Goal: Contribute content: Contribute content

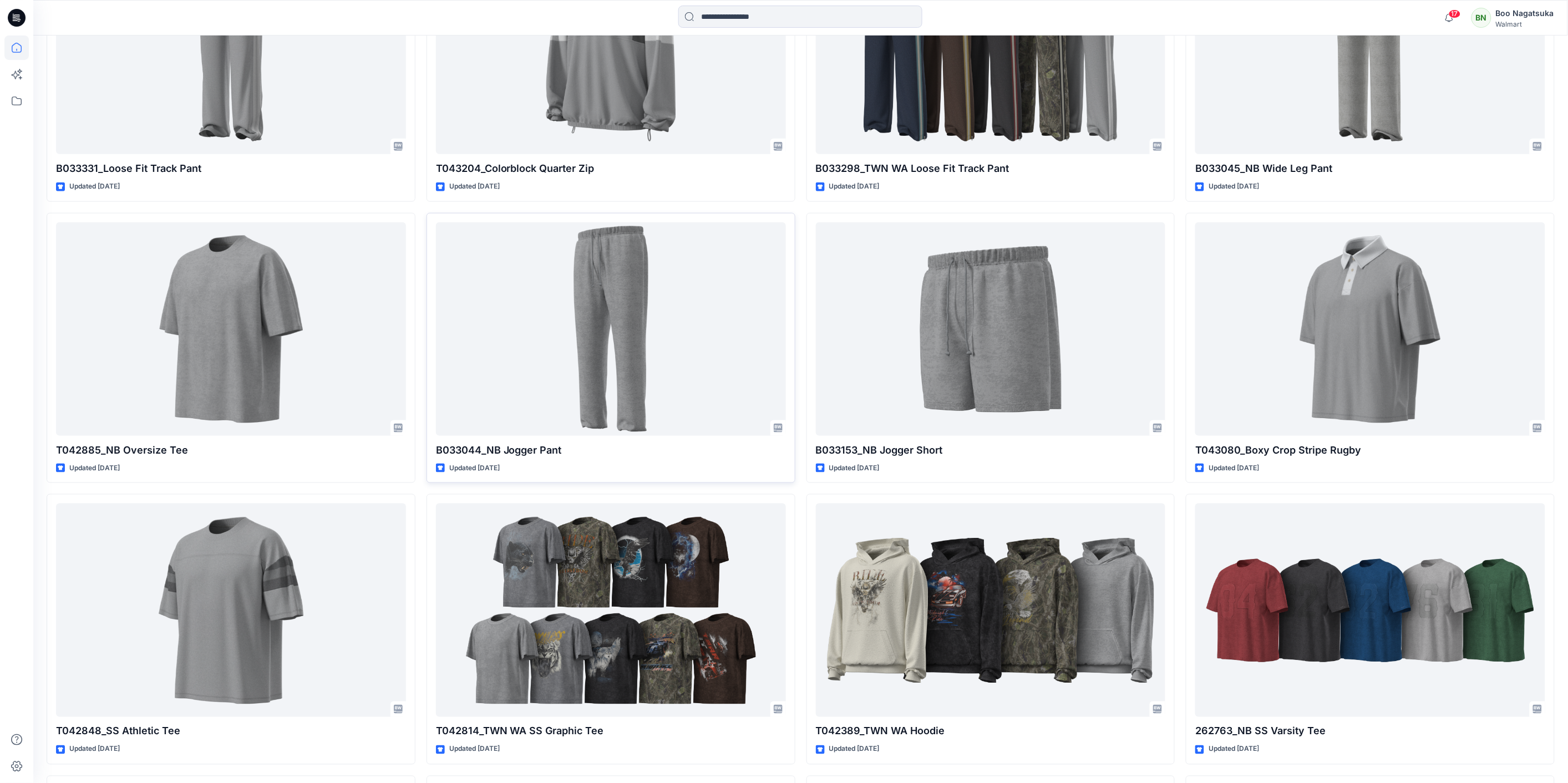
scroll to position [2388, 0]
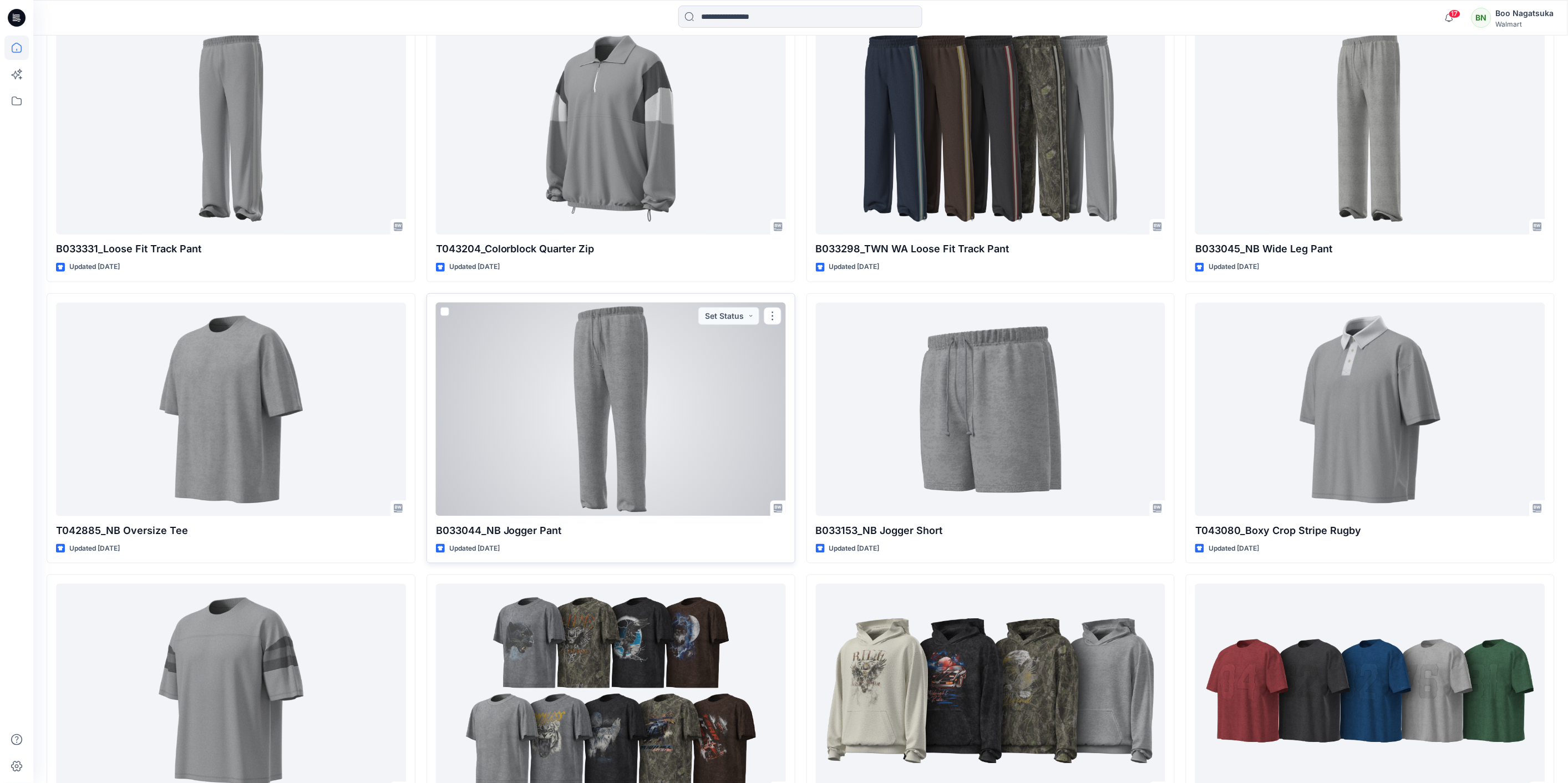
click at [729, 386] on div at bounding box center [611, 410] width 350 height 214
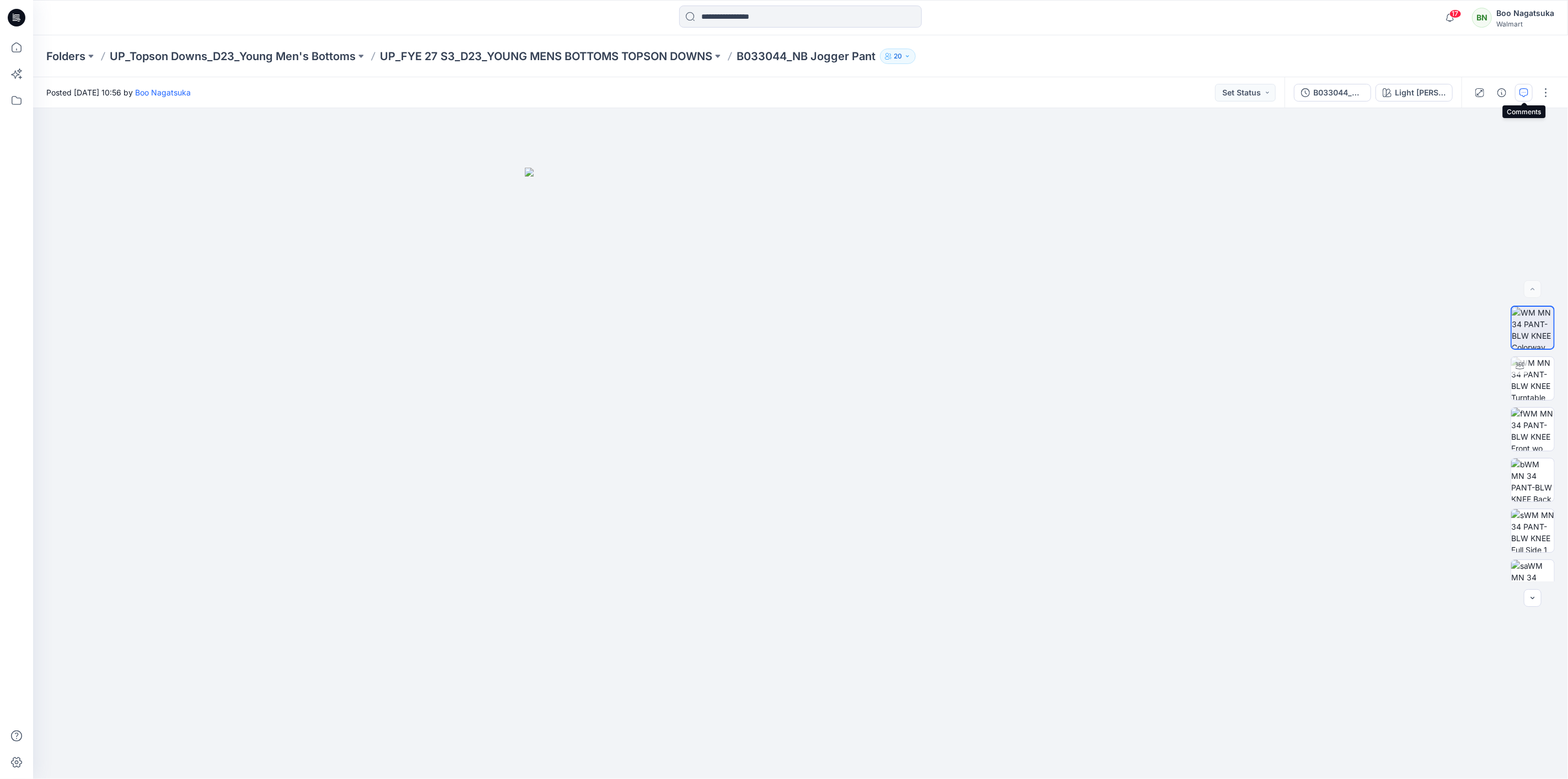
click at [1522, 90] on icon "button" at bounding box center [1524, 93] width 9 height 9
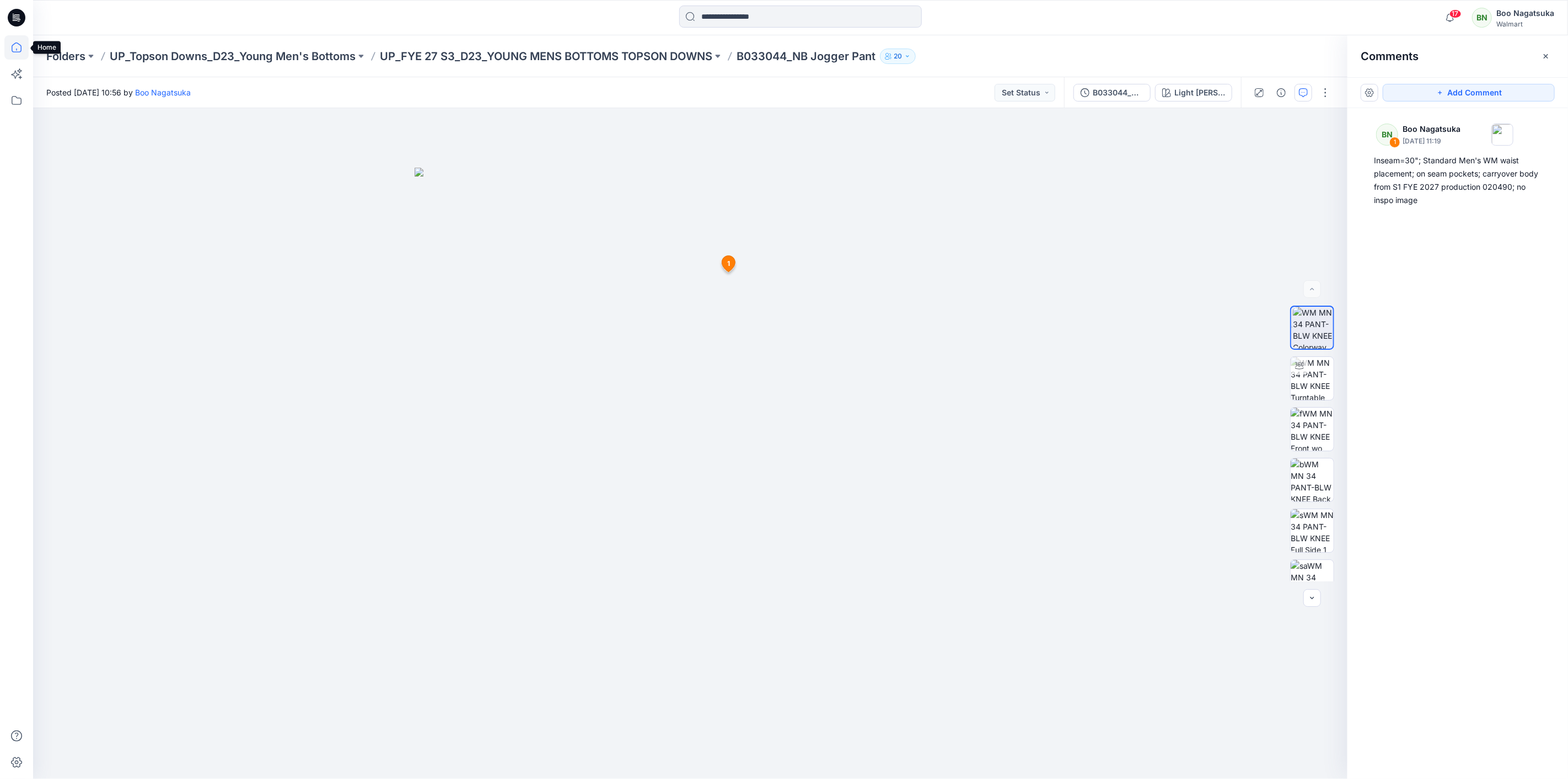
click at [17, 52] on icon at bounding box center [16, 48] width 10 height 10
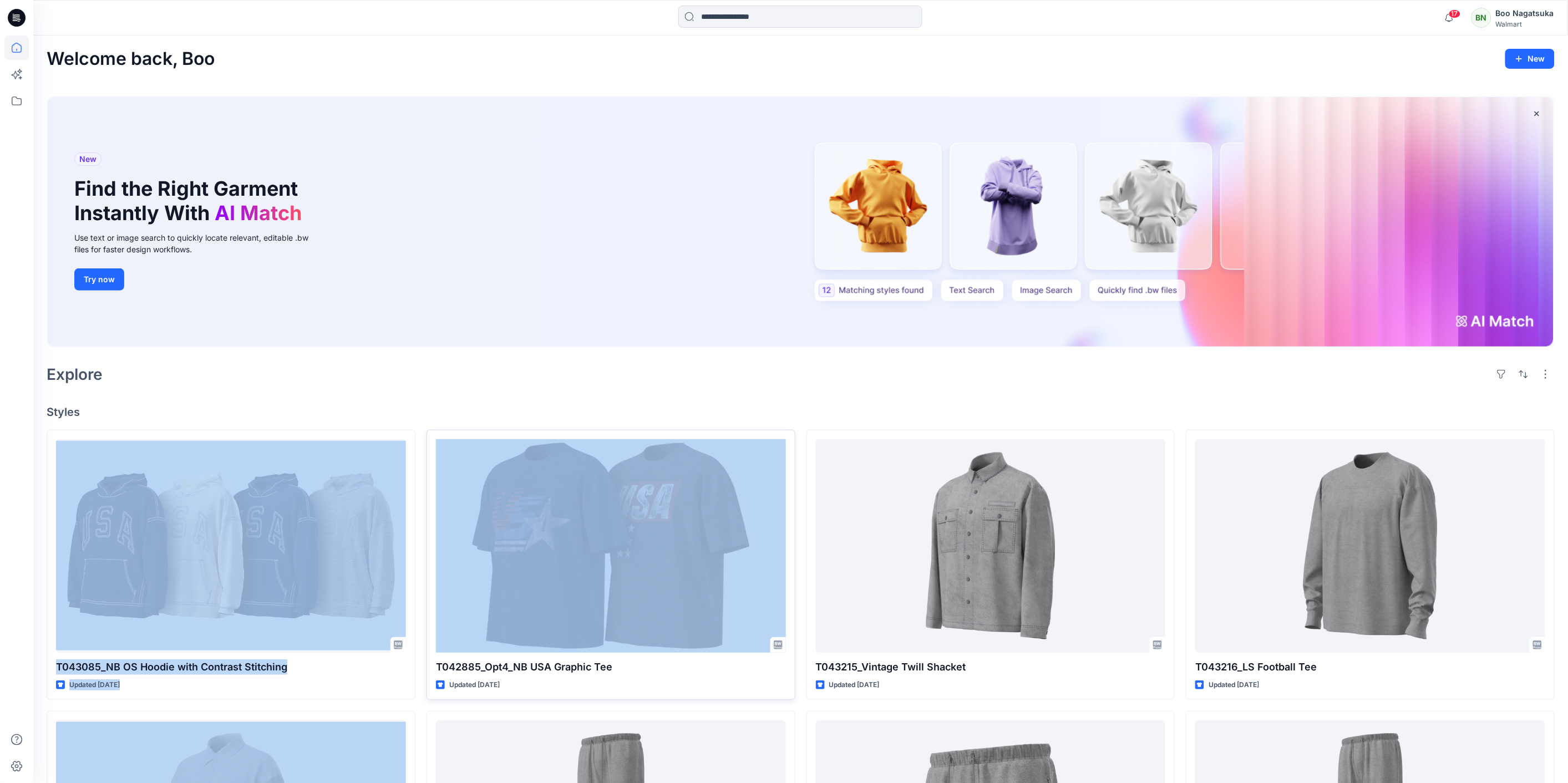
drag, startPoint x: 512, startPoint y: 578, endPoint x: 538, endPoint y: 591, distance: 29.1
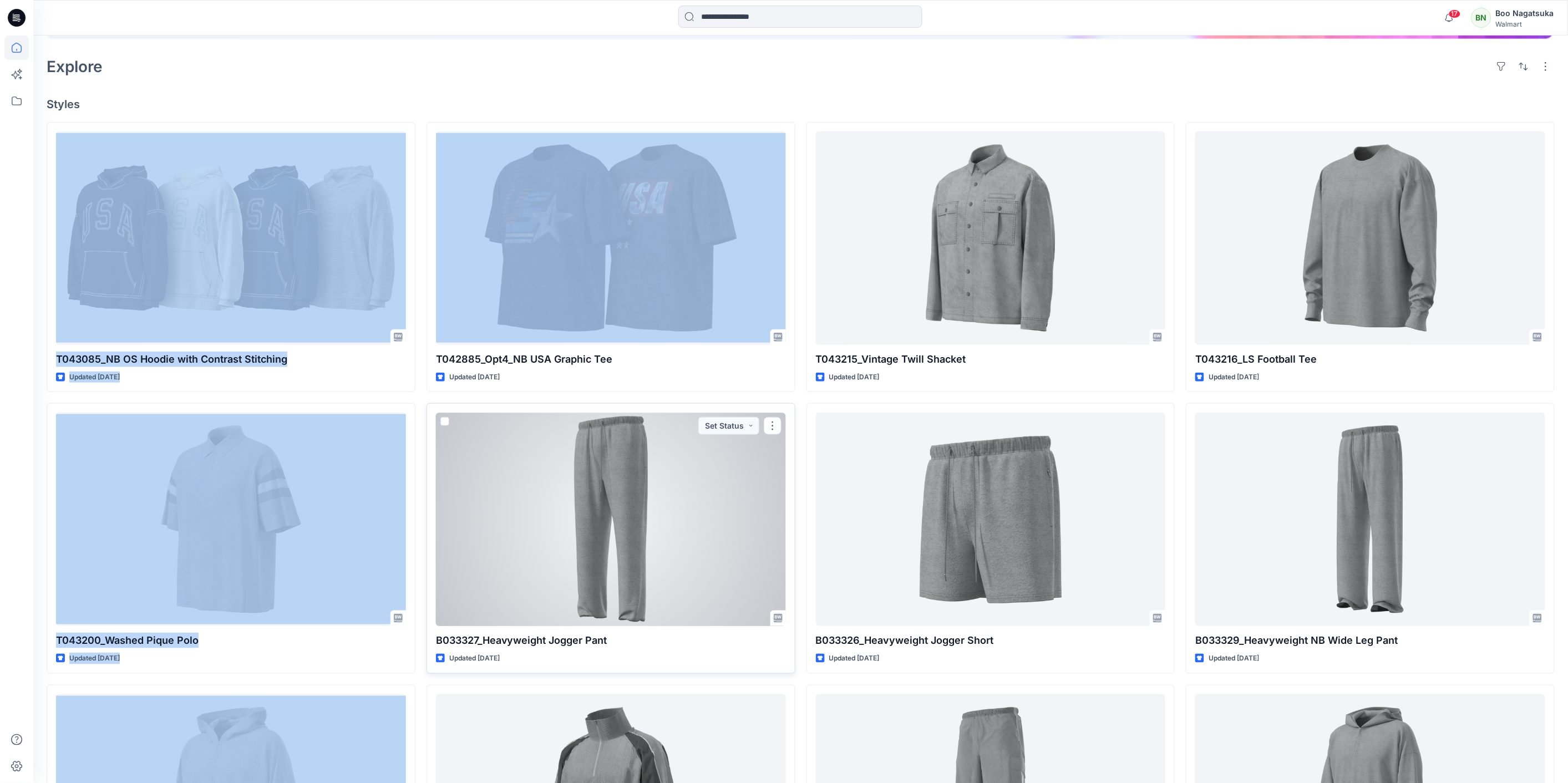
scroll to position [555, 0]
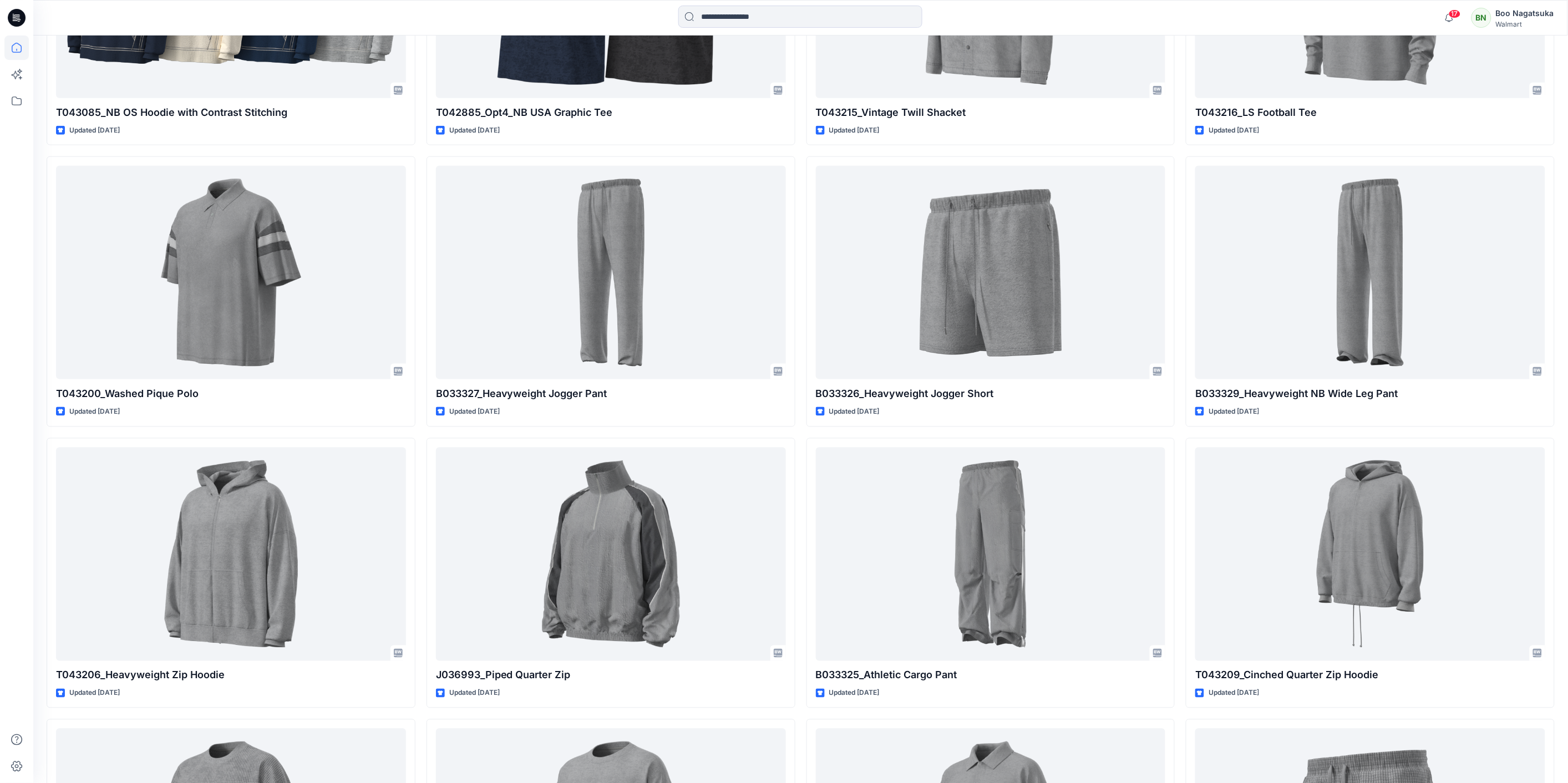
click at [0, 563] on div at bounding box center [17, 391] width 33 height 783
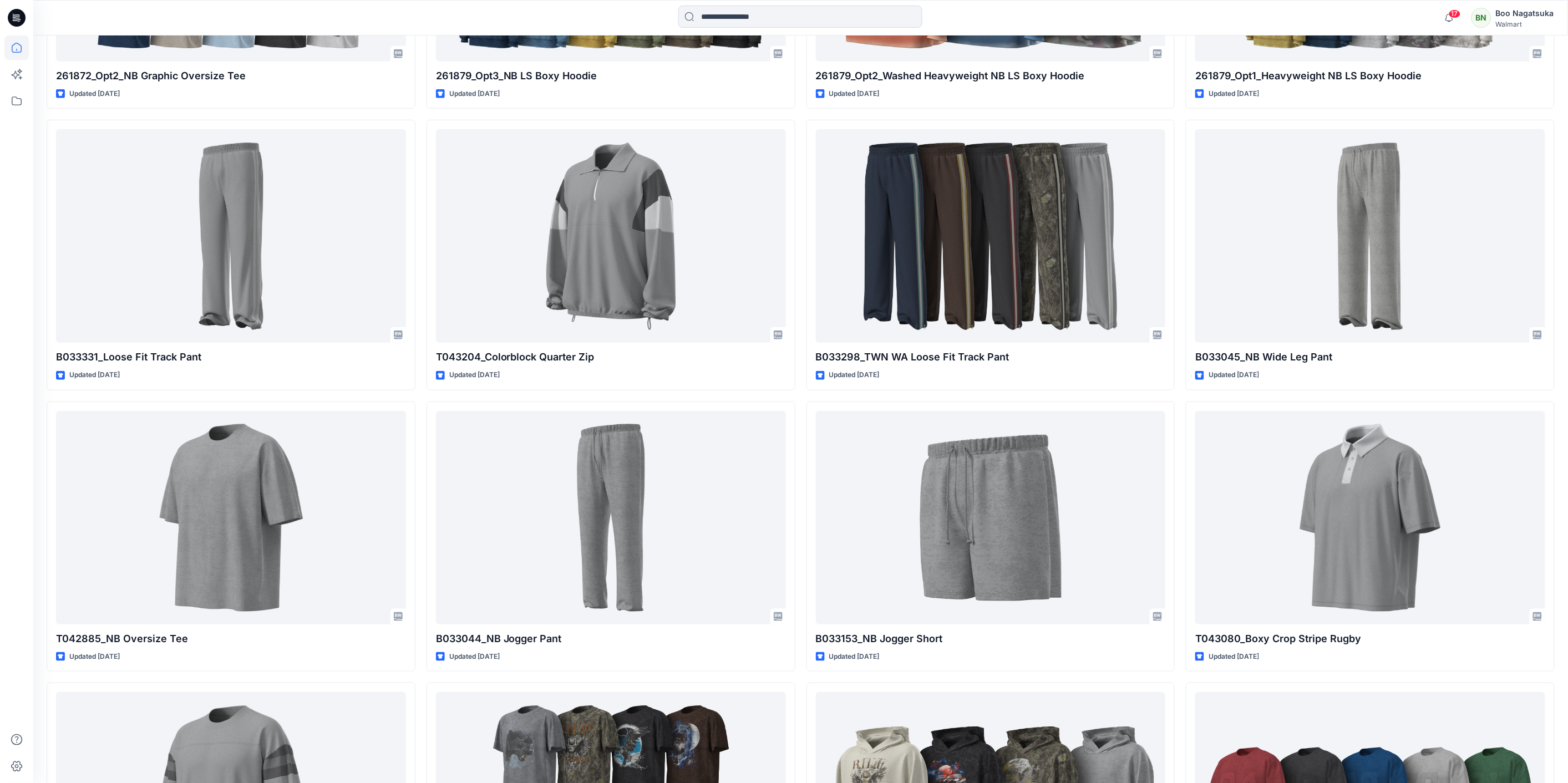
scroll to position [2403, 0]
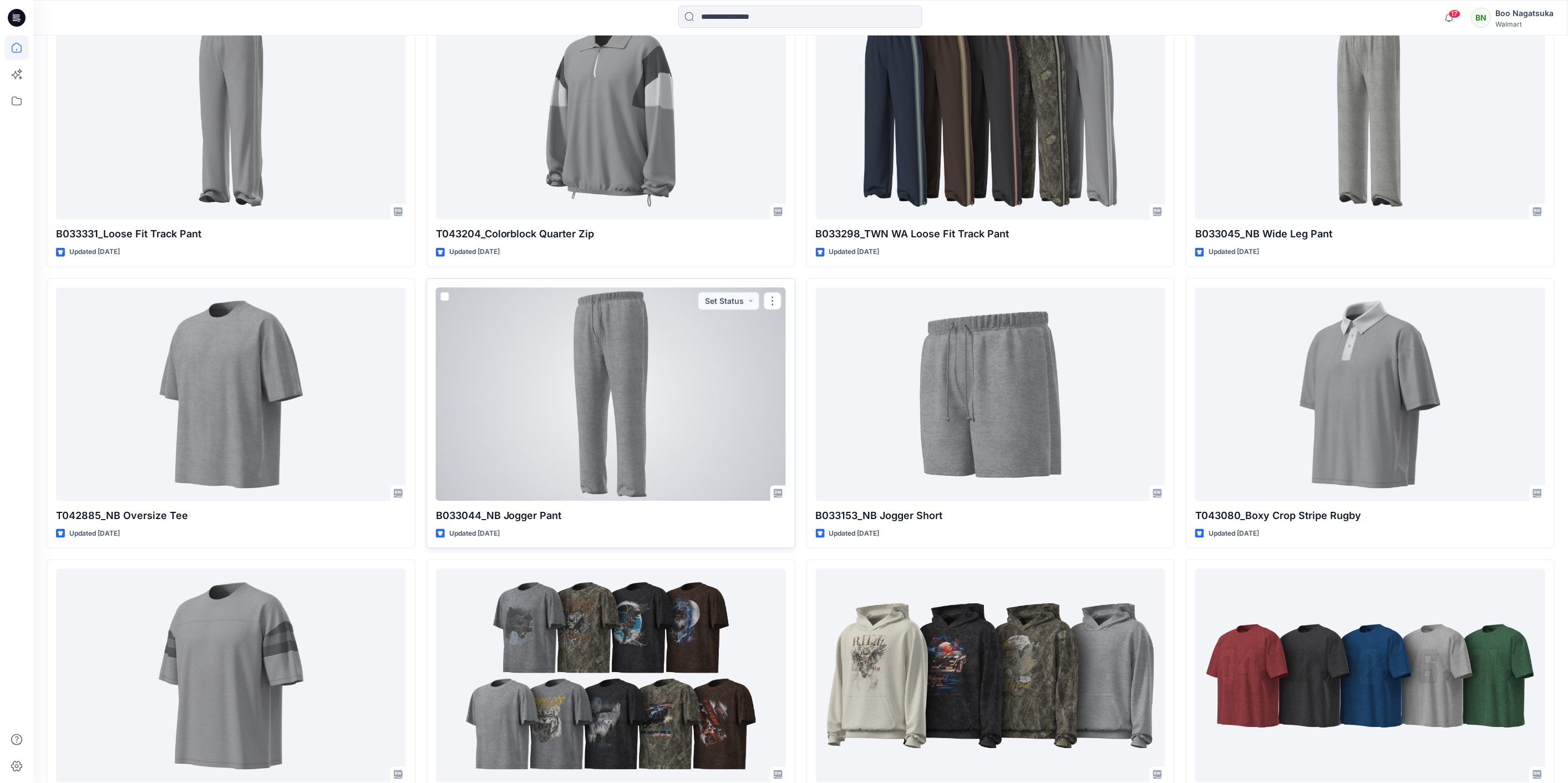
click at [600, 456] on div at bounding box center [611, 394] width 350 height 214
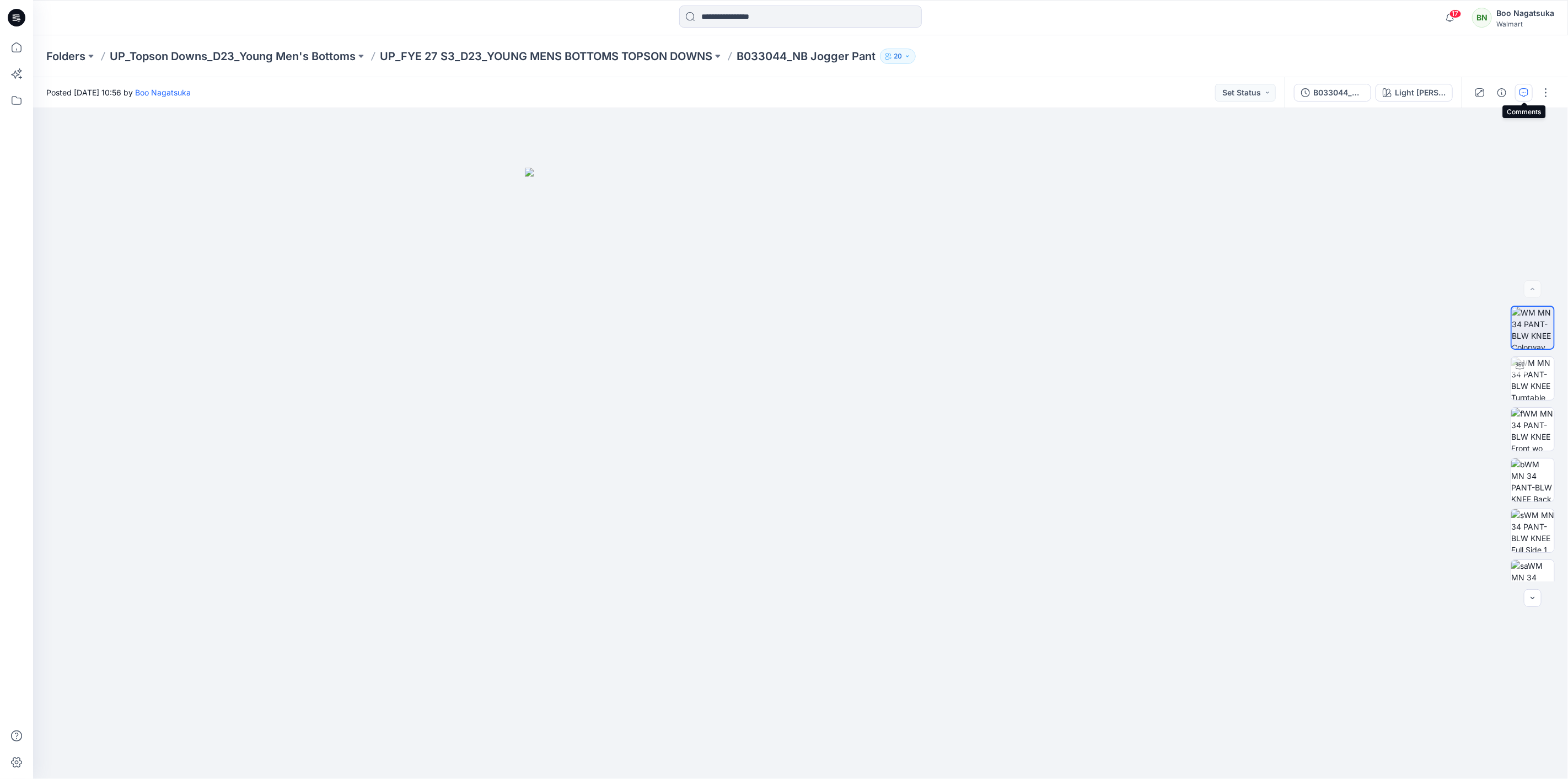
click at [1522, 85] on button "button" at bounding box center [1524, 93] width 18 height 18
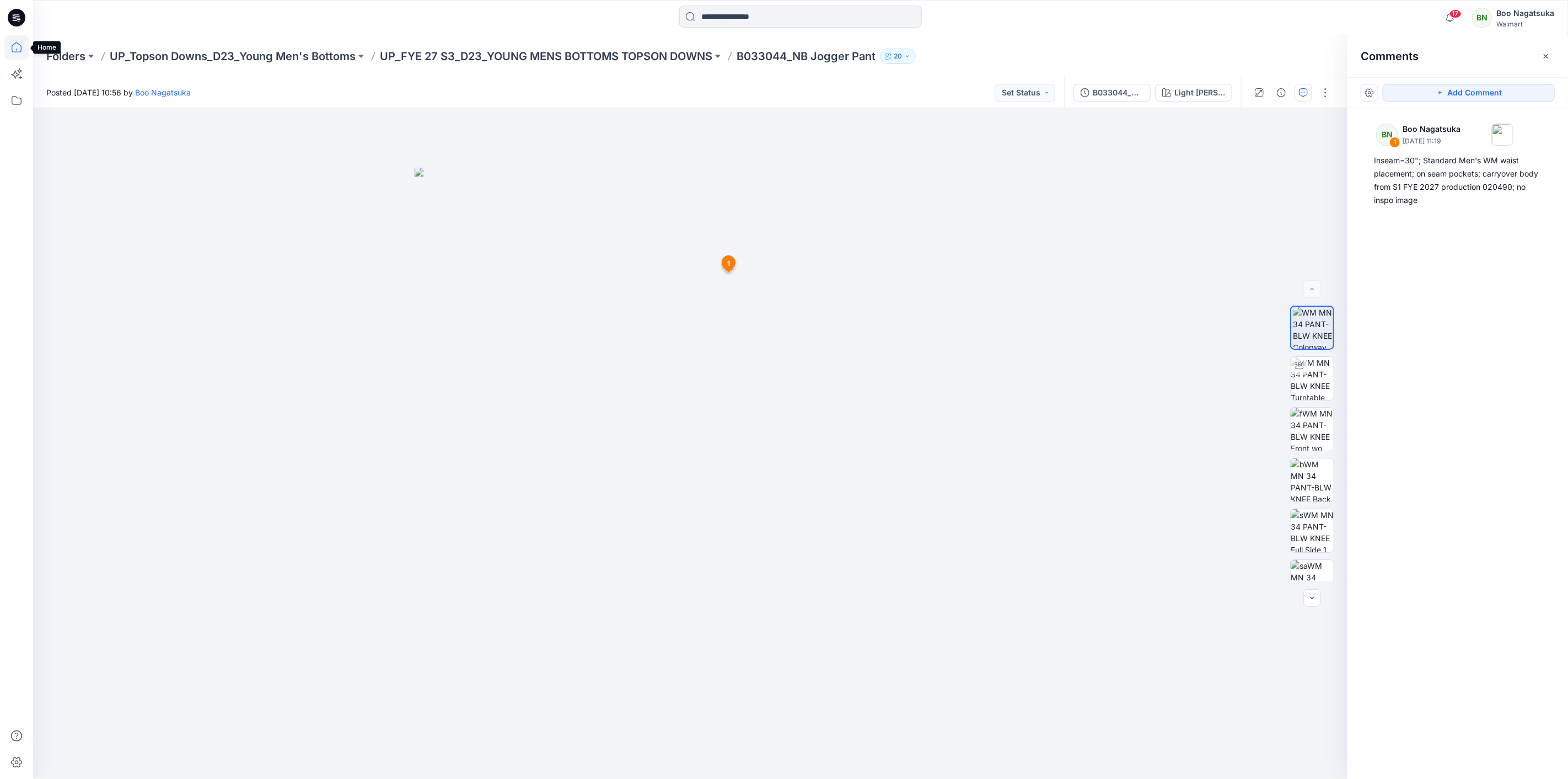
click at [15, 47] on icon at bounding box center [16, 48] width 24 height 24
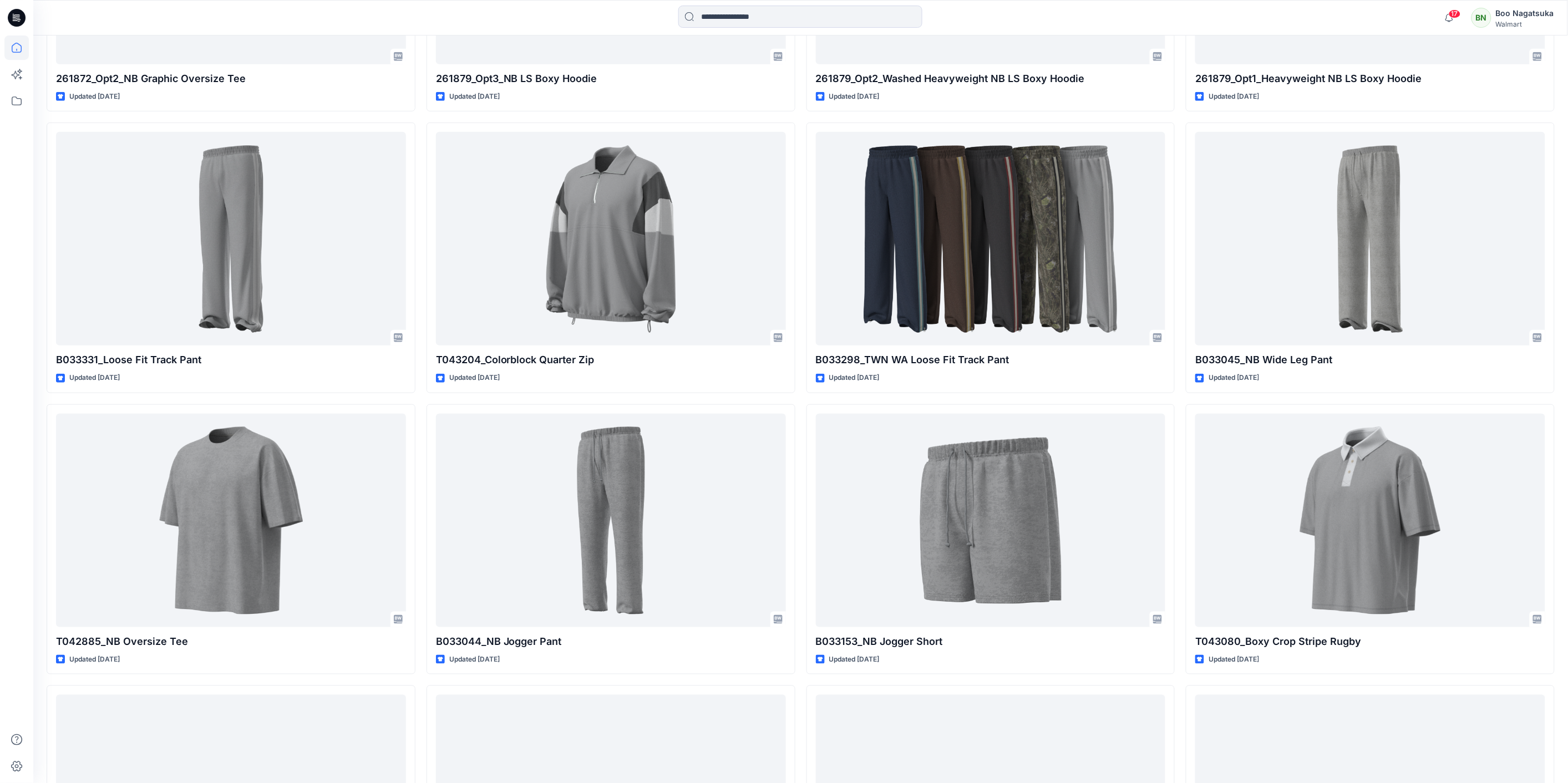
scroll to position [2280, 0]
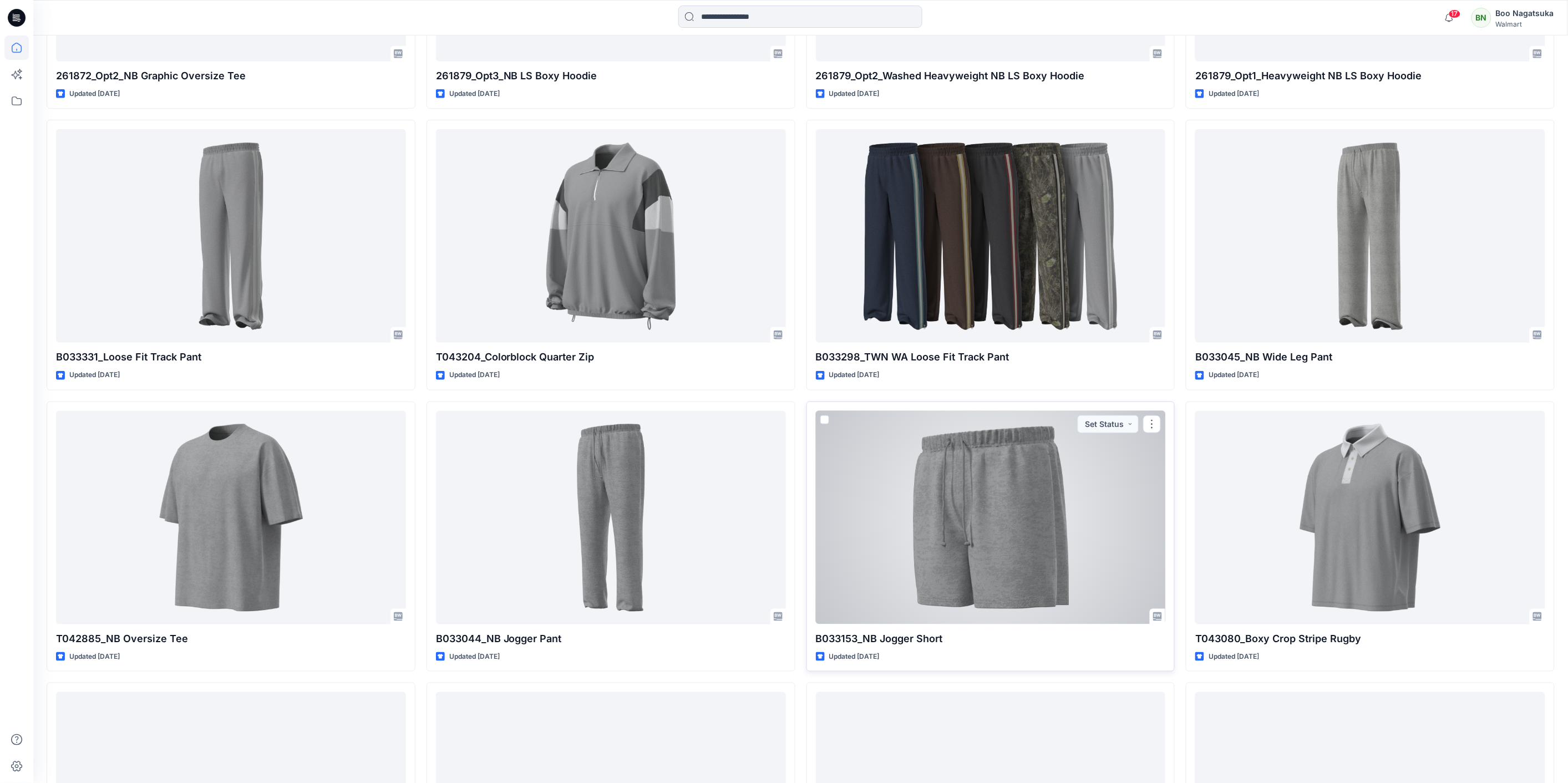
click at [894, 508] on div at bounding box center [991, 517] width 350 height 214
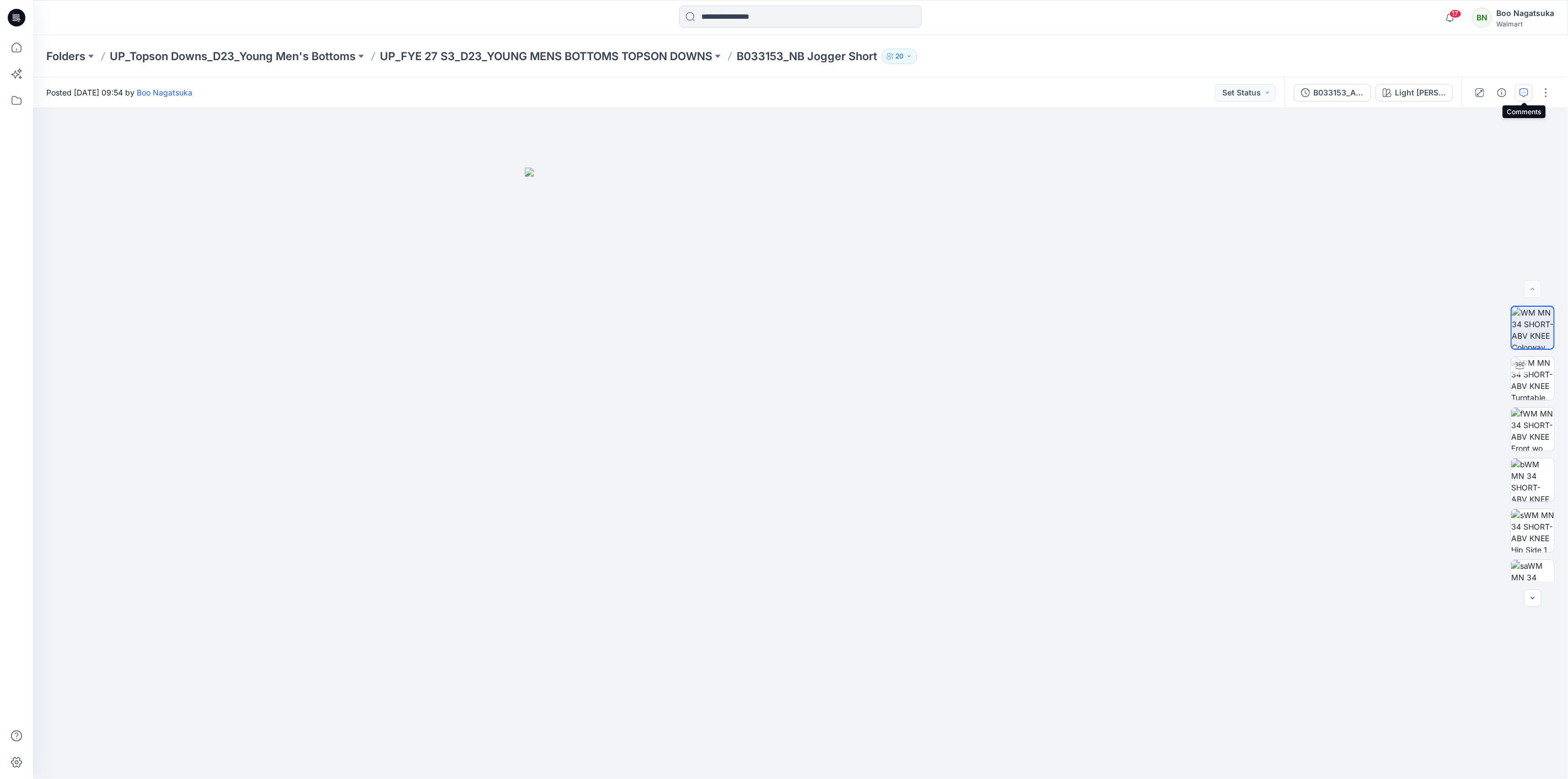
click at [1519, 91] on icon "button" at bounding box center [1524, 93] width 9 height 9
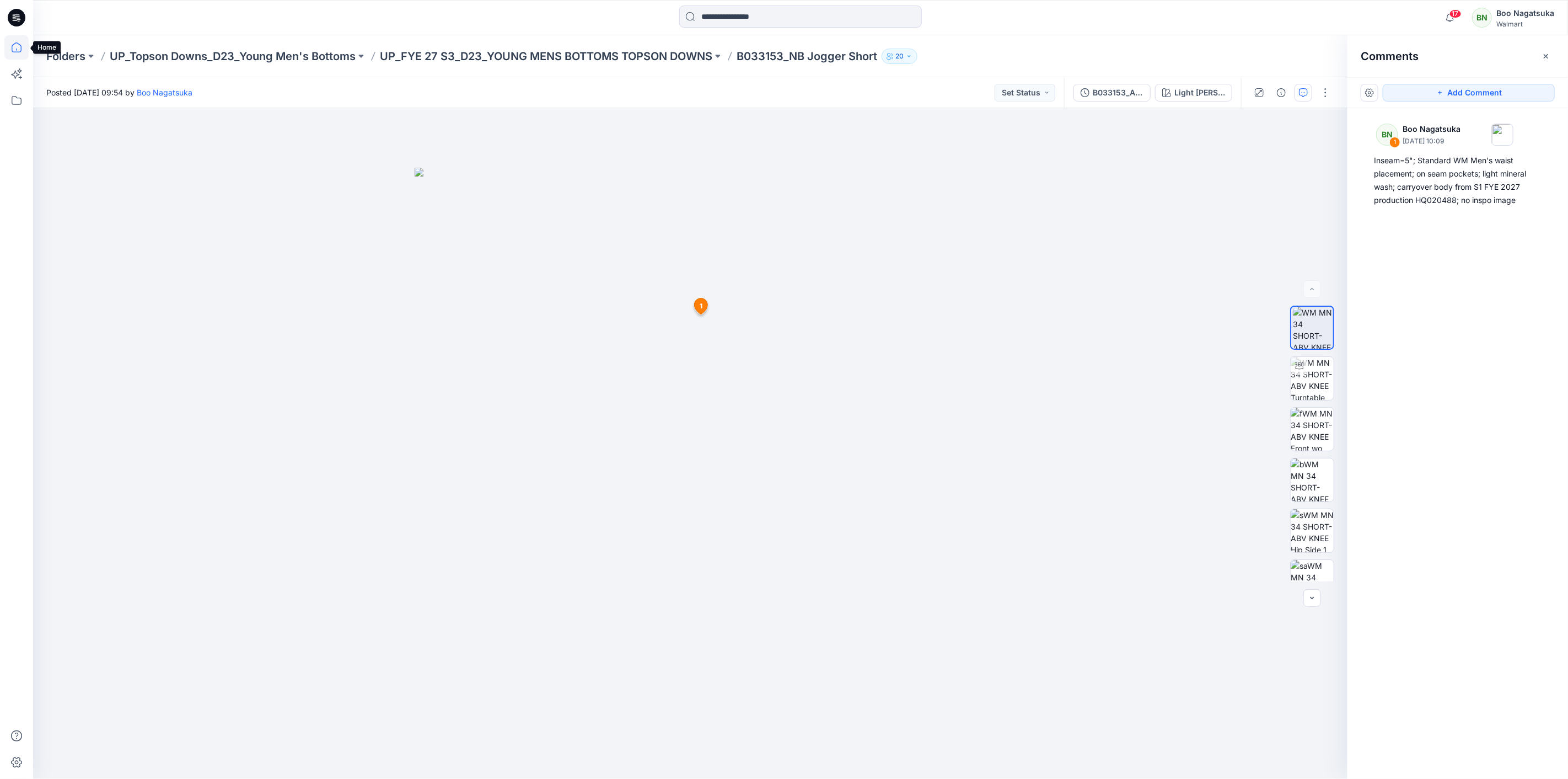
click at [12, 48] on icon at bounding box center [16, 48] width 10 height 10
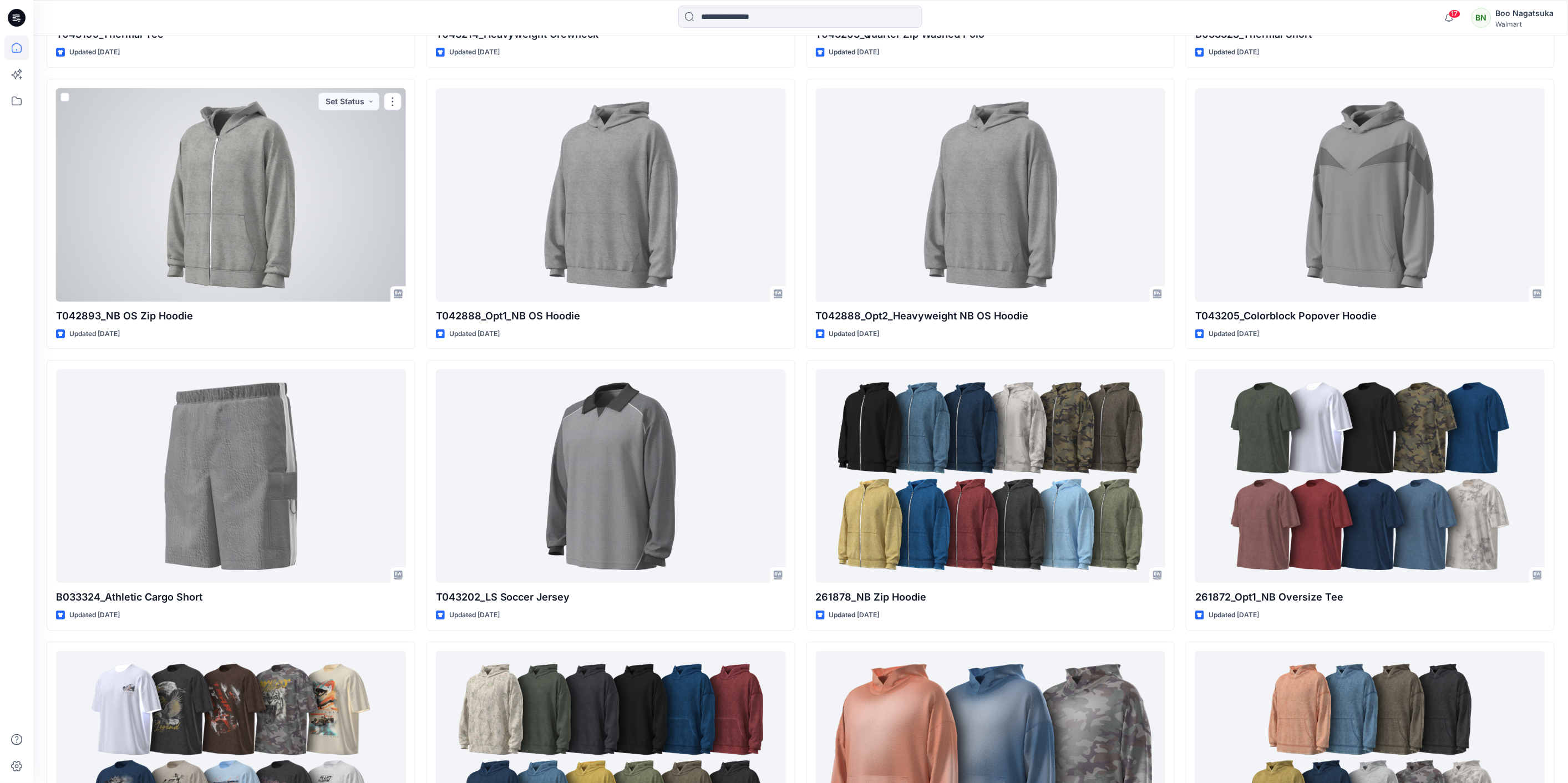
scroll to position [1478, 0]
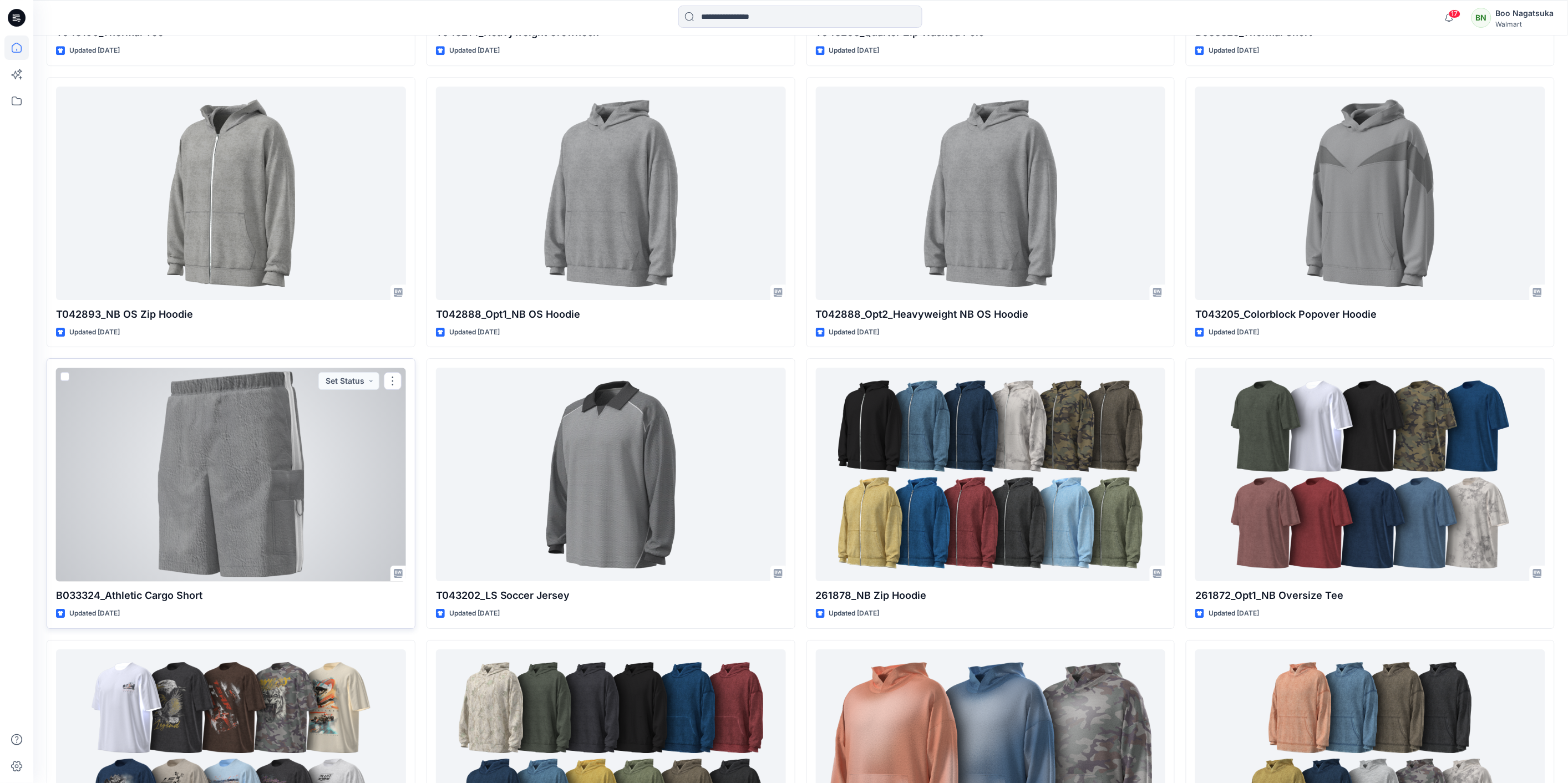
click at [253, 452] on div at bounding box center [231, 474] width 350 height 214
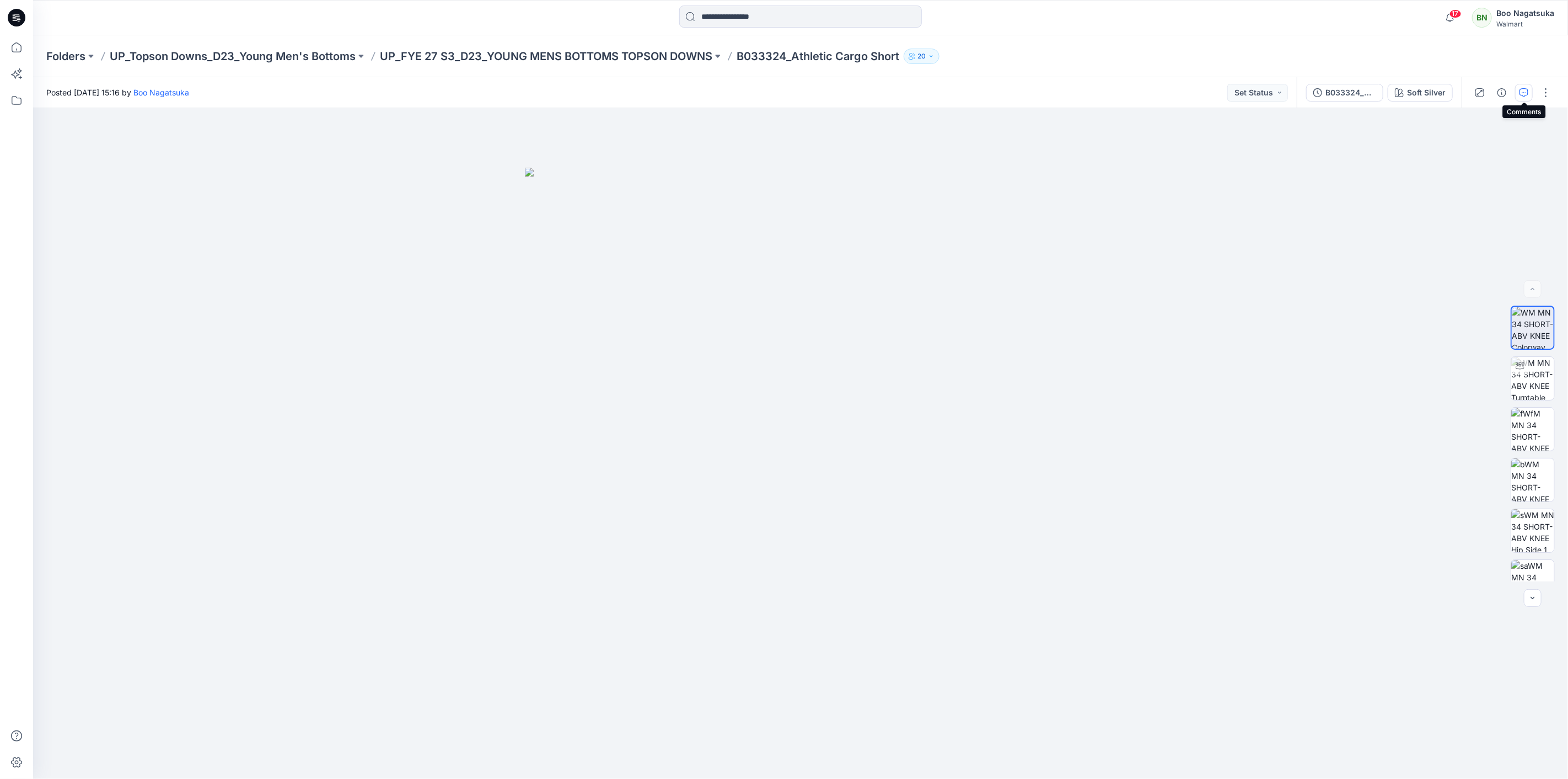
click at [1518, 91] on button "button" at bounding box center [1524, 93] width 18 height 18
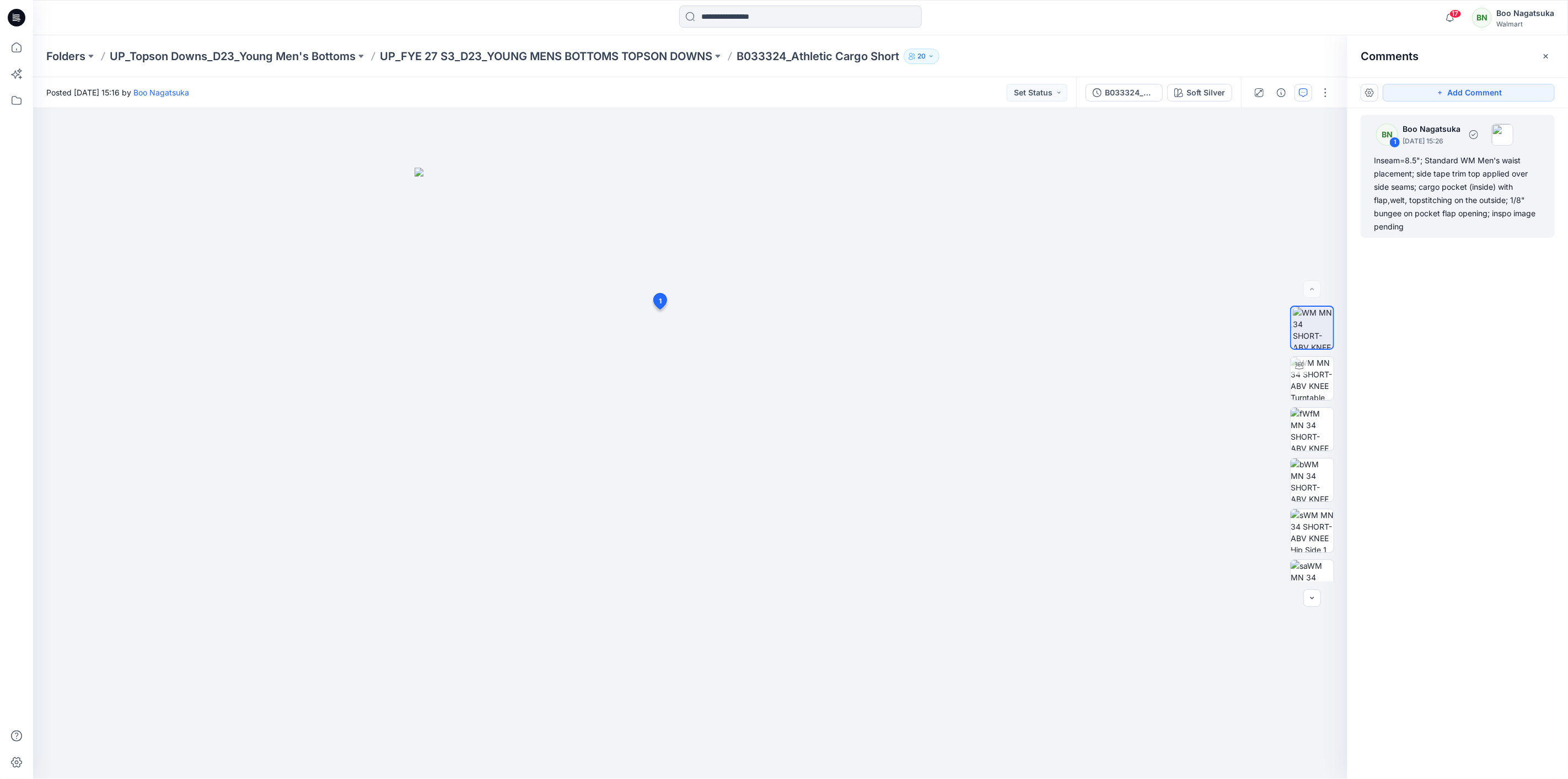
click at [1395, 217] on div "Inseam=8.5"; Standard WM Men's waist placement; side tape trim top applied over…" at bounding box center [1457, 194] width 167 height 79
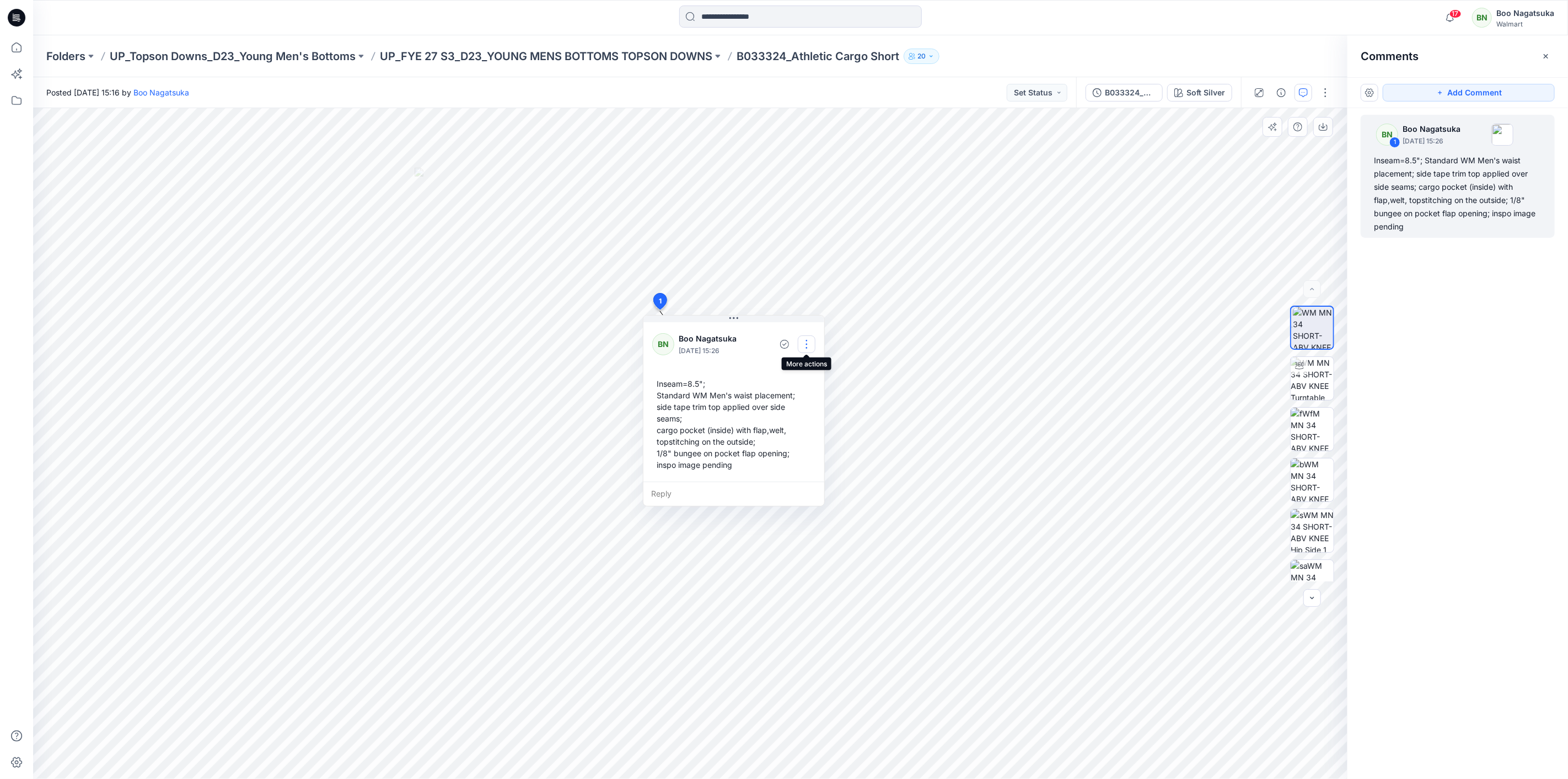
click at [803, 342] on button "button" at bounding box center [807, 344] width 18 height 18
click at [813, 367] on p "Edit comment" at bounding box center [810, 370] width 50 height 12
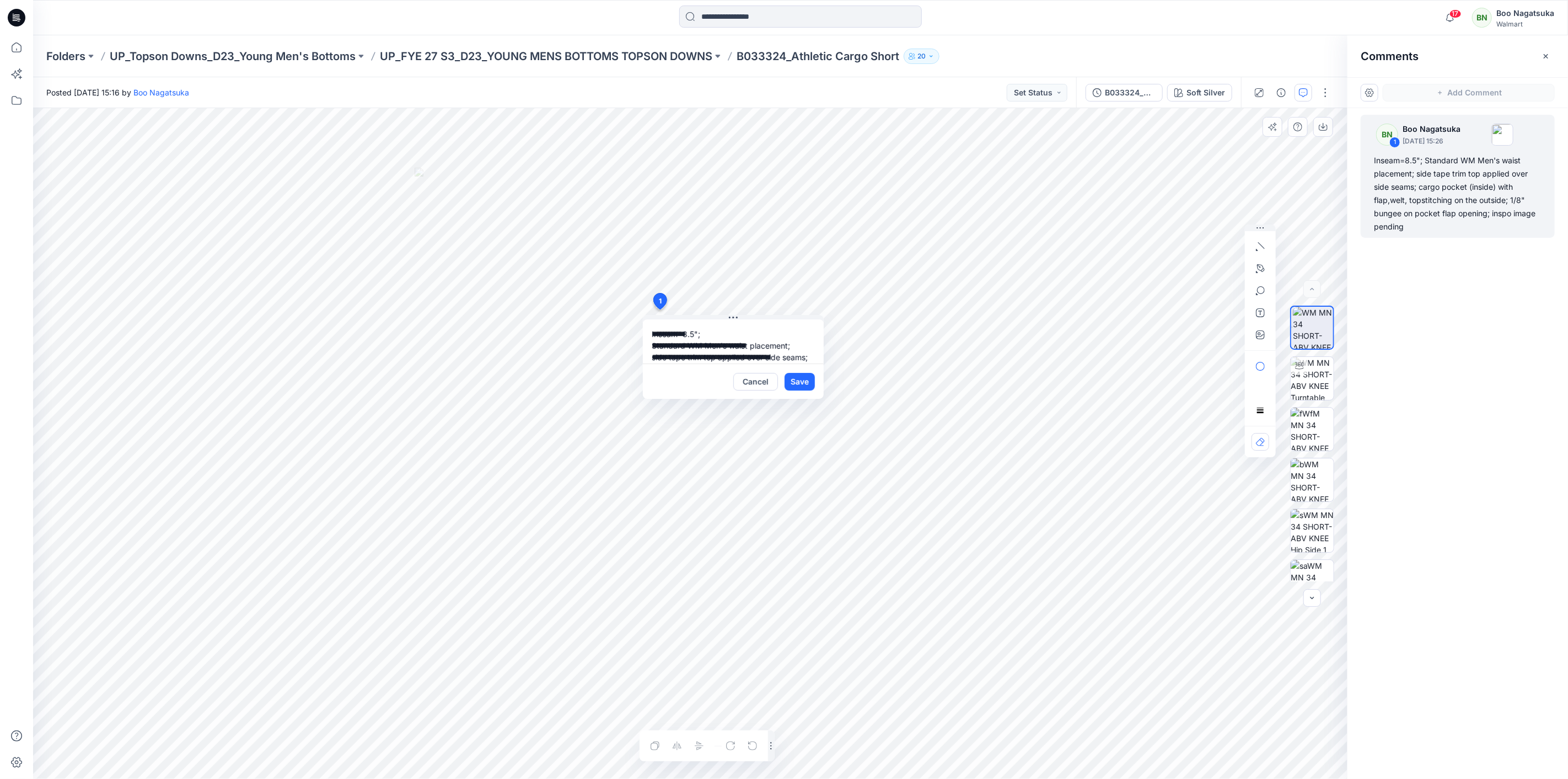
scroll to position [66, 0]
drag, startPoint x: 649, startPoint y: 348, endPoint x: 765, endPoint y: 364, distance: 117.1
click at [765, 364] on div "**********" at bounding box center [733, 359] width 181 height 79
type textarea "**********"
click at [805, 386] on button "Save" at bounding box center [800, 381] width 30 height 18
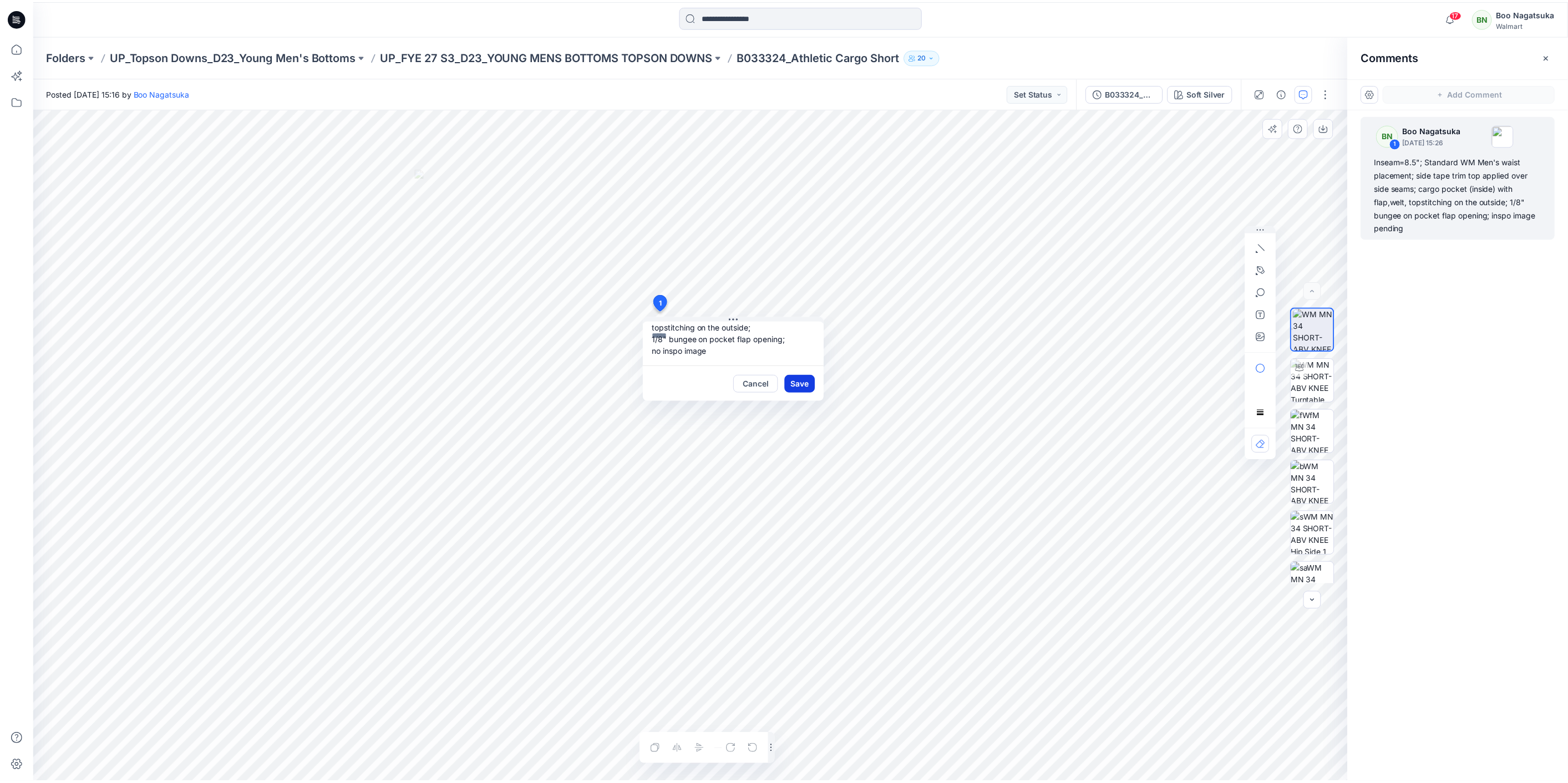
scroll to position [0, 0]
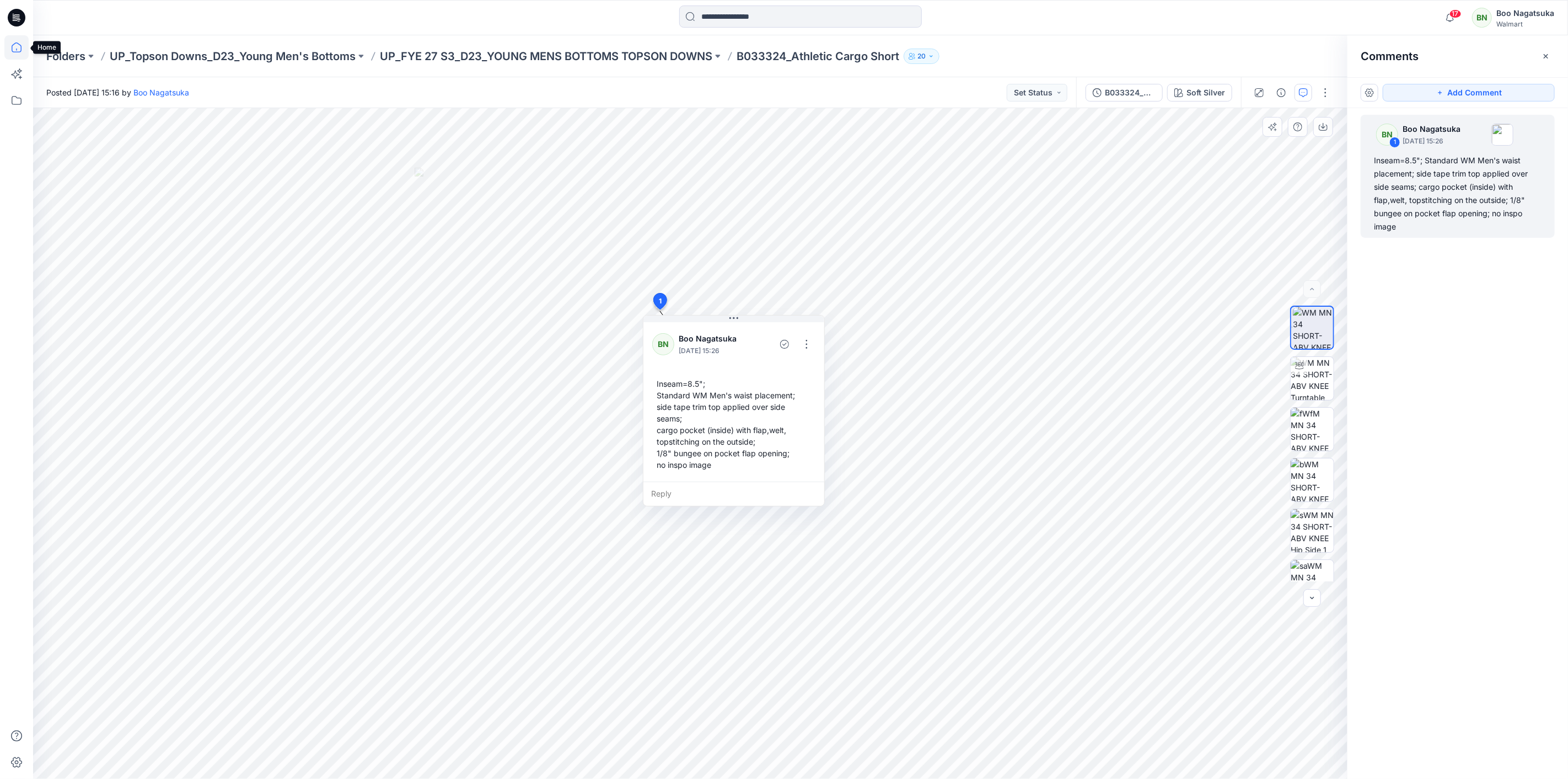
click at [11, 46] on icon at bounding box center [16, 48] width 24 height 24
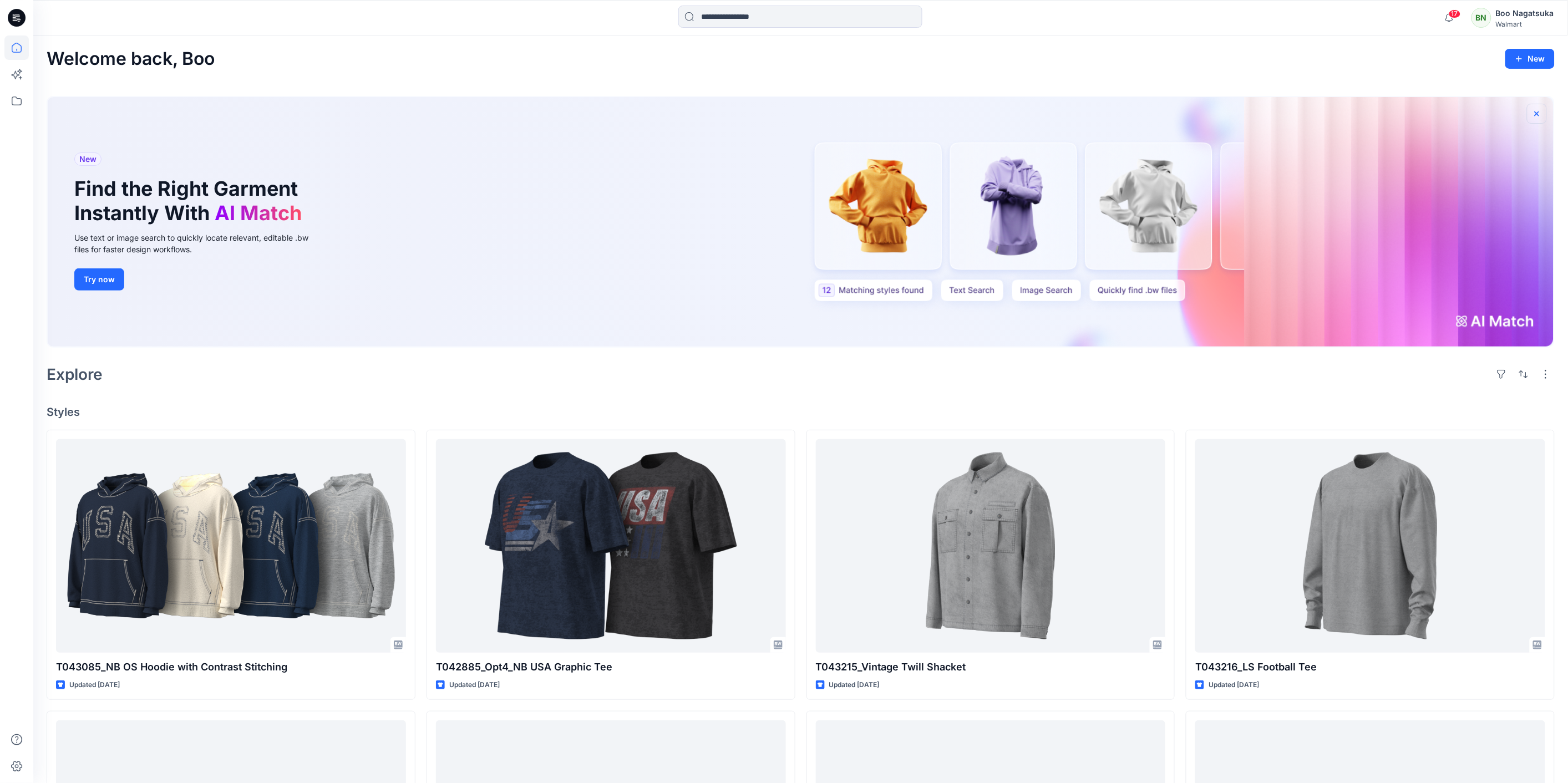
click at [1537, 112] on icon "button" at bounding box center [1537, 113] width 9 height 9
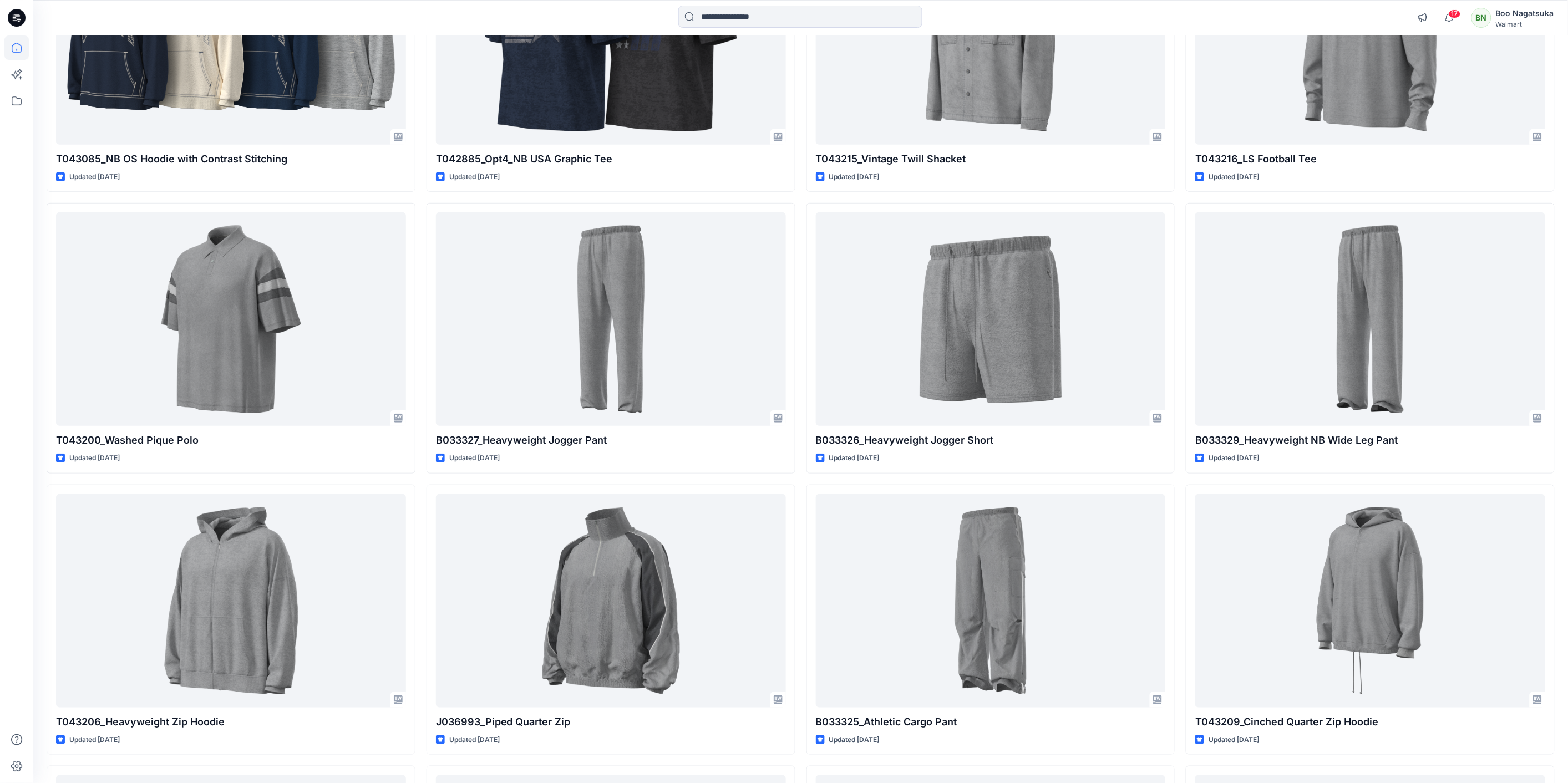
scroll to position [308, 0]
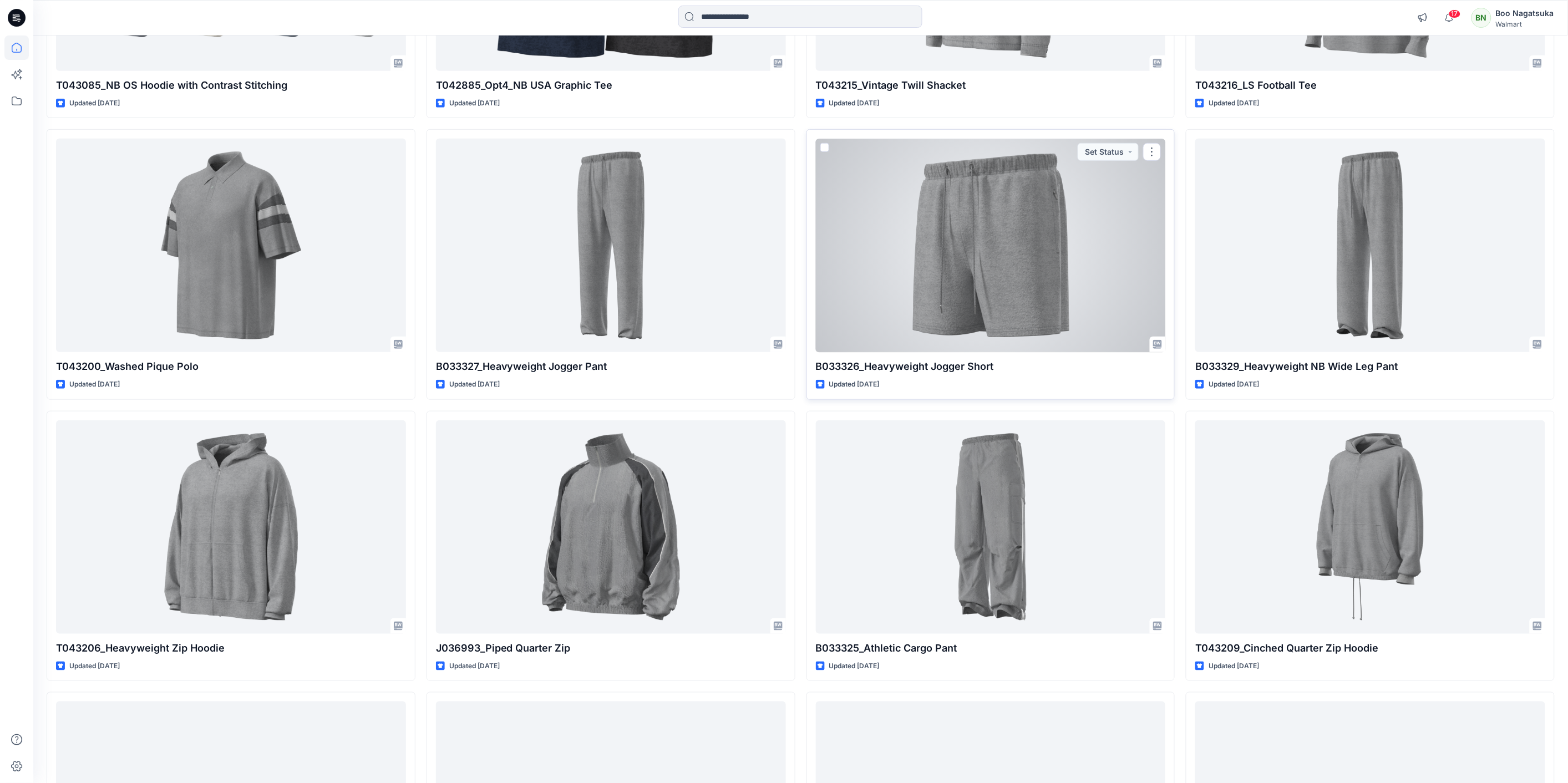
click at [975, 259] on div at bounding box center [991, 245] width 350 height 214
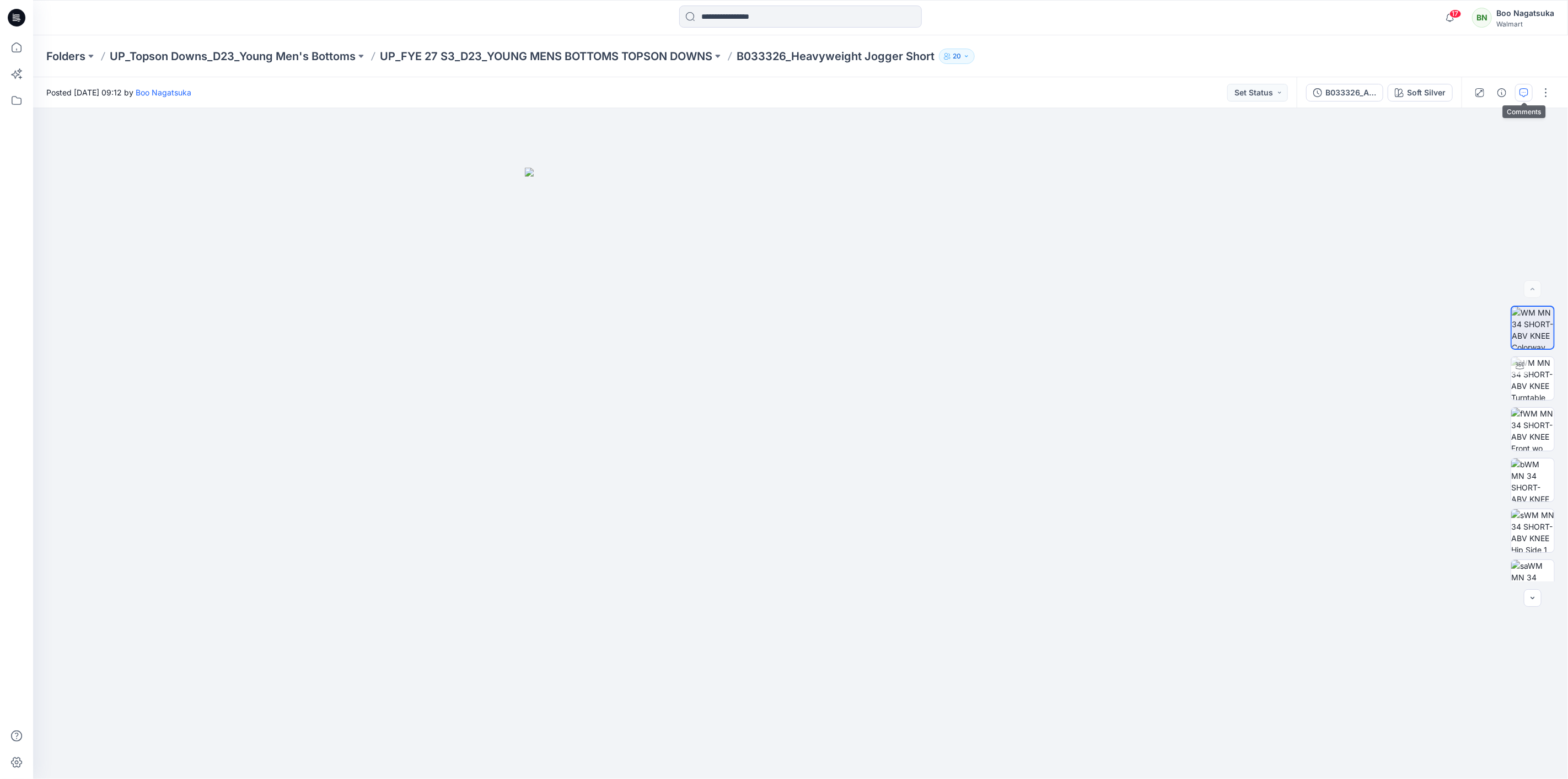
click at [1528, 88] on icon "button" at bounding box center [1524, 93] width 9 height 9
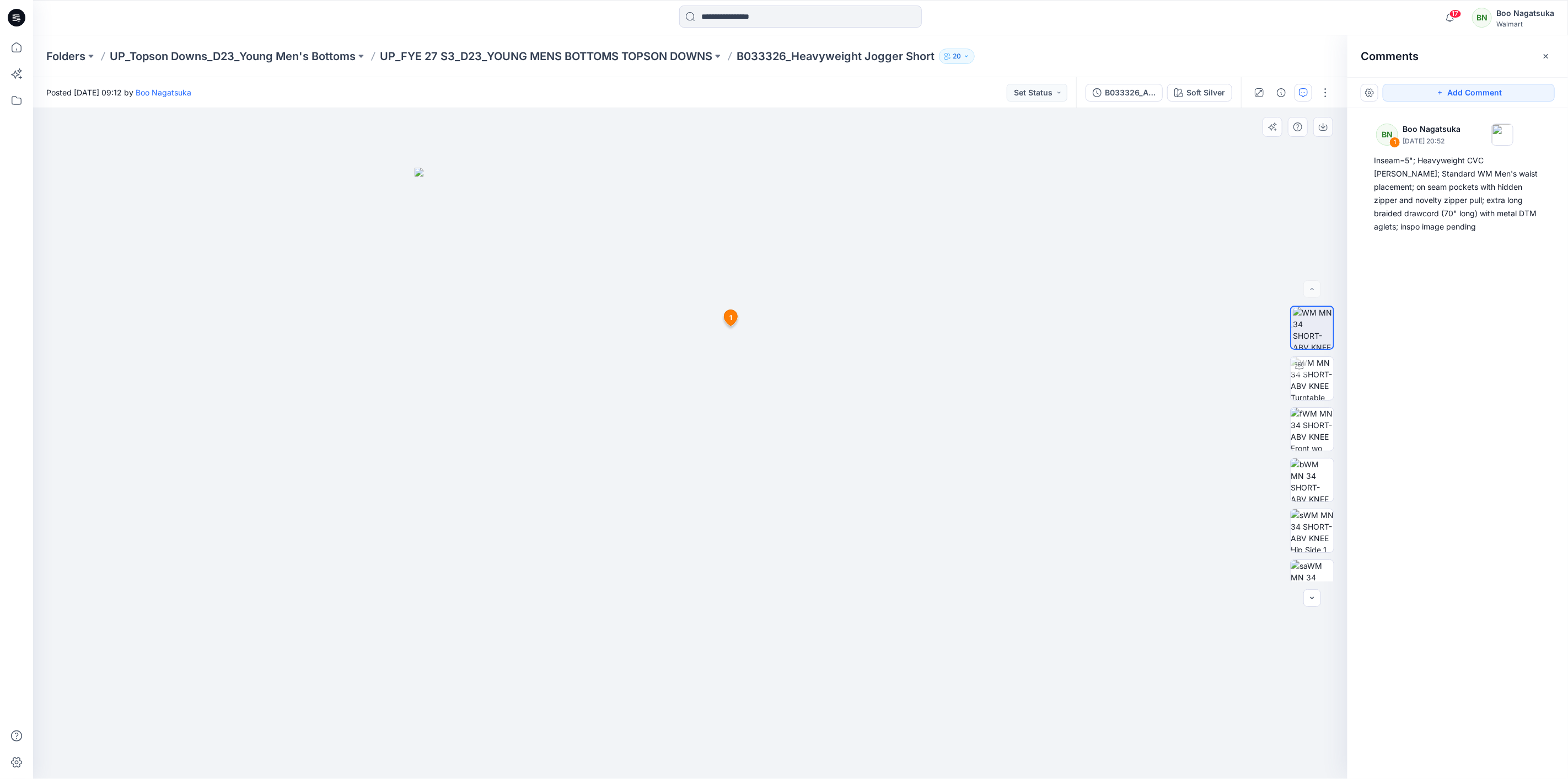
click at [729, 313] on span "1" at bounding box center [730, 318] width 3 height 10
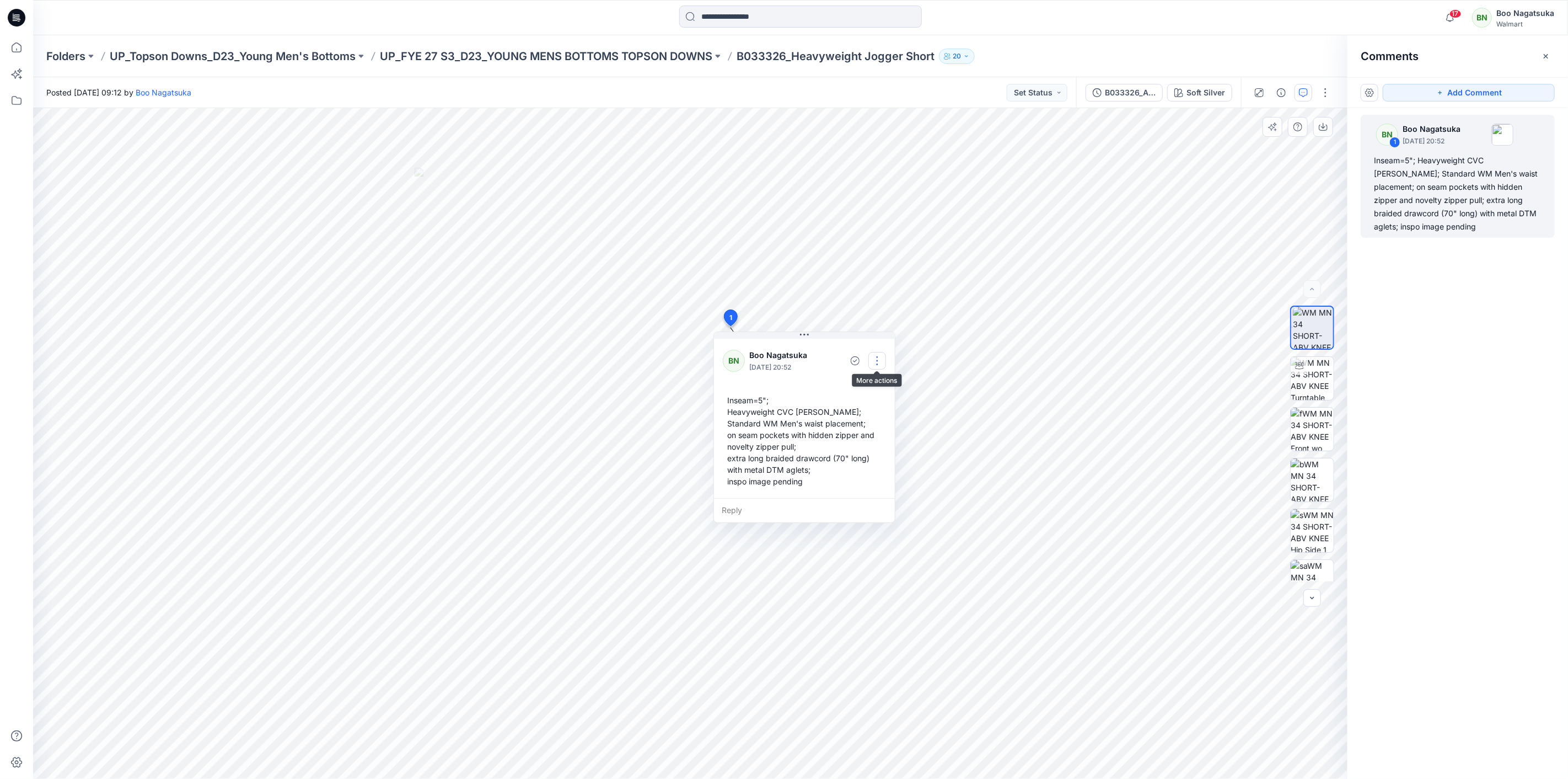
click at [875, 356] on button "button" at bounding box center [877, 361] width 18 height 18
click at [870, 384] on p "Edit comment" at bounding box center [880, 386] width 50 height 12
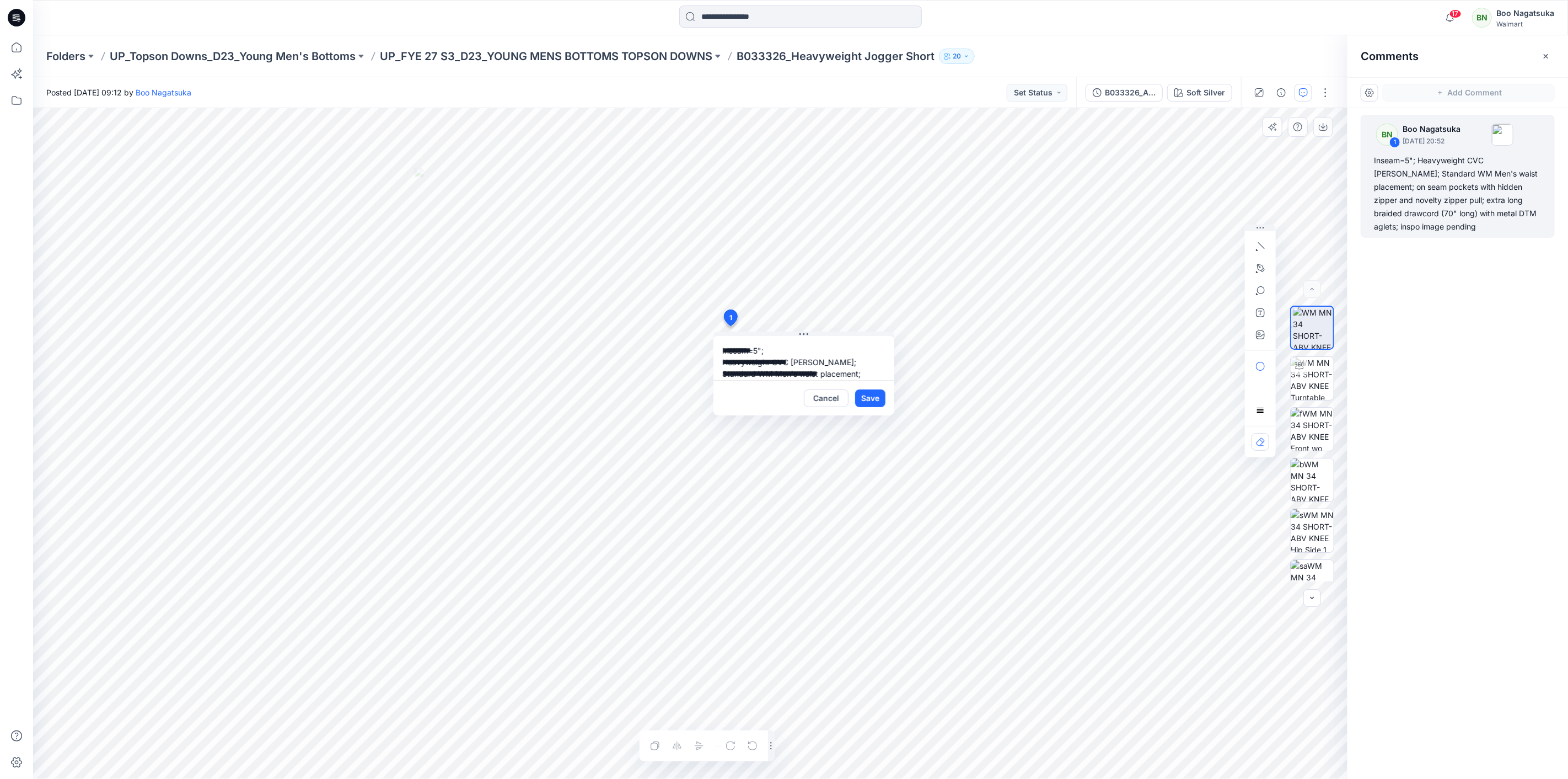
scroll to position [66, 0]
drag, startPoint x: 719, startPoint y: 367, endPoint x: 839, endPoint y: 378, distance: 120.5
click at [839, 378] on textarea "**********" at bounding box center [803, 358] width 181 height 44
type textarea "**********"
click at [857, 397] on button "Save" at bounding box center [870, 398] width 30 height 18
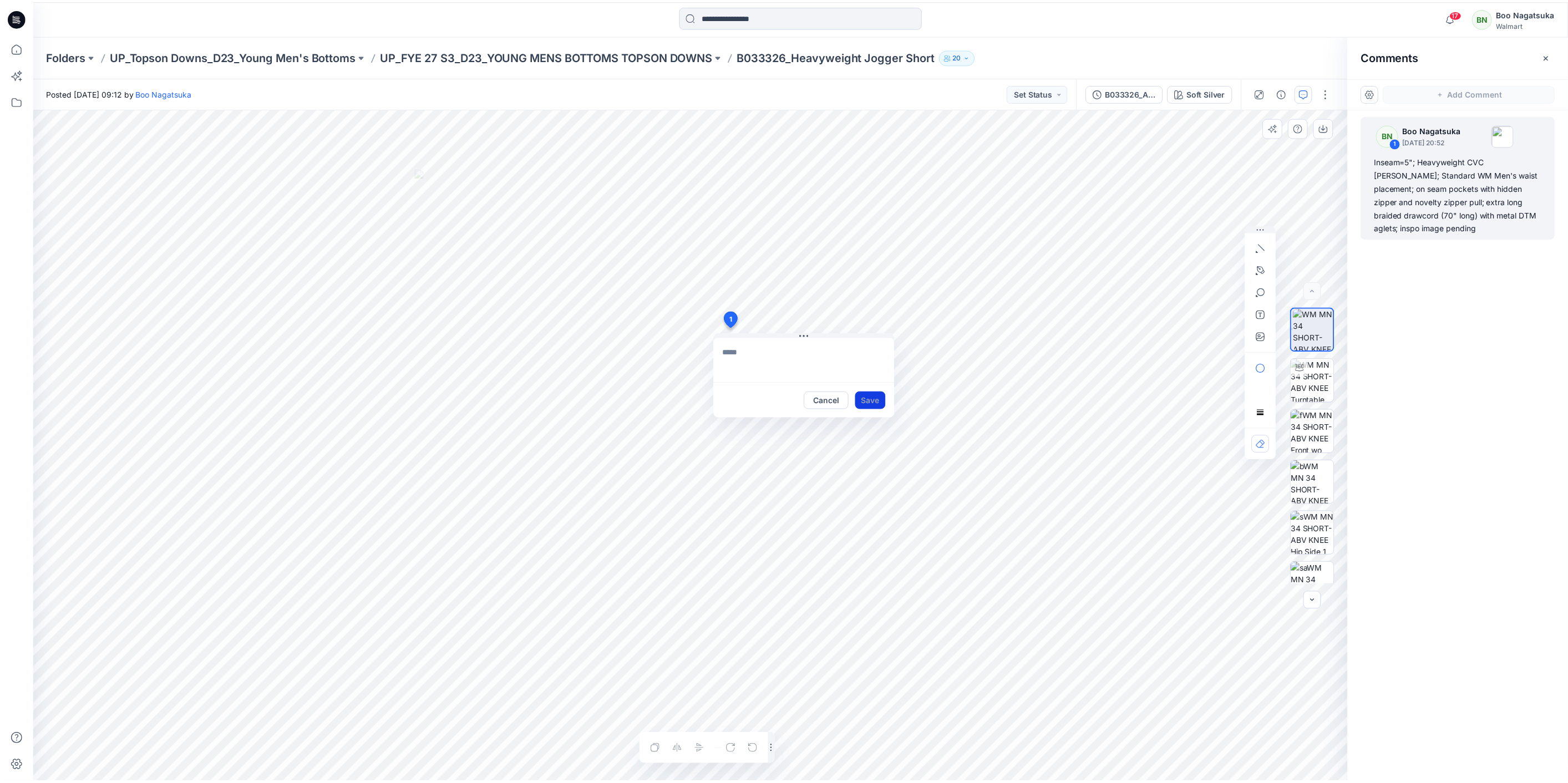
scroll to position [0, 0]
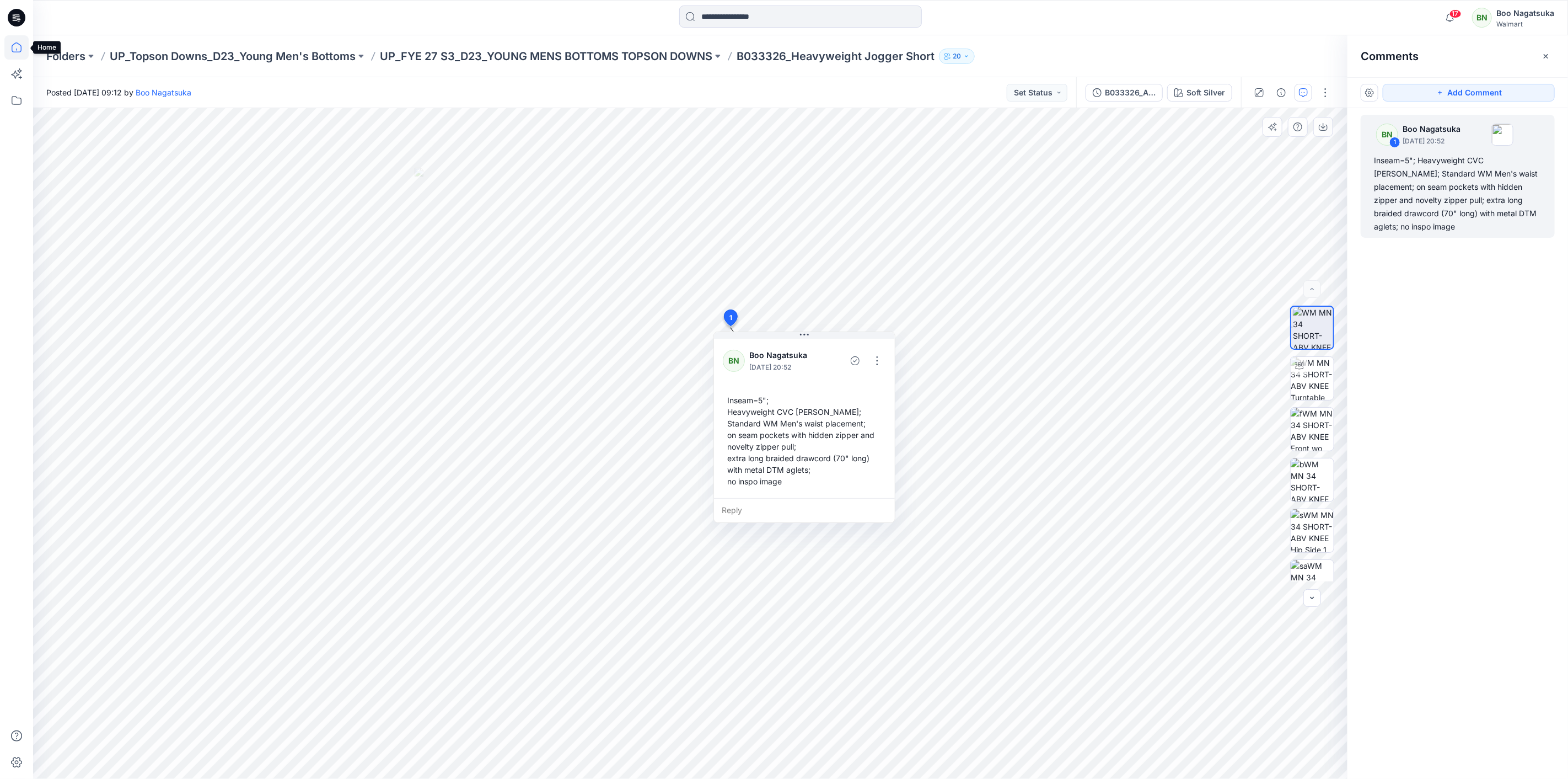
click at [17, 51] on icon at bounding box center [16, 48] width 24 height 24
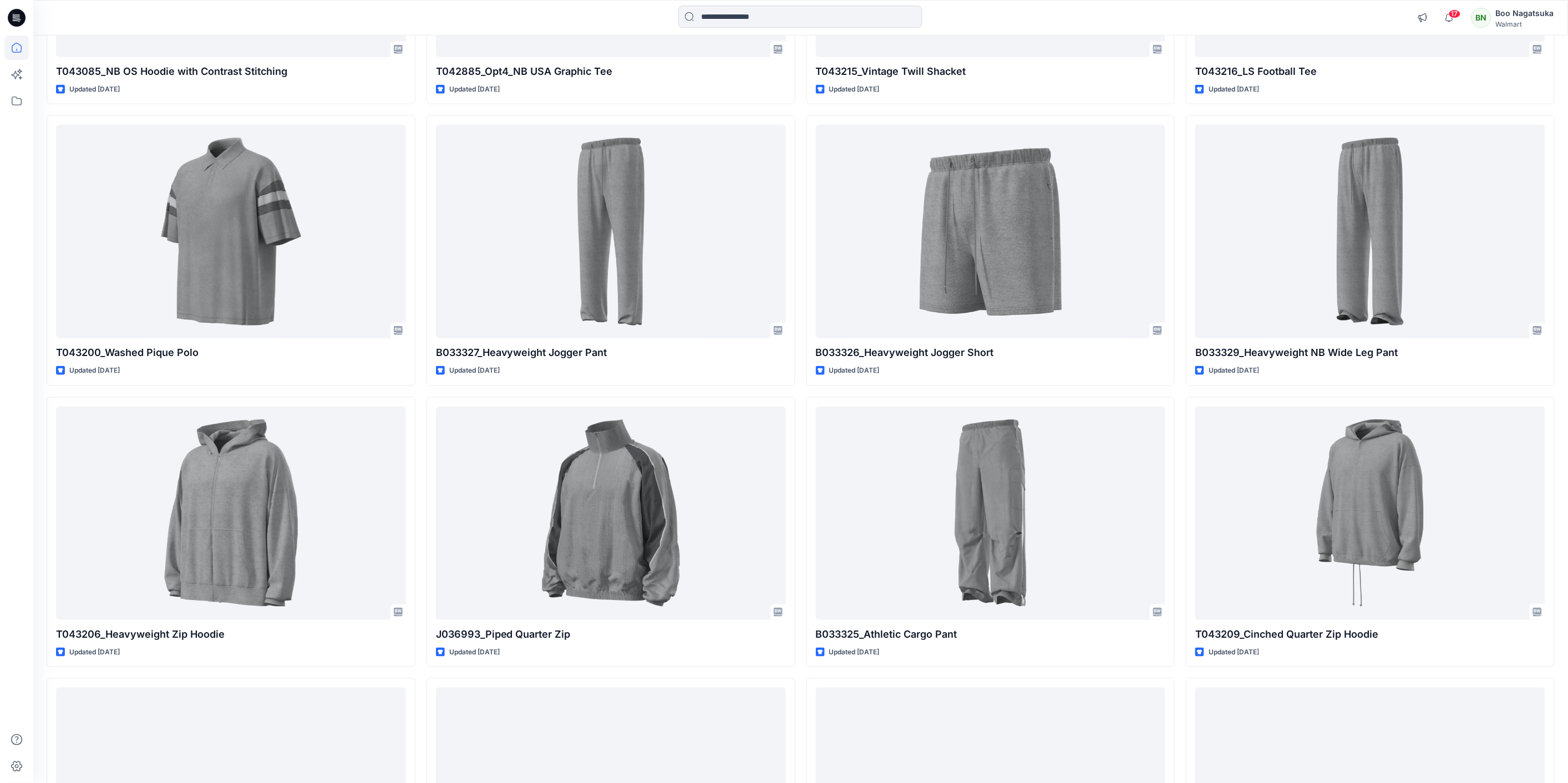
scroll to position [308, 0]
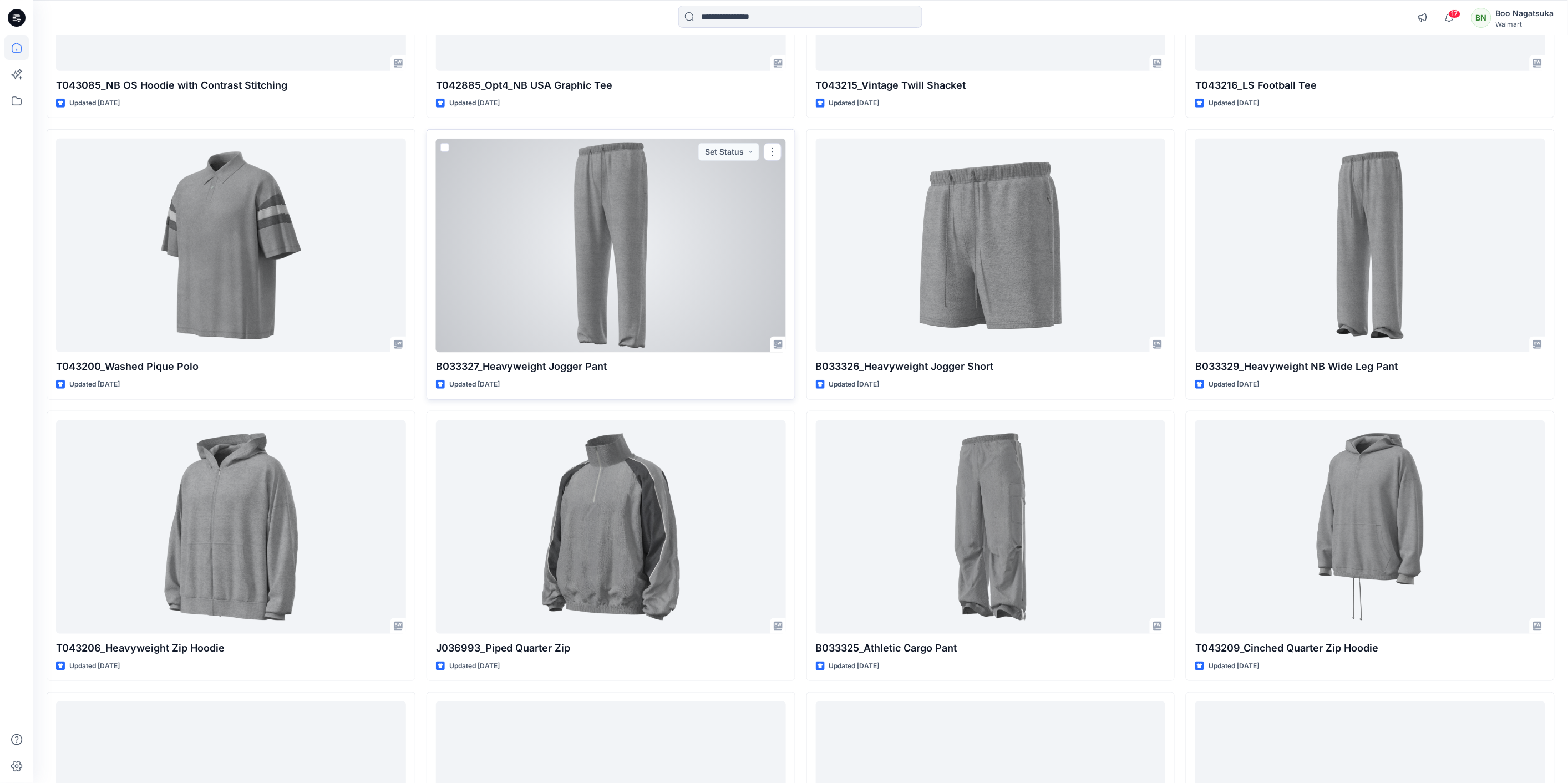
click at [661, 255] on div at bounding box center [611, 245] width 350 height 214
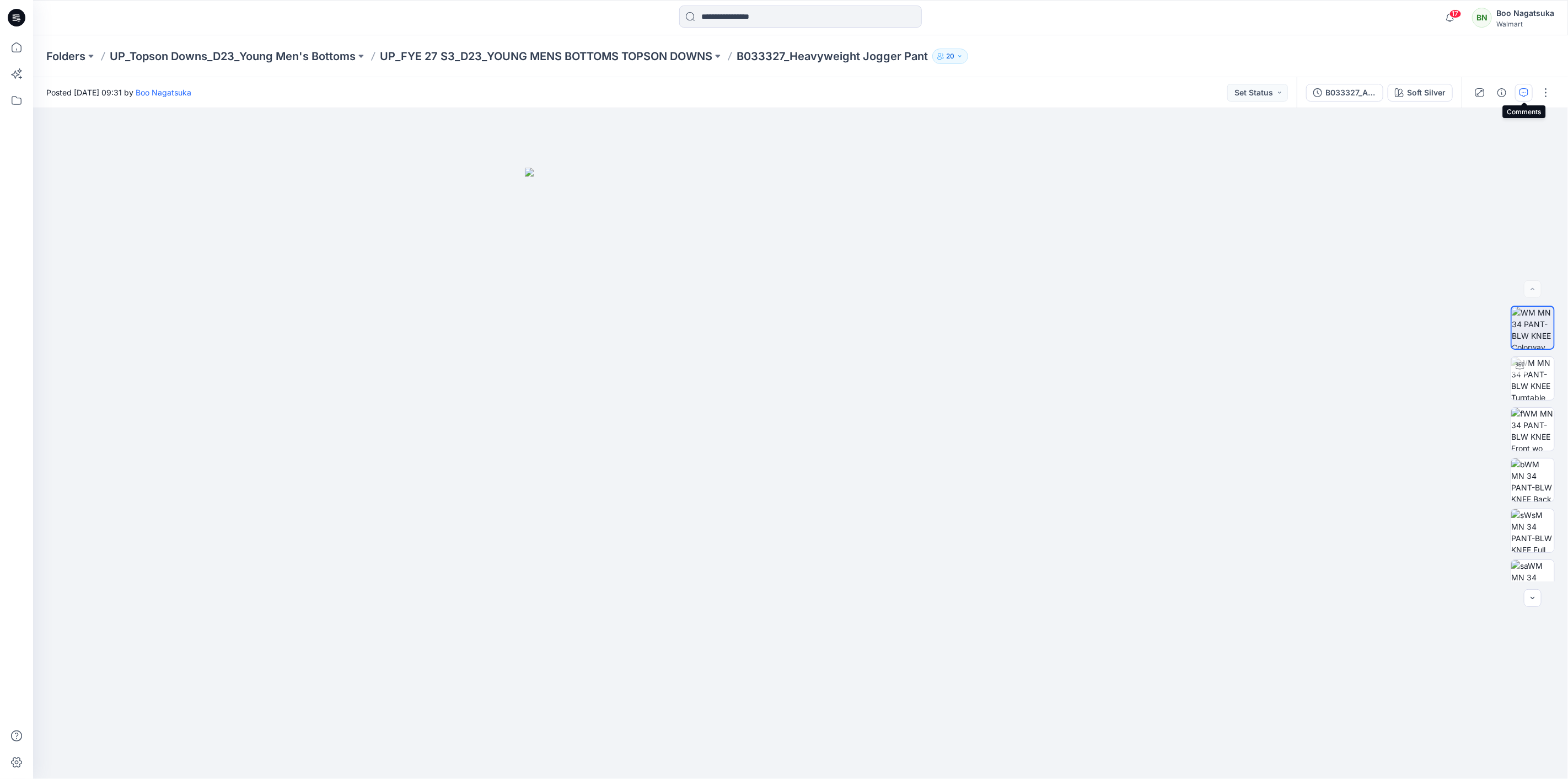
click at [1527, 91] on icon "button" at bounding box center [1524, 93] width 9 height 9
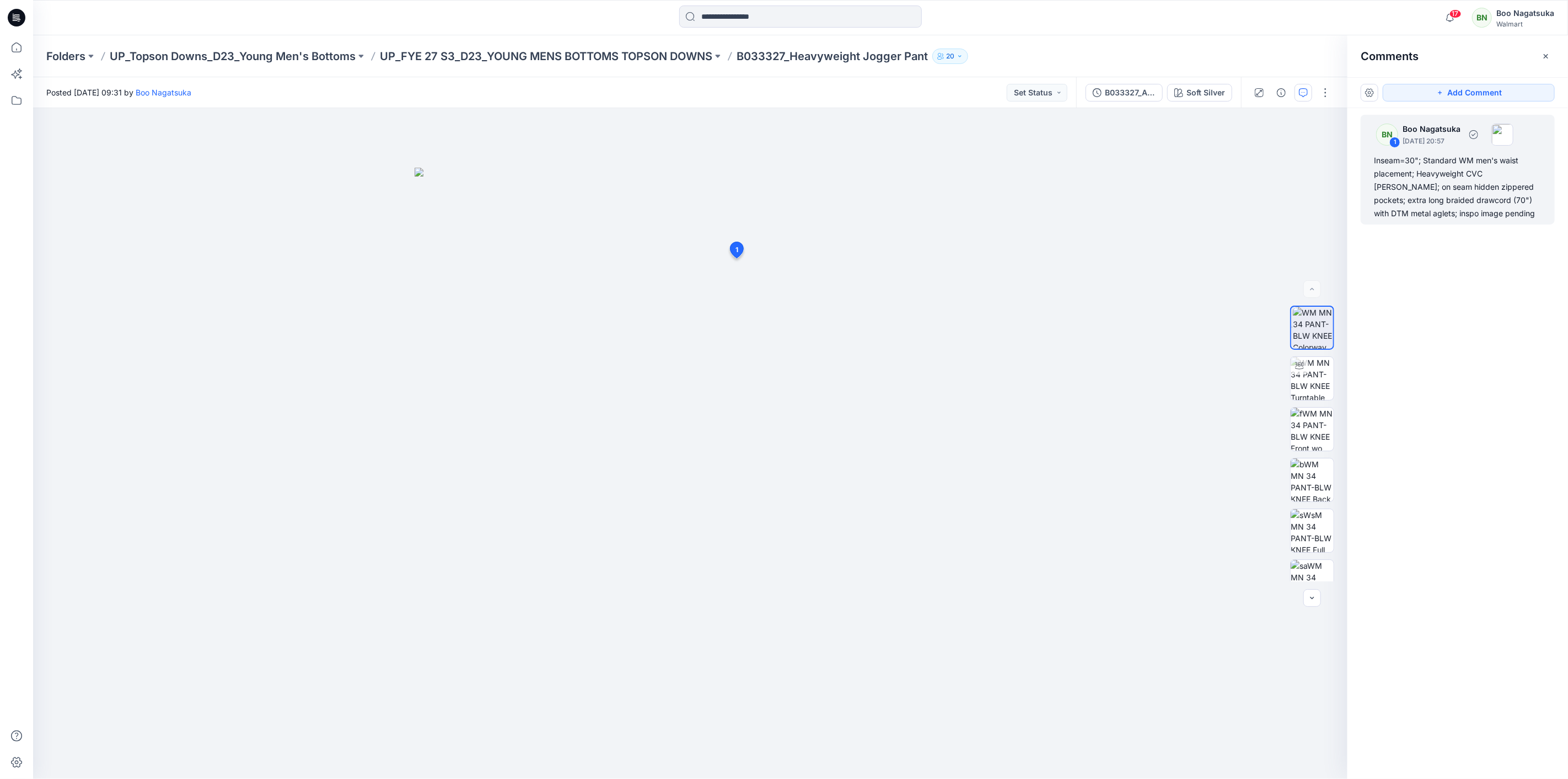
click at [1442, 183] on div "Inseam=30"; Standard WM men's waist placement; Heavyweight CVC freece; on seam …" at bounding box center [1457, 187] width 167 height 66
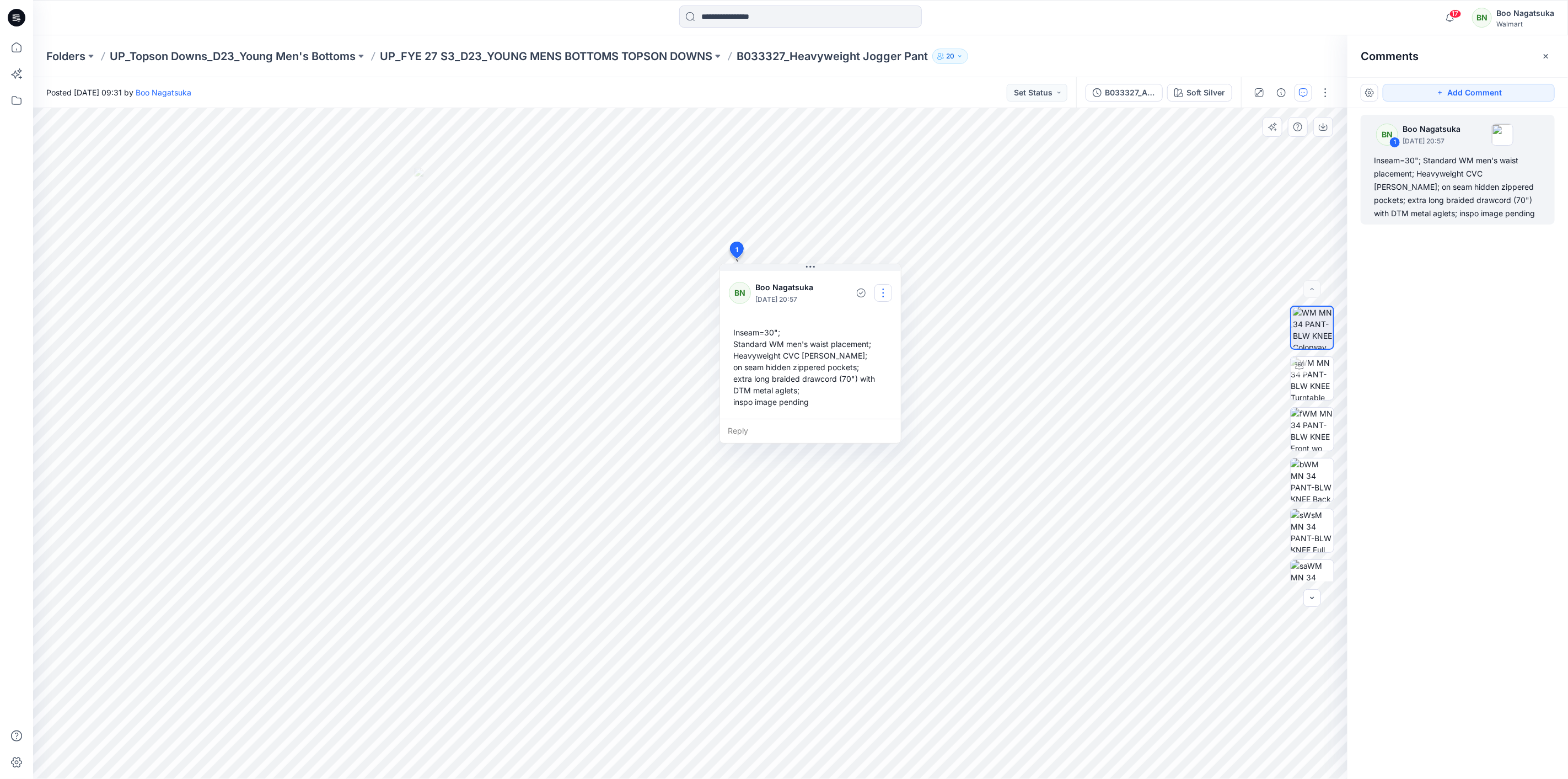
click at [885, 290] on button "button" at bounding box center [883, 292] width 18 height 18
click at [882, 310] on button "Edit comment" at bounding box center [883, 319] width 84 height 21
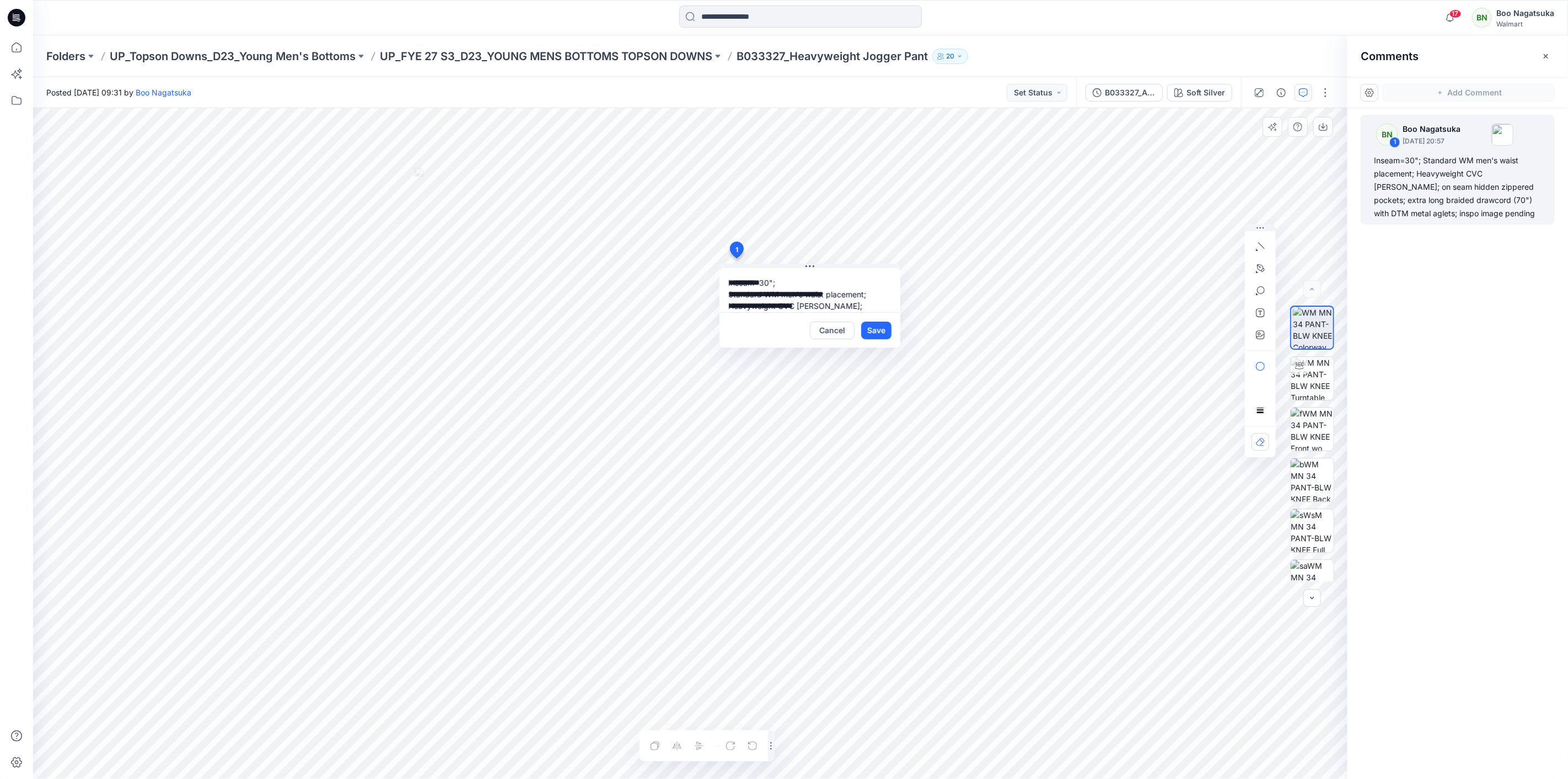
scroll to position [54, 0]
drag, startPoint x: 725, startPoint y: 301, endPoint x: 829, endPoint y: 305, distance: 104.1
click at [829, 305] on textarea "**********" at bounding box center [810, 290] width 181 height 44
type textarea "**********"
click at [877, 330] on button "Save" at bounding box center [877, 330] width 30 height 18
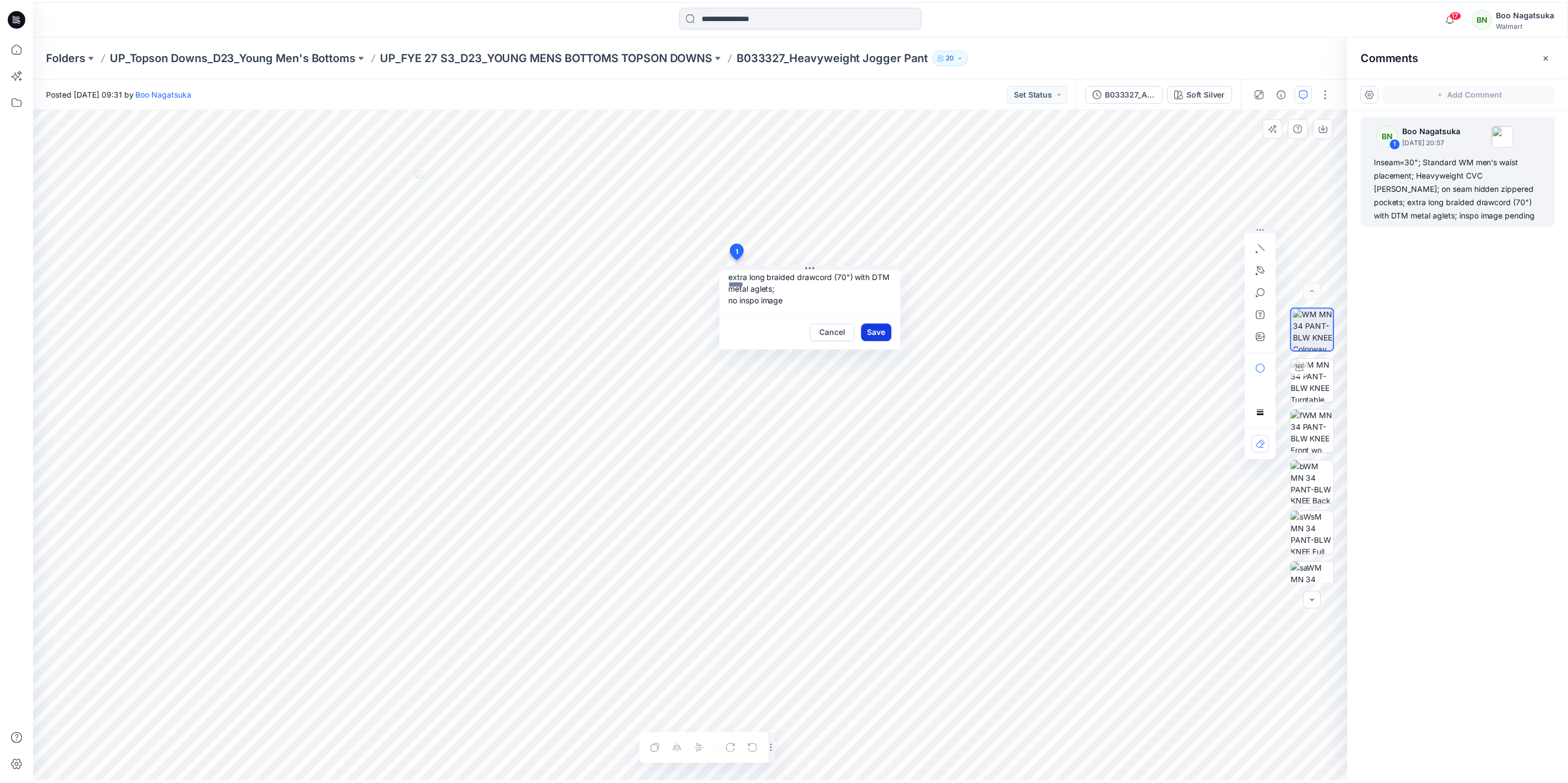
scroll to position [0, 0]
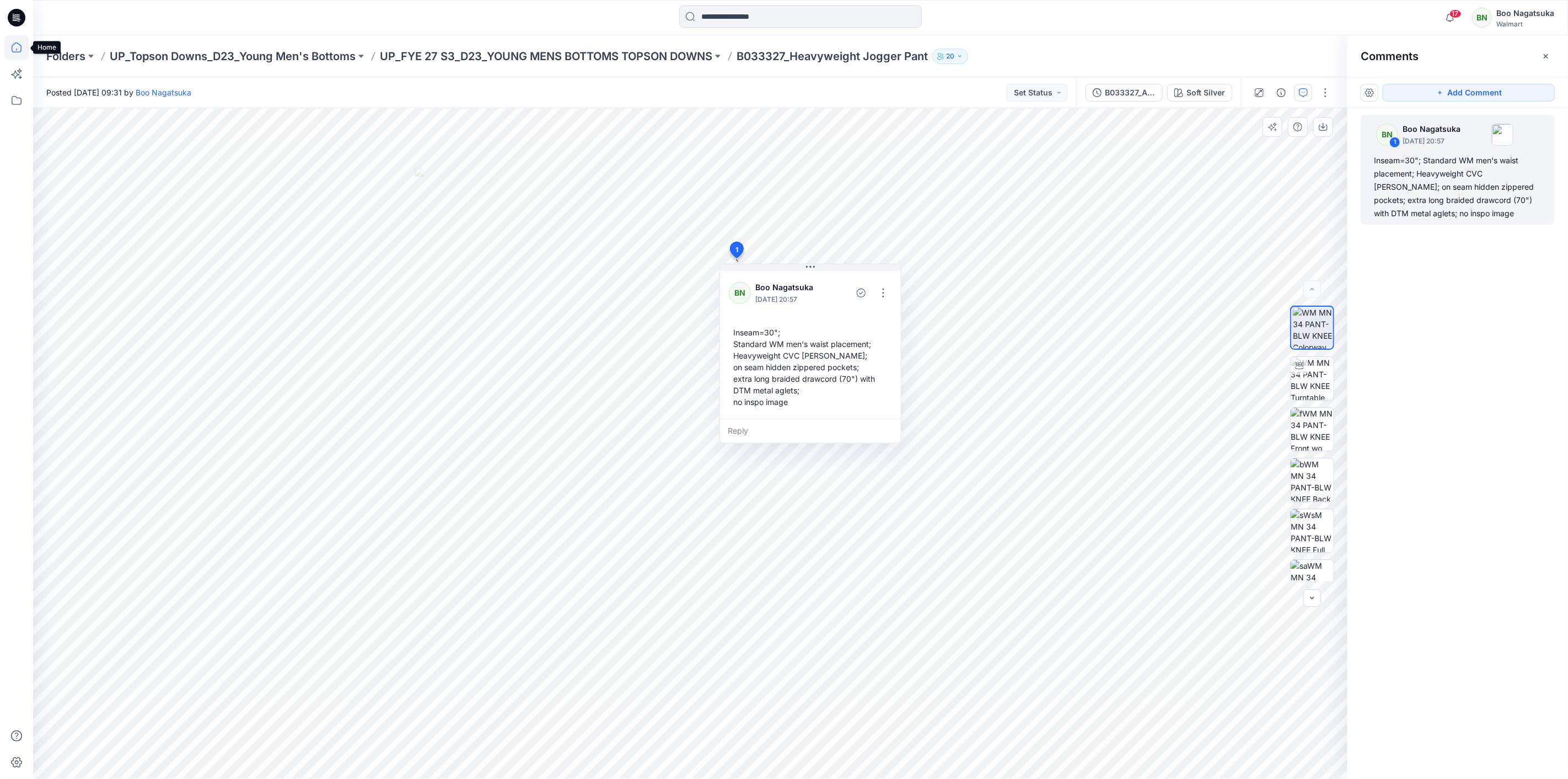
click at [19, 44] on icon at bounding box center [16, 48] width 24 height 24
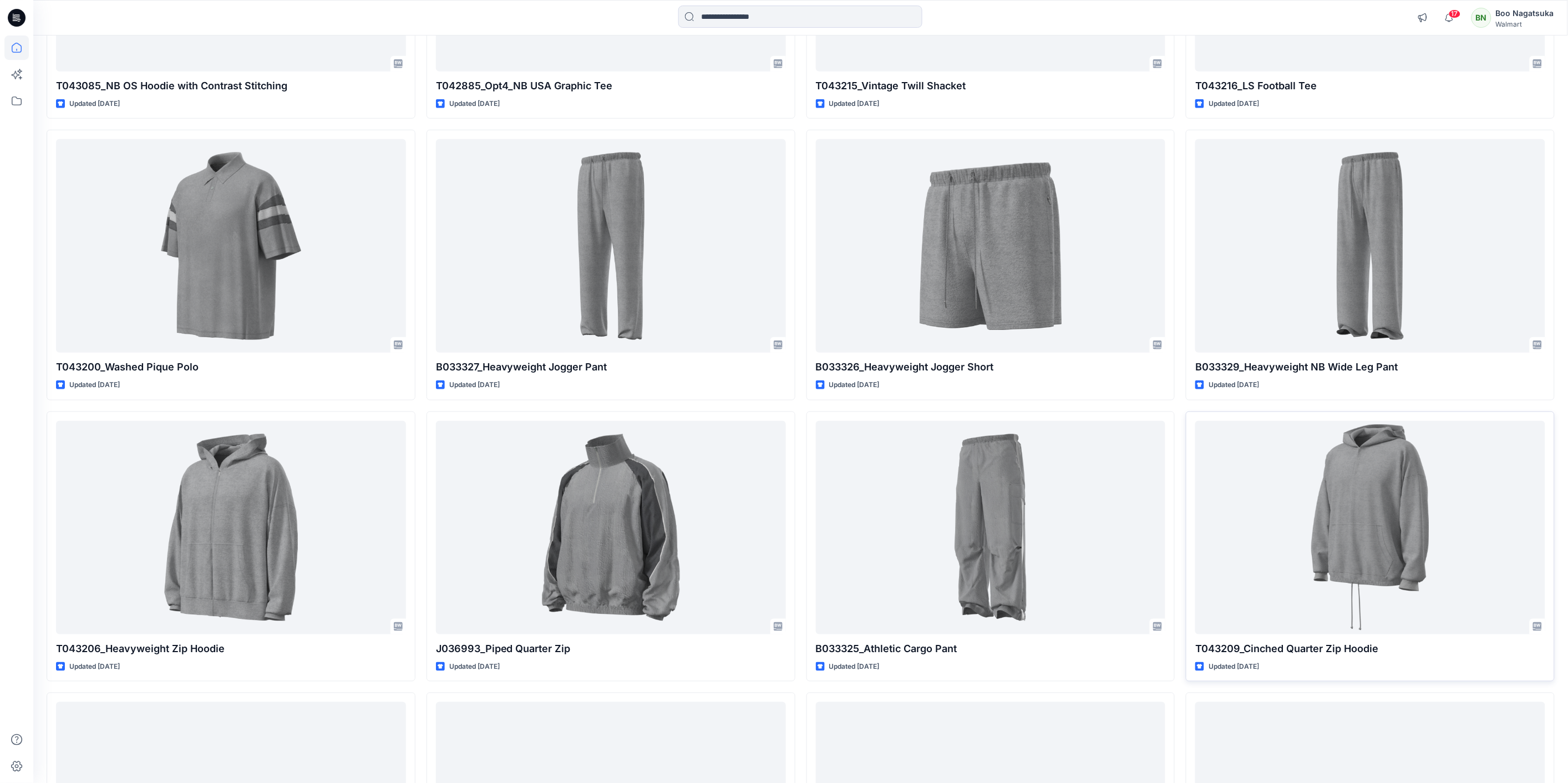
scroll to position [308, 0]
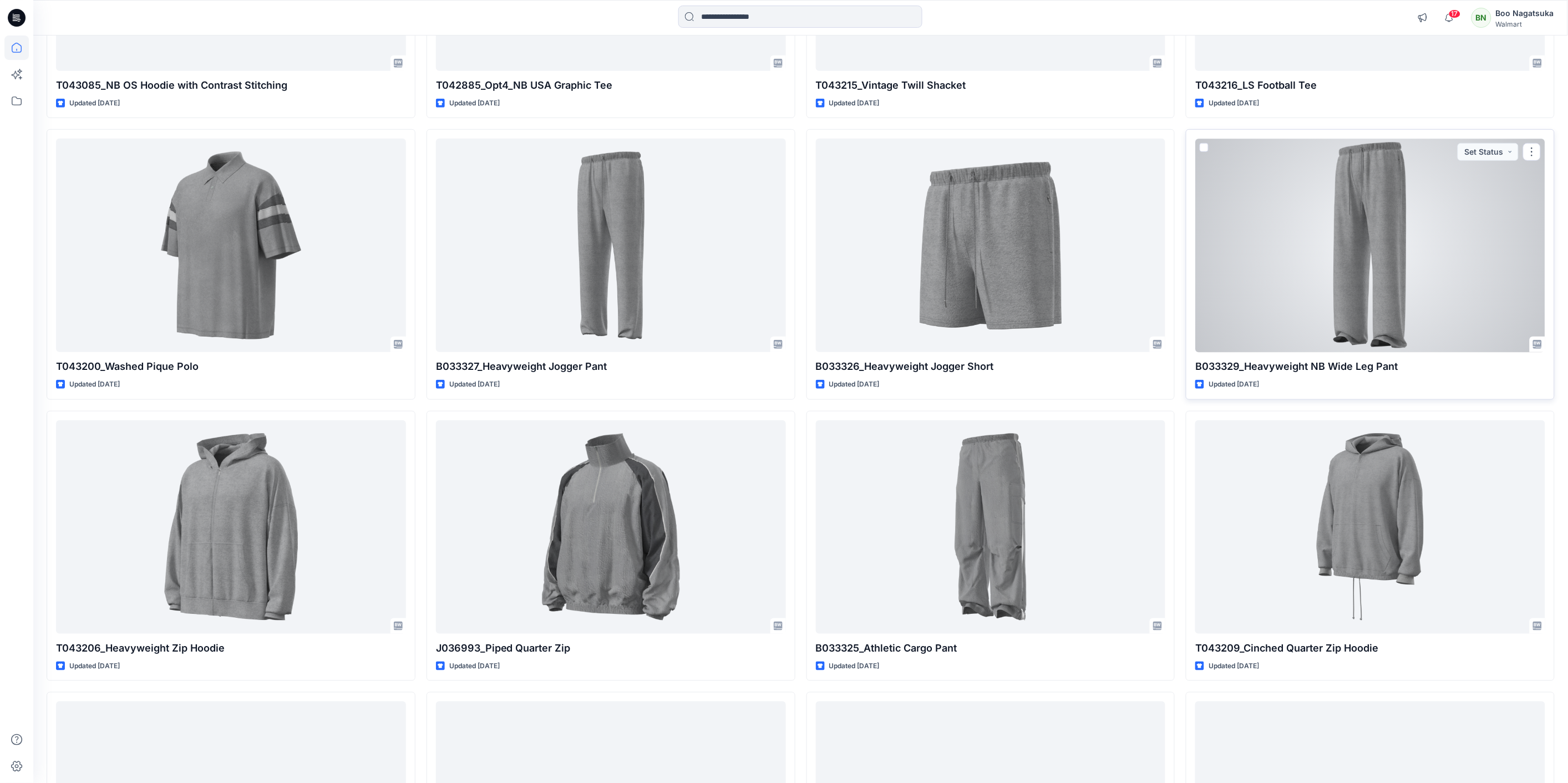
click at [1381, 294] on div at bounding box center [1370, 245] width 350 height 214
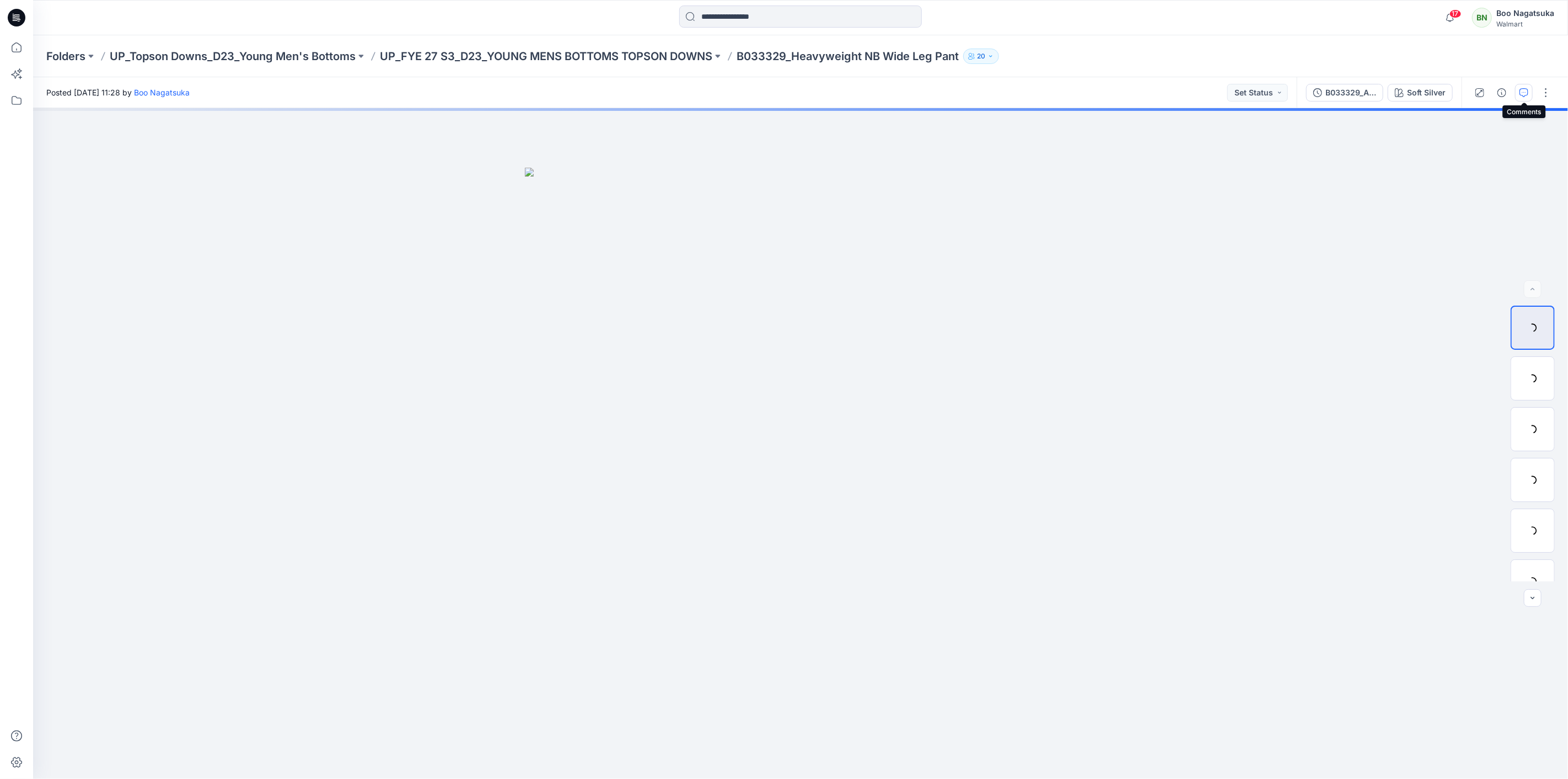
click at [1526, 94] on icon "button" at bounding box center [1524, 93] width 9 height 9
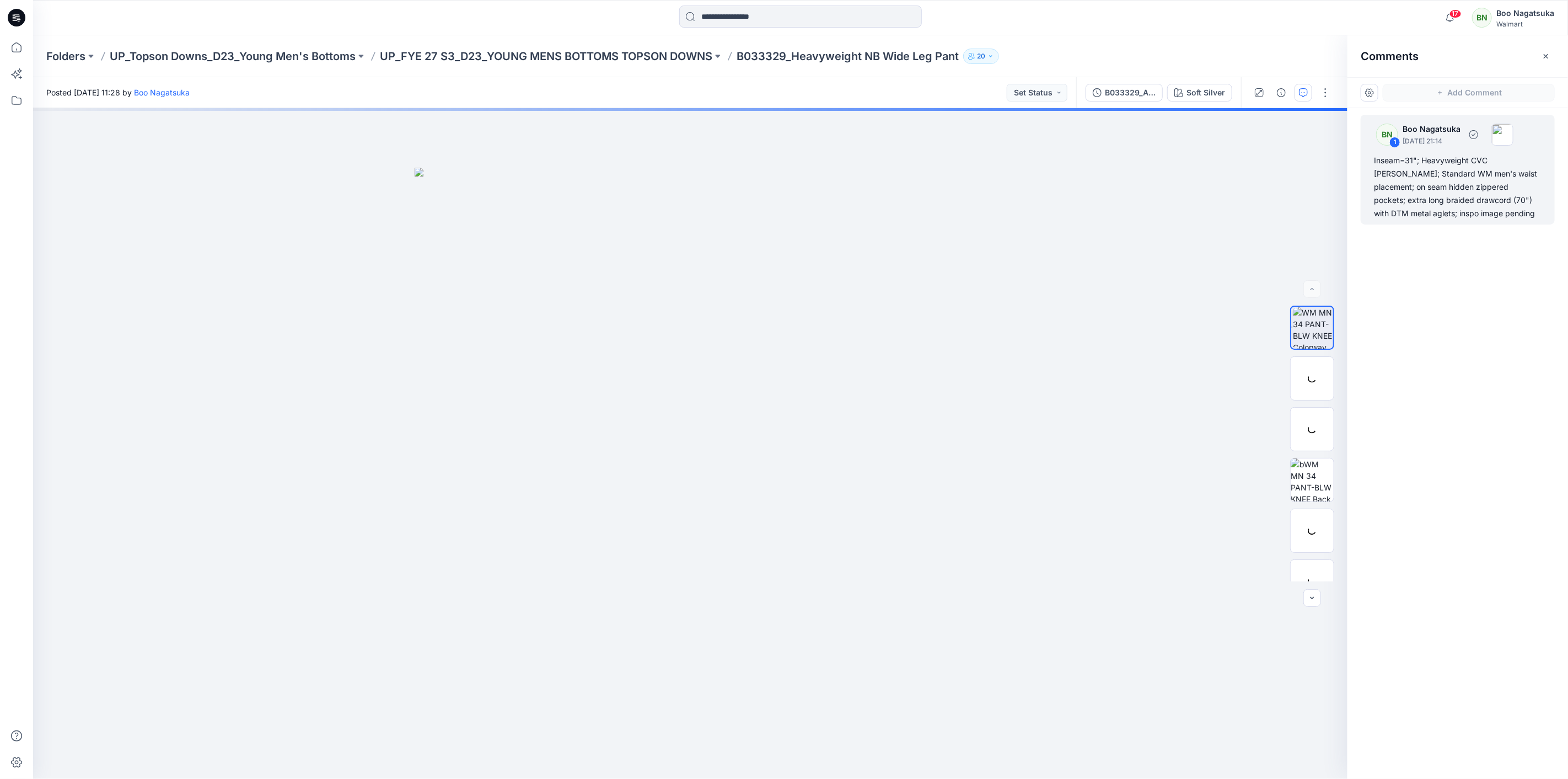
click at [1490, 177] on div "Inseam=31"; Heavyweight CVC Freece; Standard WM men's waist placement; on seam …" at bounding box center [1457, 187] width 167 height 66
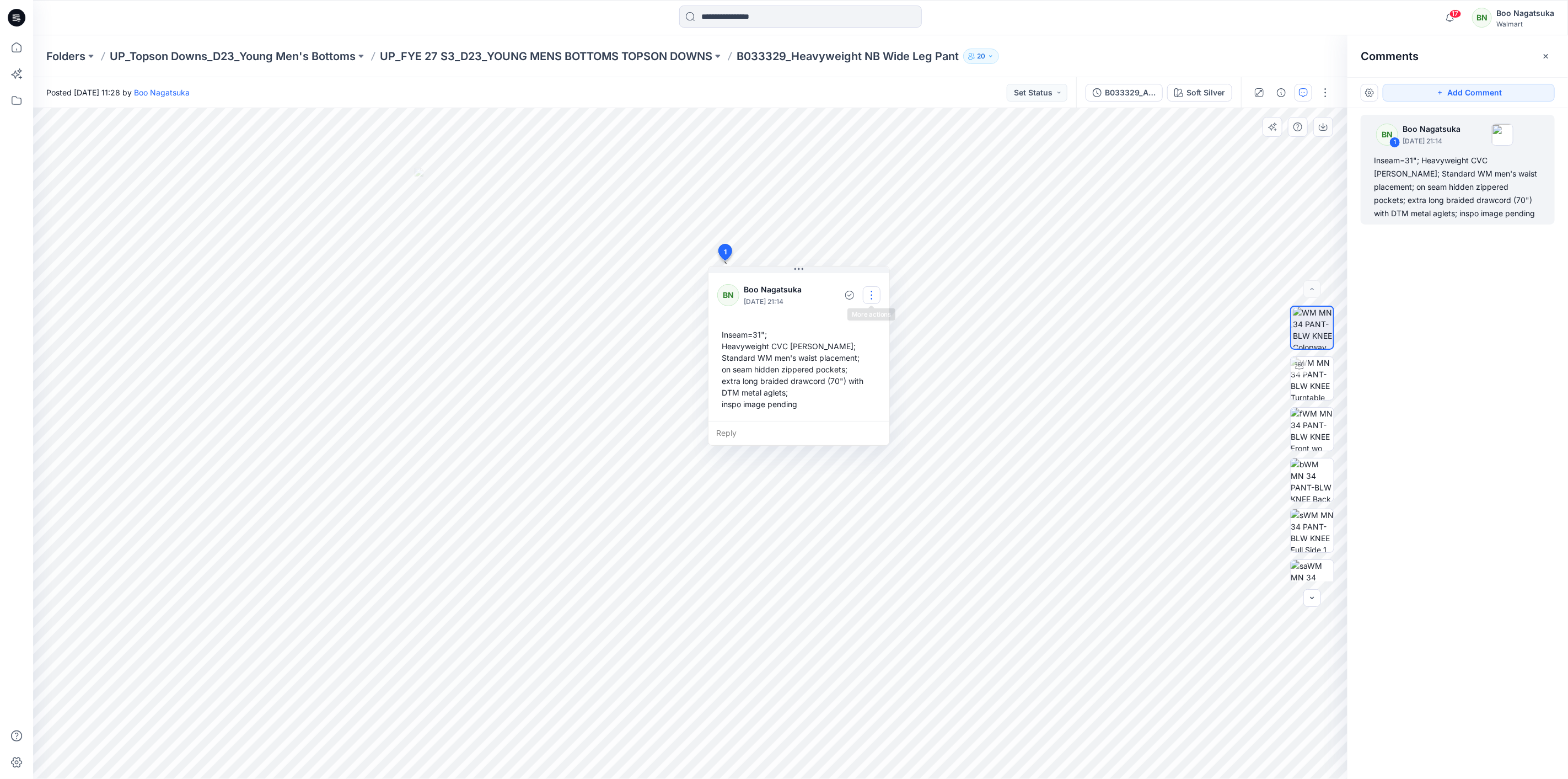
click at [875, 293] on button "button" at bounding box center [872, 295] width 18 height 18
click at [874, 323] on p "Edit comment" at bounding box center [875, 320] width 50 height 12
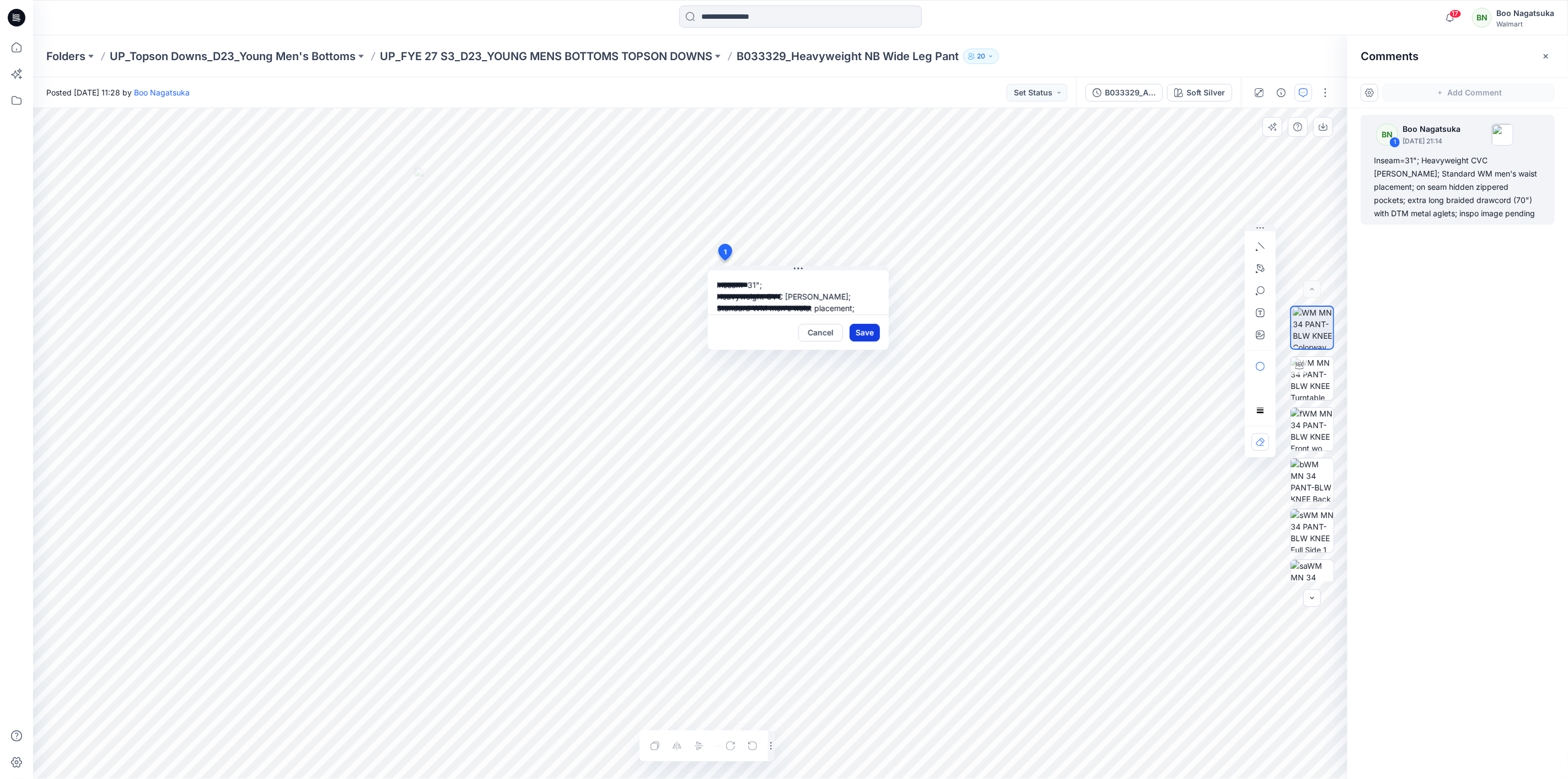
scroll to position [54, 0]
drag, startPoint x: 714, startPoint y: 299, endPoint x: 828, endPoint y: 311, distance: 114.6
click at [830, 311] on textarea "**********" at bounding box center [798, 292] width 181 height 44
type textarea "**********"
click at [857, 329] on button "Save" at bounding box center [865, 333] width 30 height 18
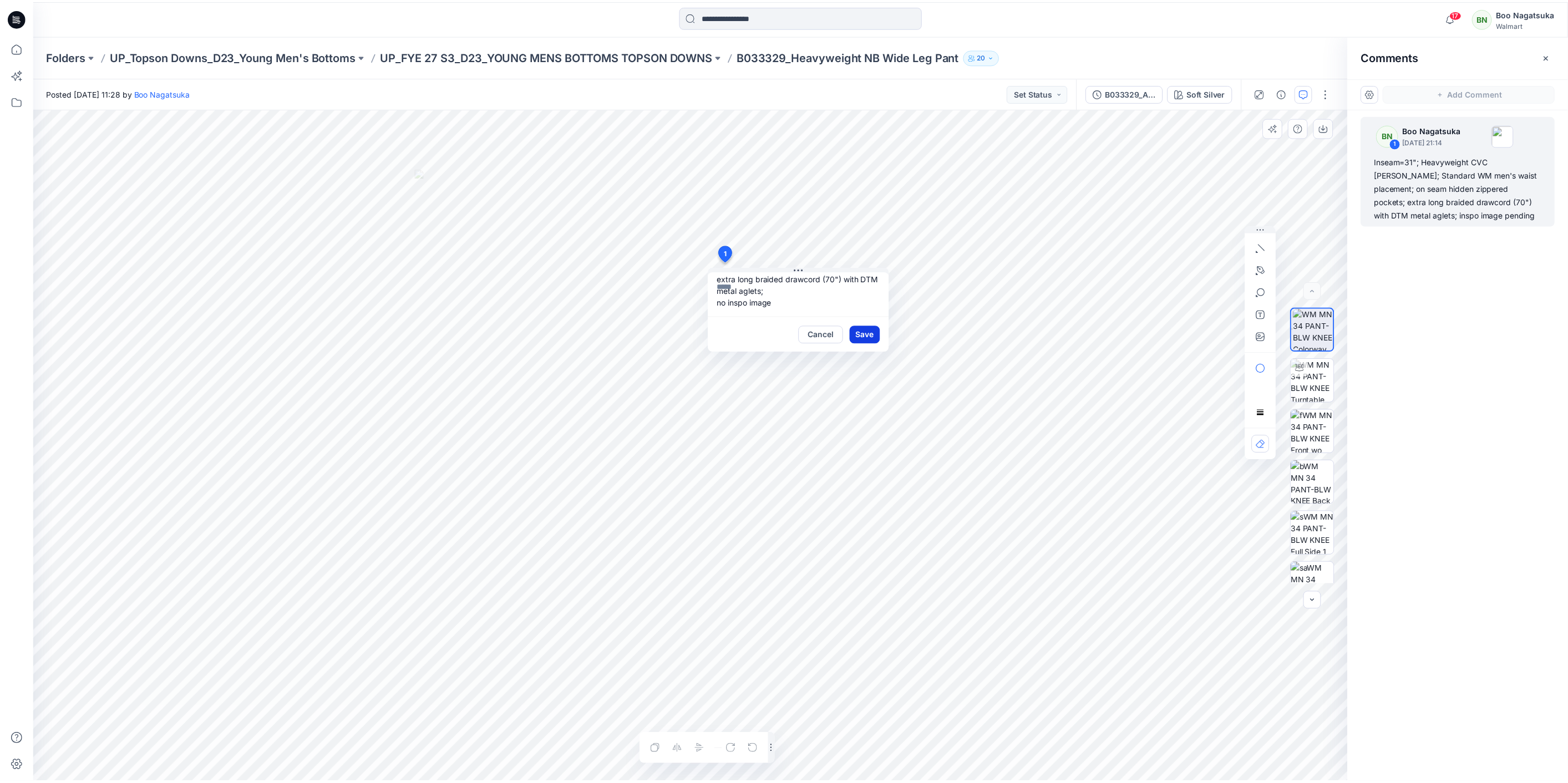
scroll to position [0, 0]
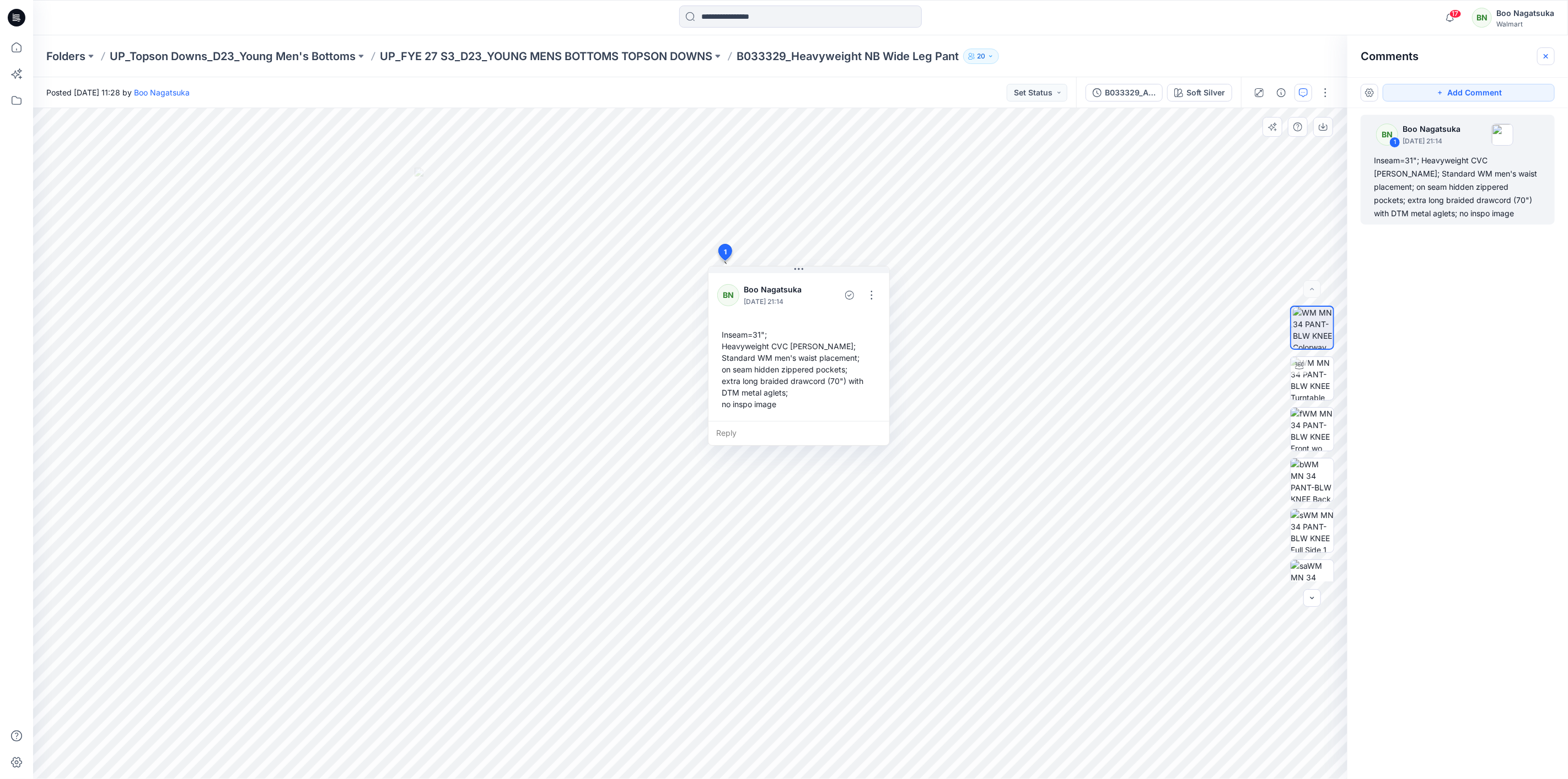
click at [1547, 56] on icon "button" at bounding box center [1546, 56] width 9 height 9
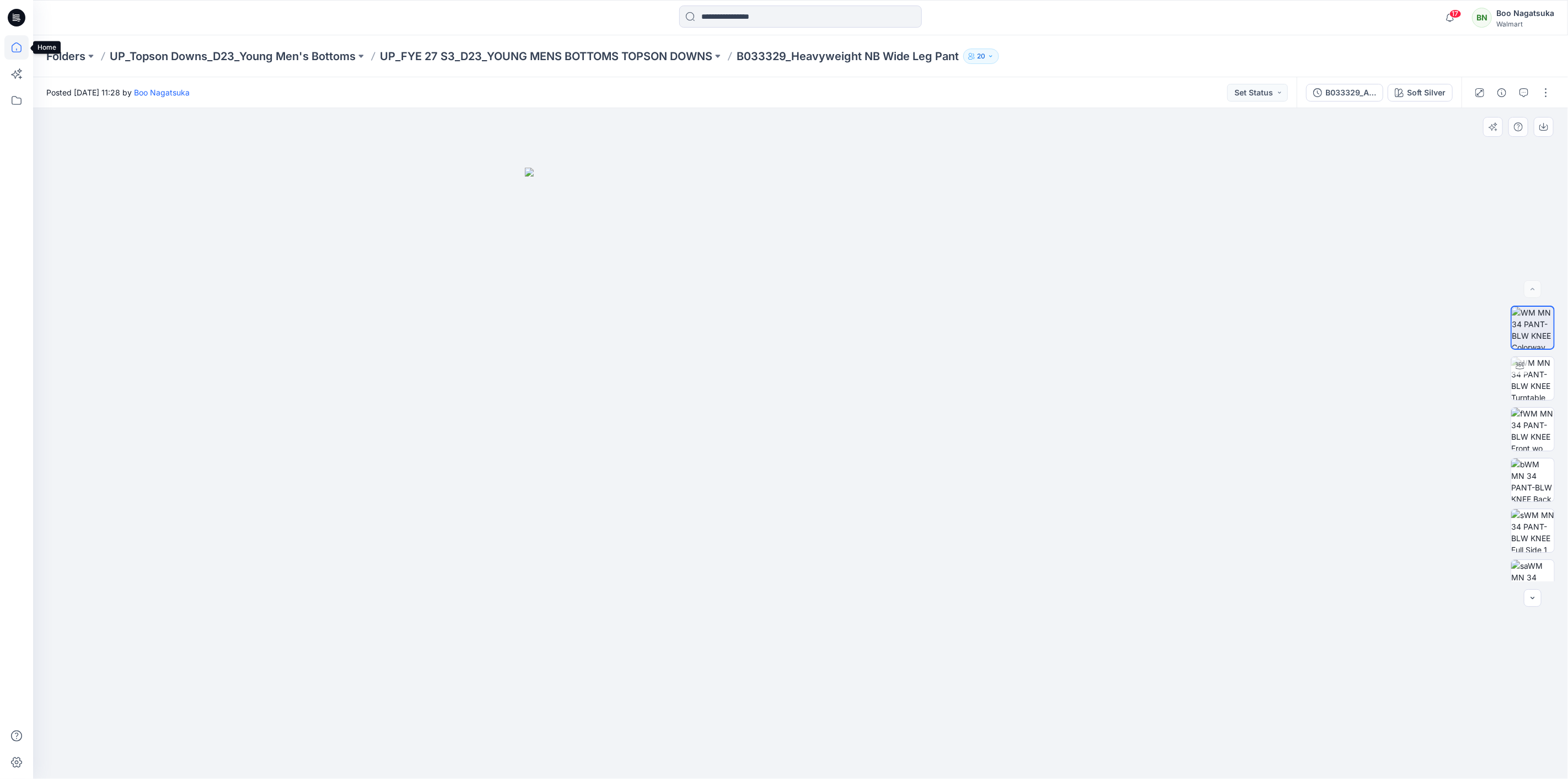
click at [19, 50] on icon at bounding box center [16, 48] width 24 height 24
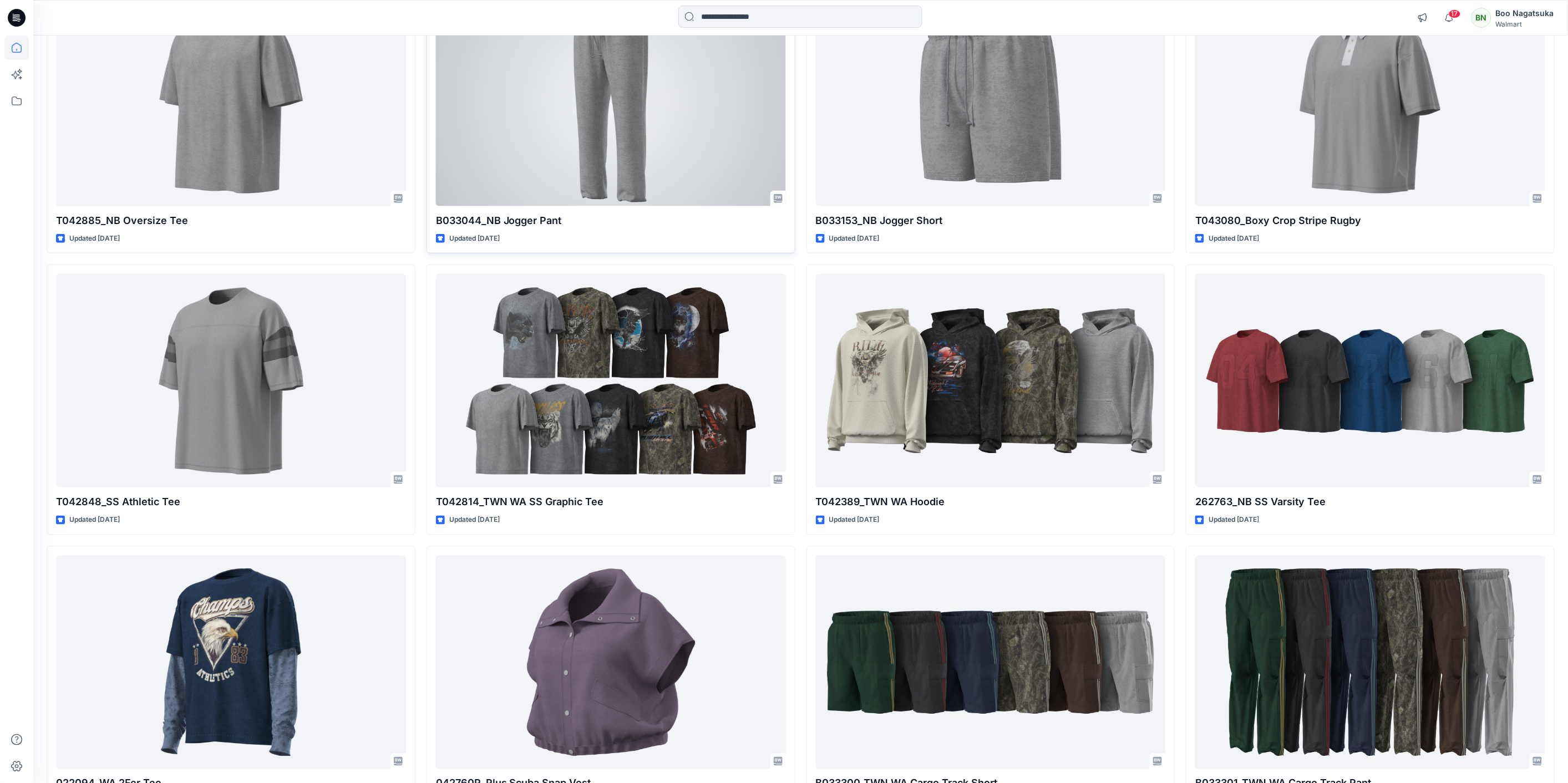
scroll to position [2464, 0]
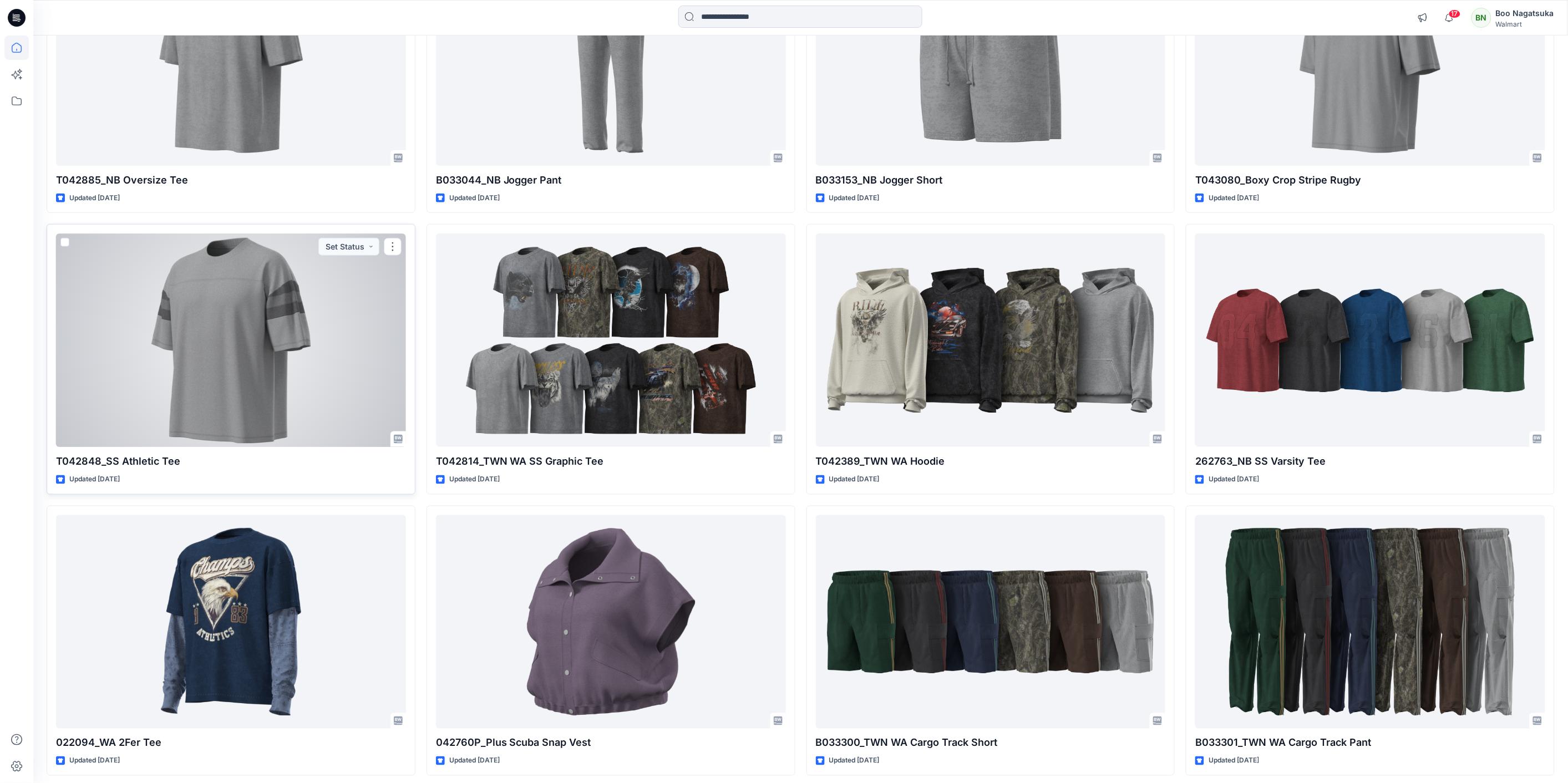
click at [217, 326] on div at bounding box center [231, 340] width 350 height 214
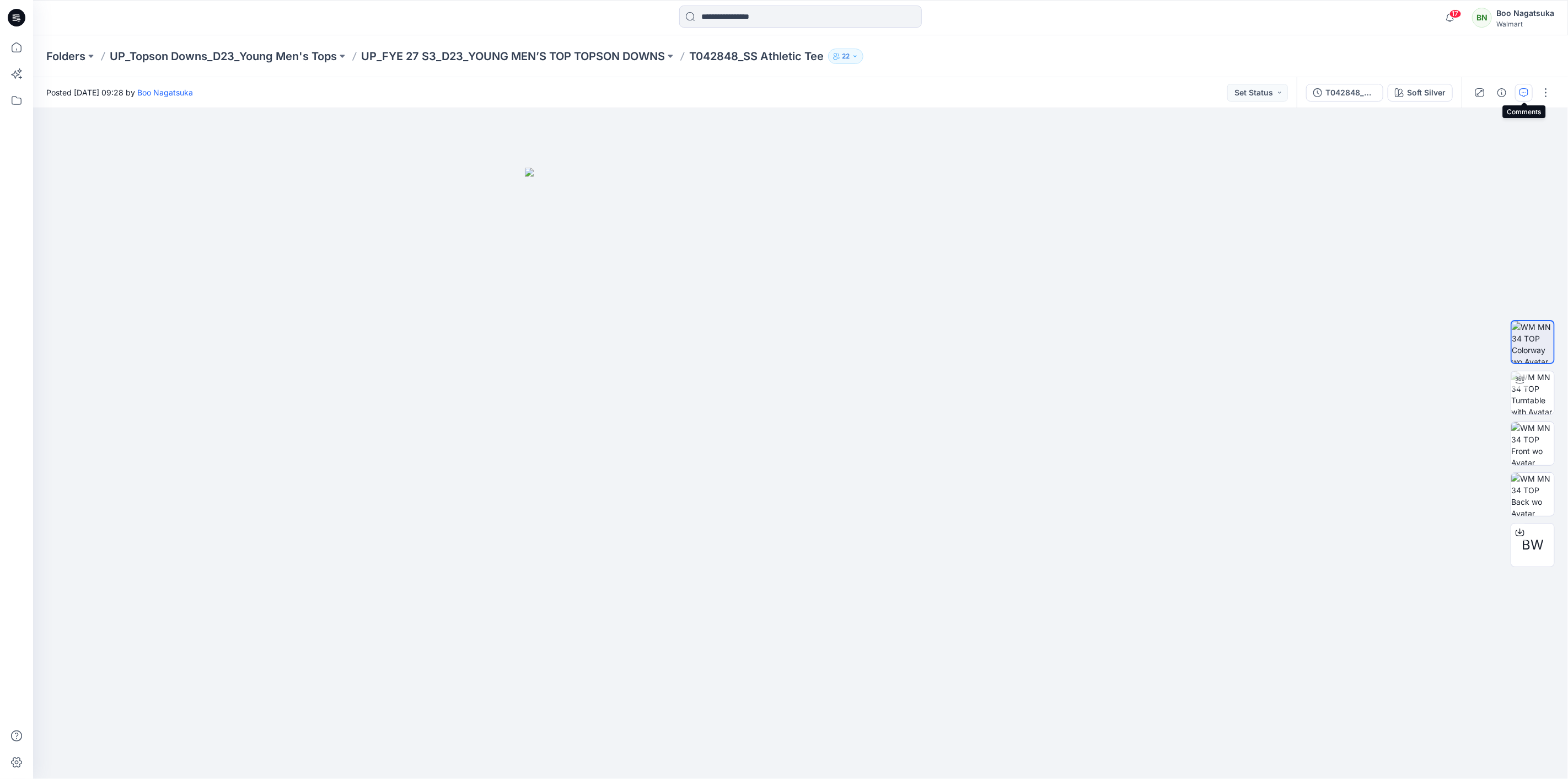
click at [1523, 94] on icon "button" at bounding box center [1524, 93] width 9 height 9
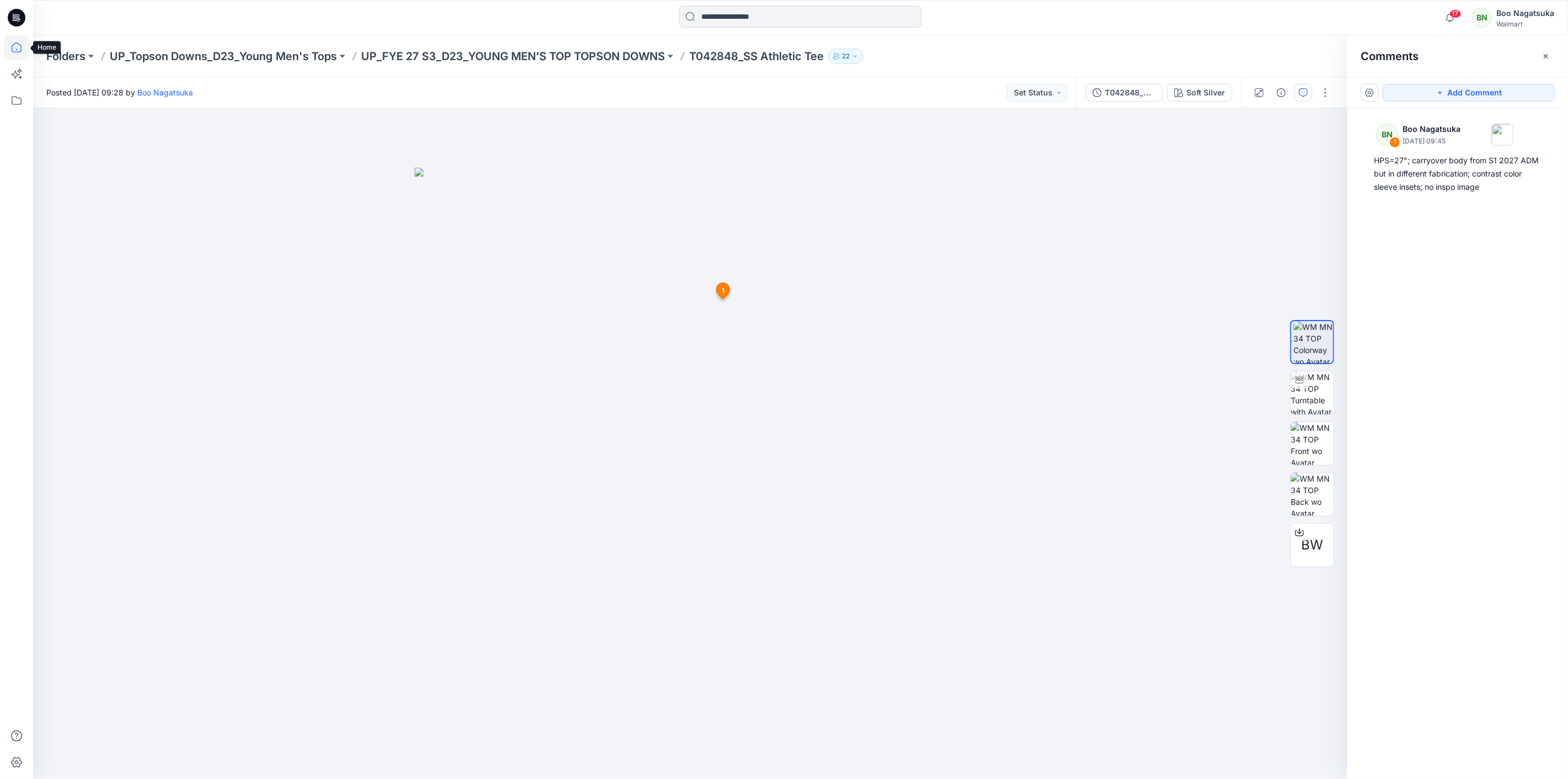
click at [11, 41] on icon at bounding box center [16, 48] width 24 height 24
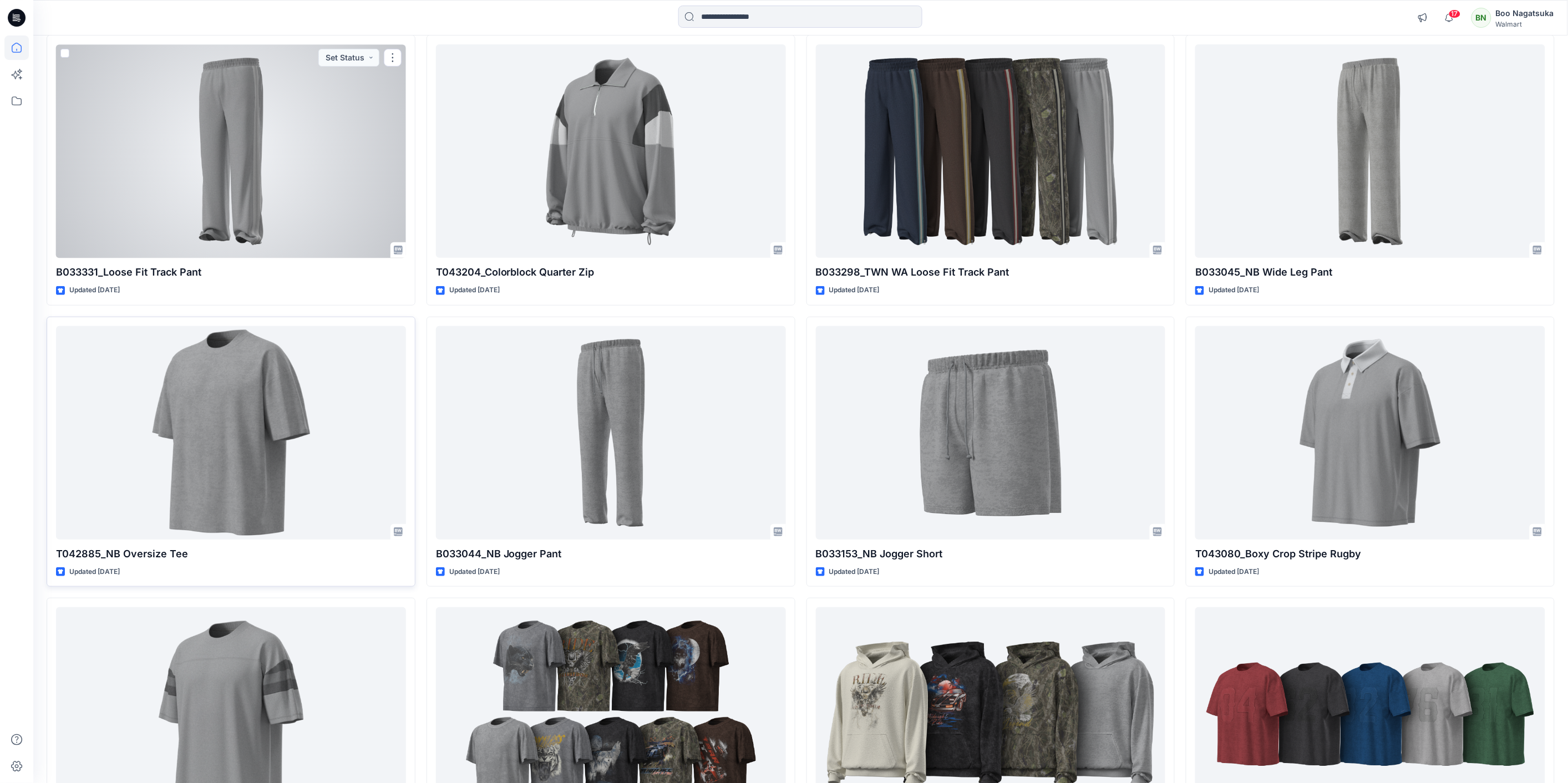
scroll to position [2094, 0]
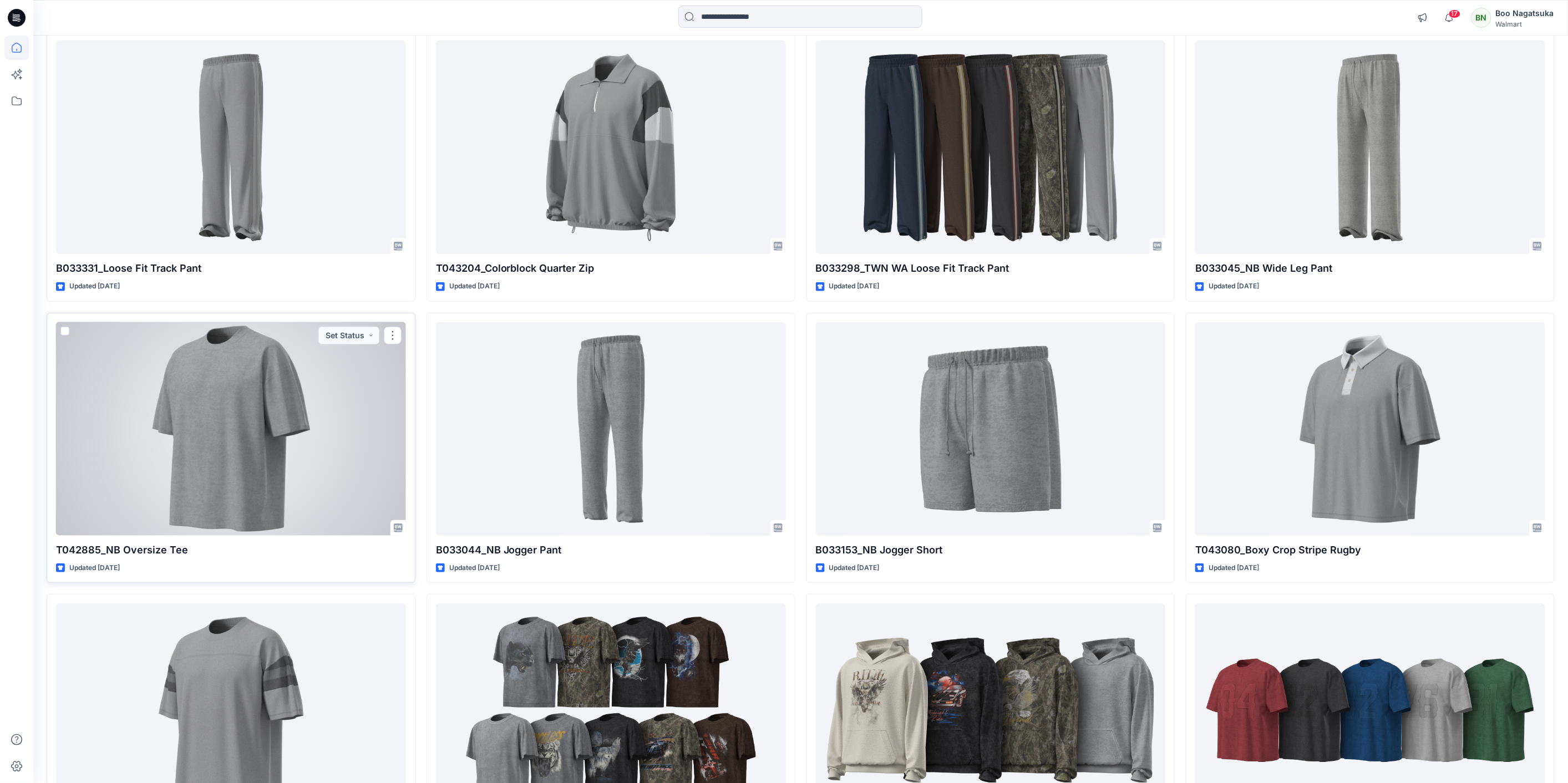
click at [262, 406] on div at bounding box center [231, 429] width 350 height 214
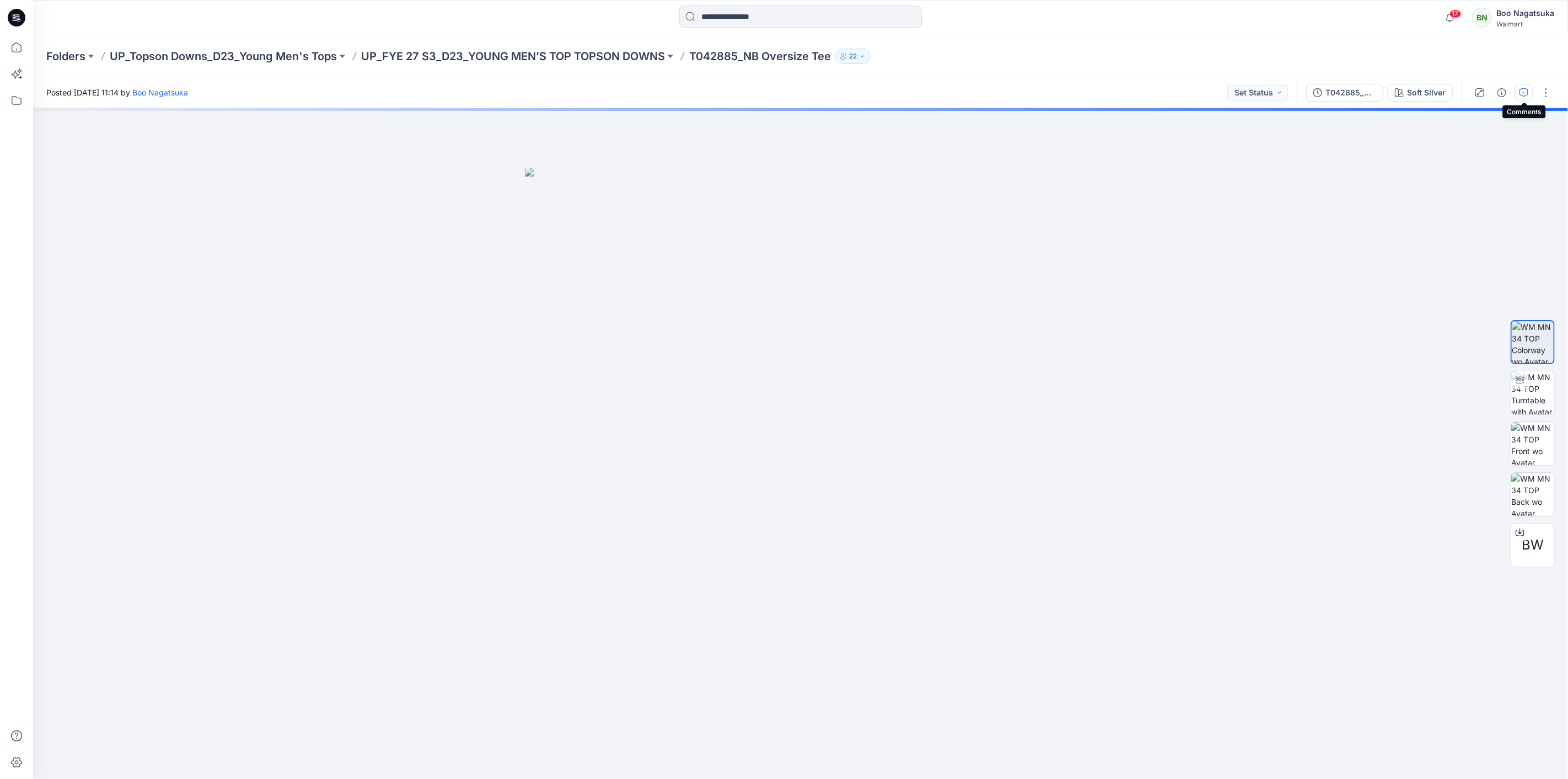
click at [1519, 89] on icon "button" at bounding box center [1524, 93] width 9 height 9
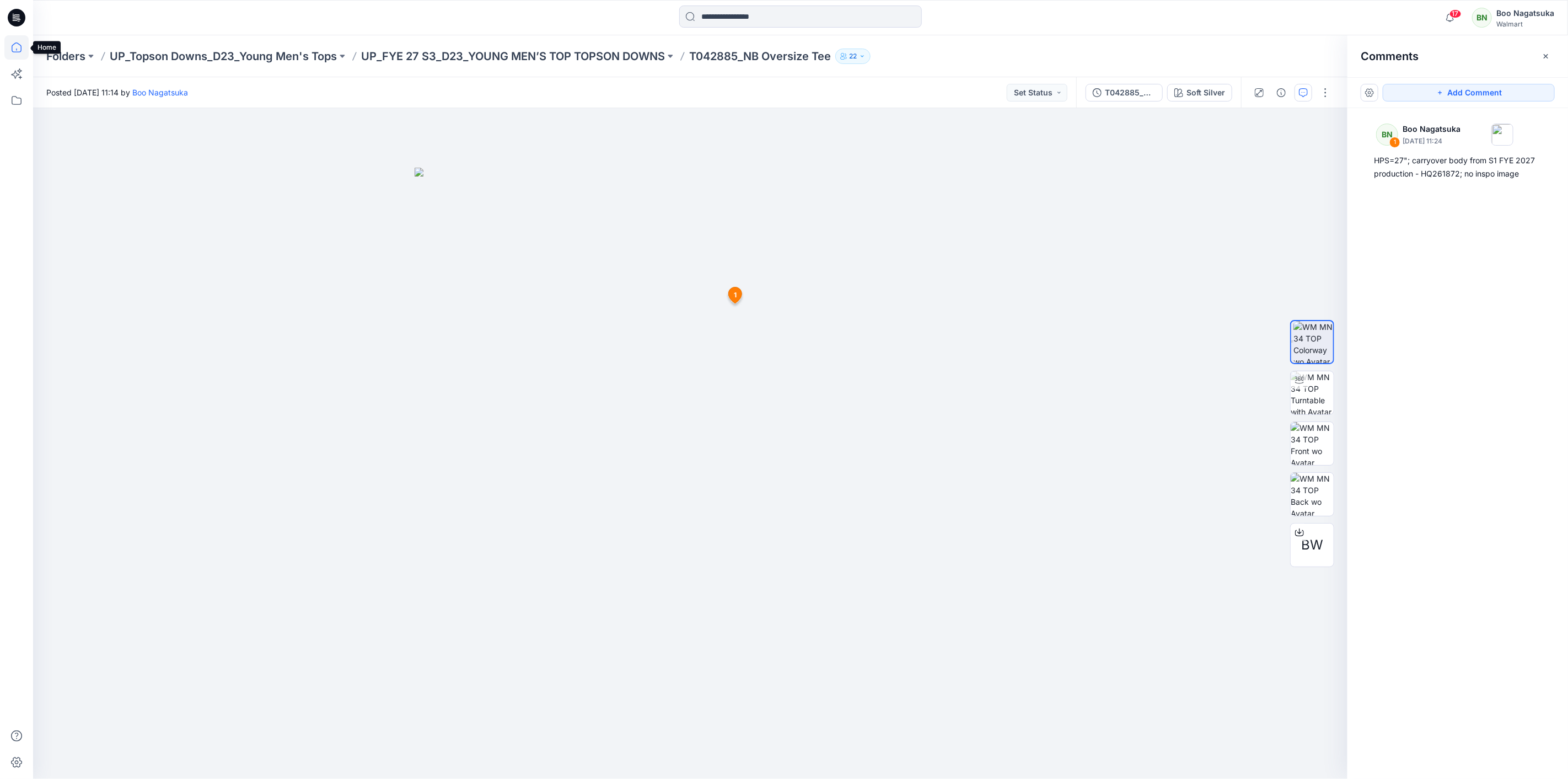
click at [12, 41] on icon at bounding box center [16, 48] width 24 height 24
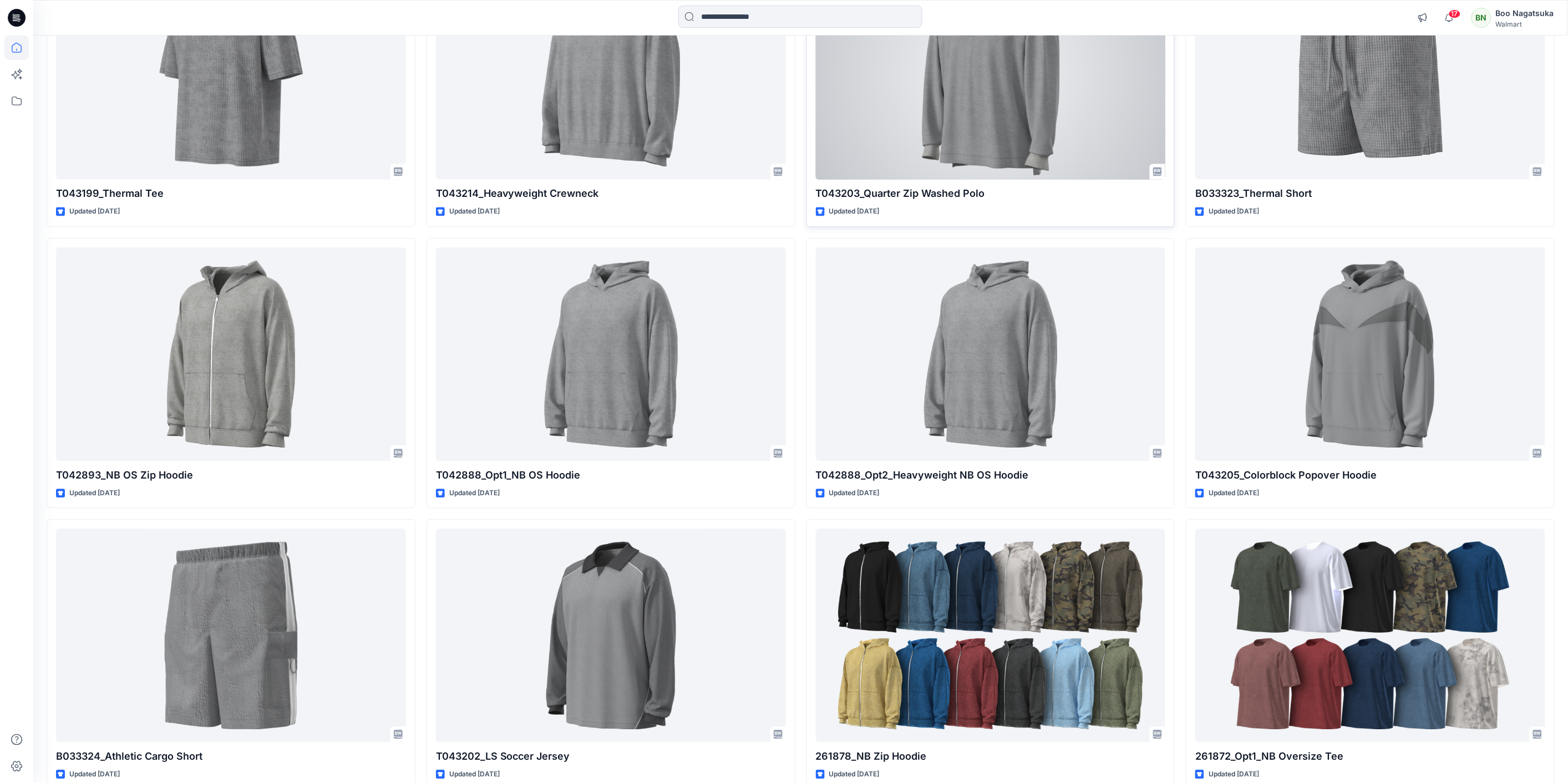
scroll to position [1047, 0]
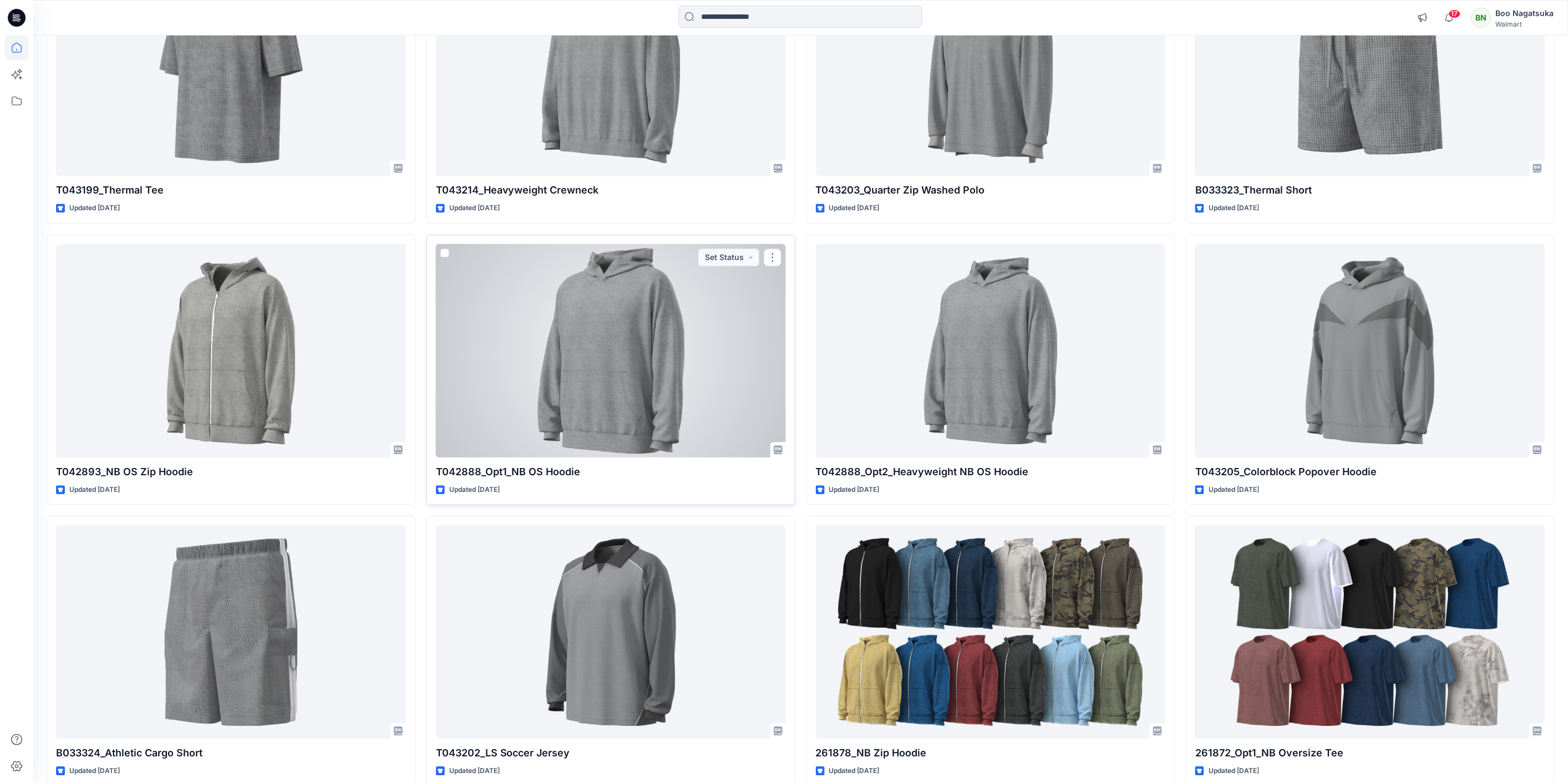
click at [615, 362] on div at bounding box center [611, 351] width 350 height 214
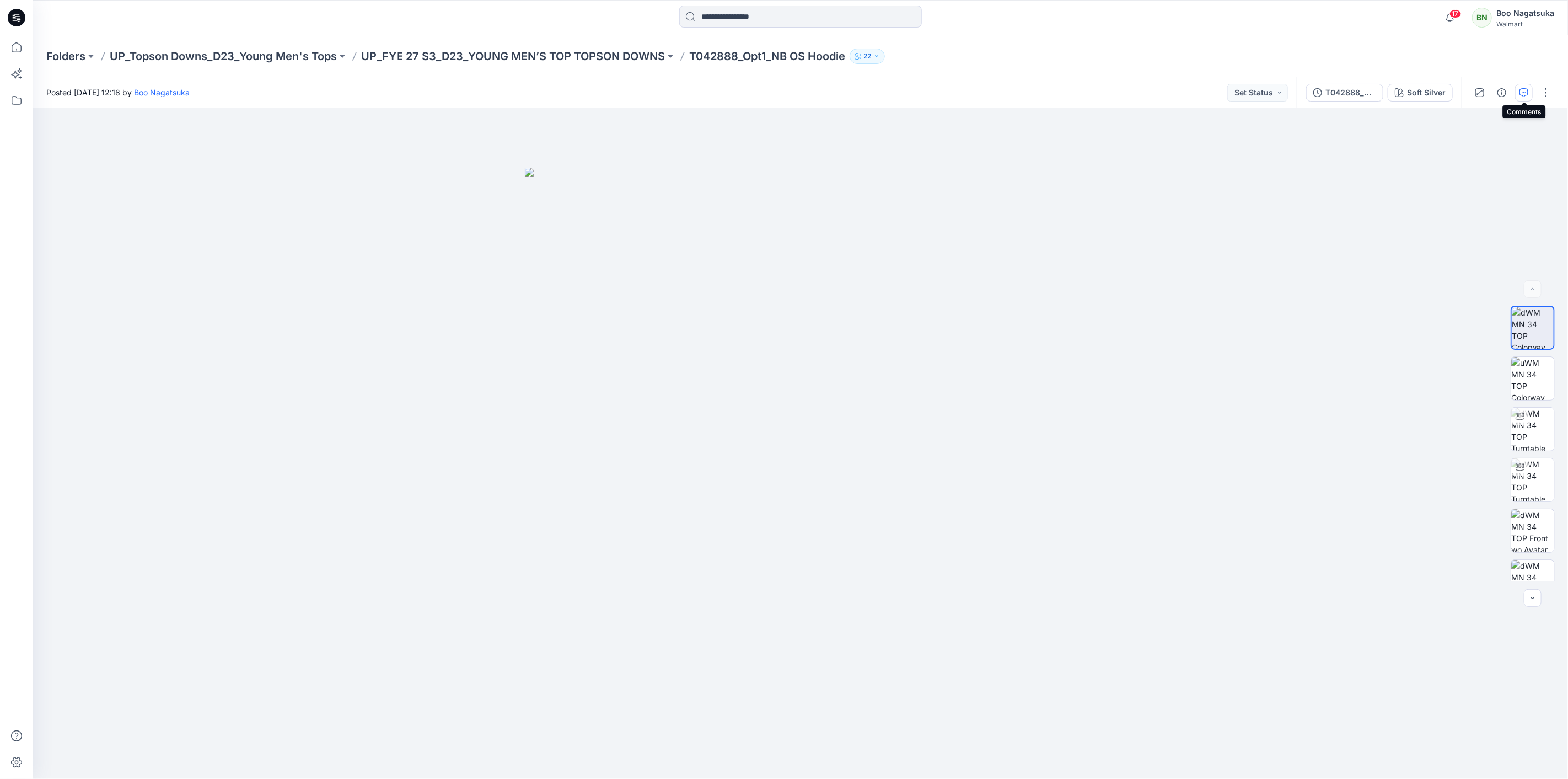
click at [1522, 92] on icon "button" at bounding box center [1524, 93] width 9 height 9
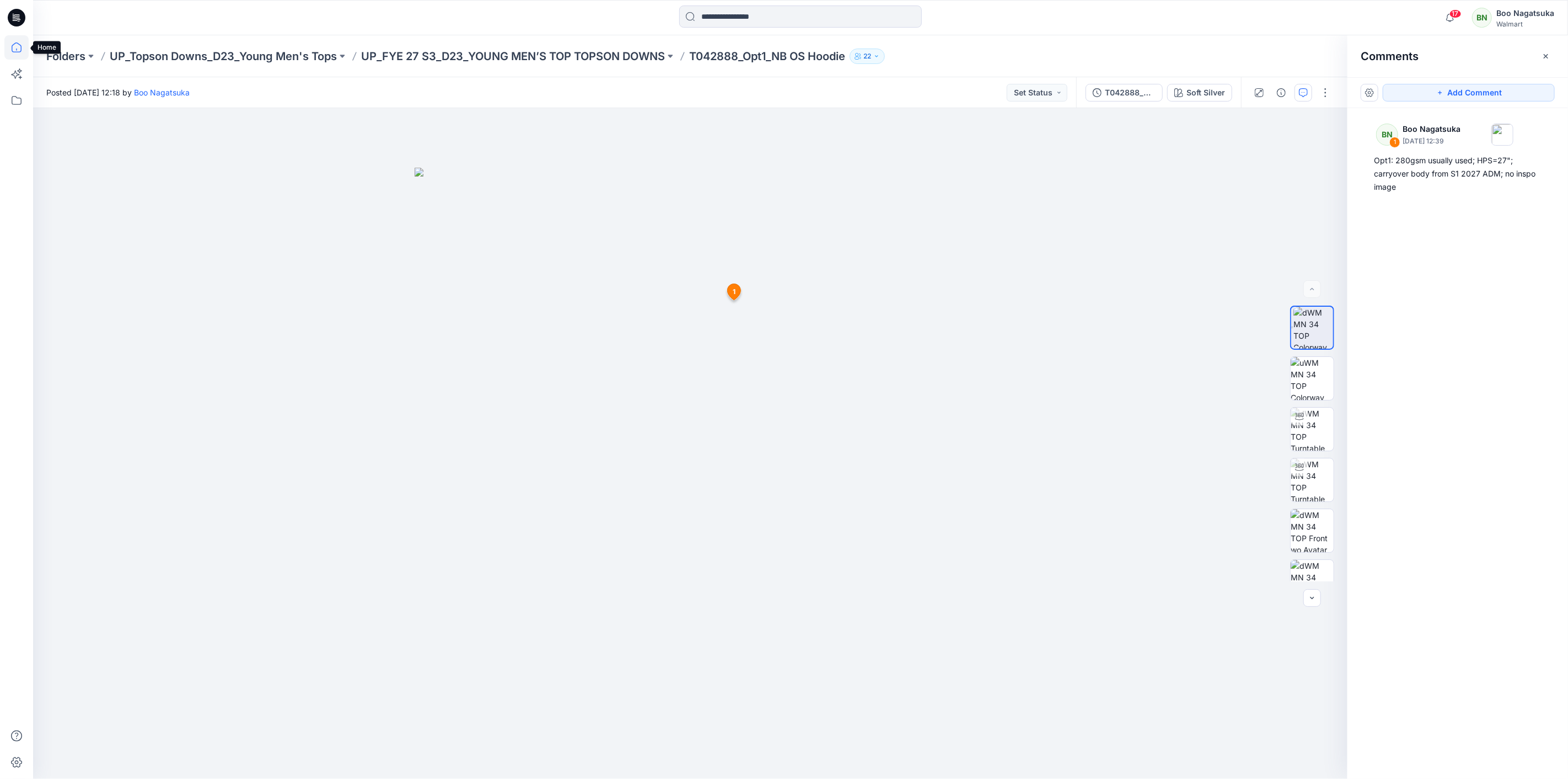
click at [12, 47] on icon at bounding box center [16, 48] width 10 height 10
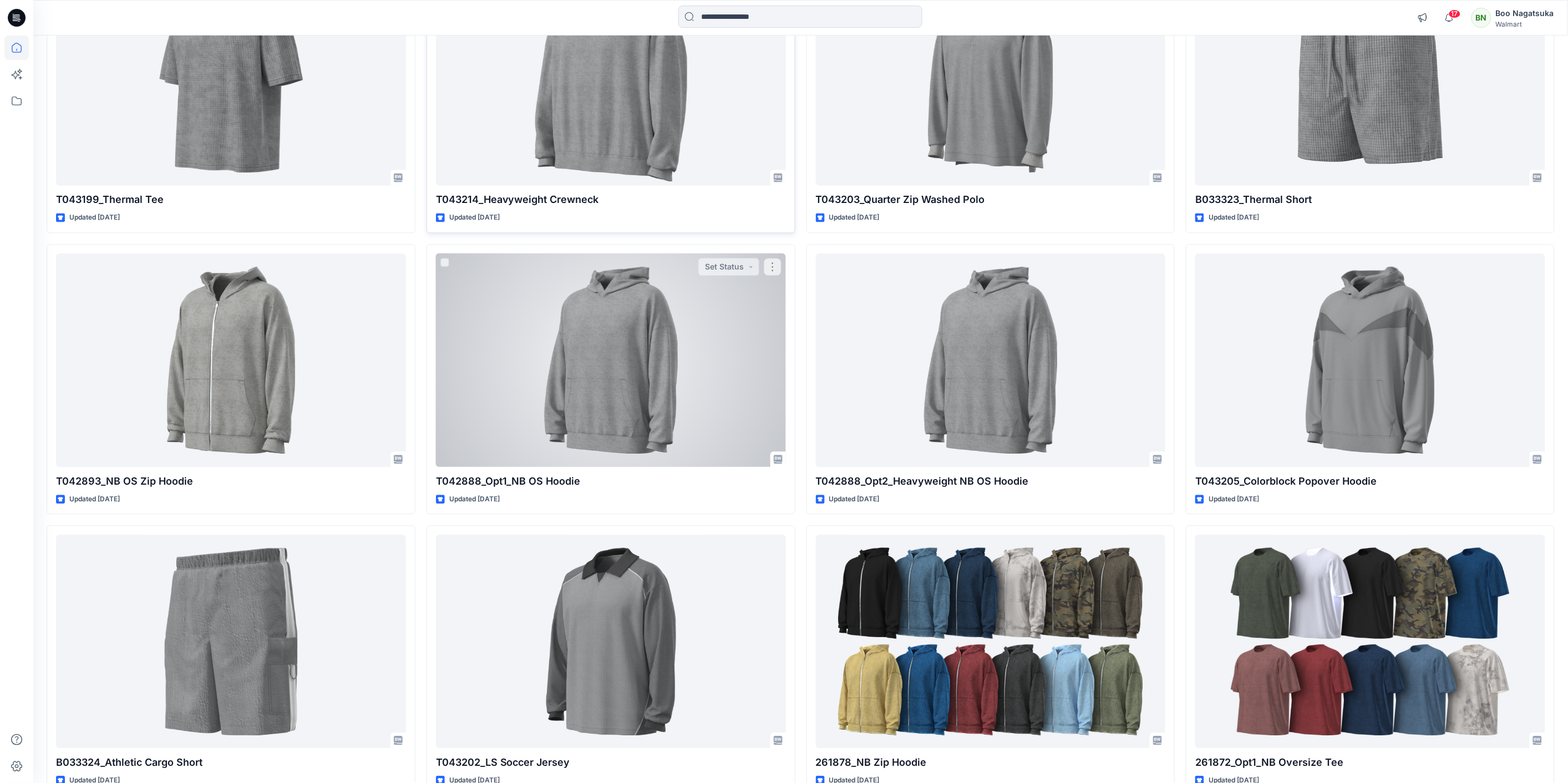
scroll to position [1047, 0]
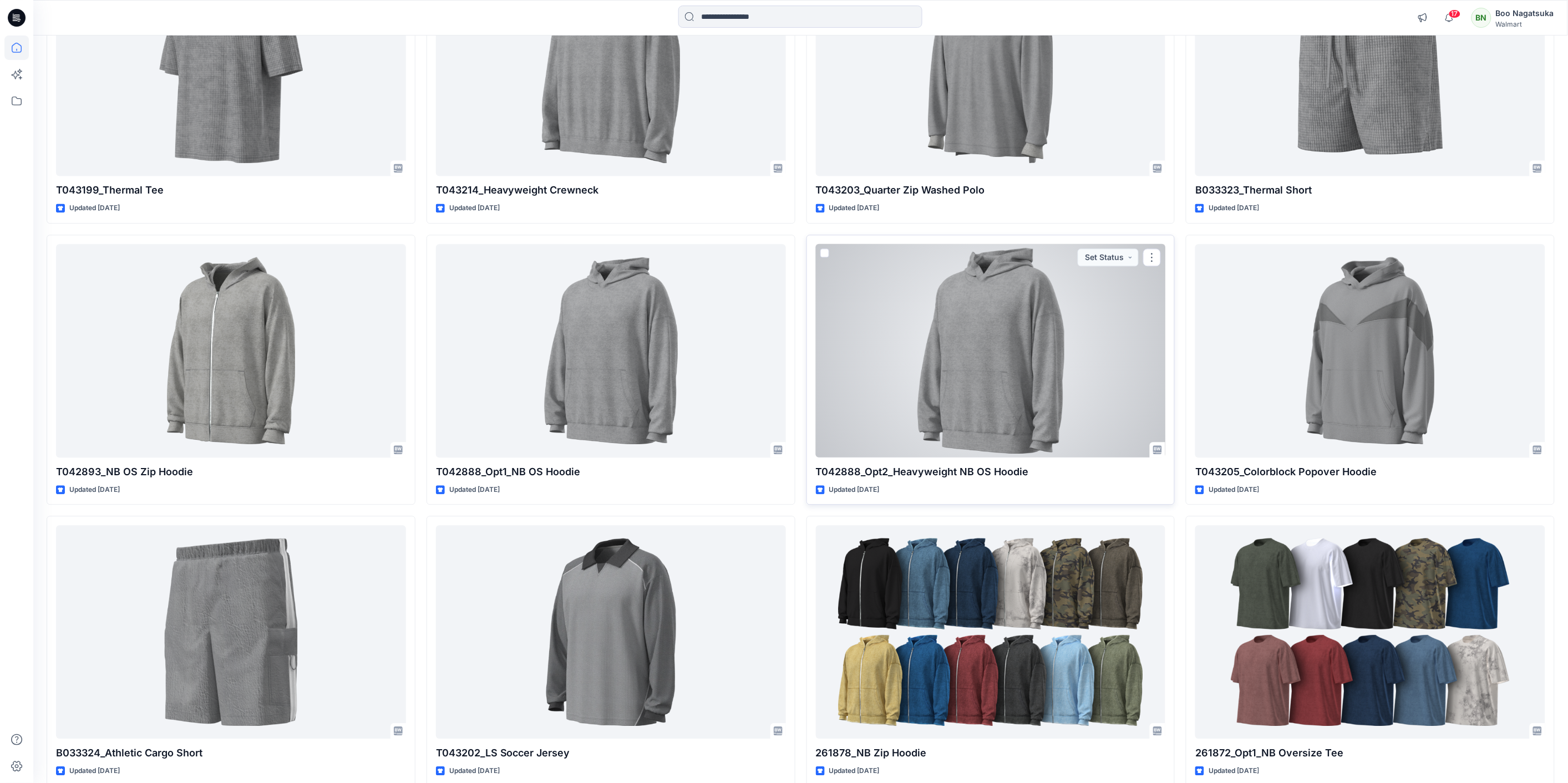
click at [1026, 389] on div at bounding box center [991, 351] width 350 height 214
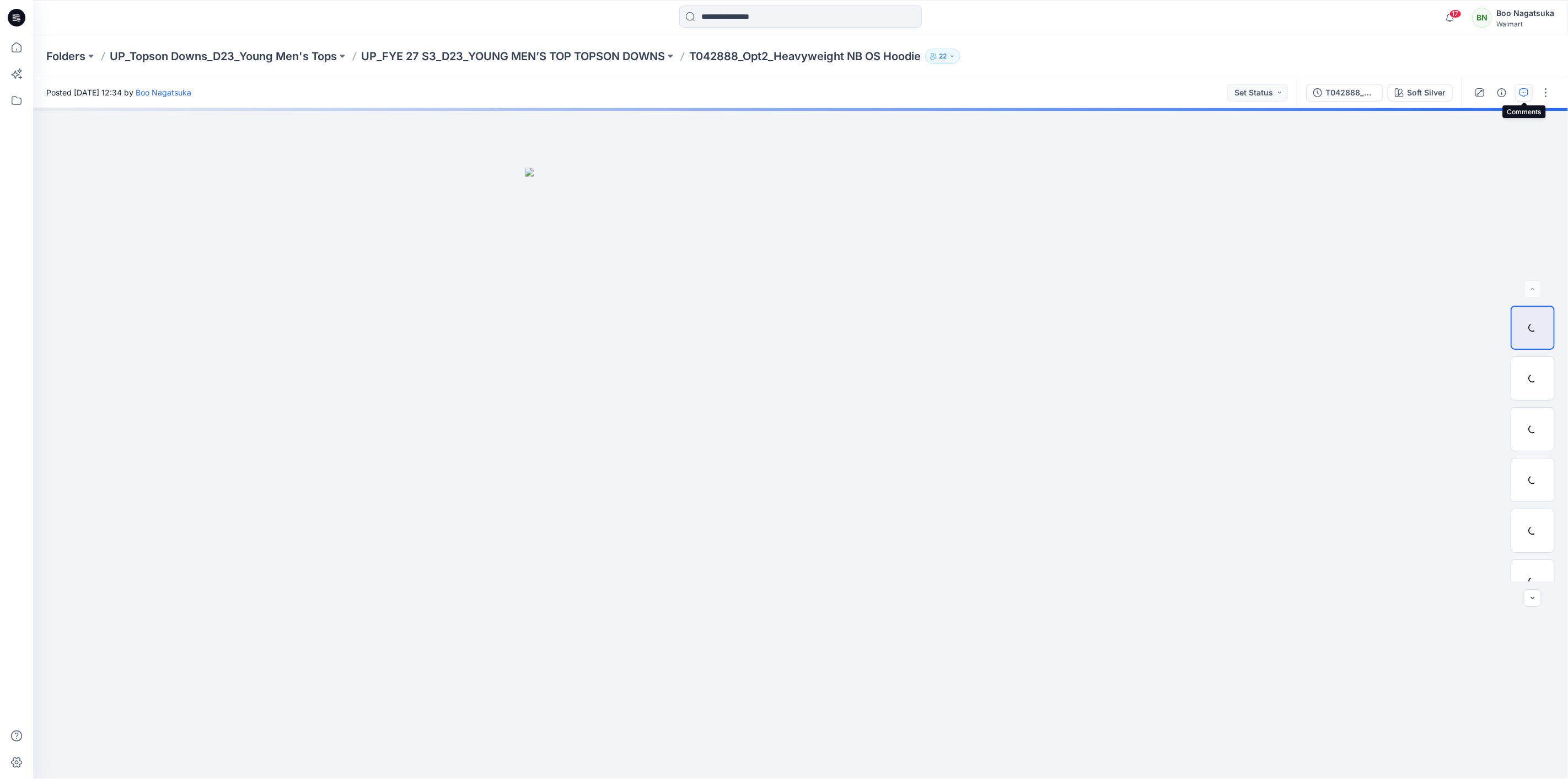
click at [1521, 89] on icon "button" at bounding box center [1524, 93] width 9 height 9
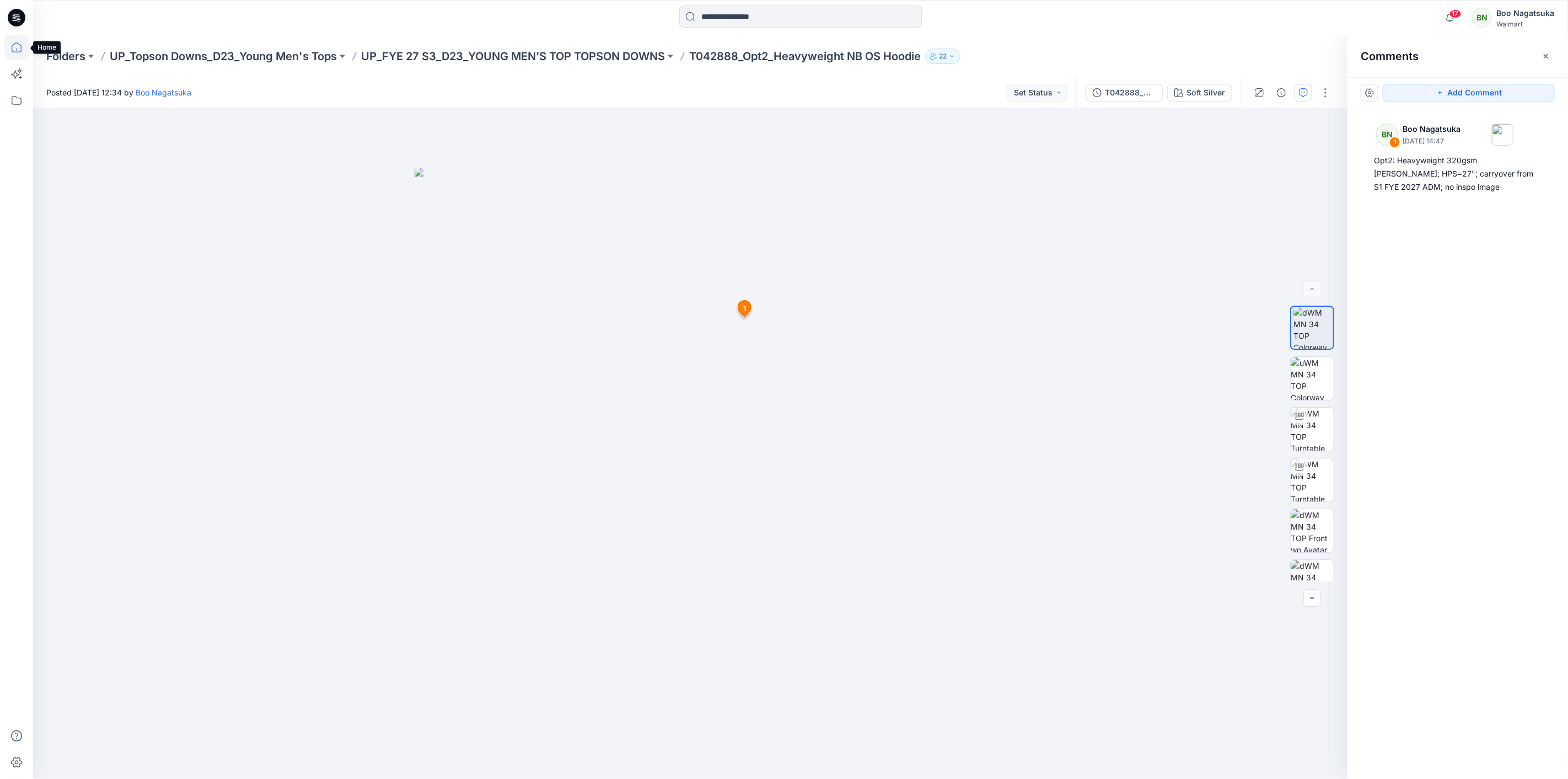
click at [18, 51] on icon at bounding box center [16, 48] width 24 height 24
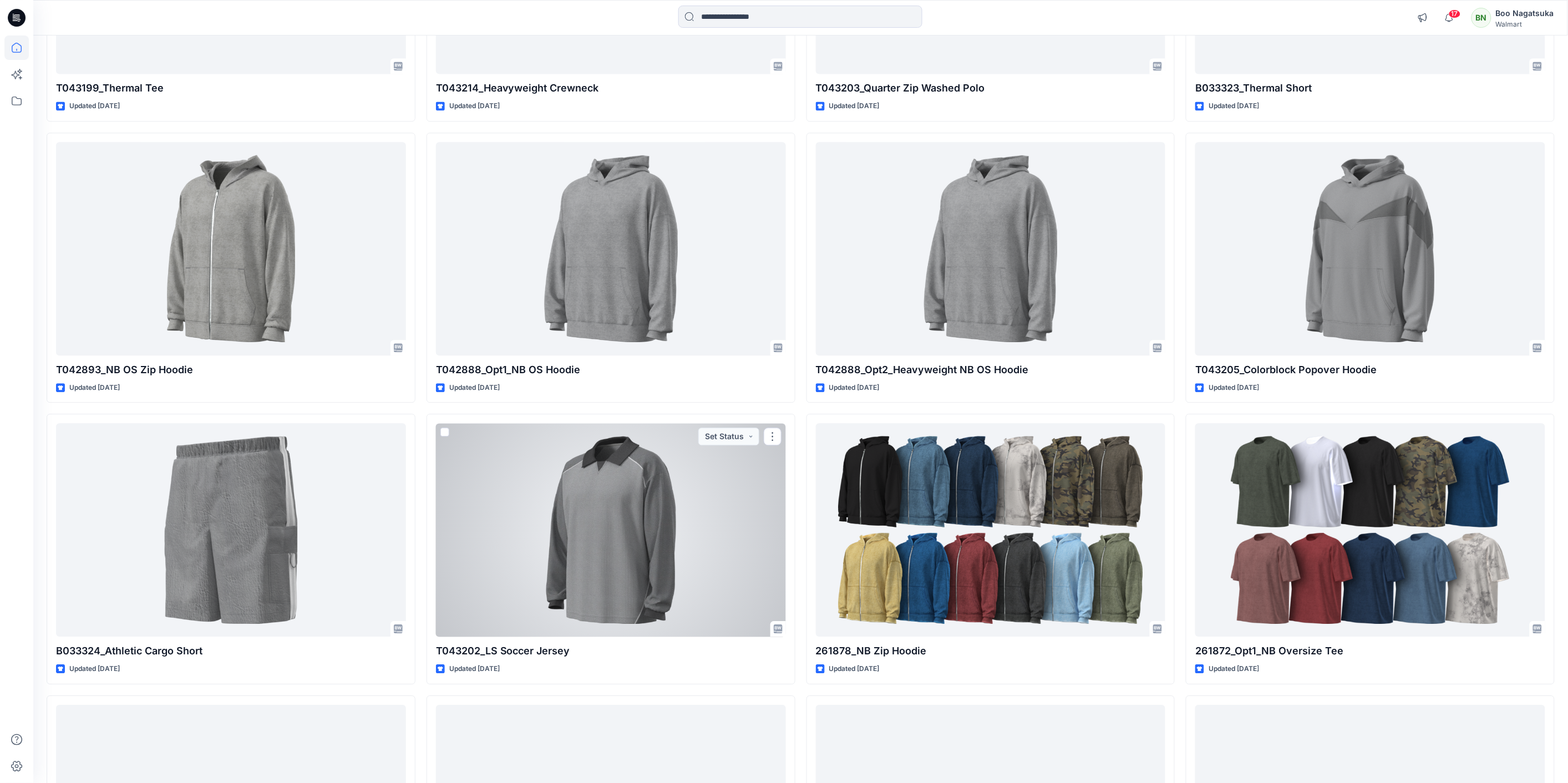
scroll to position [1109, 0]
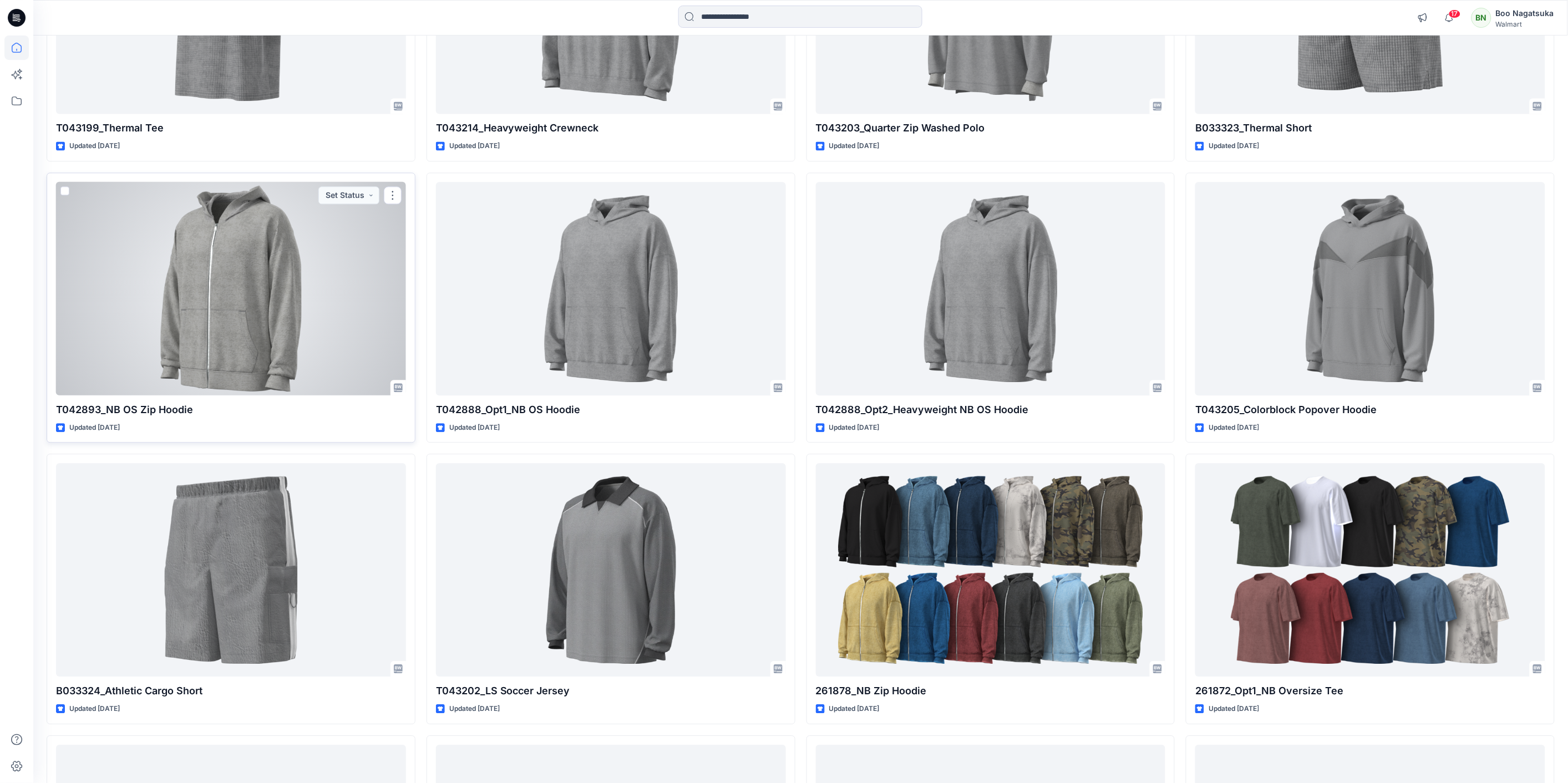
click at [154, 285] on div at bounding box center [231, 288] width 350 height 214
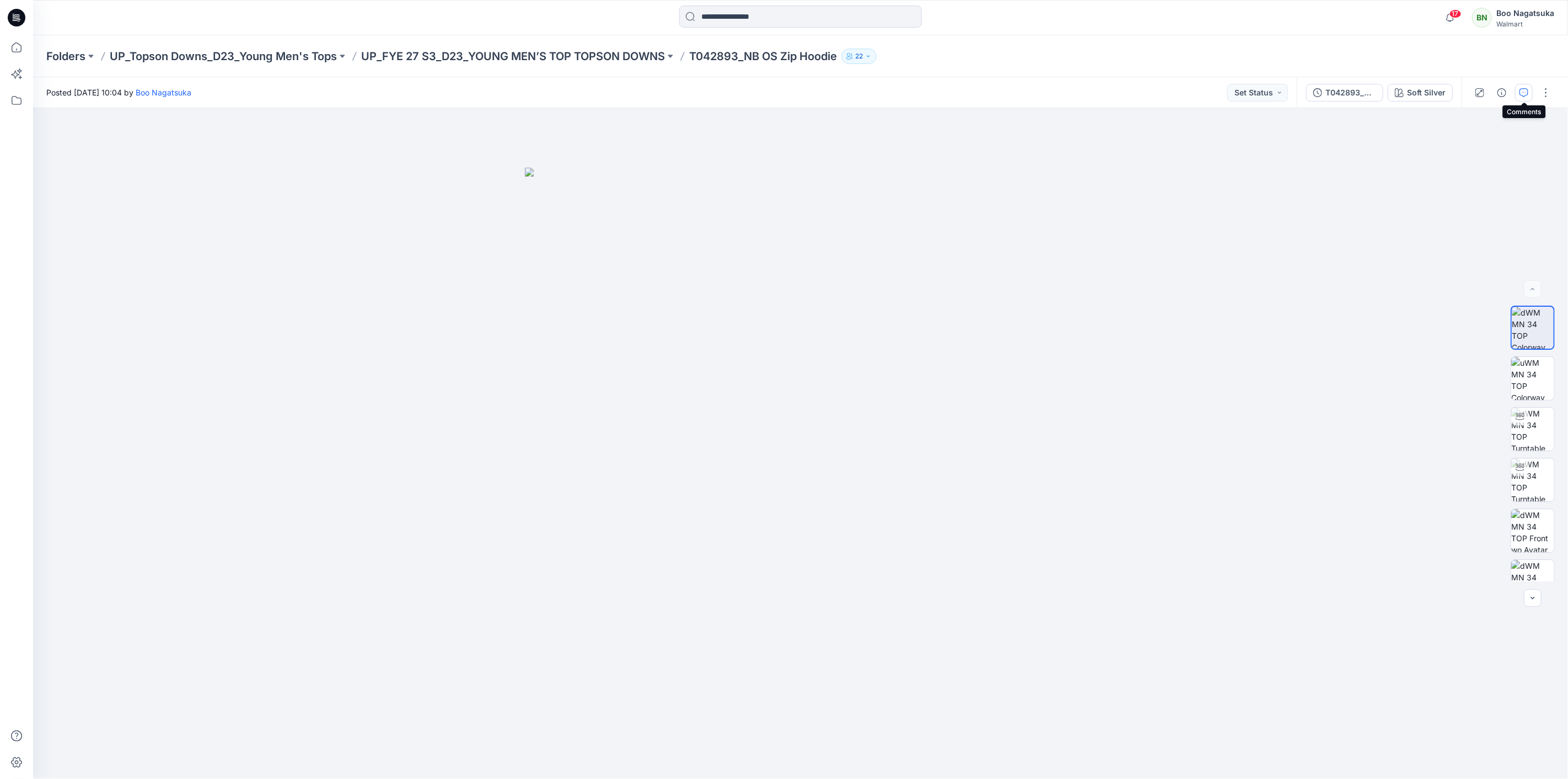
click at [1525, 85] on button "button" at bounding box center [1524, 93] width 18 height 18
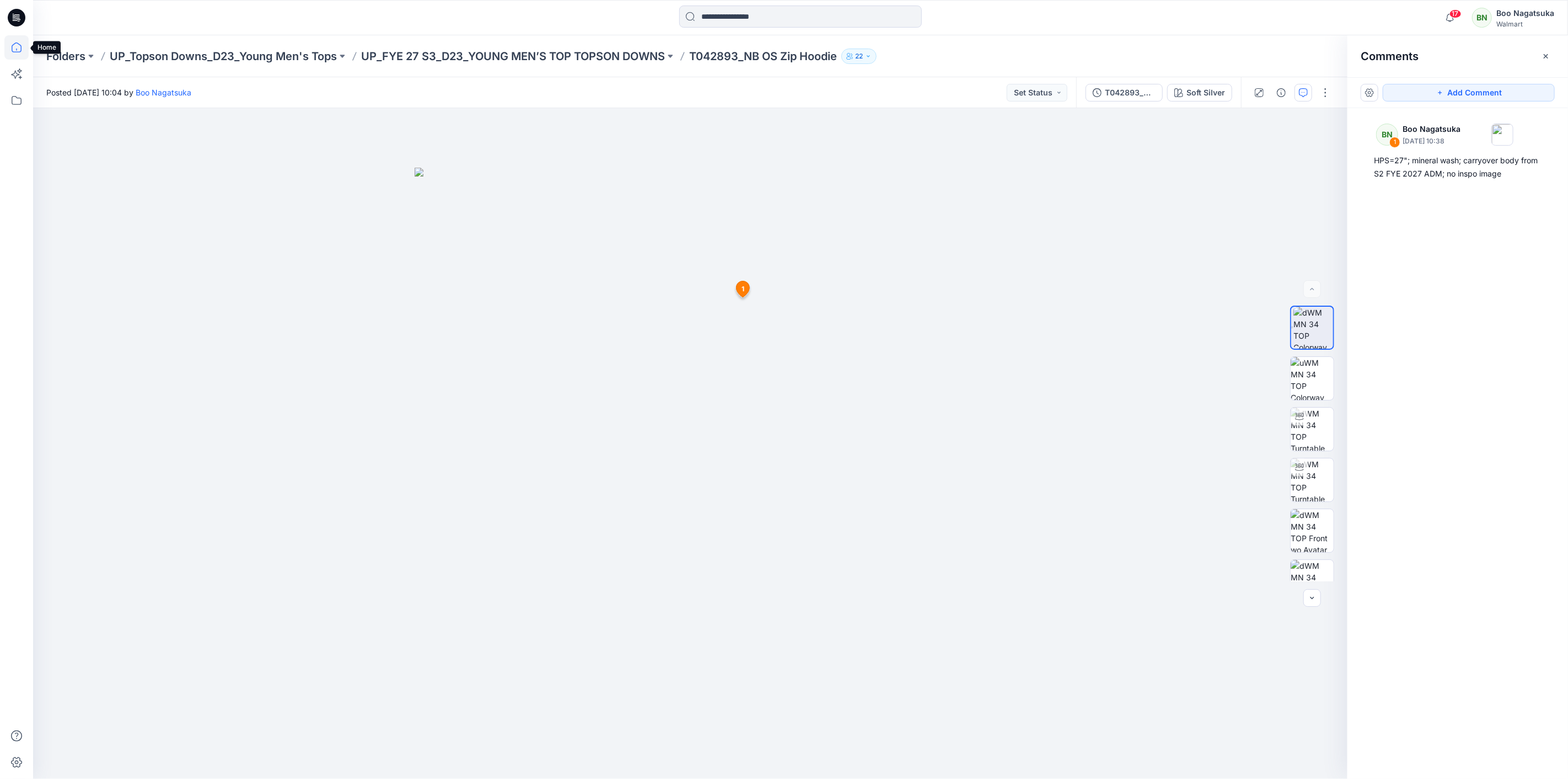
click at [19, 49] on icon at bounding box center [16, 48] width 24 height 24
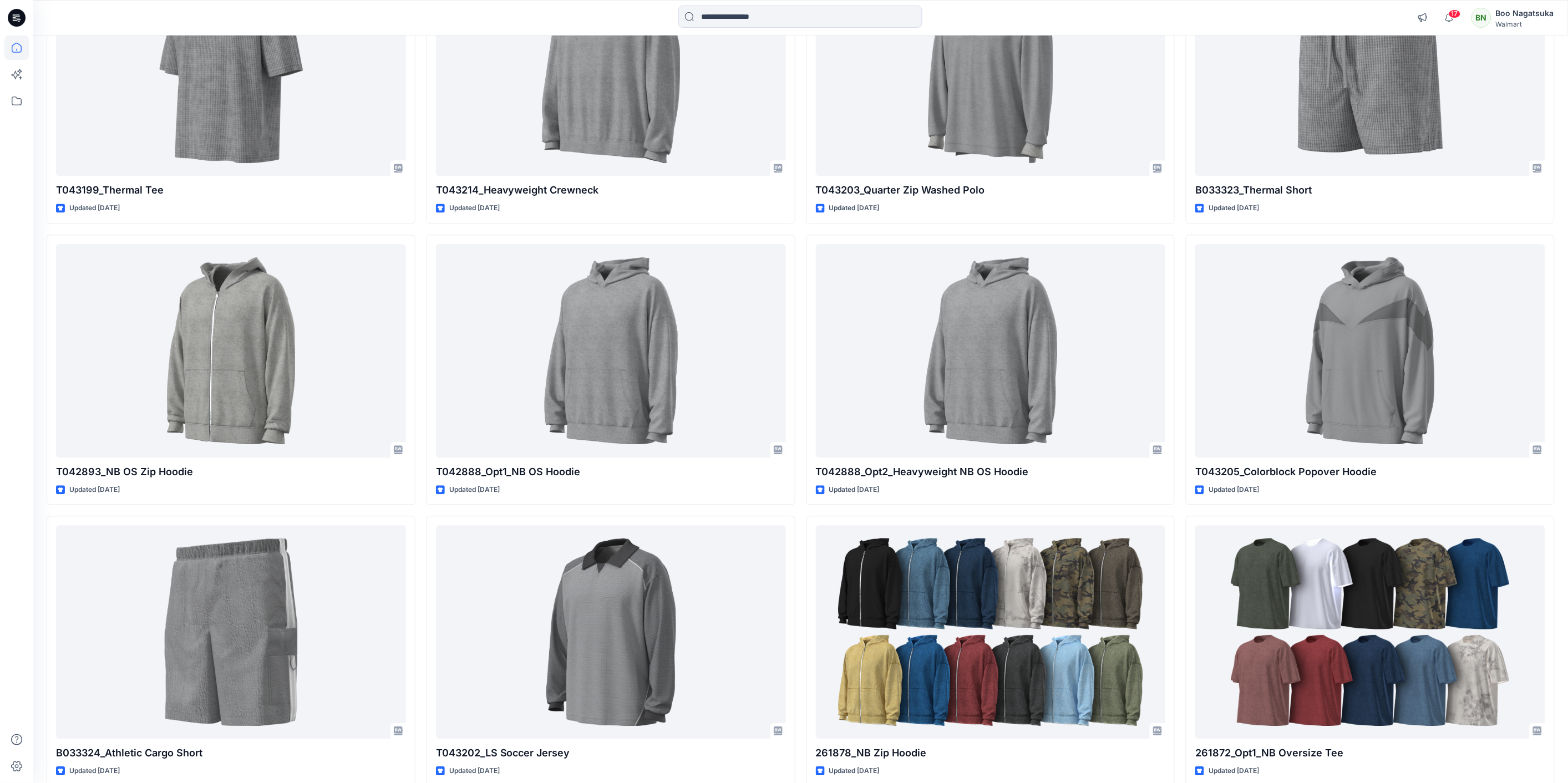
scroll to position [1294, 0]
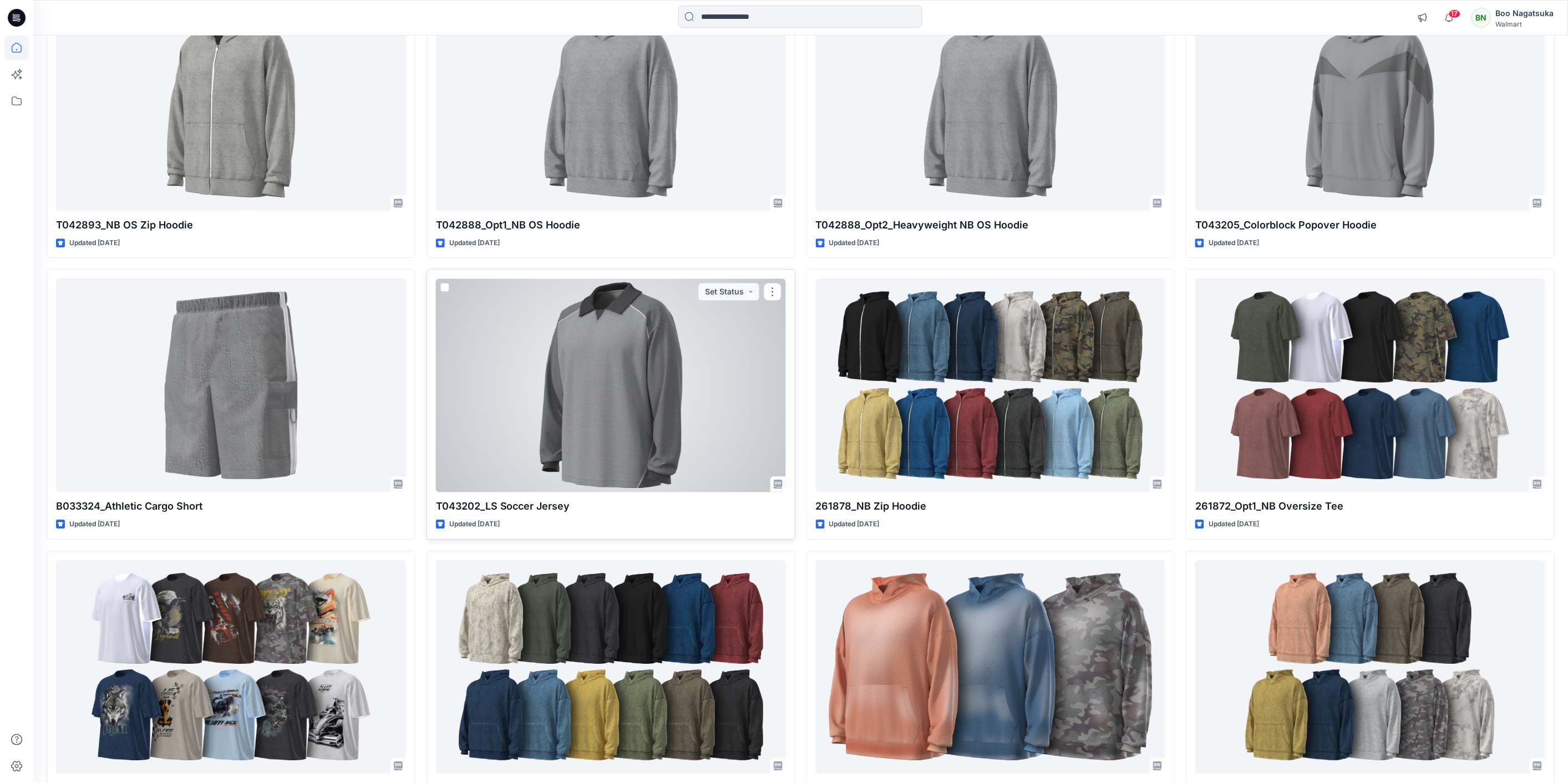
click at [607, 364] on div at bounding box center [611, 385] width 350 height 214
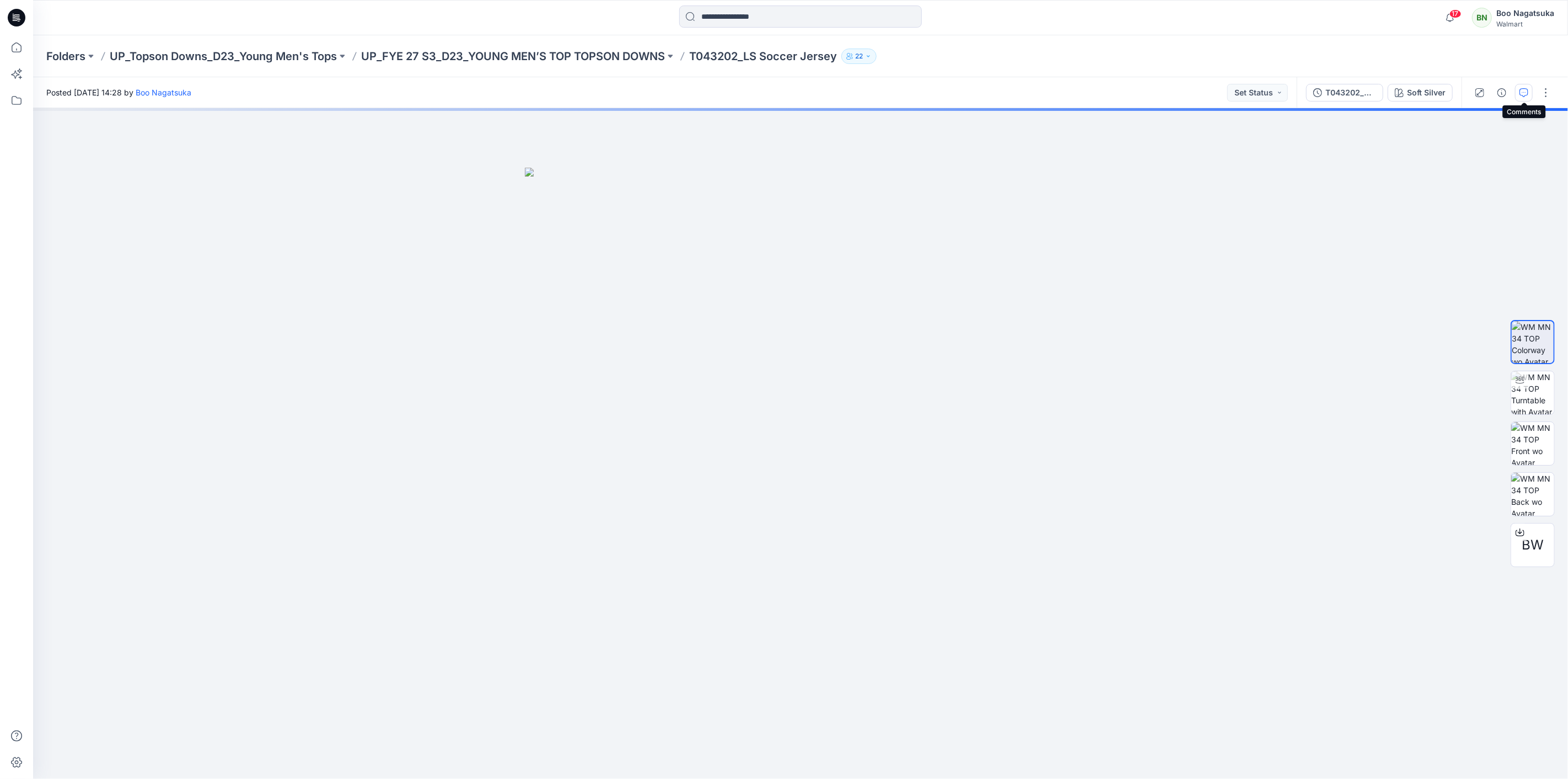
click at [1525, 90] on icon "button" at bounding box center [1524, 93] width 9 height 9
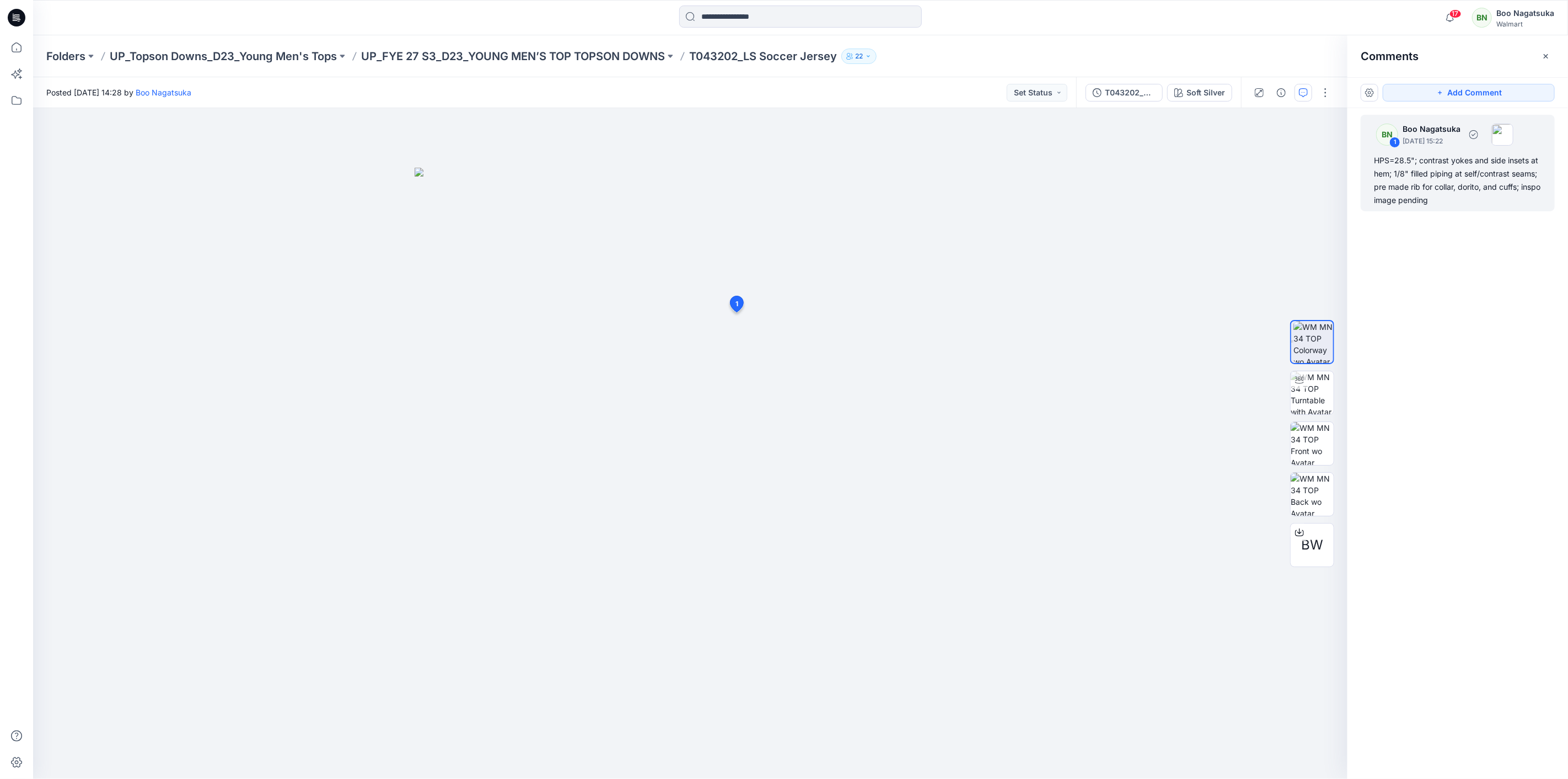
click at [1456, 186] on div "HPS=28.5"; contrast yokes and side insets at hem; 1/8" filled piping at self/co…" at bounding box center [1457, 180] width 167 height 53
click at [883, 345] on button "button" at bounding box center [883, 347] width 18 height 18
click at [886, 367] on p "Edit comment" at bounding box center [886, 372] width 50 height 12
drag, startPoint x: 726, startPoint y: 352, endPoint x: 857, endPoint y: 360, distance: 131.2
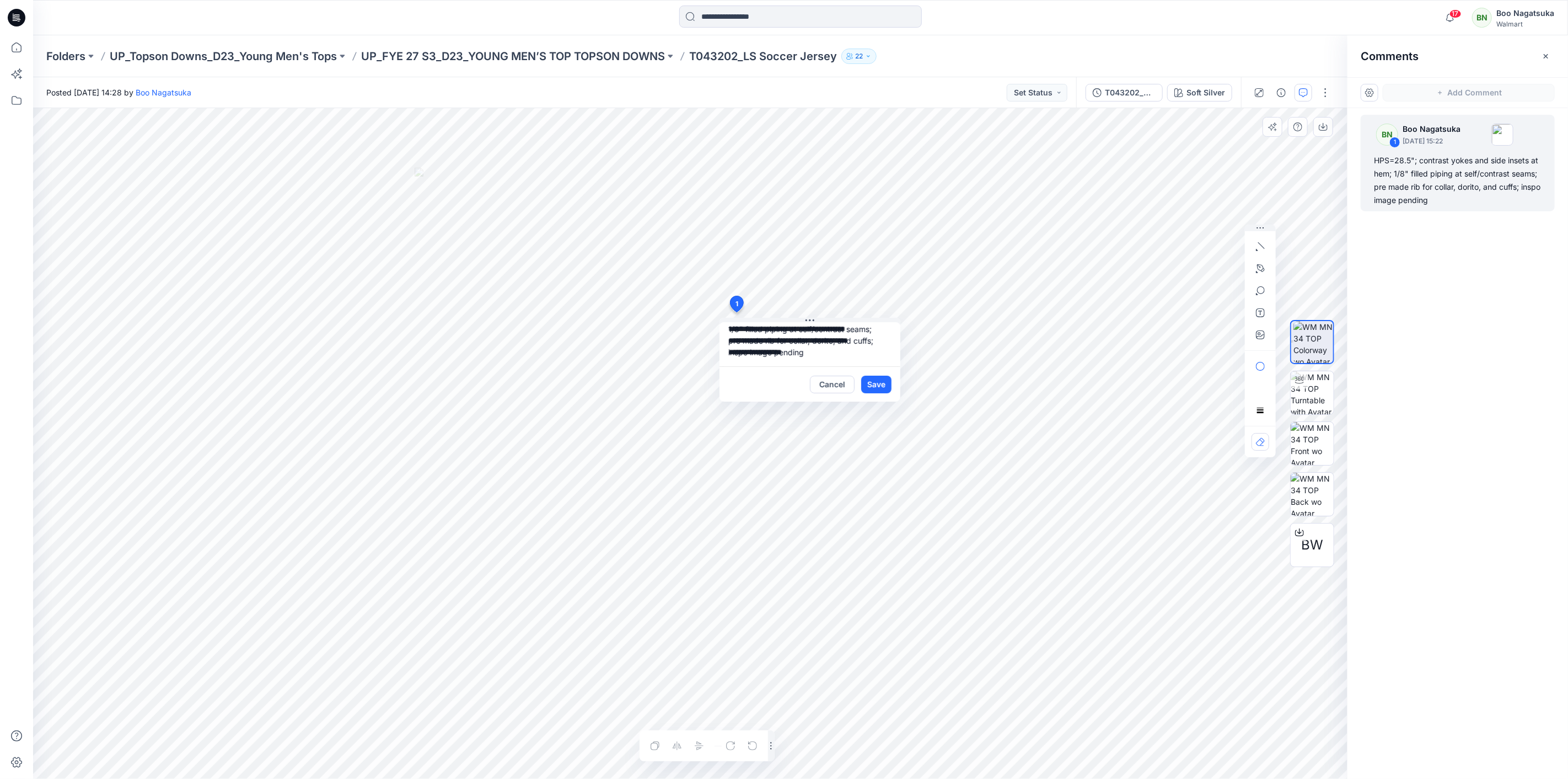
click at [857, 360] on textarea "**********" at bounding box center [810, 344] width 181 height 44
type textarea "**********"
click at [871, 381] on button "Save" at bounding box center [877, 384] width 30 height 18
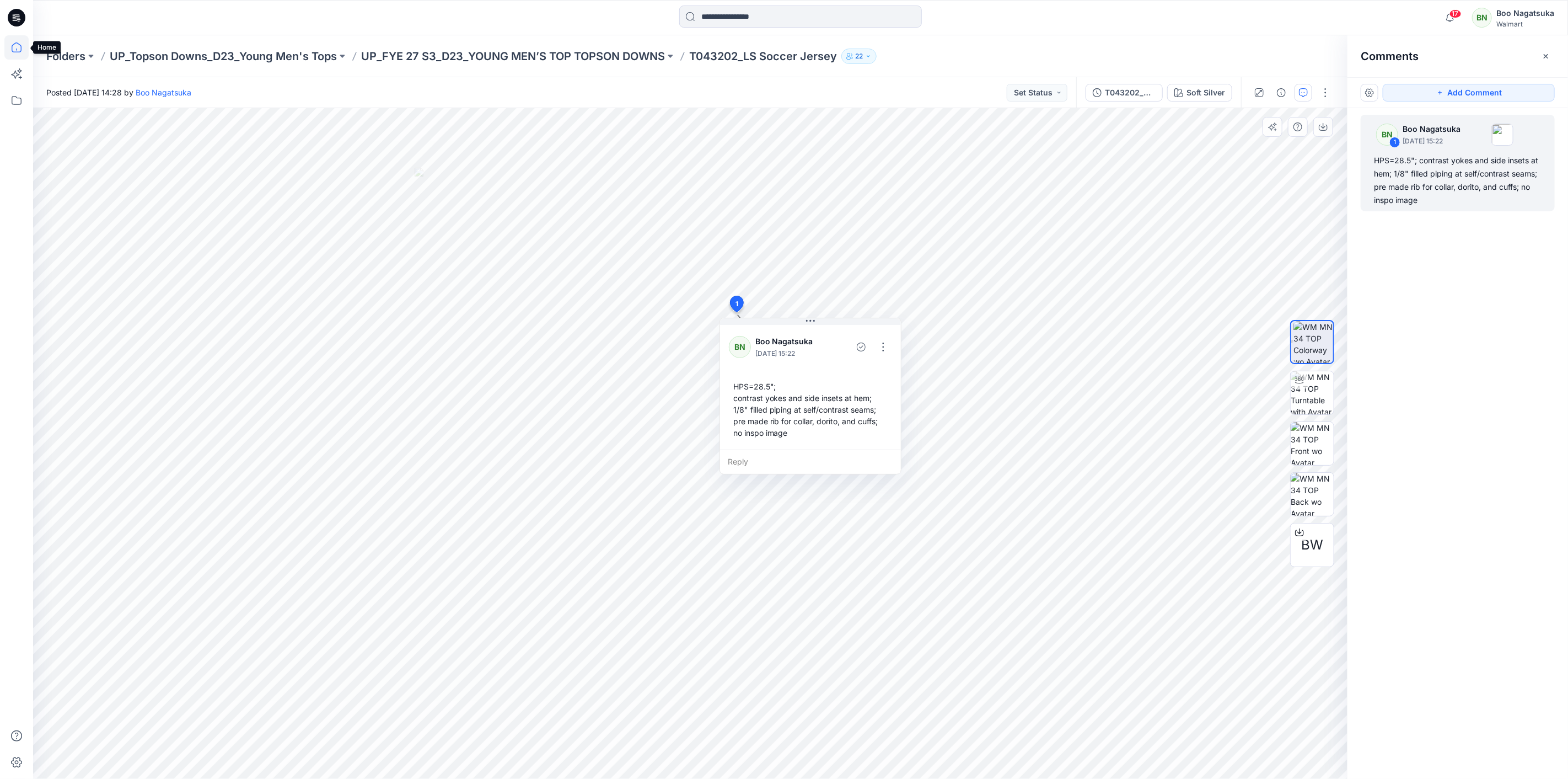
click at [16, 48] on icon at bounding box center [16, 48] width 10 height 10
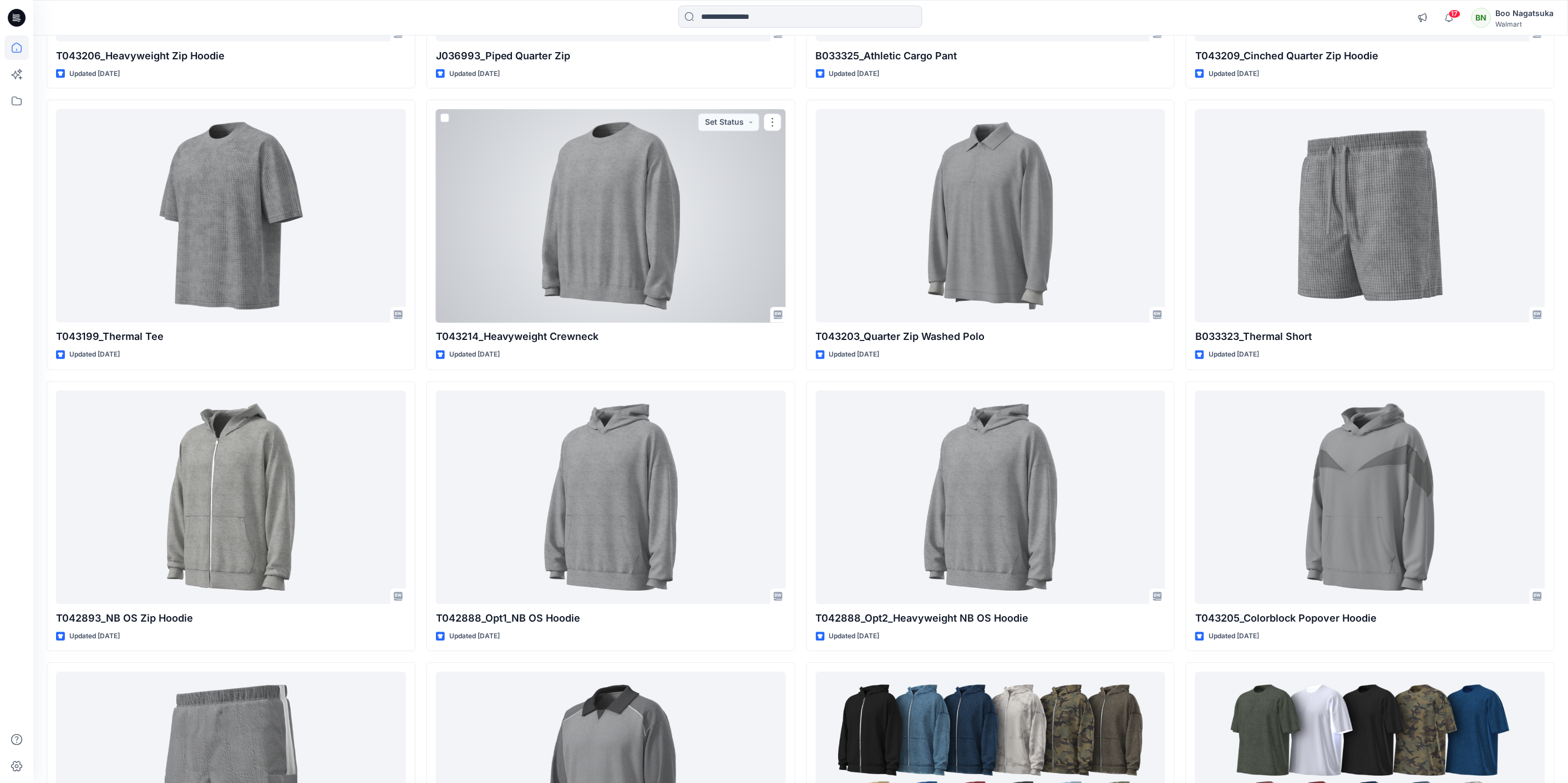
scroll to position [924, 0]
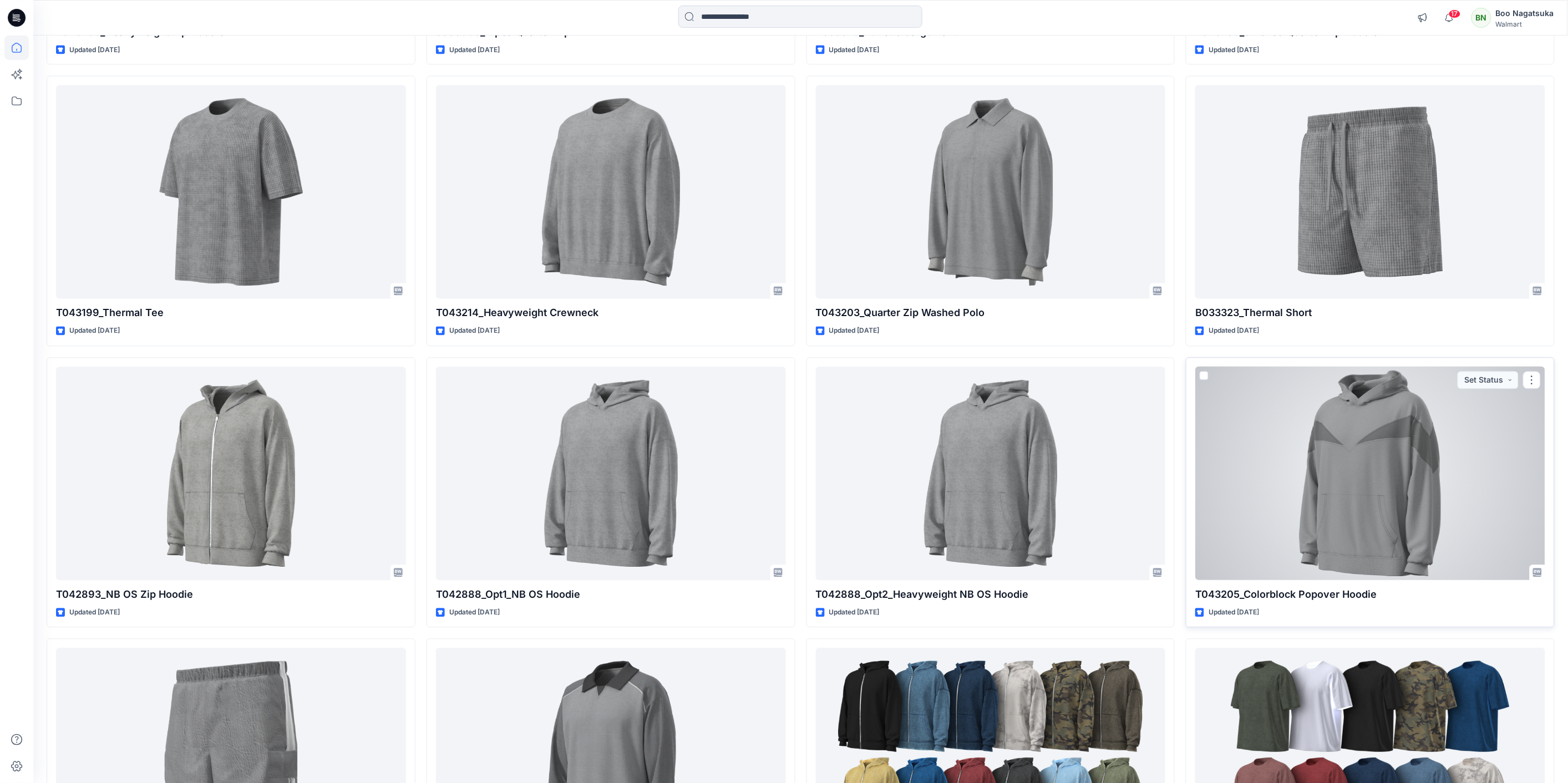
click at [1398, 516] on div at bounding box center [1370, 474] width 350 height 214
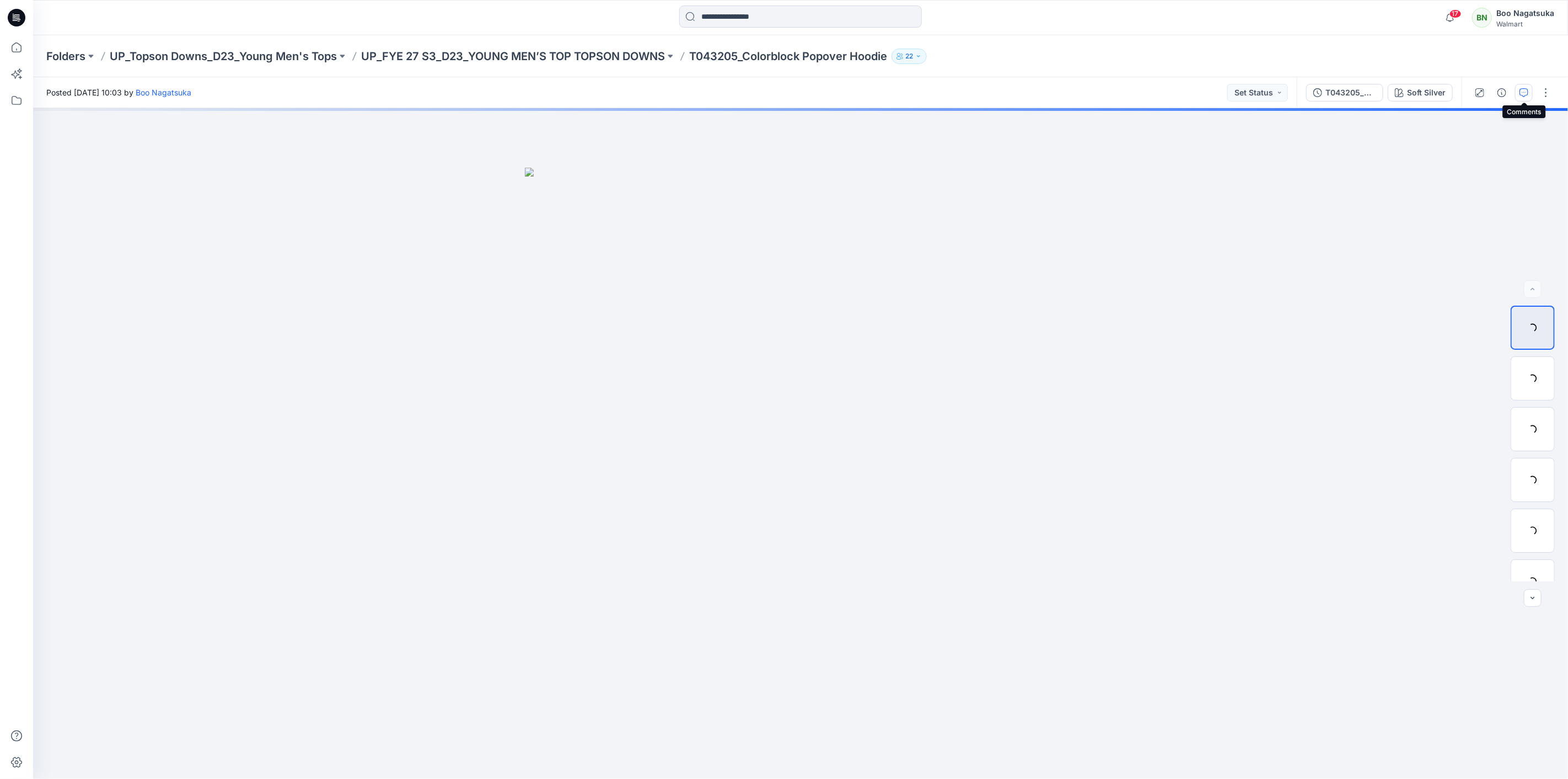
click at [1520, 86] on button "button" at bounding box center [1524, 93] width 18 height 18
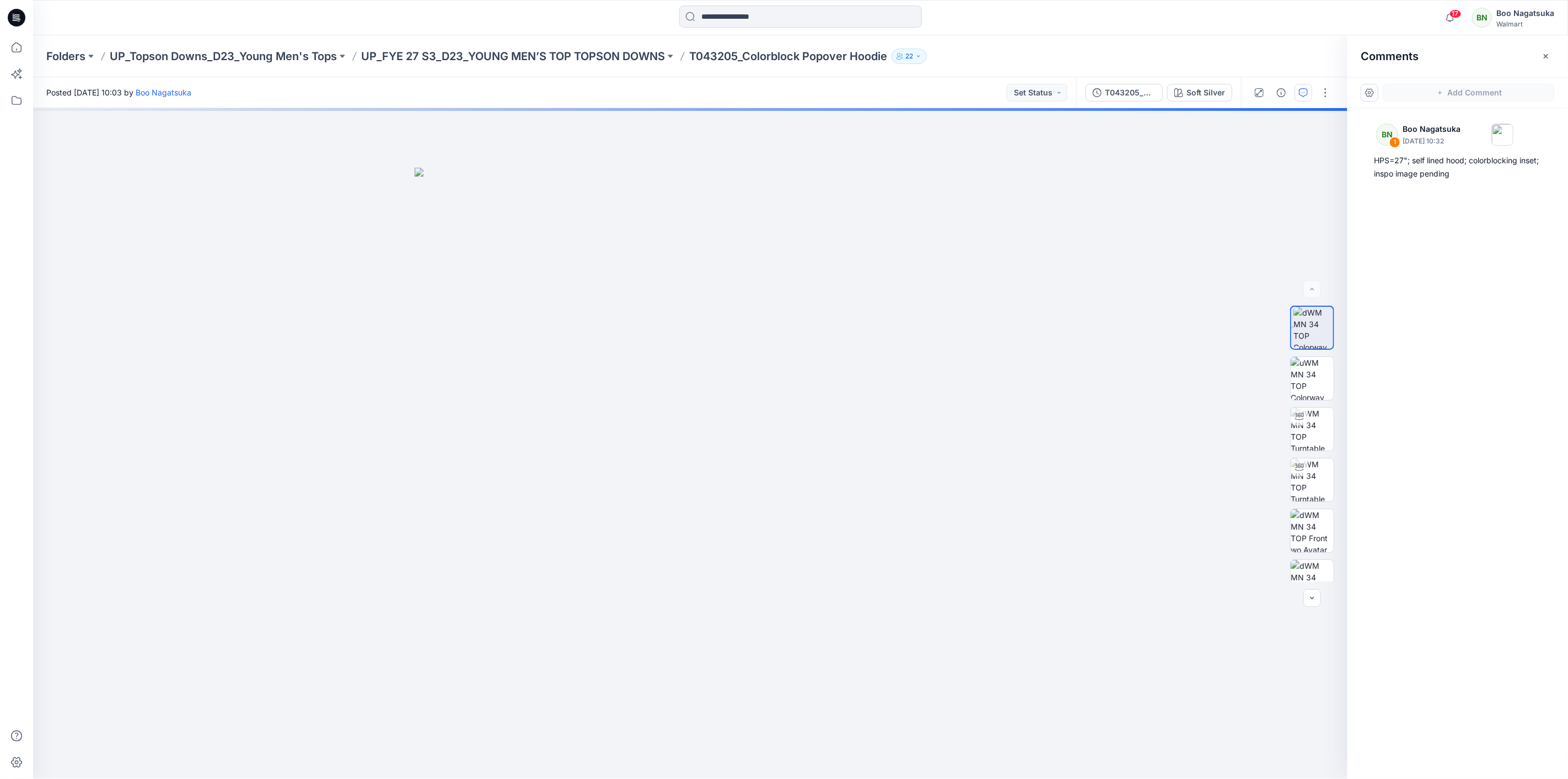
click at [1401, 185] on div "BN 1 Boo Nagatsuka September 24, 2025 10:32 HPS=27"; self lined hood; colorbloc…" at bounding box center [1458, 423] width 220 height 630
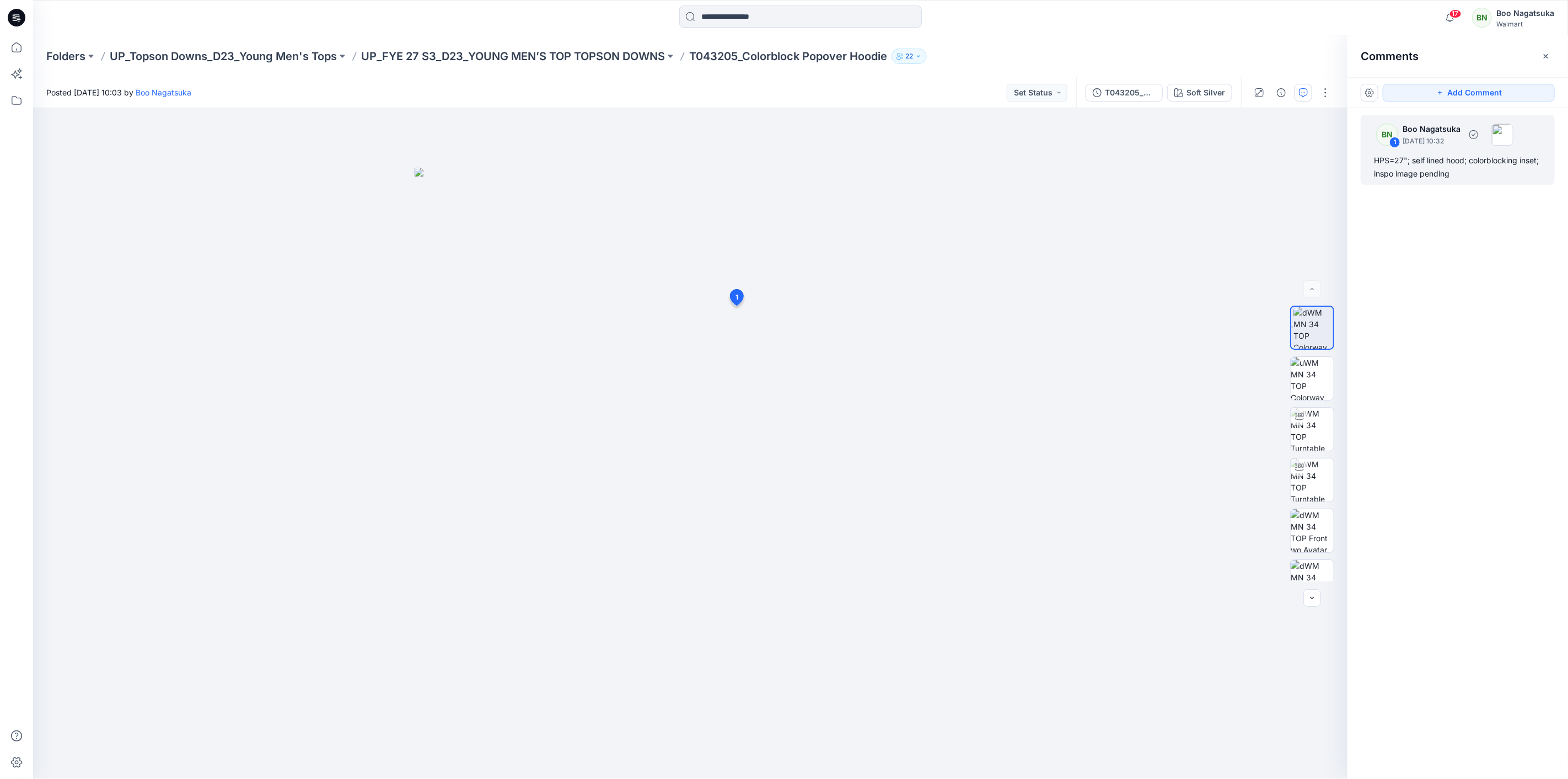
click at [1404, 177] on div "HPS=27"; self lined hood; colorblocking inset; inspo image pending" at bounding box center [1457, 167] width 167 height 26
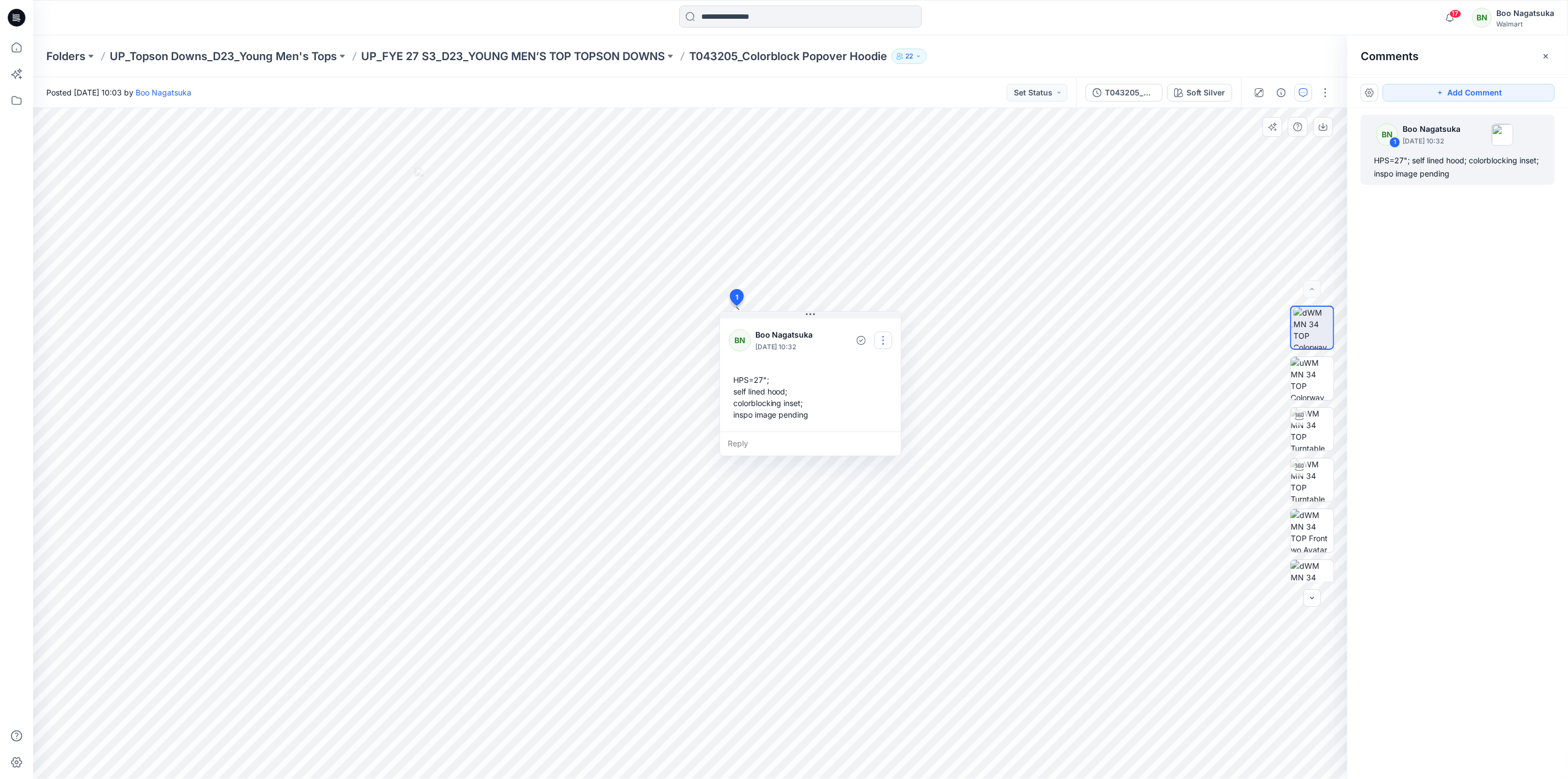
click at [884, 333] on button "button" at bounding box center [883, 340] width 18 height 18
click at [878, 360] on p "Edit comment" at bounding box center [886, 365] width 50 height 12
drag, startPoint x: 726, startPoint y: 358, endPoint x: 864, endPoint y: 360, distance: 138.0
click at [864, 360] on div "**********" at bounding box center [810, 355] width 181 height 79
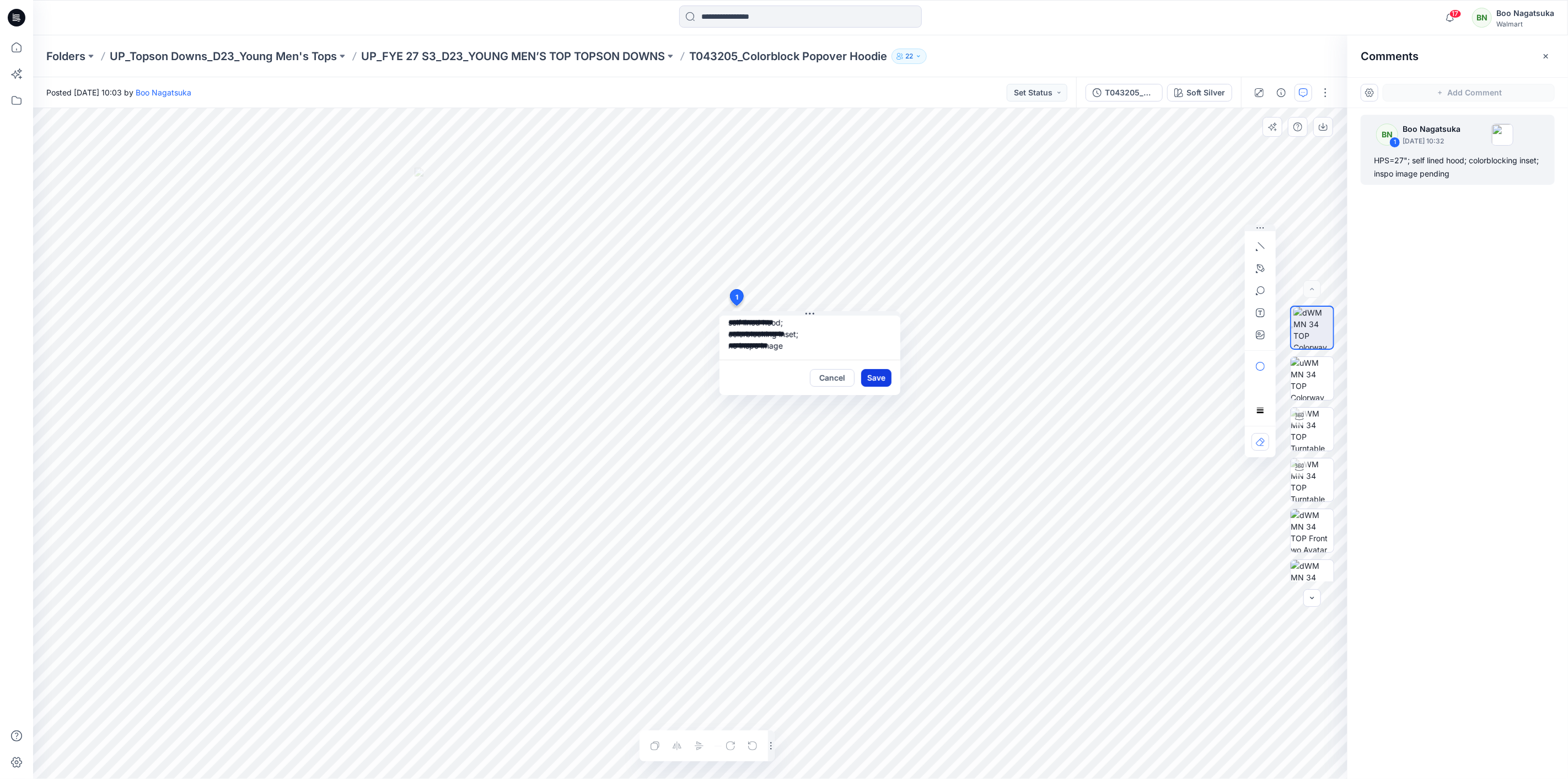
type textarea "**********"
click at [877, 378] on button "Save" at bounding box center [877, 378] width 30 height 18
click at [9, 51] on icon at bounding box center [16, 48] width 24 height 24
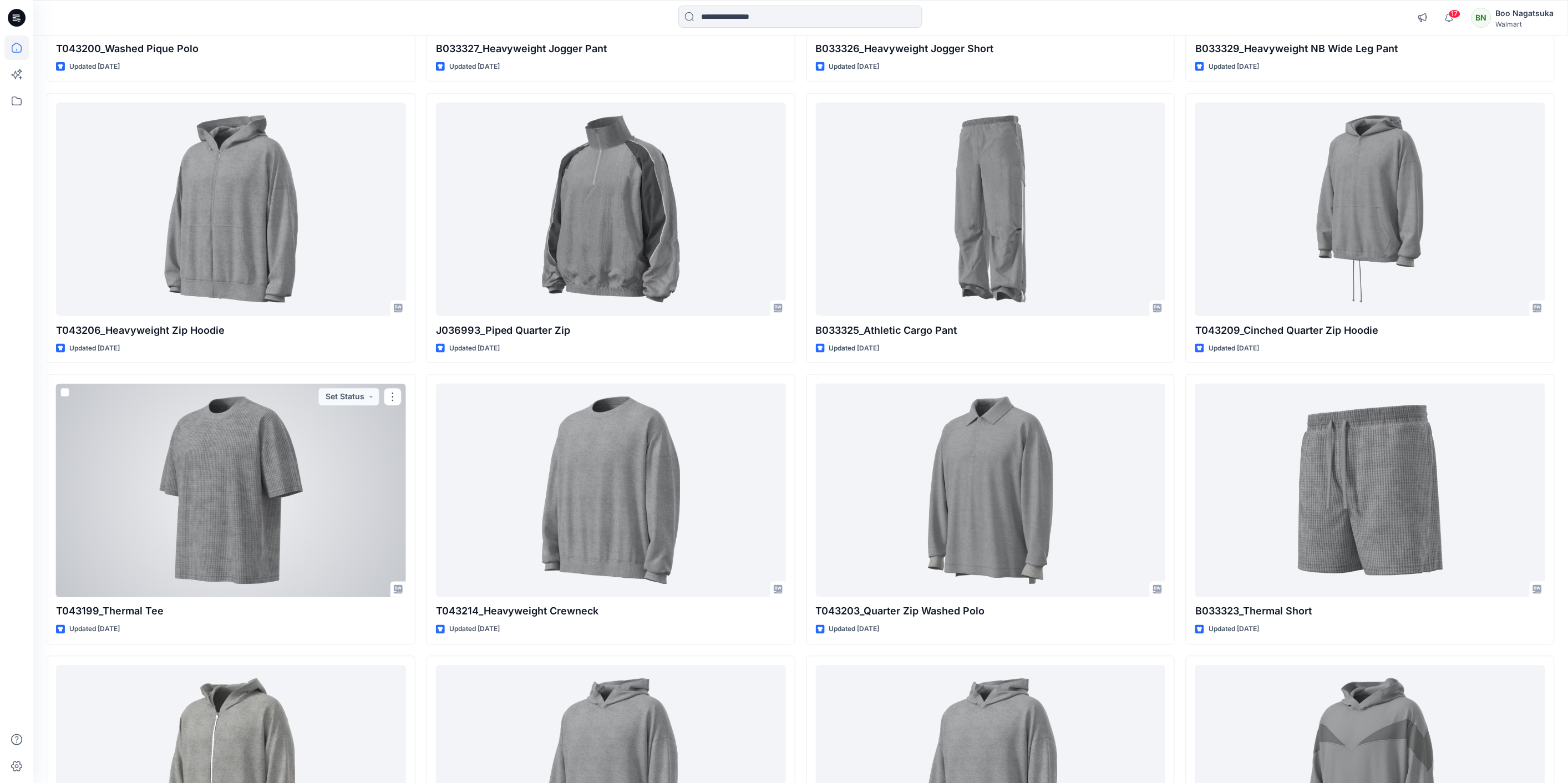
scroll to position [616, 0]
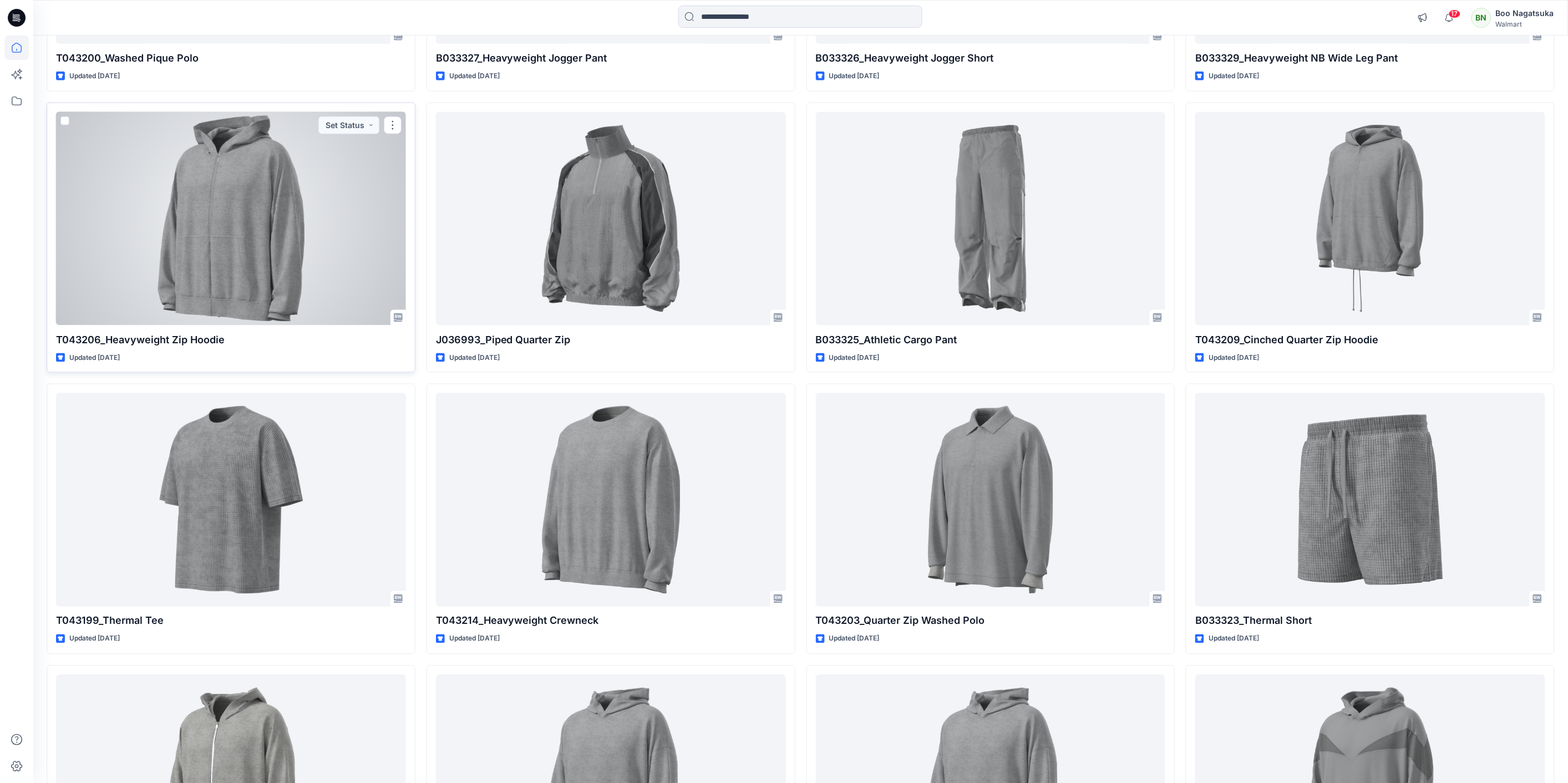
click at [246, 274] on div at bounding box center [231, 219] width 350 height 214
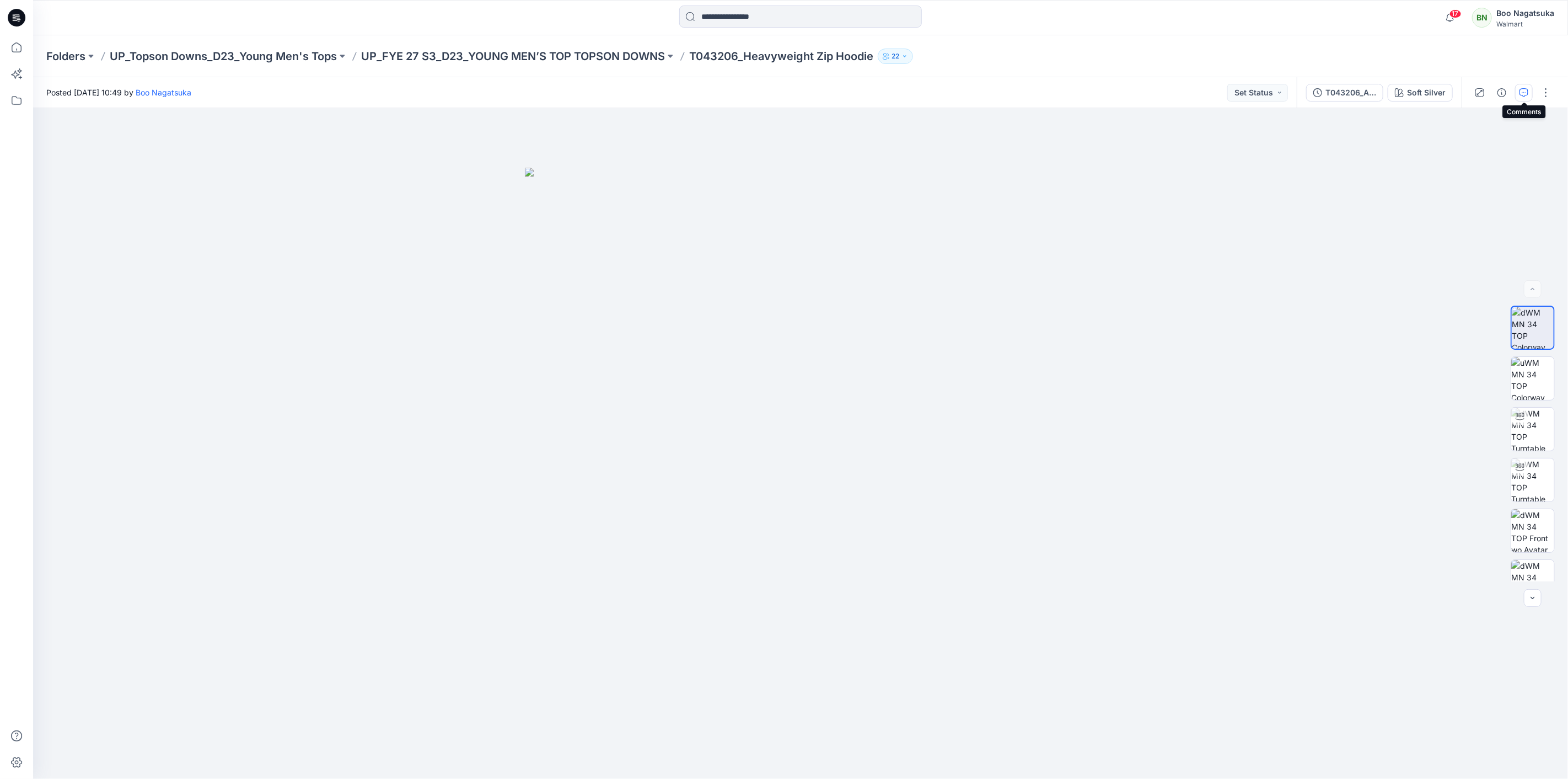
click at [1527, 89] on icon "button" at bounding box center [1524, 93] width 9 height 9
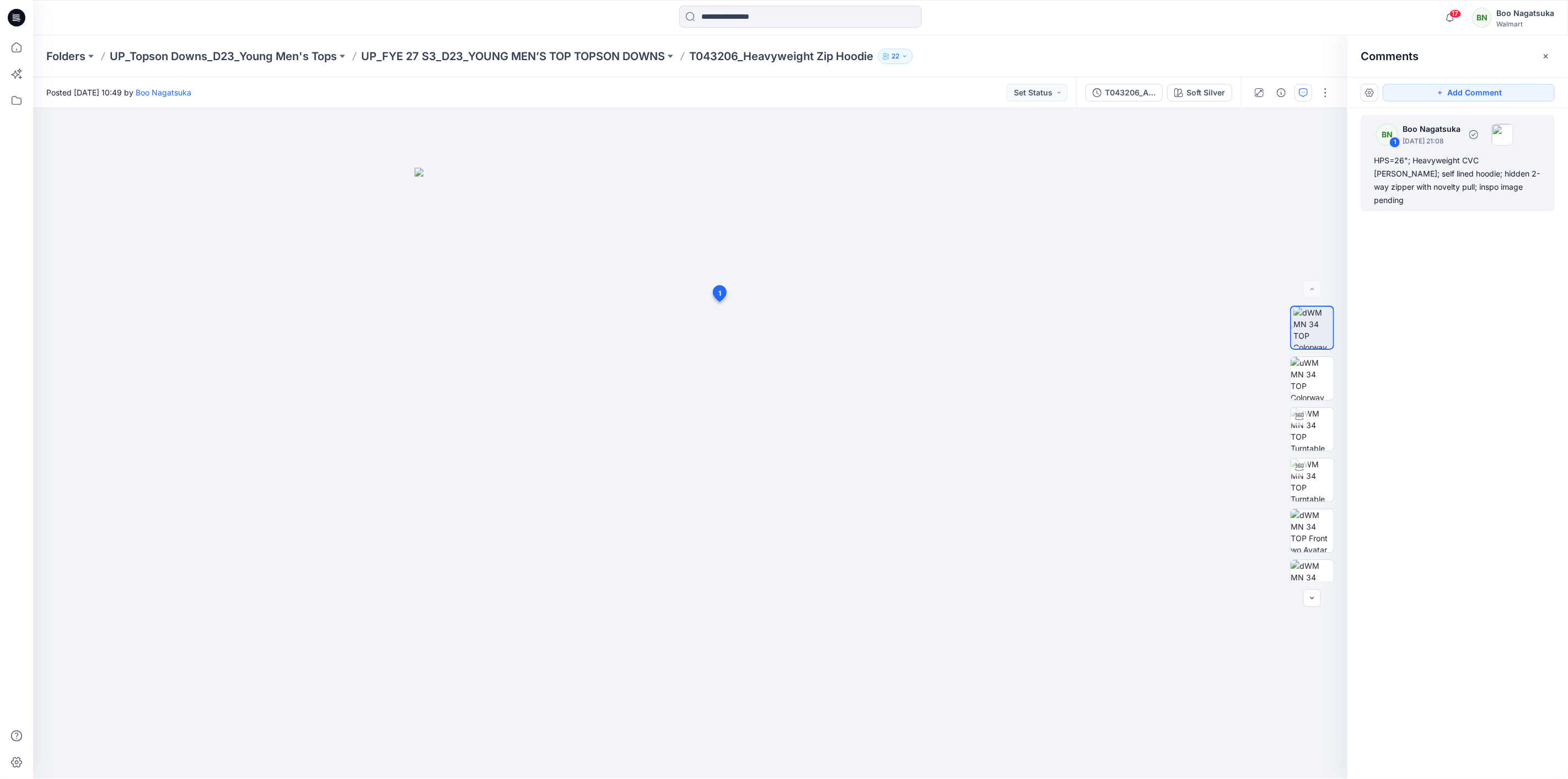
click at [1464, 183] on div "HPS=26"; Heavyweight CVC Freece; self lined hoodie; hidden 2-way zipper with no…" at bounding box center [1457, 180] width 167 height 53
click at [864, 333] on button "button" at bounding box center [866, 336] width 18 height 18
click at [864, 356] on p "Edit comment" at bounding box center [869, 362] width 50 height 12
drag, startPoint x: 710, startPoint y: 342, endPoint x: 812, endPoint y: 343, distance: 102.0
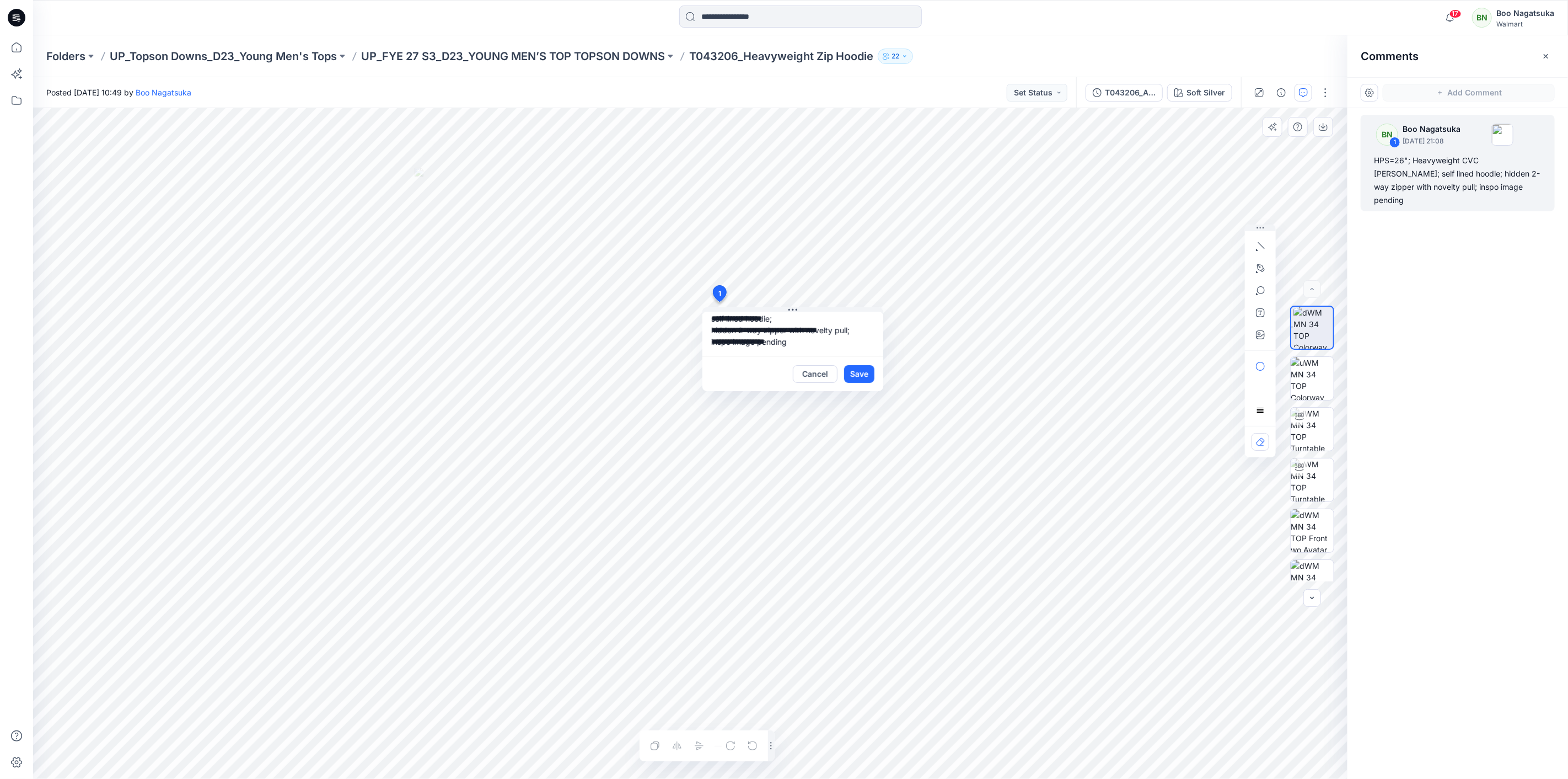
click at [812, 343] on textarea "**********" at bounding box center [793, 334] width 181 height 44
type textarea "**********"
click at [867, 373] on button "Save" at bounding box center [859, 374] width 30 height 18
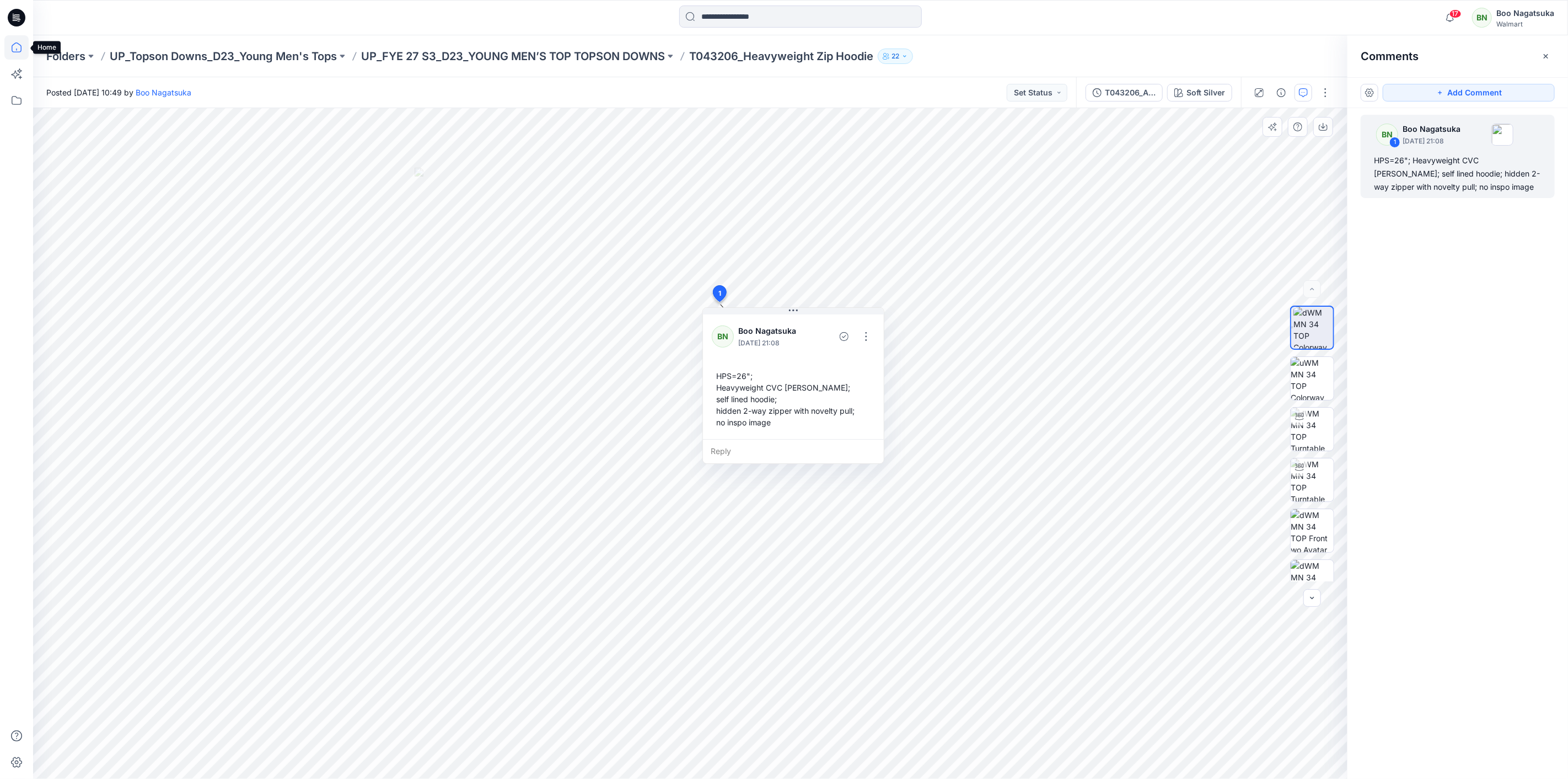
click at [14, 48] on icon at bounding box center [16, 48] width 24 height 24
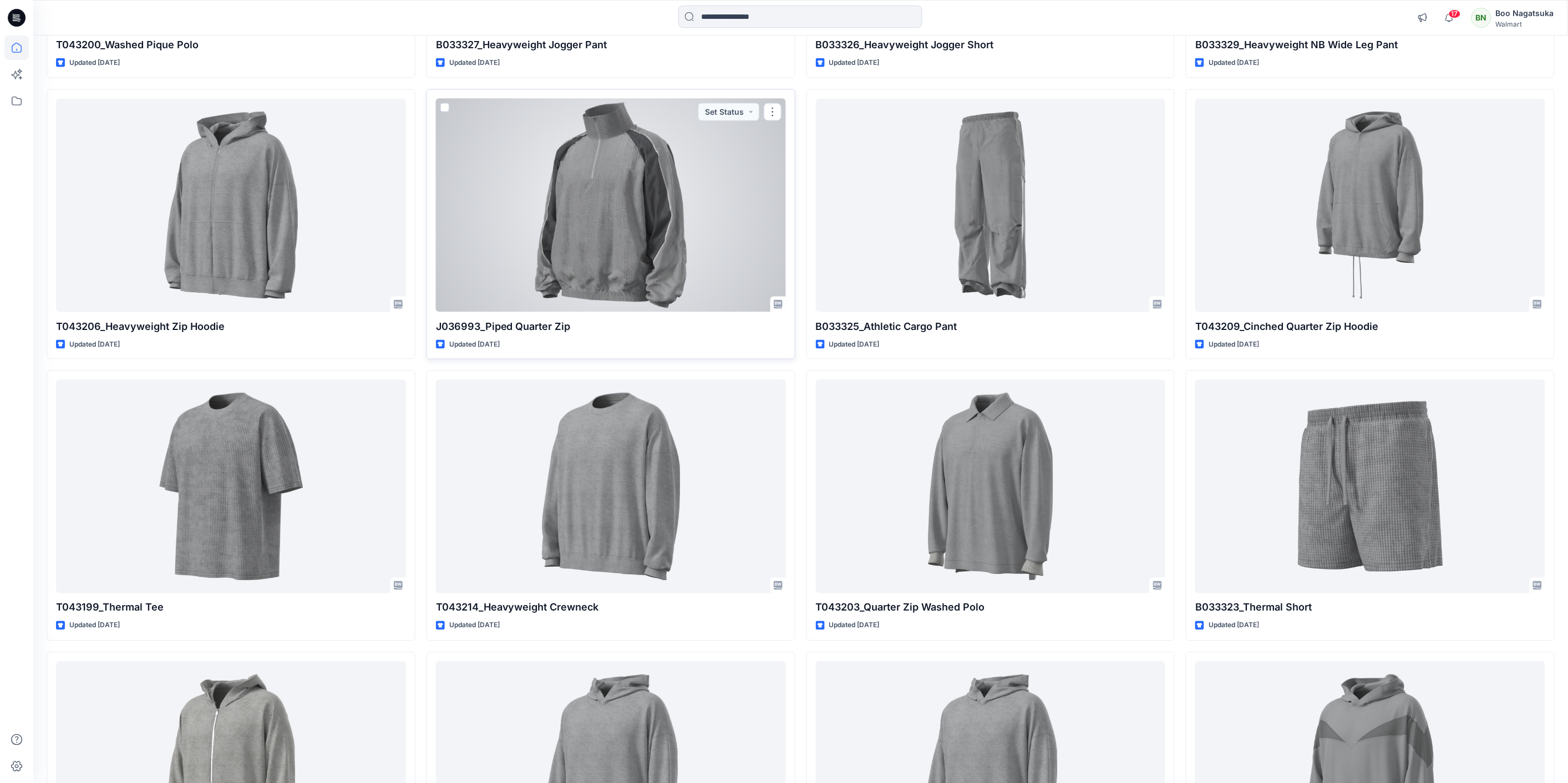
scroll to position [739, 0]
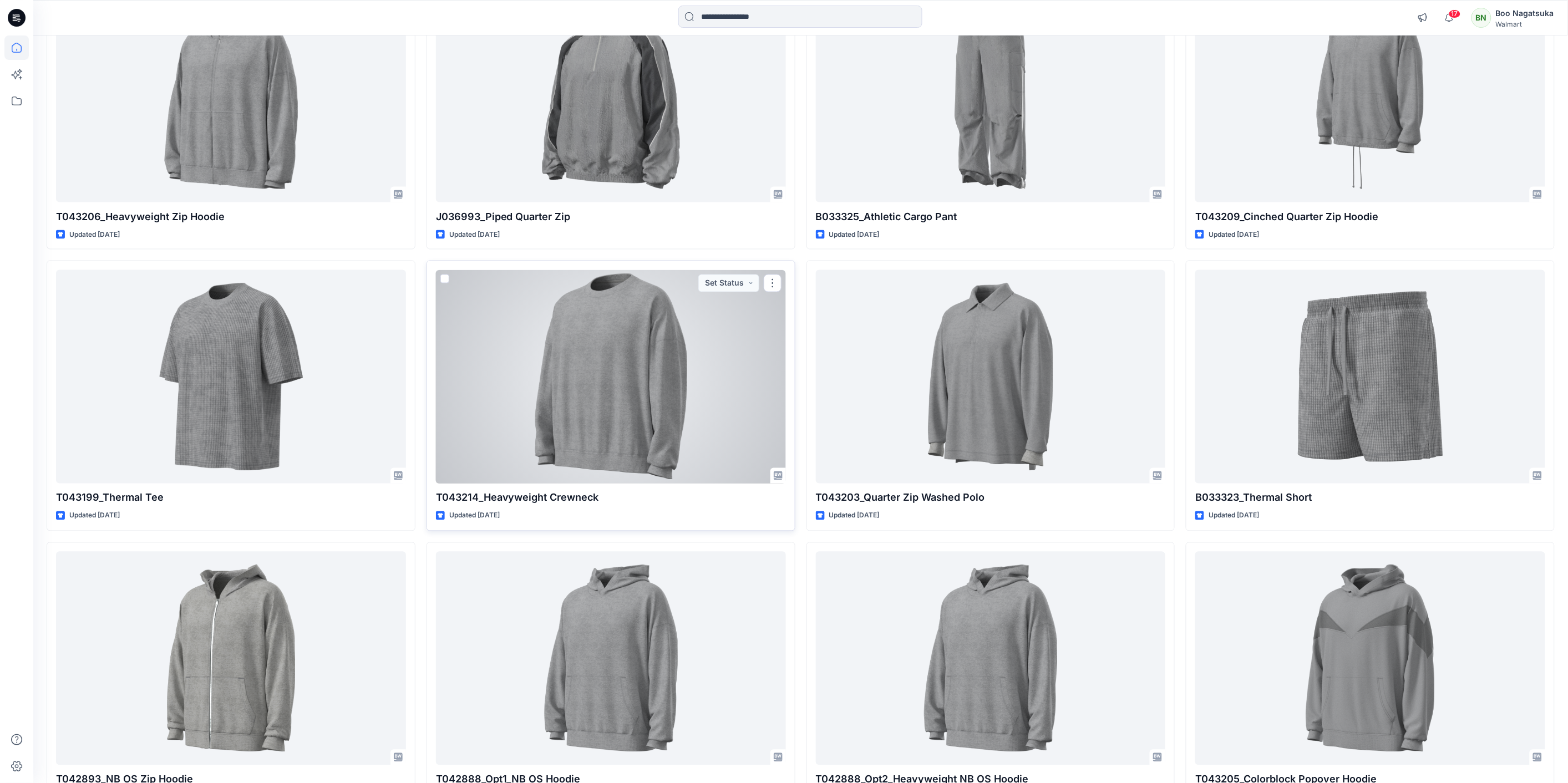
click at [587, 375] on div at bounding box center [611, 377] width 350 height 214
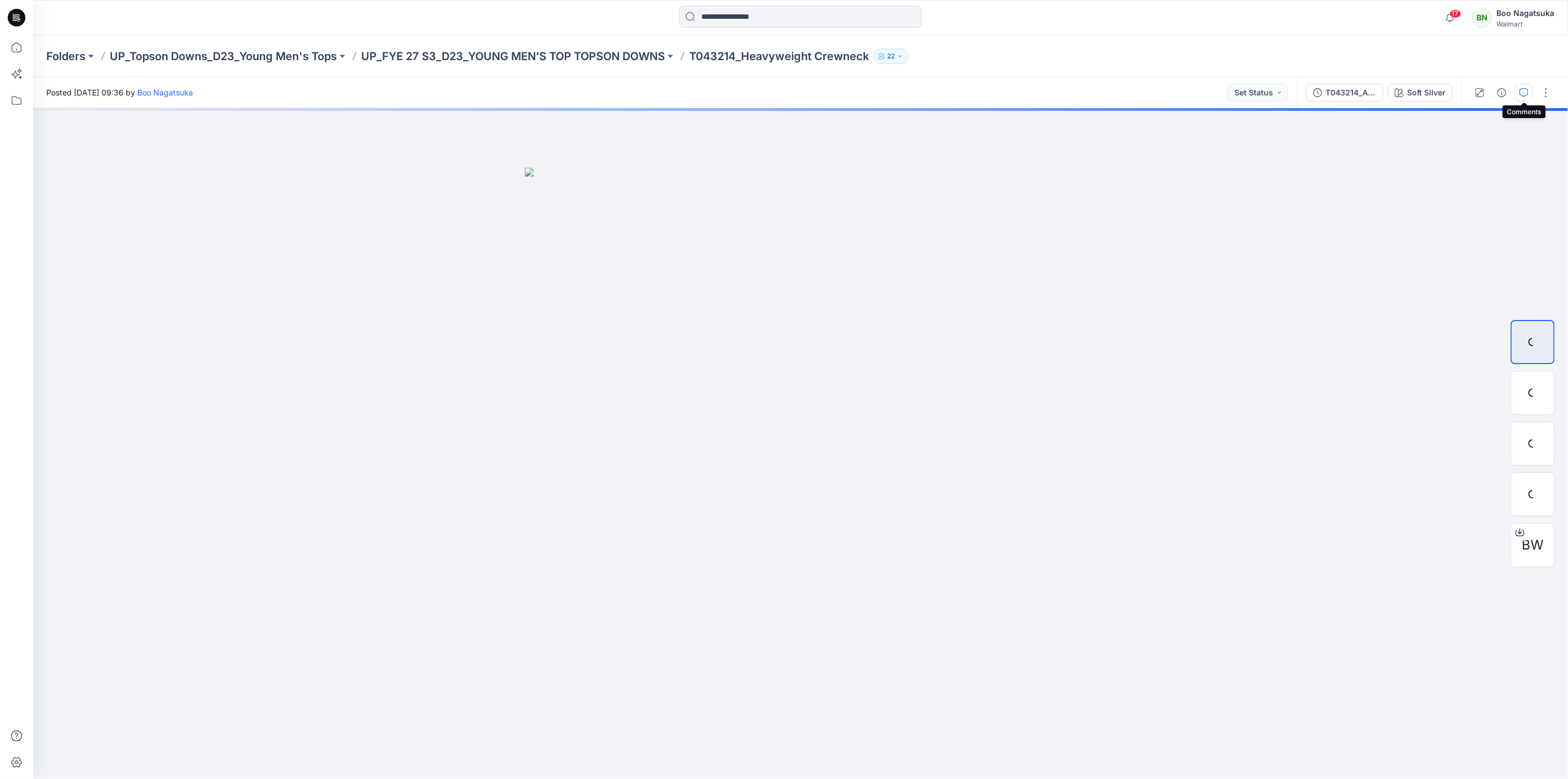
click at [1523, 91] on icon "button" at bounding box center [1524, 91] width 4 height 1
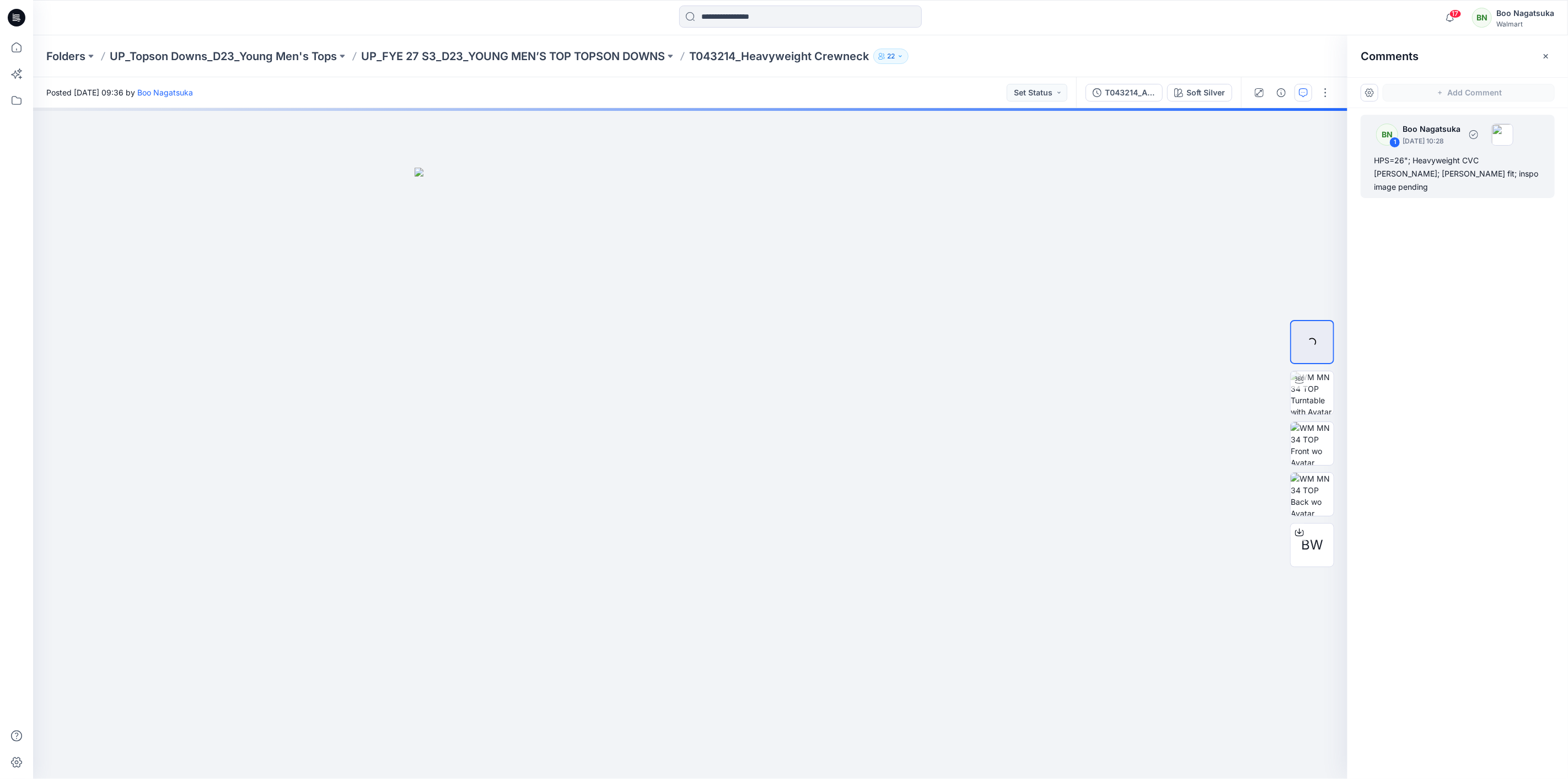
click at [1454, 168] on div "HPS=26"; Heavyweight CVC Freece; Baggy fit; inspo image pending" at bounding box center [1457, 174] width 167 height 40
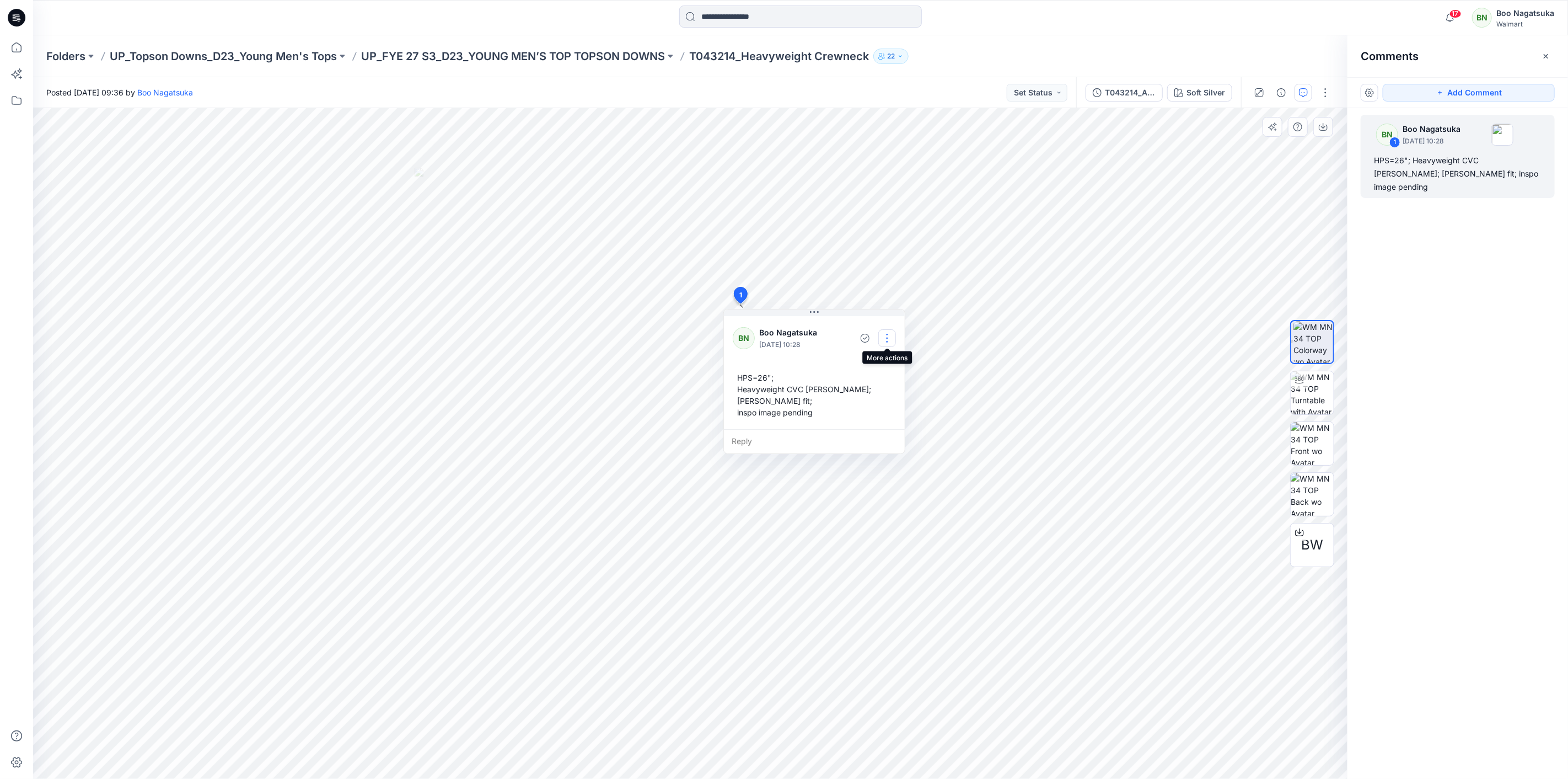
click at [892, 334] on button "button" at bounding box center [887, 338] width 18 height 18
click at [886, 360] on p "Edit comment" at bounding box center [890, 364] width 50 height 12
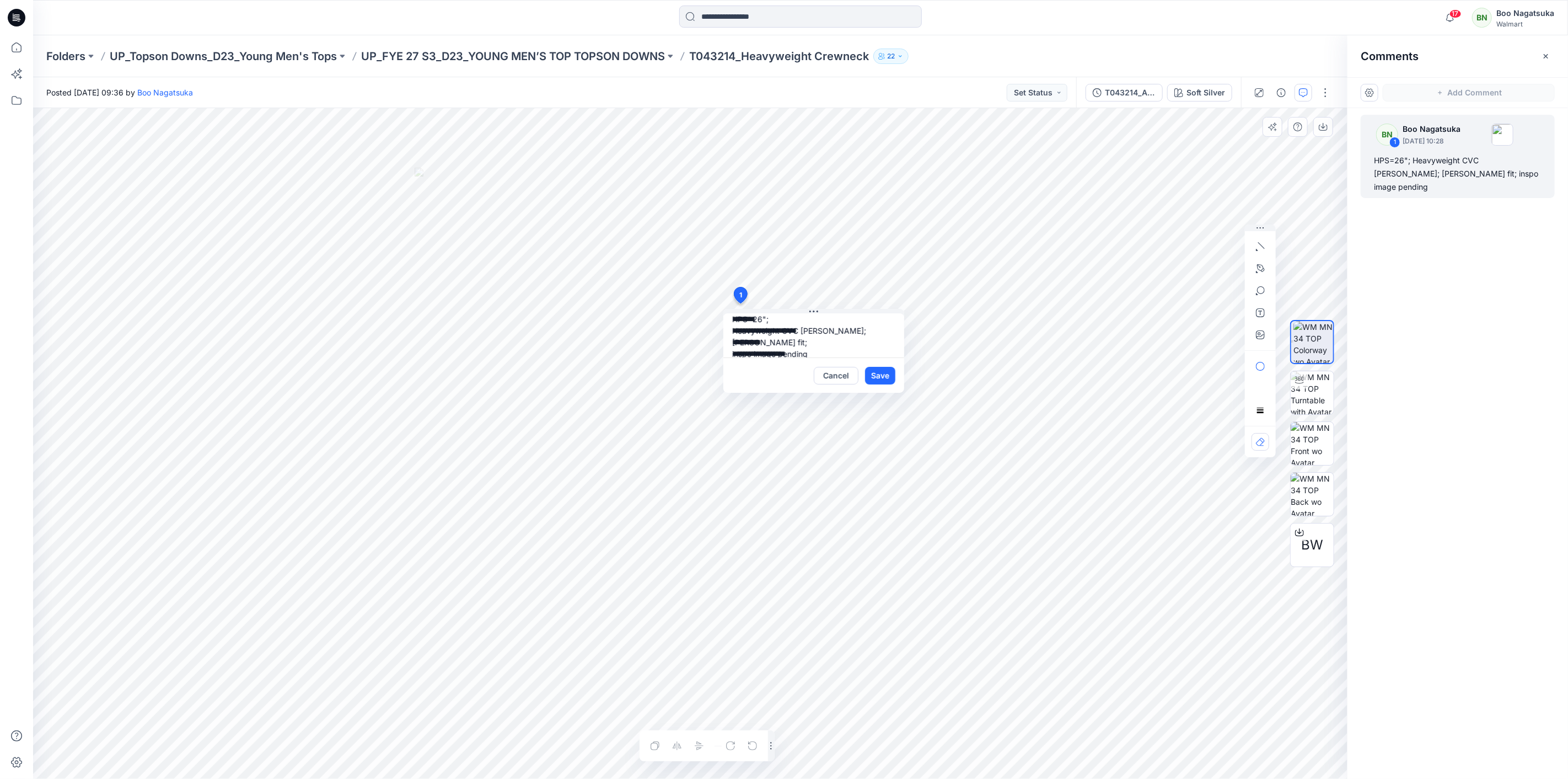
scroll to position [19, 0]
drag, startPoint x: 734, startPoint y: 351, endPoint x: 852, endPoint y: 353, distance: 118.0
click at [852, 353] on textarea "**********" at bounding box center [813, 335] width 181 height 44
type textarea "**********"
click at [890, 376] on button "Save" at bounding box center [880, 375] width 30 height 18
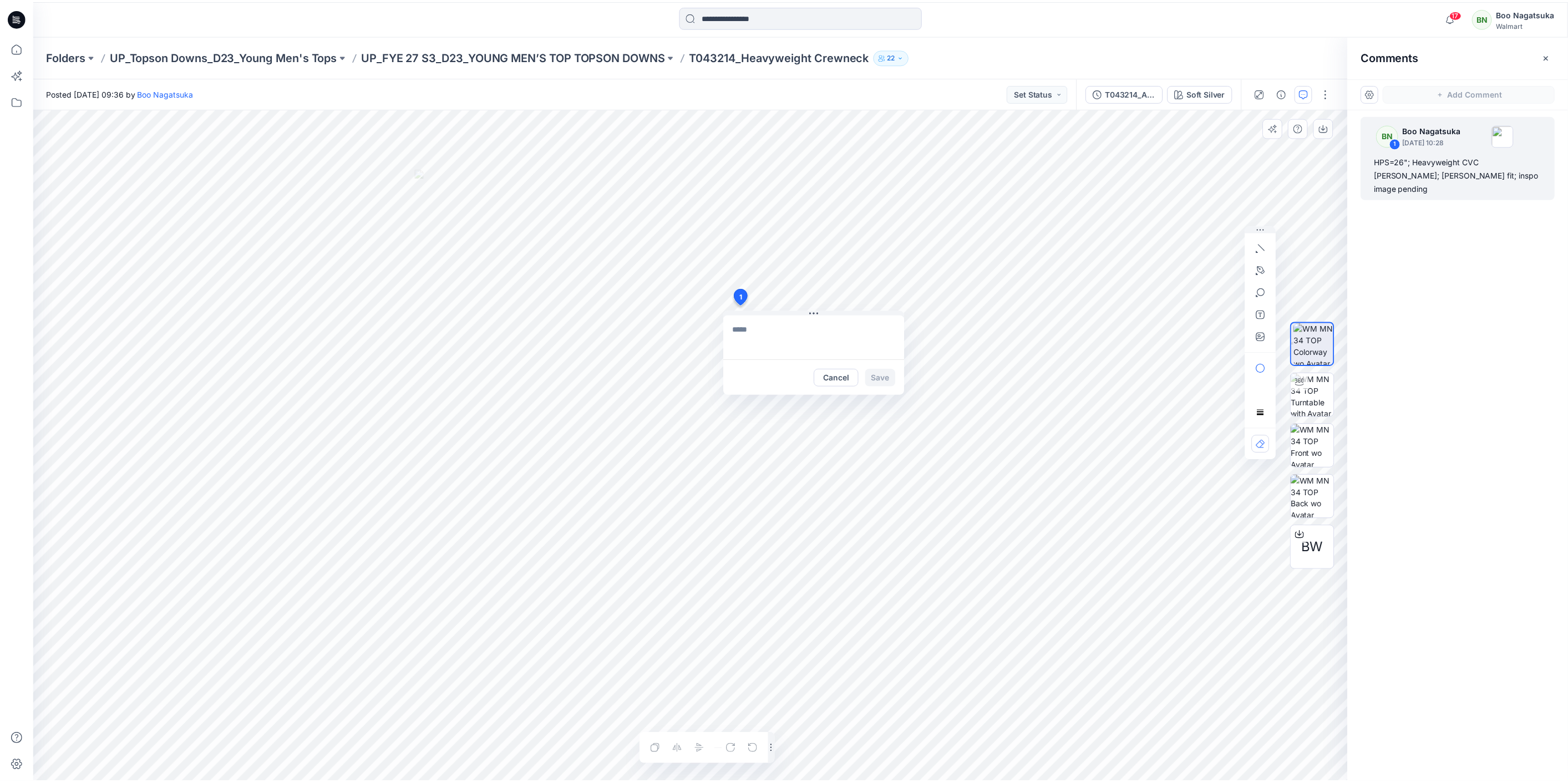
scroll to position [0, 0]
click at [13, 50] on icon at bounding box center [17, 48] width 24 height 24
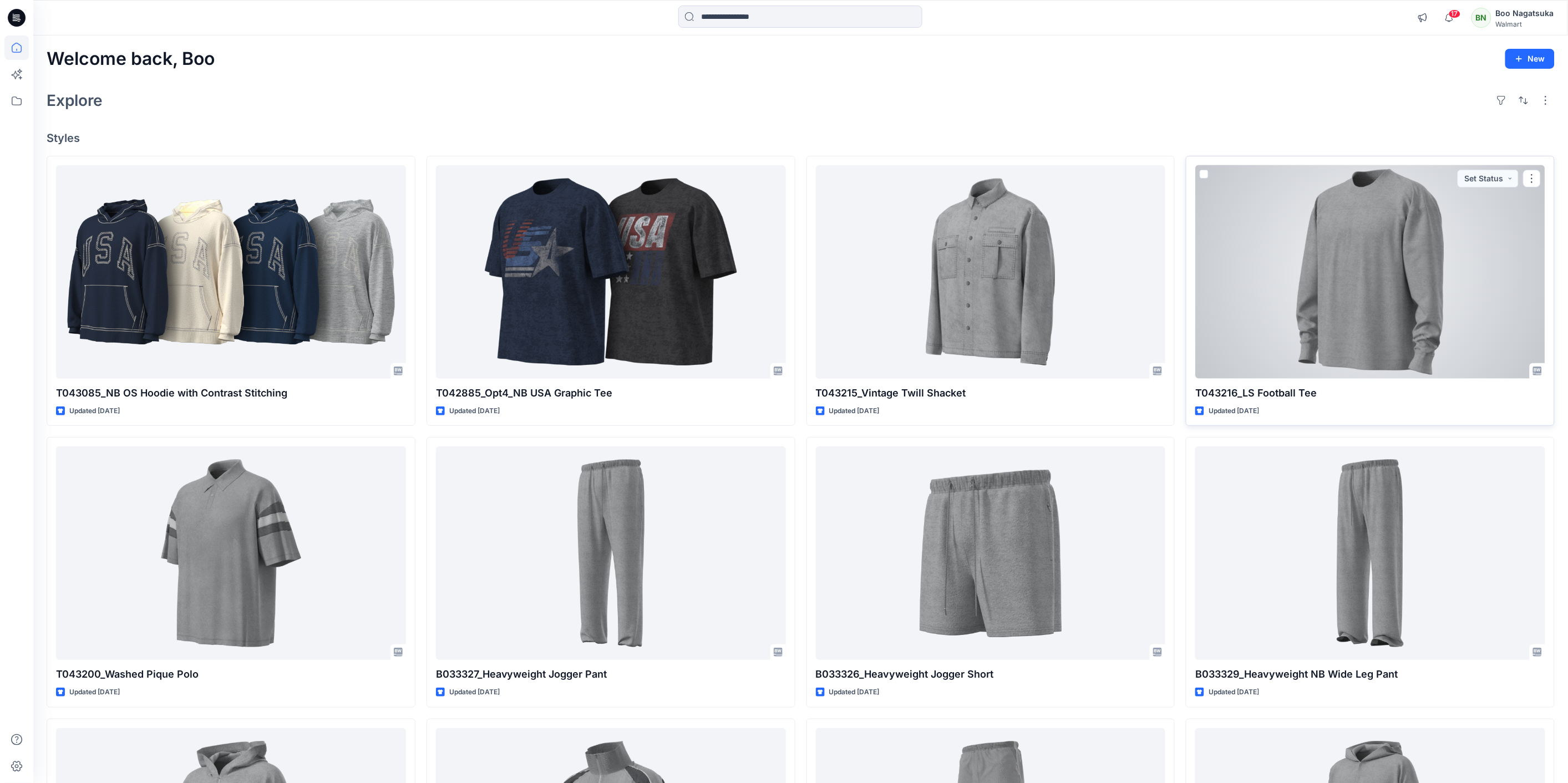
click at [1365, 318] on div at bounding box center [1370, 272] width 350 height 214
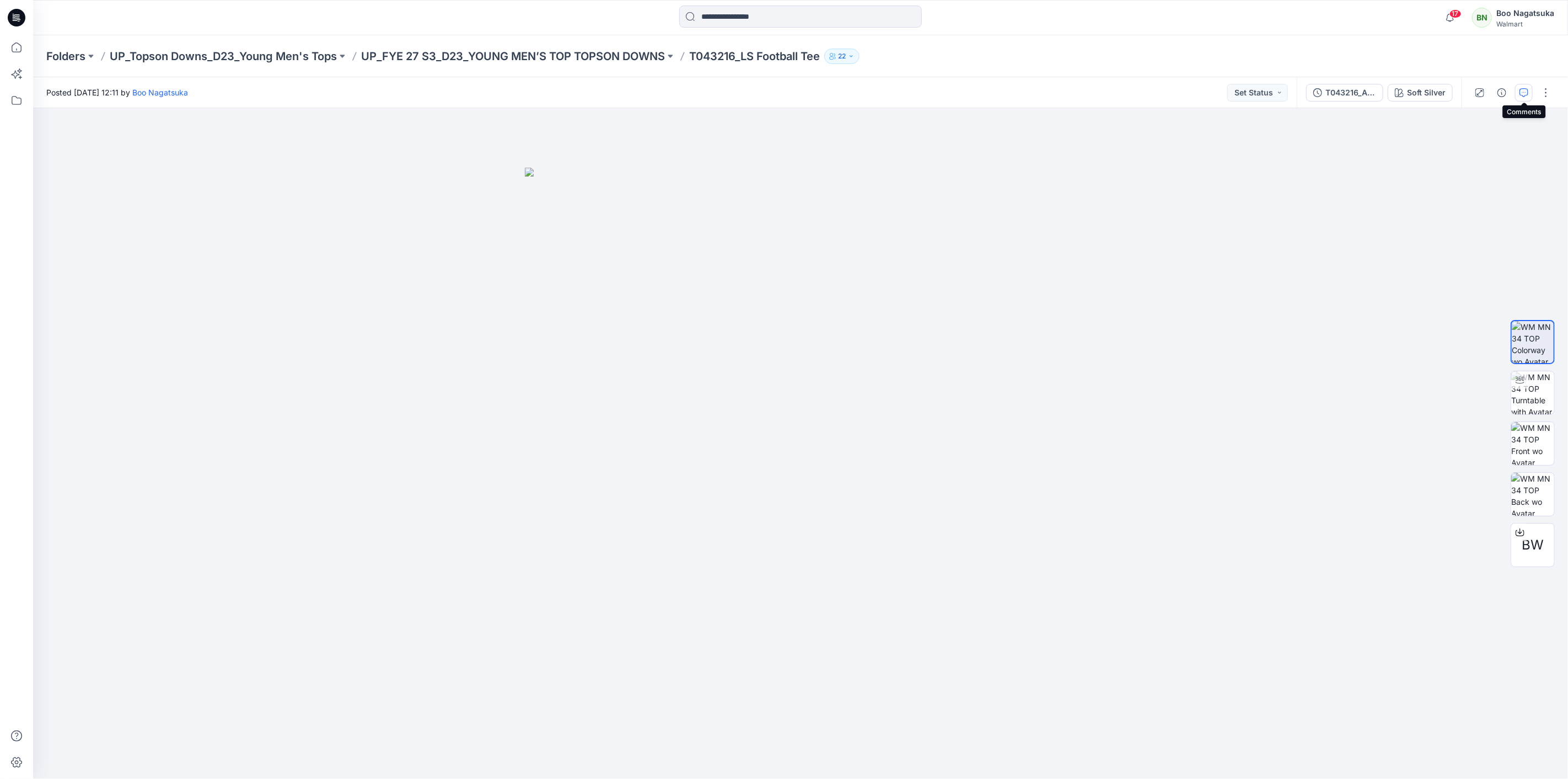
click at [1521, 94] on icon "button" at bounding box center [1524, 93] width 9 height 9
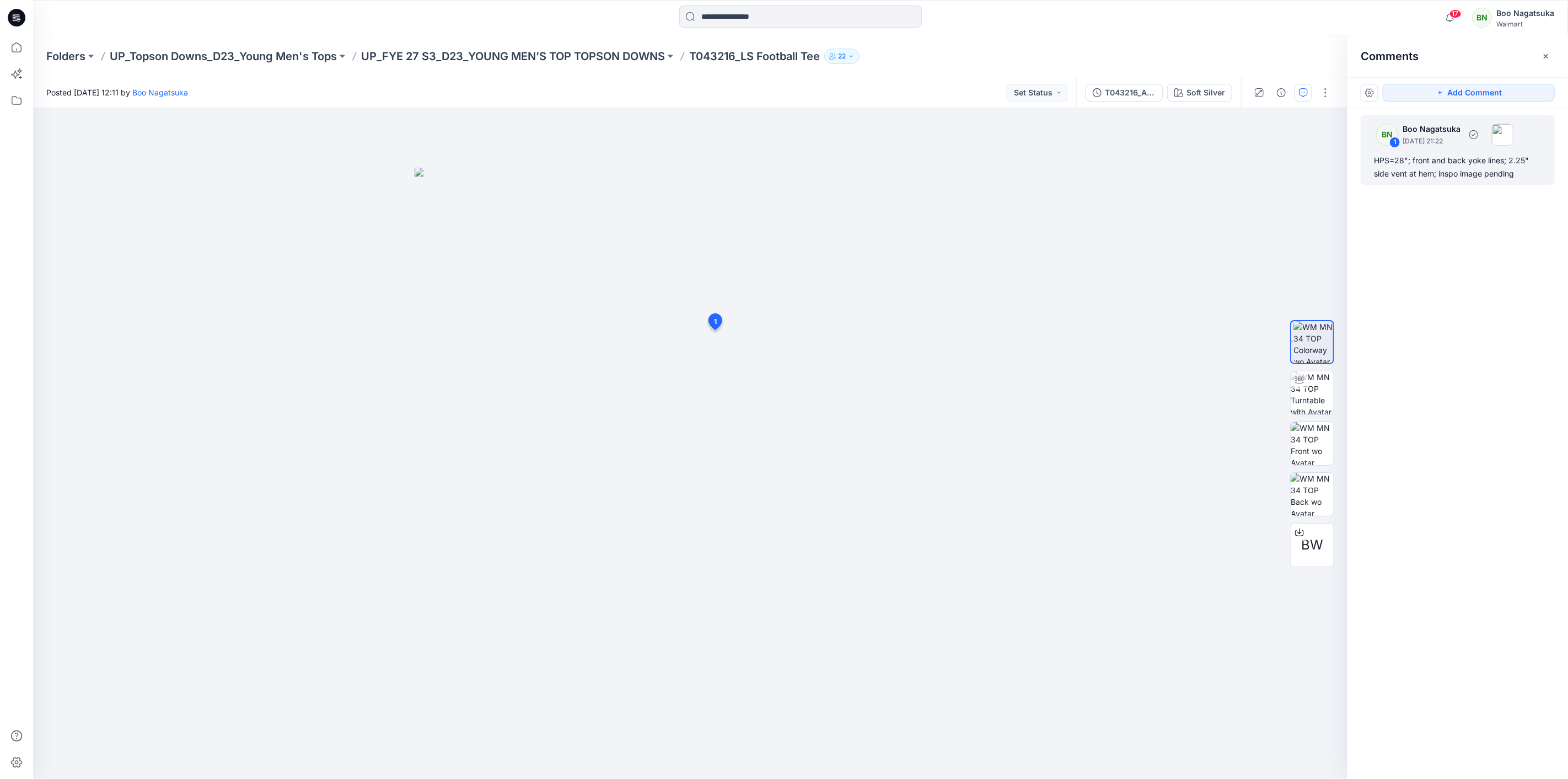
click at [1469, 177] on div "HPS=28"; front and back yoke lines; 2.25" side vent at hem; inspo image pending" at bounding box center [1457, 167] width 167 height 26
click at [869, 364] on button "button" at bounding box center [861, 364] width 18 height 18
click at [864, 384] on p "Edit comment" at bounding box center [864, 390] width 50 height 12
drag, startPoint x: 705, startPoint y: 378, endPoint x: 842, endPoint y: 385, distance: 137.2
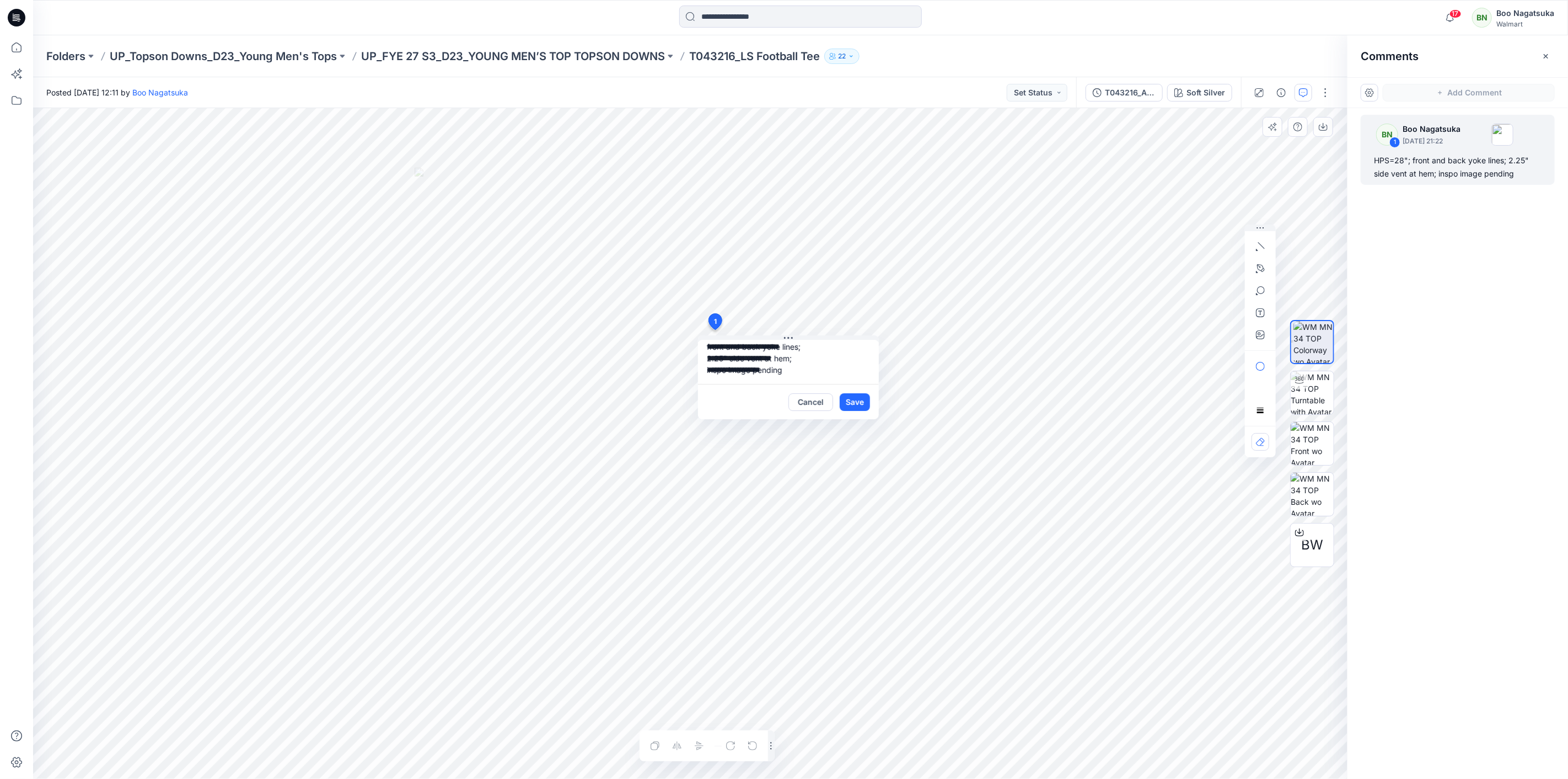
click at [842, 385] on div "**********" at bounding box center [788, 379] width 181 height 79
type textarea "**********"
click at [856, 401] on button "Save" at bounding box center [855, 402] width 30 height 18
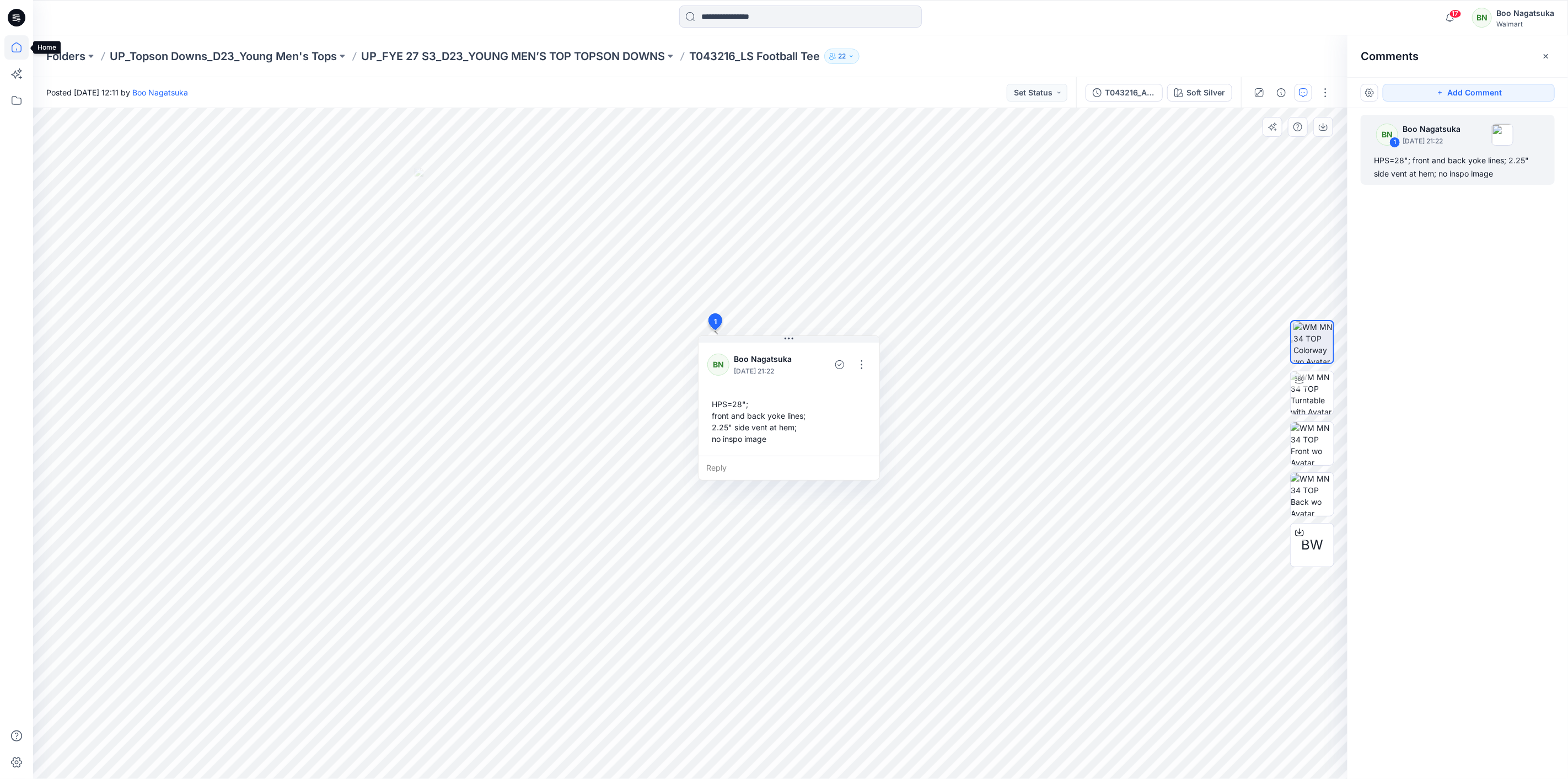
click at [15, 46] on icon at bounding box center [16, 48] width 24 height 24
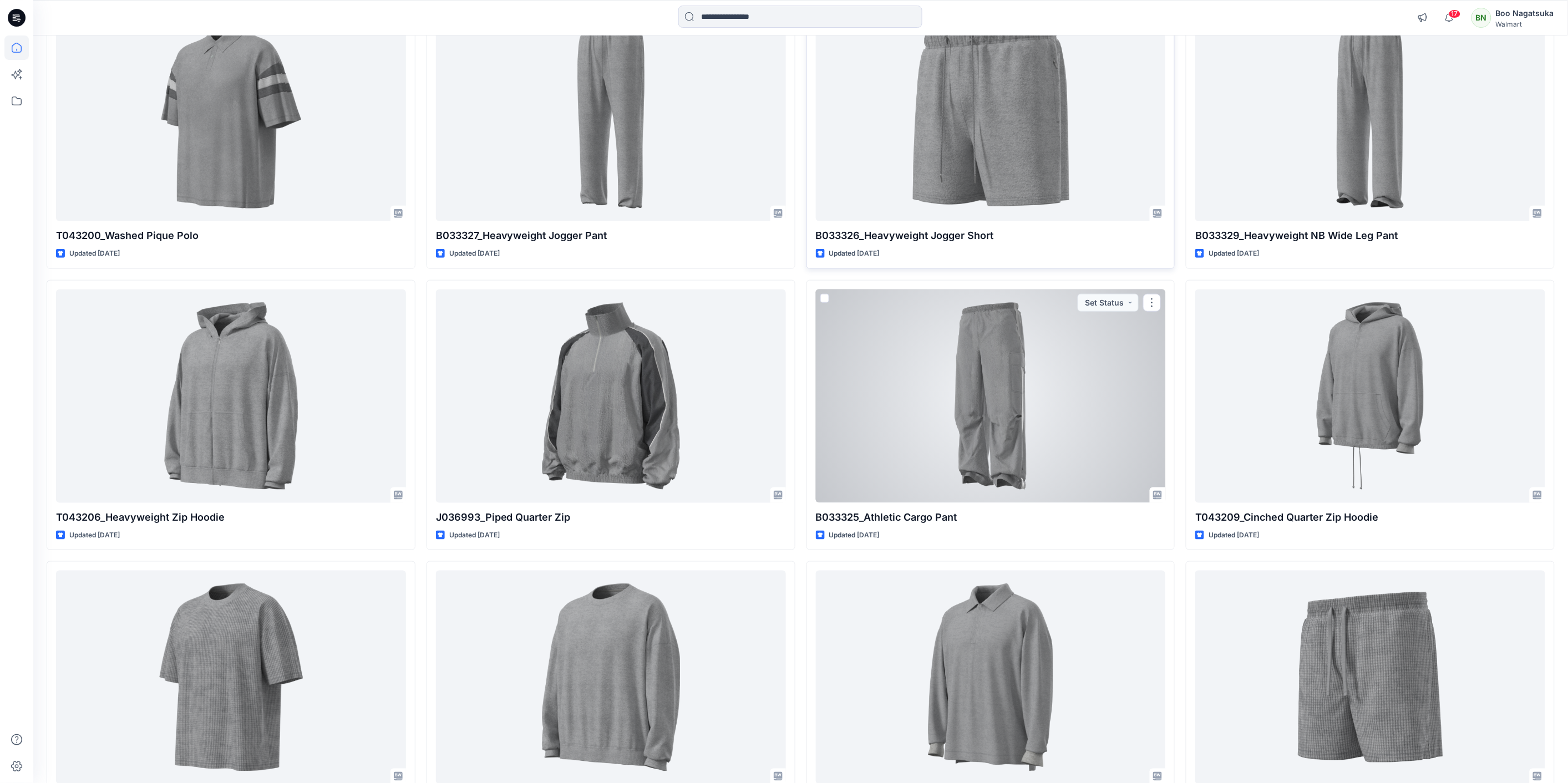
scroll to position [555, 0]
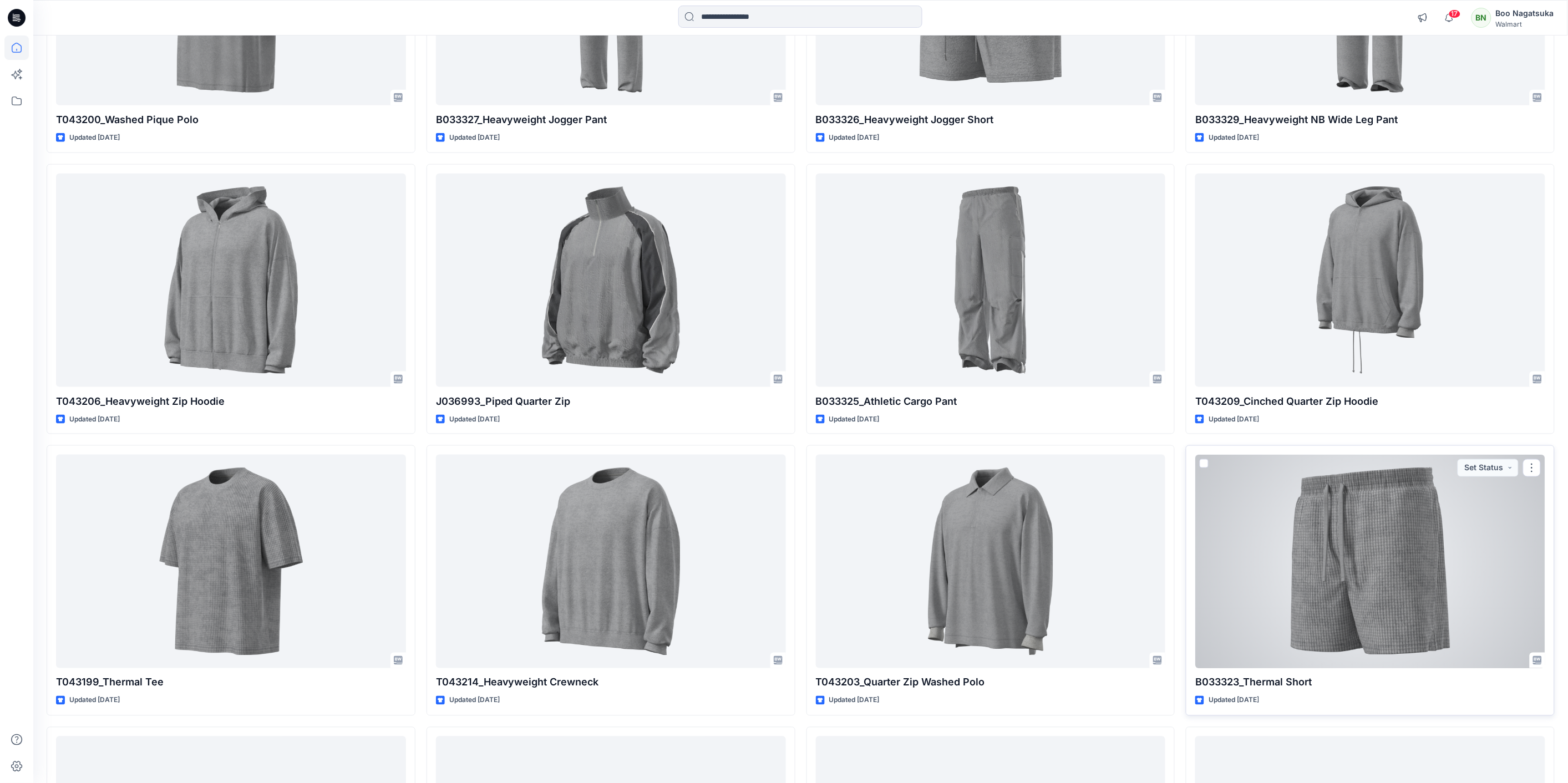
click at [1337, 612] on div at bounding box center [1370, 561] width 350 height 214
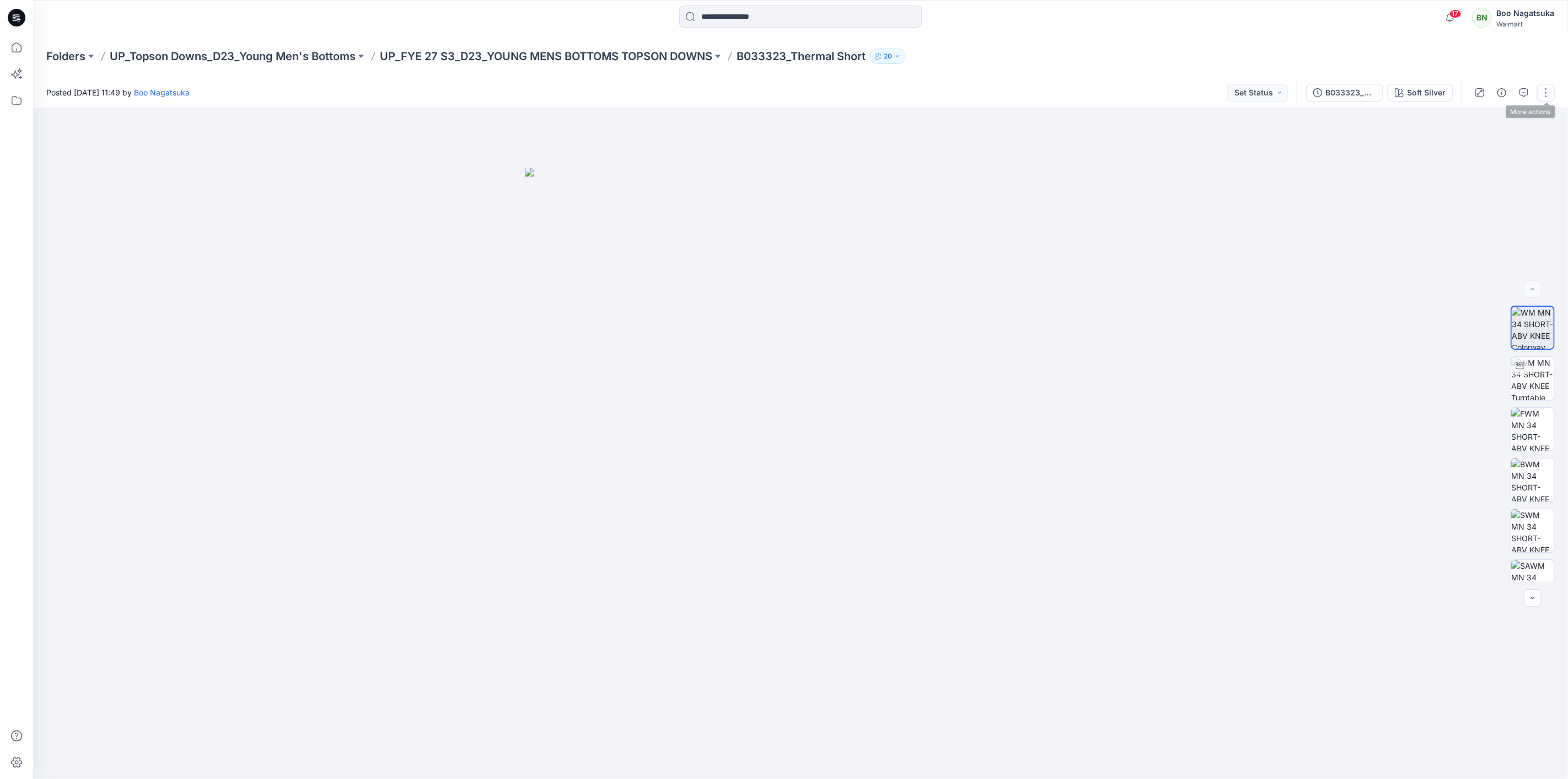
click at [1547, 94] on button "button" at bounding box center [1545, 93] width 18 height 18
click at [1489, 144] on button "Edit" at bounding box center [1499, 149] width 102 height 21
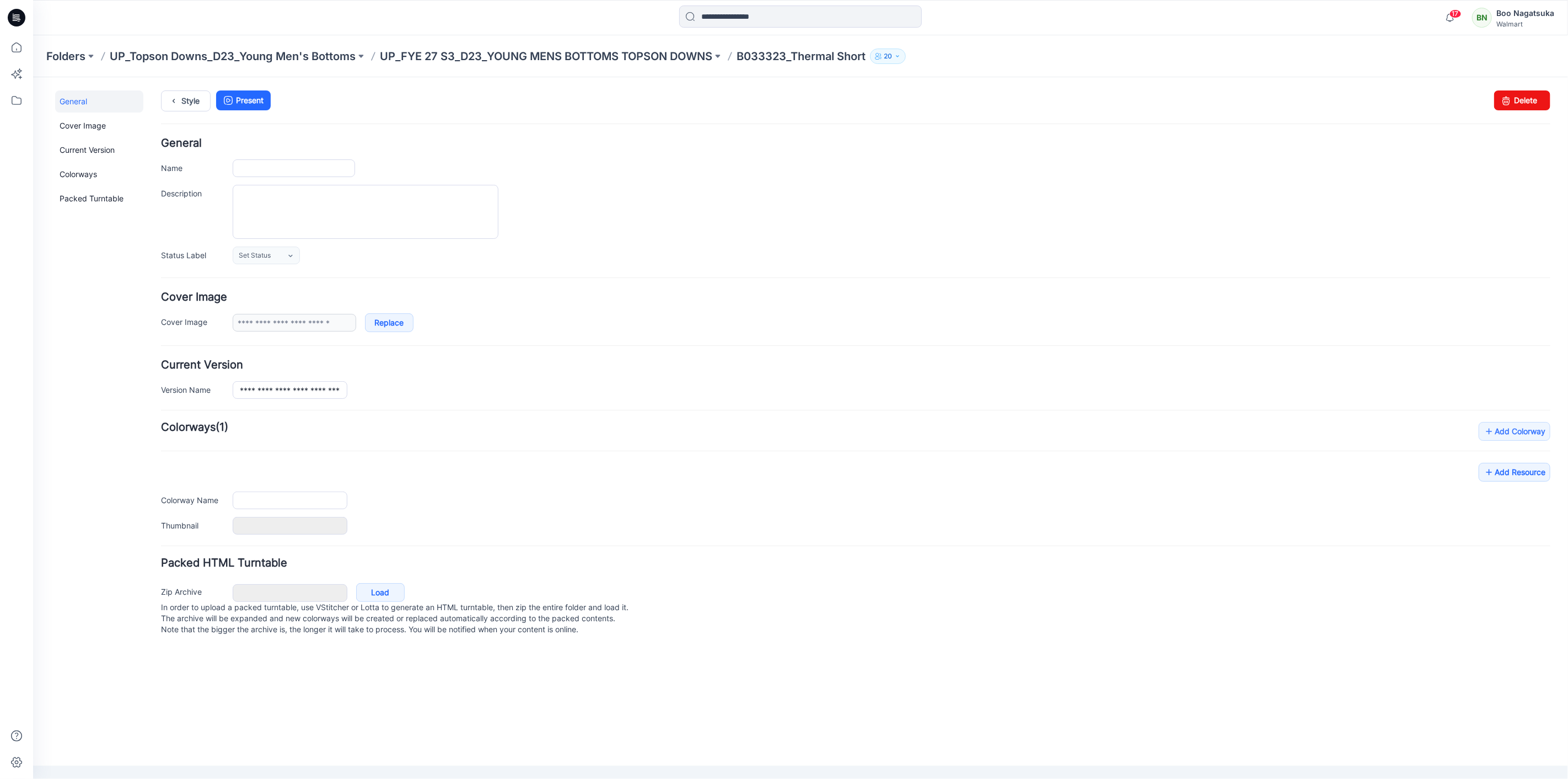
type input "**********"
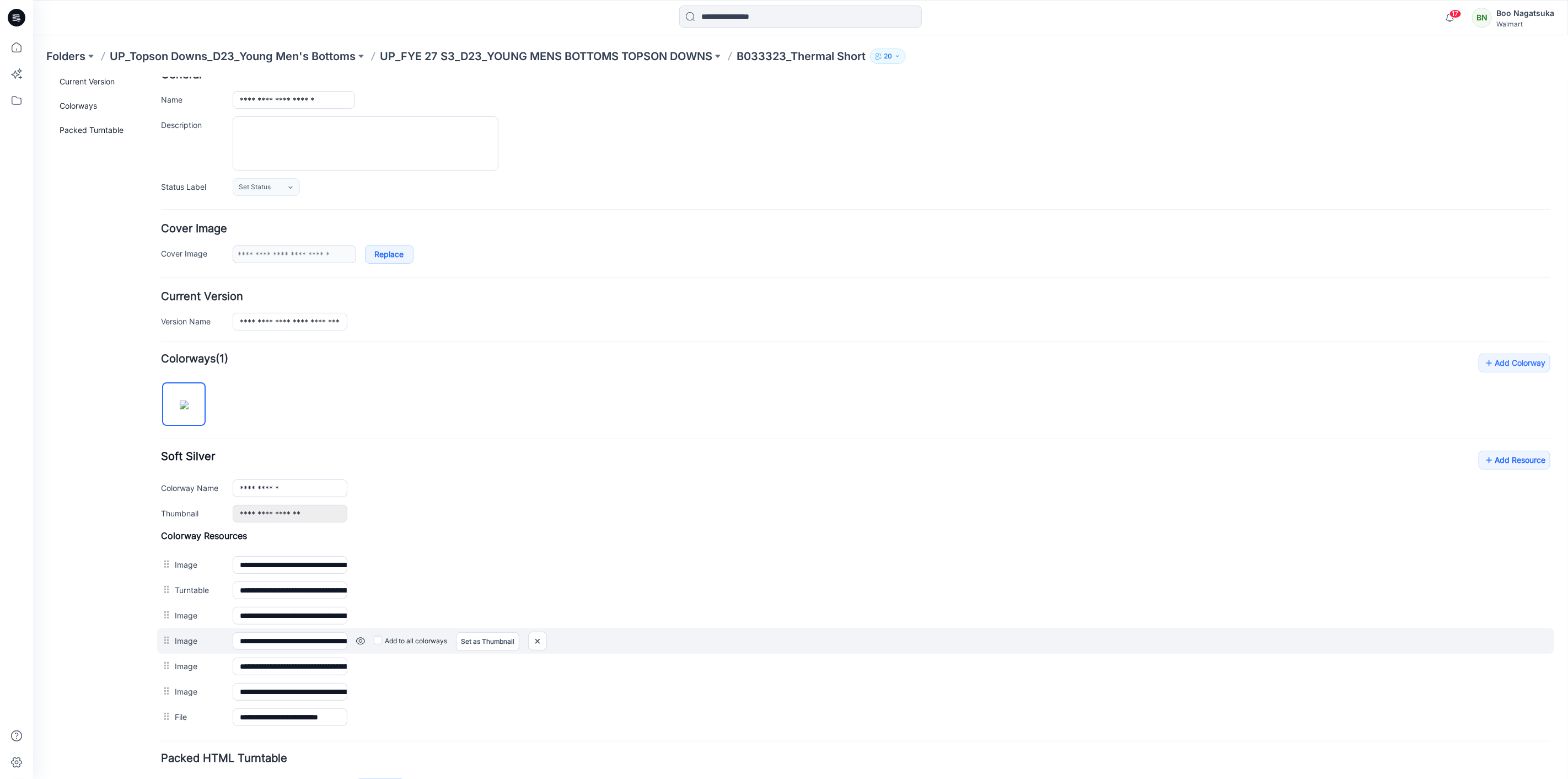
scroll to position [148, 0]
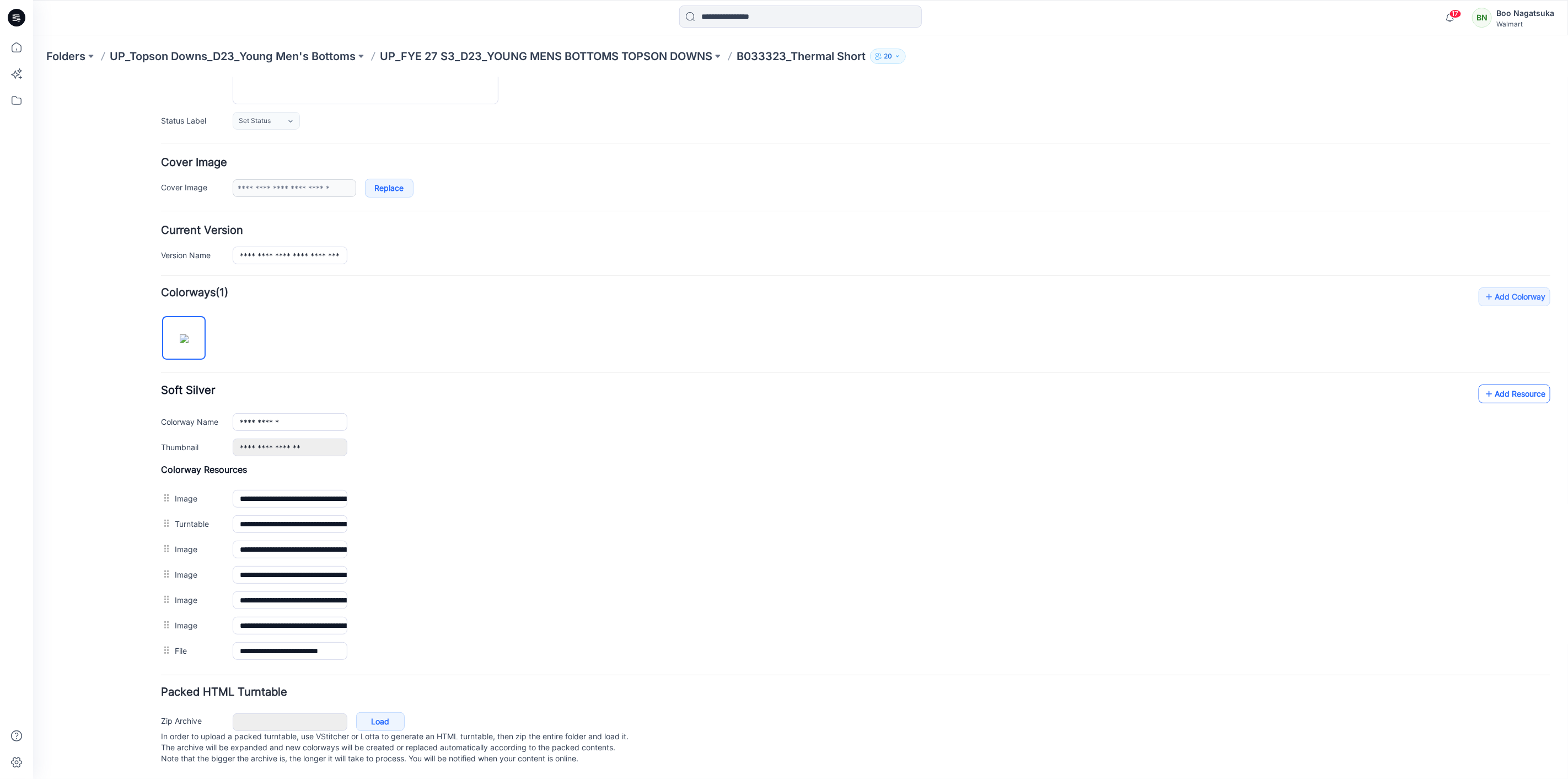
click at [1484, 384] on icon at bounding box center [1489, 393] width 11 height 18
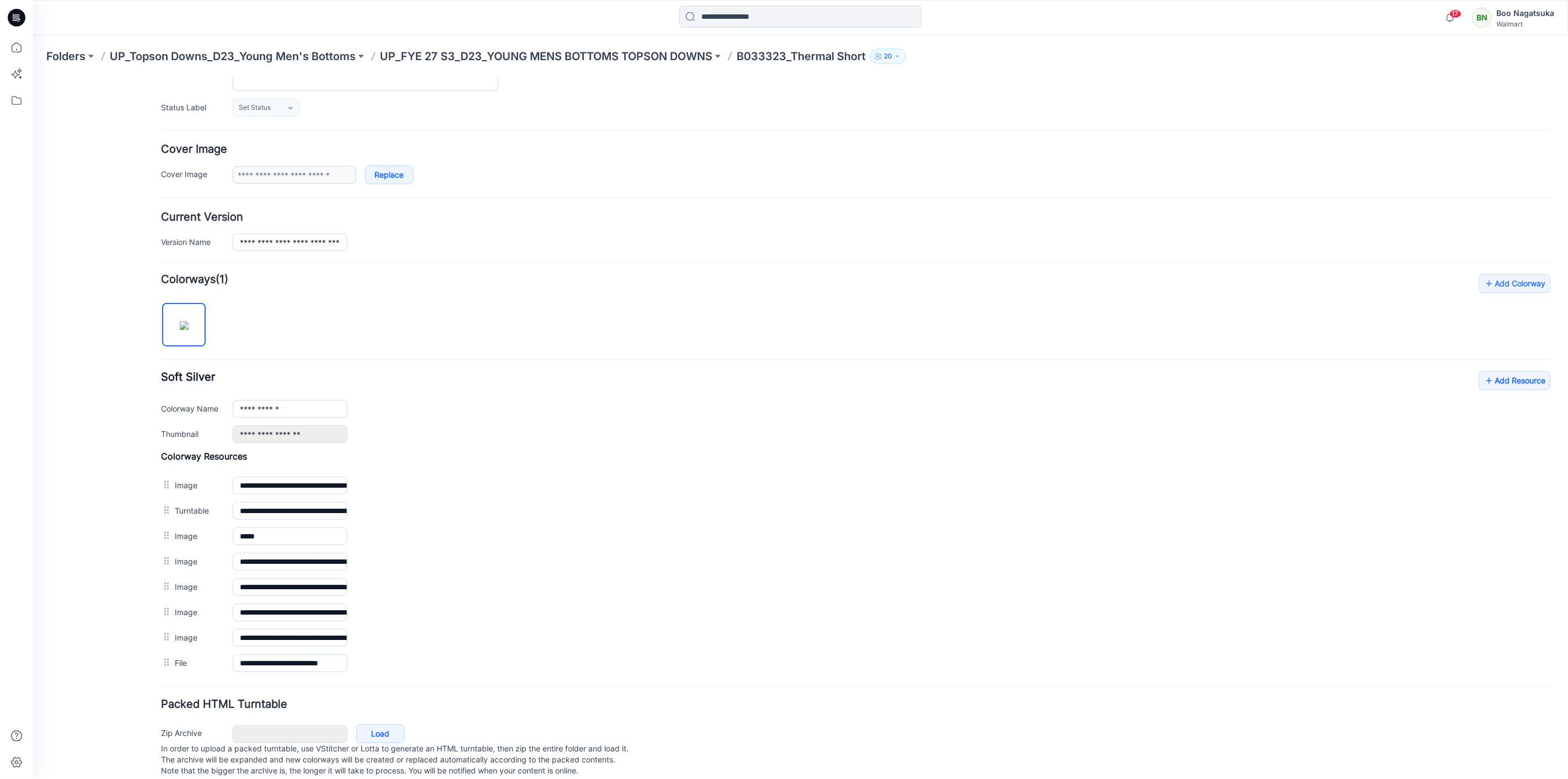
click at [127, 560] on div "General Cover Image Current Version Colorways Packed Turntable" at bounding box center [99, 366] width 88 height 848
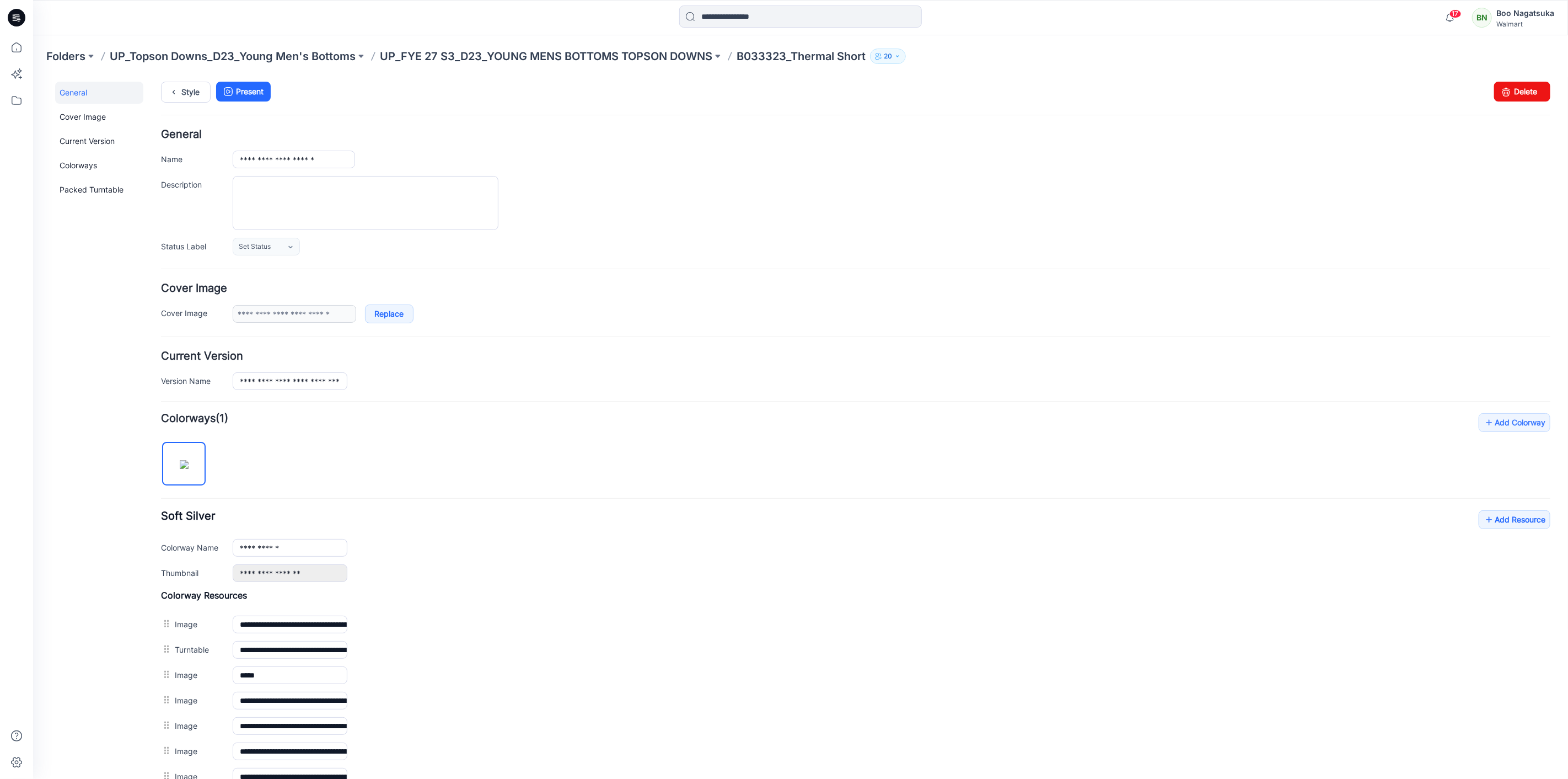
scroll to position [0, 0]
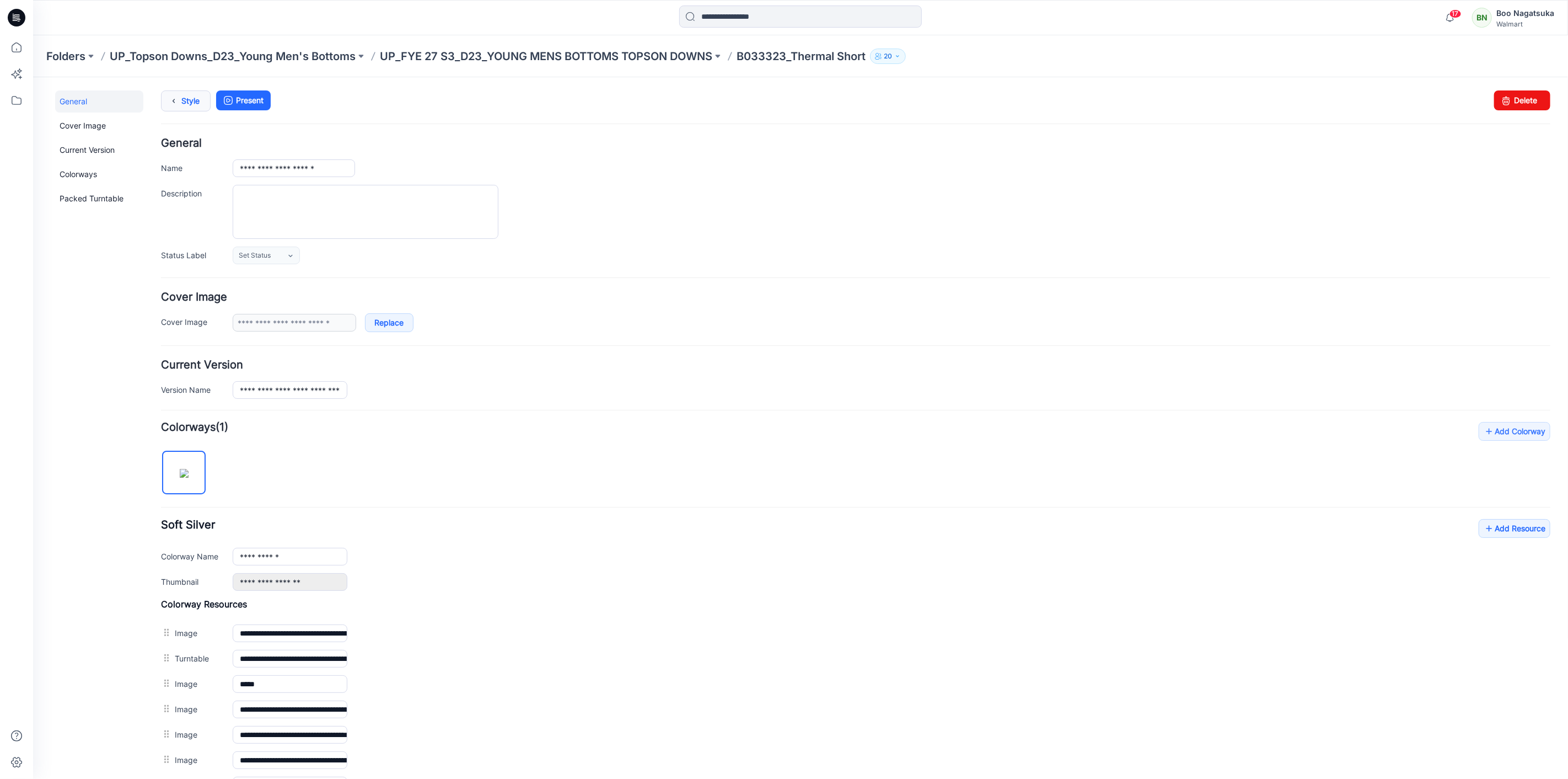
click at [200, 97] on link "Style" at bounding box center [186, 100] width 50 height 21
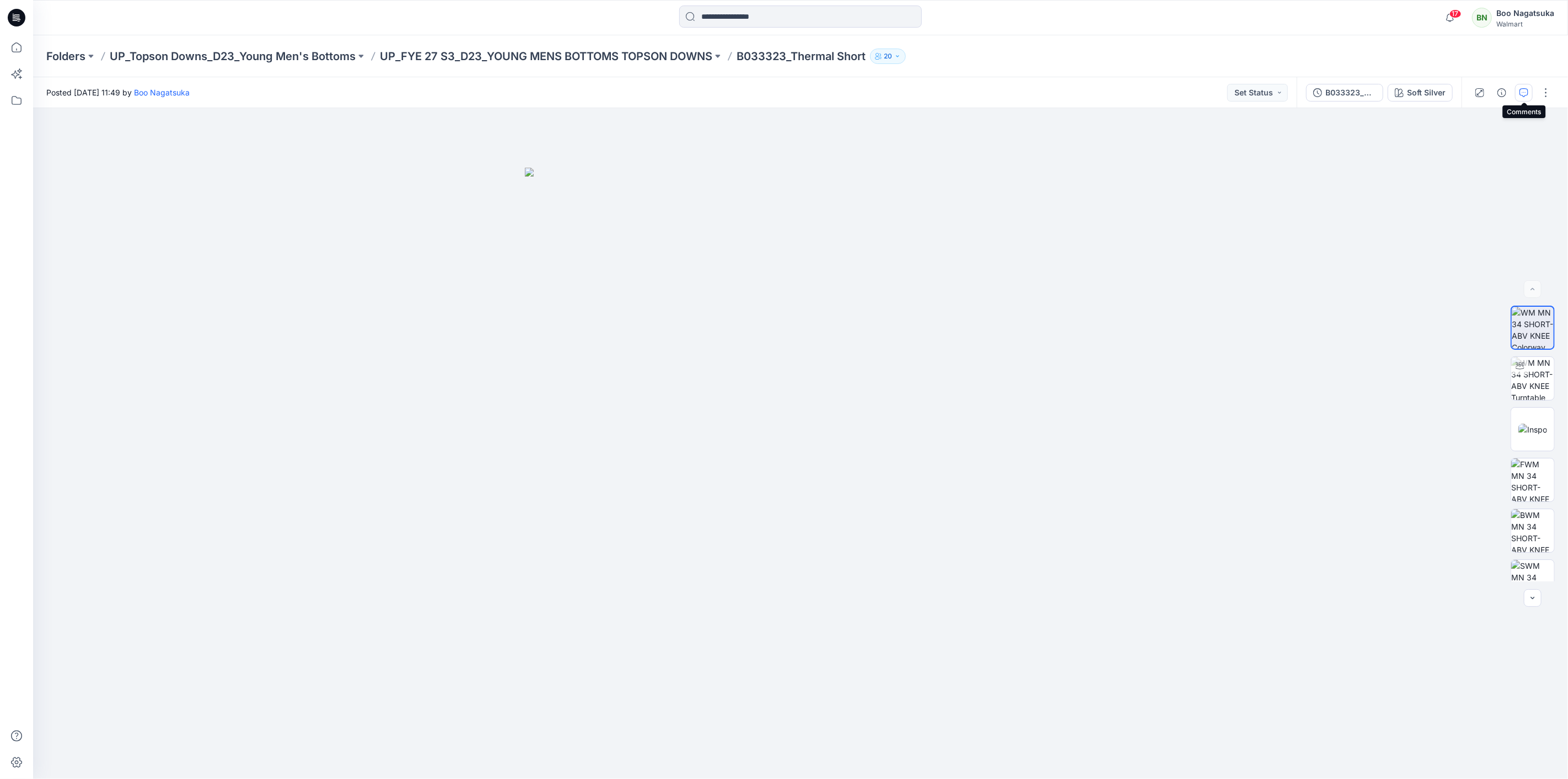
click at [1520, 91] on icon "button" at bounding box center [1524, 93] width 9 height 9
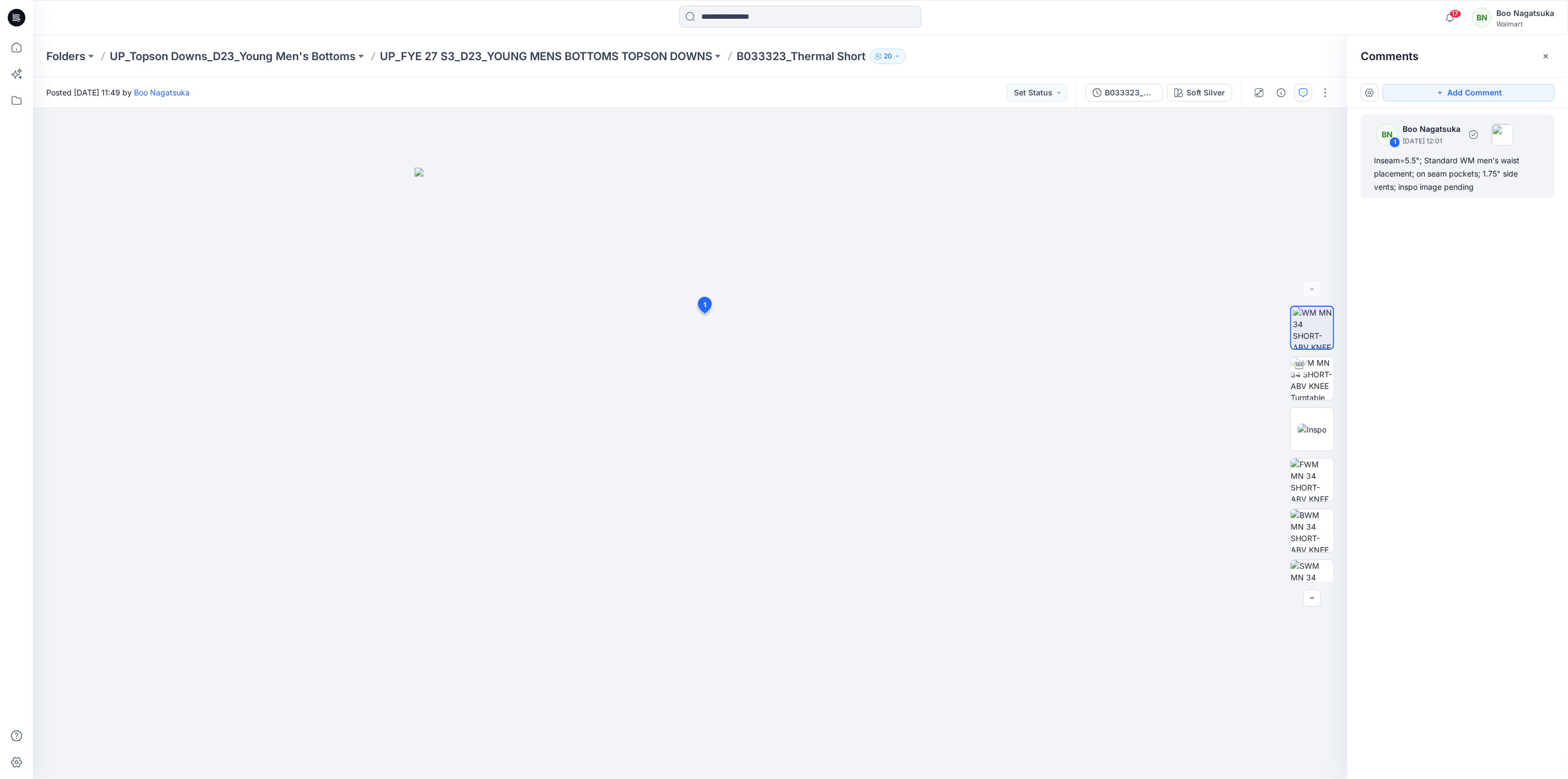
click at [1455, 185] on div "Inseam=5.5"; Standard WM men's waist placement; on seam pockets; 1.75" side ven…" at bounding box center [1457, 174] width 167 height 40
drag, startPoint x: 751, startPoint y: 432, endPoint x: 782, endPoint y: 434, distance: 31.1
click at [785, 434] on div "Inseam=5.5"; Standard WM men's waist placement; on seam pockets; 1.75" side ven…" at bounding box center [813, 412] width 163 height 67
click at [887, 348] on button "button" at bounding box center [885, 348] width 18 height 18
click at [878, 372] on p "Edit comment" at bounding box center [888, 374] width 50 height 12
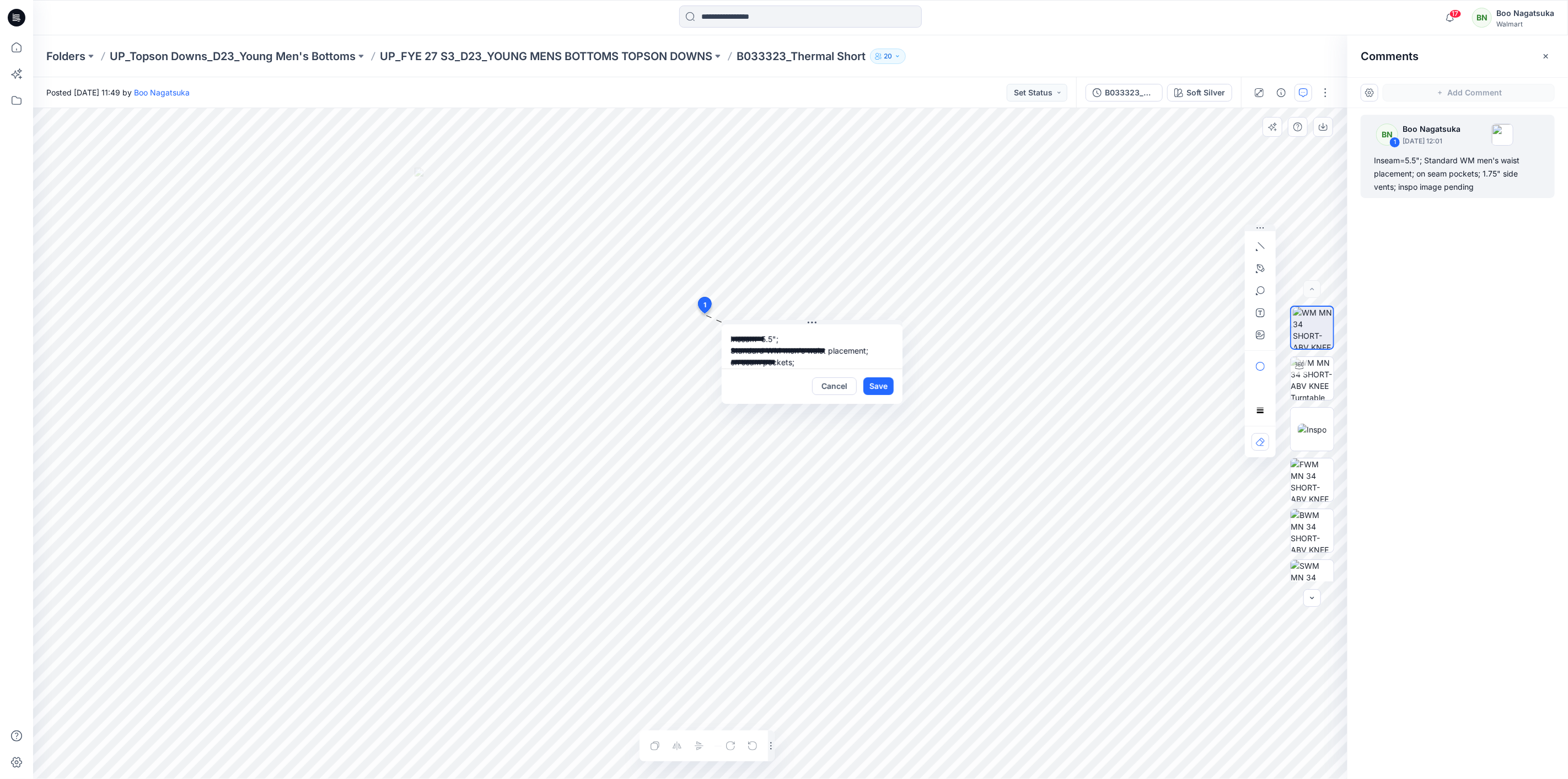
scroll to position [31, 0]
drag, startPoint x: 780, startPoint y: 353, endPoint x: 844, endPoint y: 355, distance: 64.0
click at [844, 356] on textarea "**********" at bounding box center [812, 347] width 181 height 44
type textarea "**********"
click at [872, 388] on button "Save" at bounding box center [878, 386] width 30 height 18
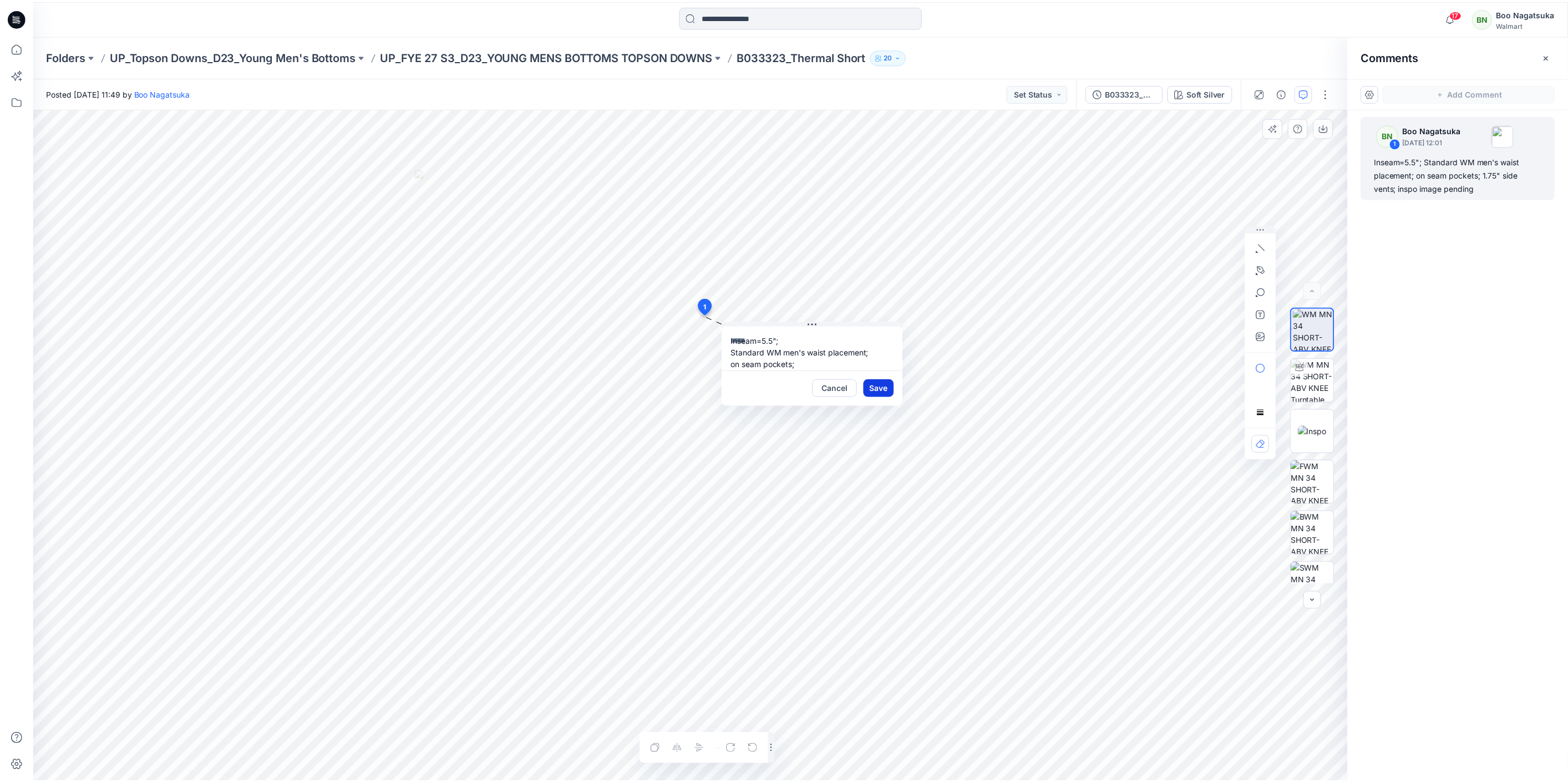
scroll to position [0, 0]
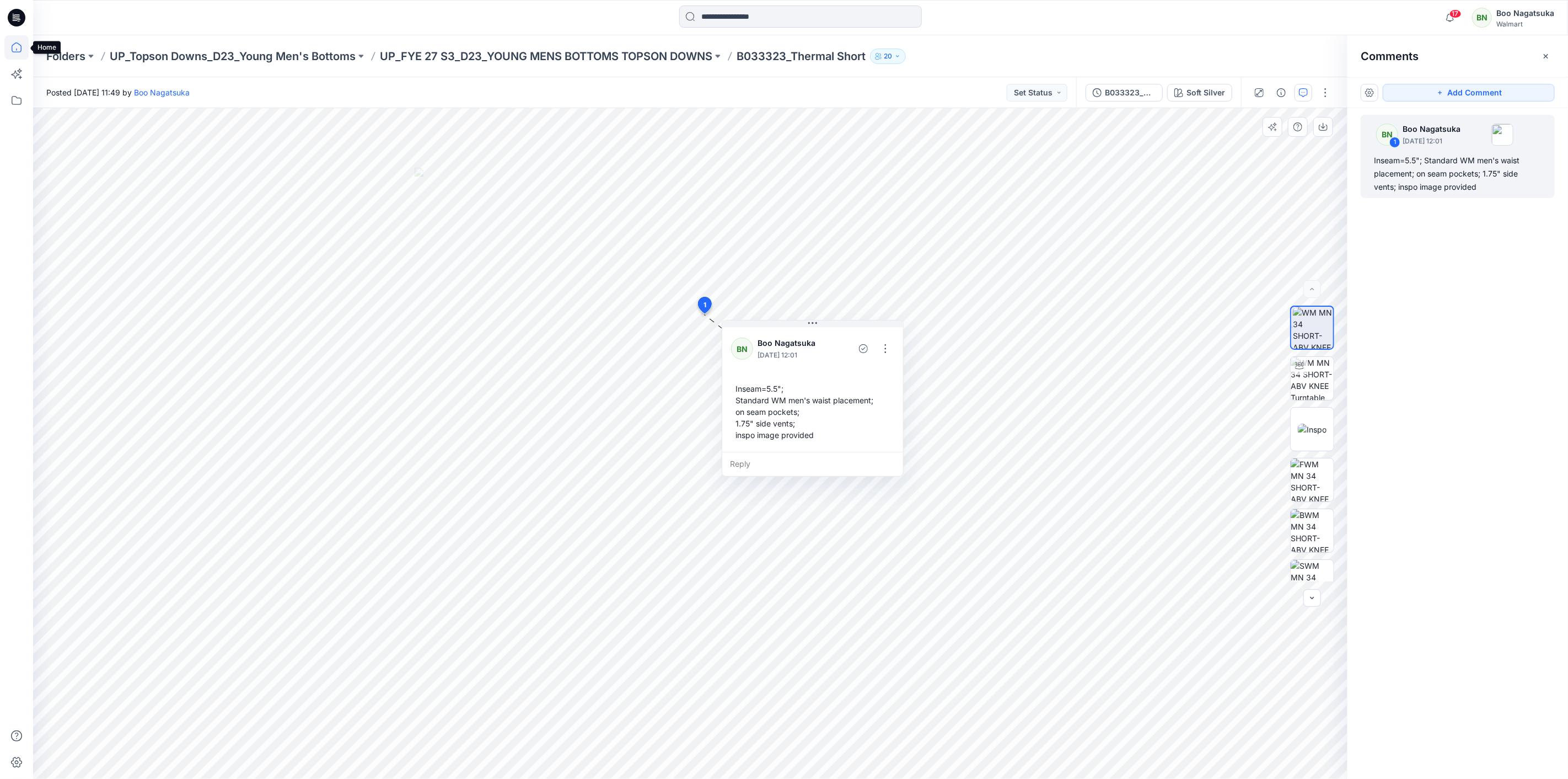
click at [18, 44] on icon at bounding box center [16, 48] width 24 height 24
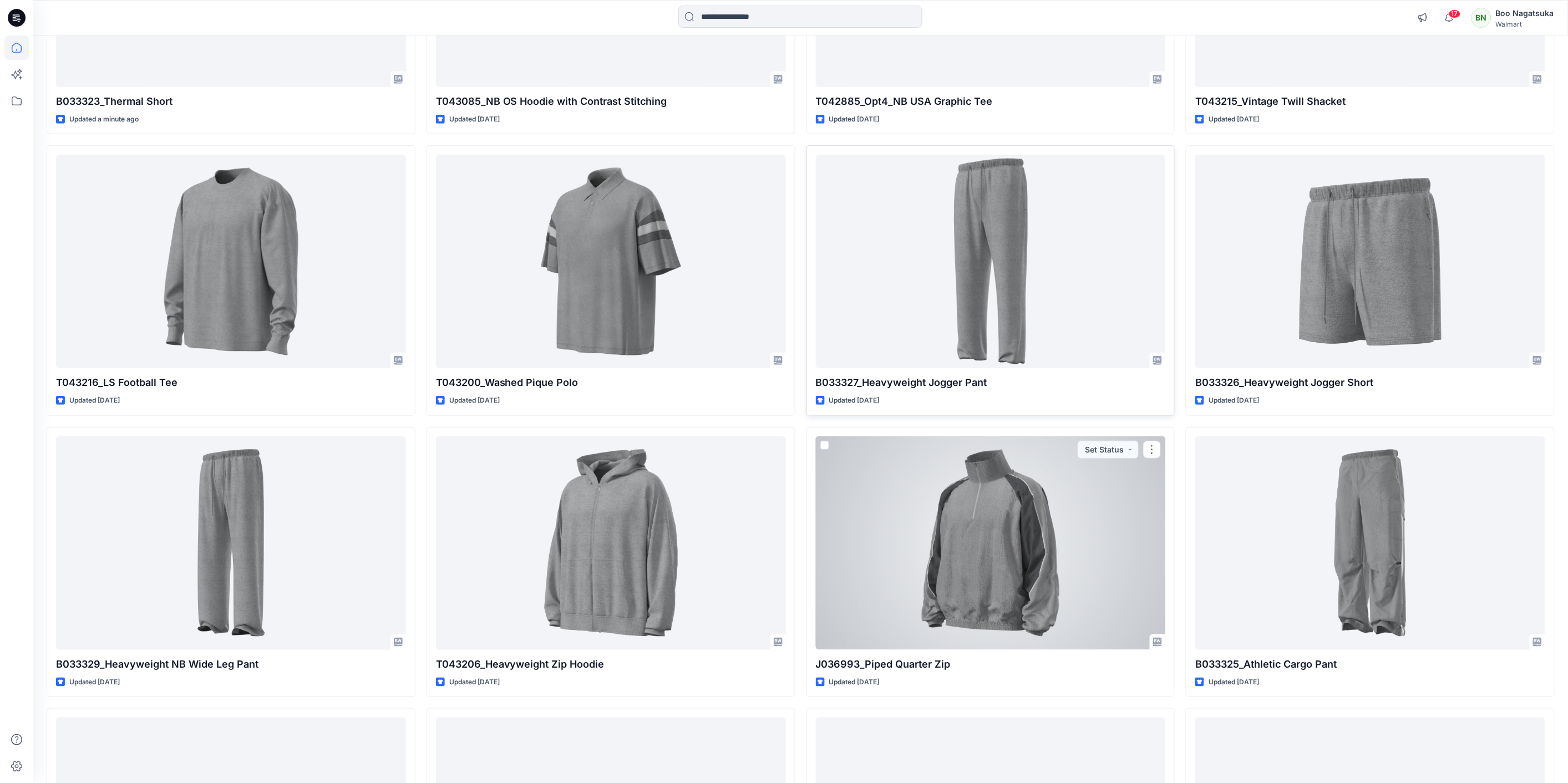
scroll to position [369, 0]
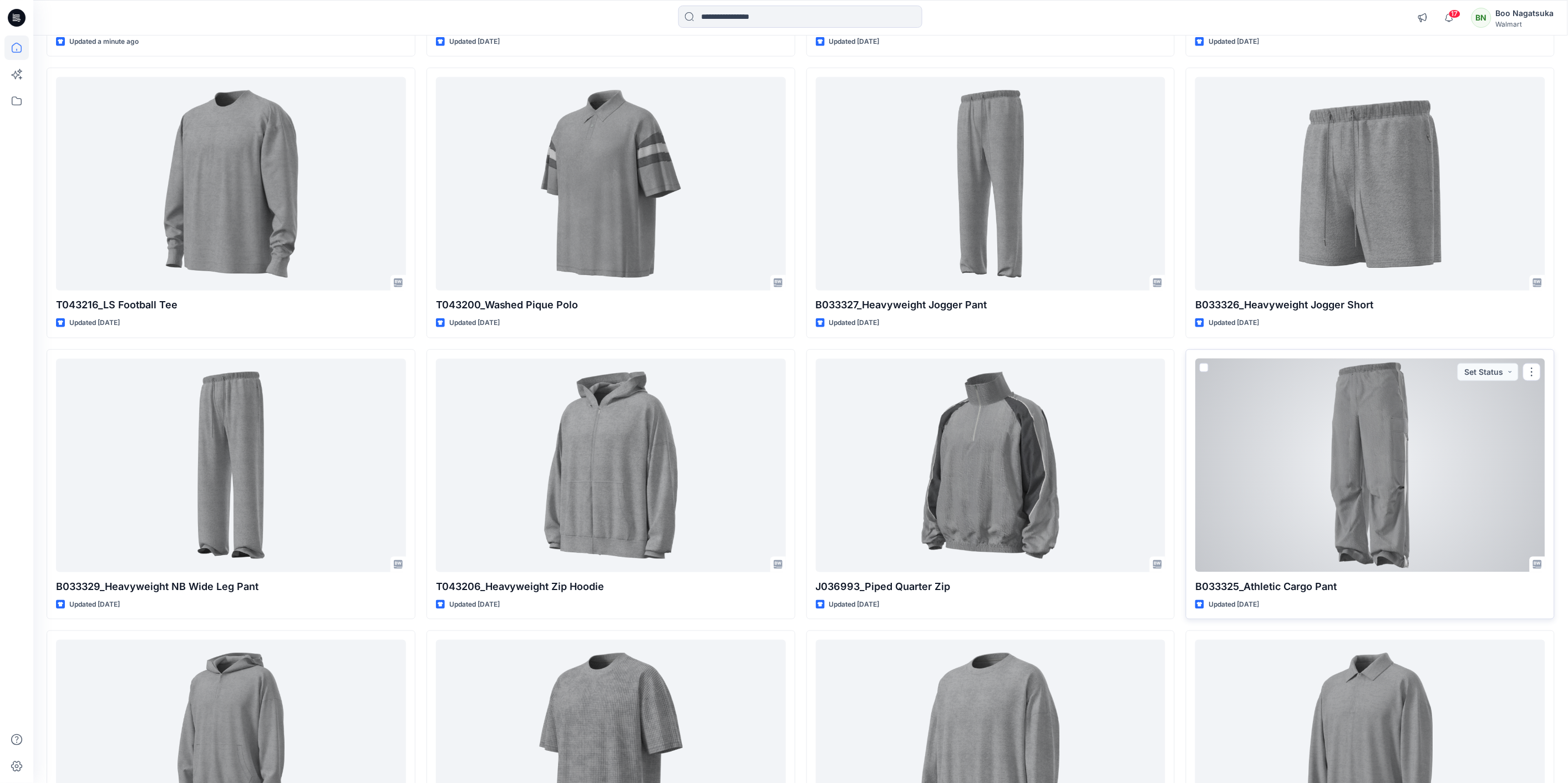
click at [1428, 495] on div at bounding box center [1370, 465] width 350 height 214
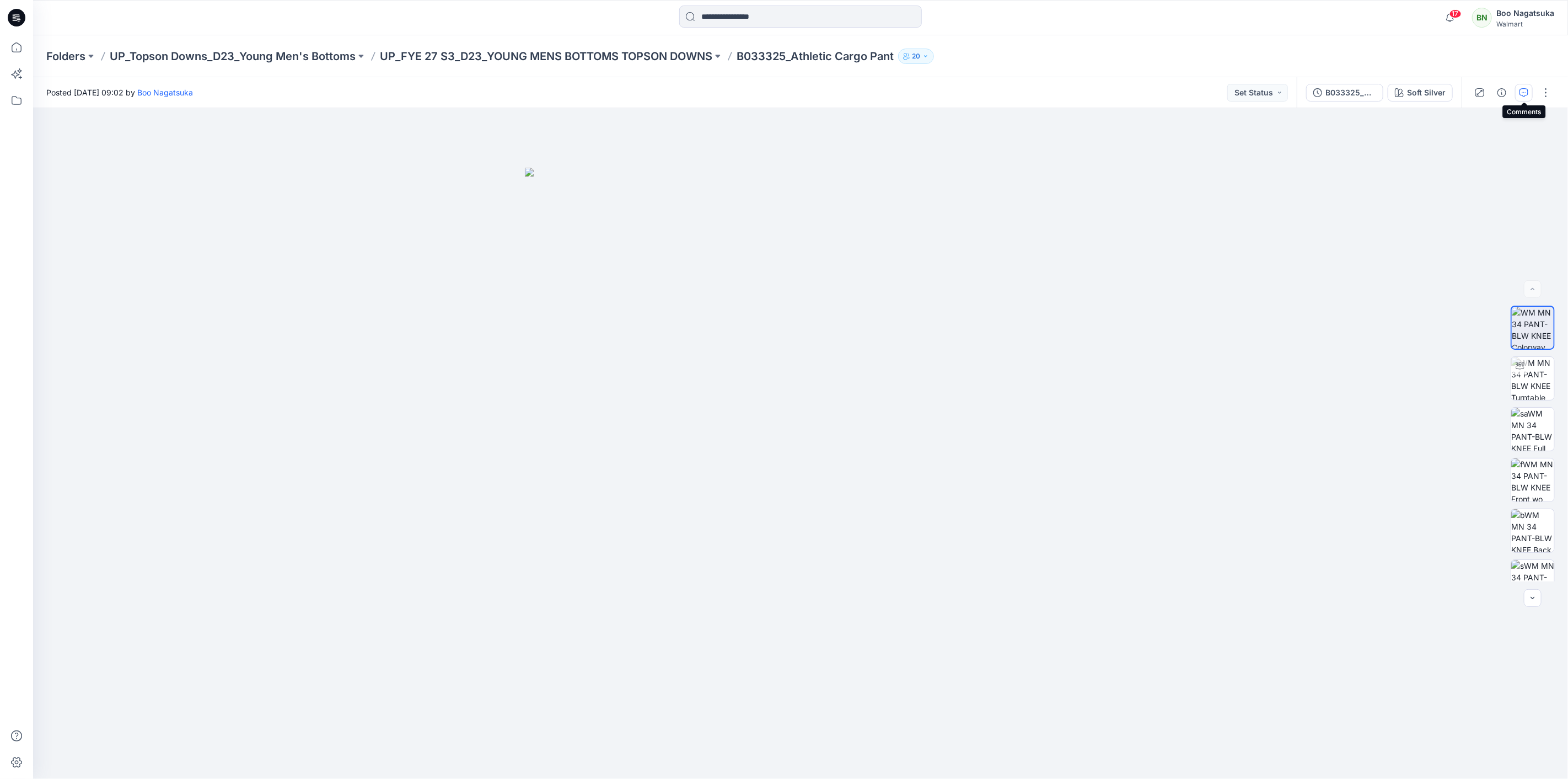
click at [1520, 88] on icon "button" at bounding box center [1524, 93] width 9 height 9
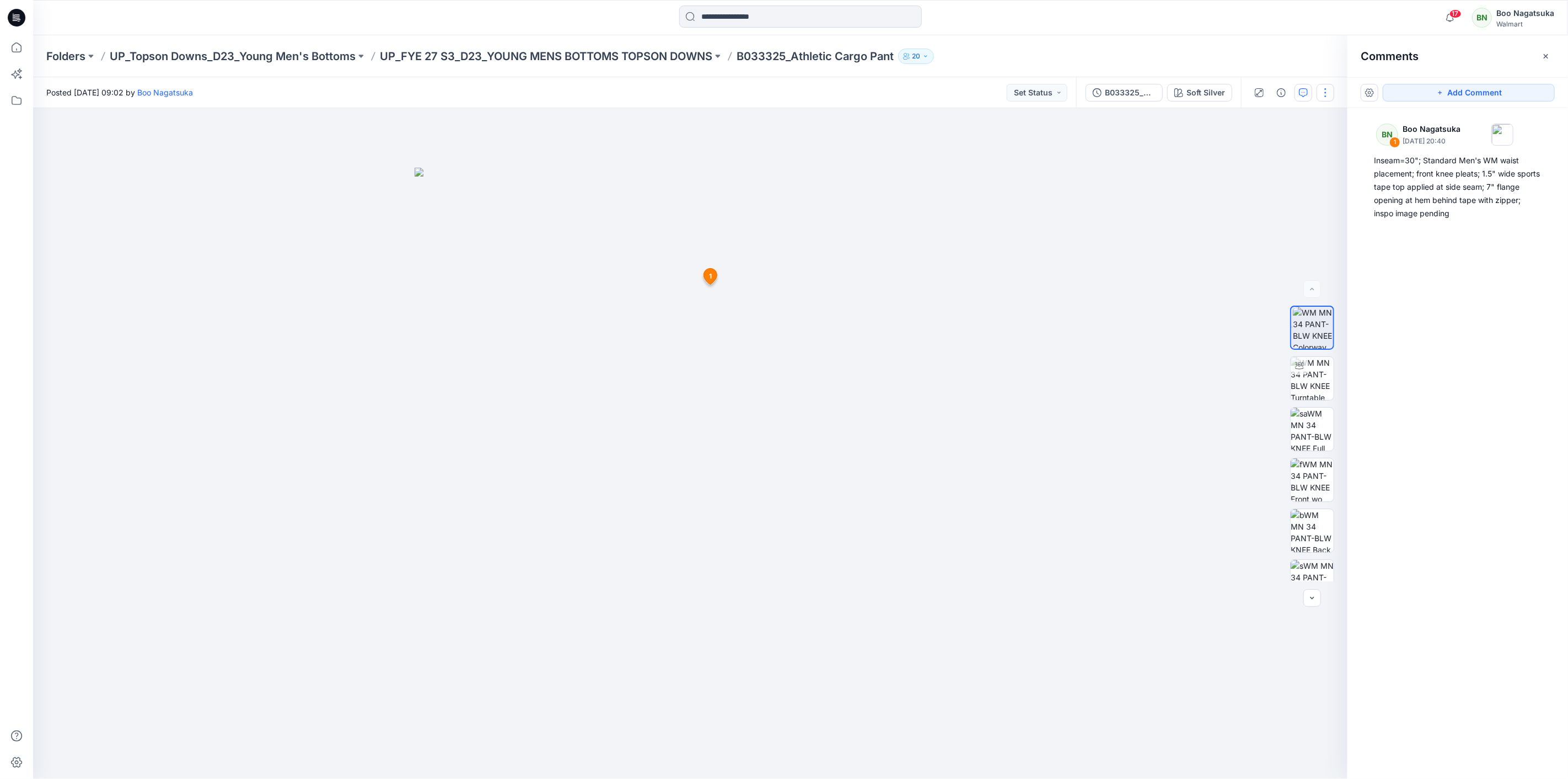
click at [1326, 88] on button "button" at bounding box center [1325, 93] width 18 height 18
click at [1273, 146] on button "Edit" at bounding box center [1279, 149] width 102 height 21
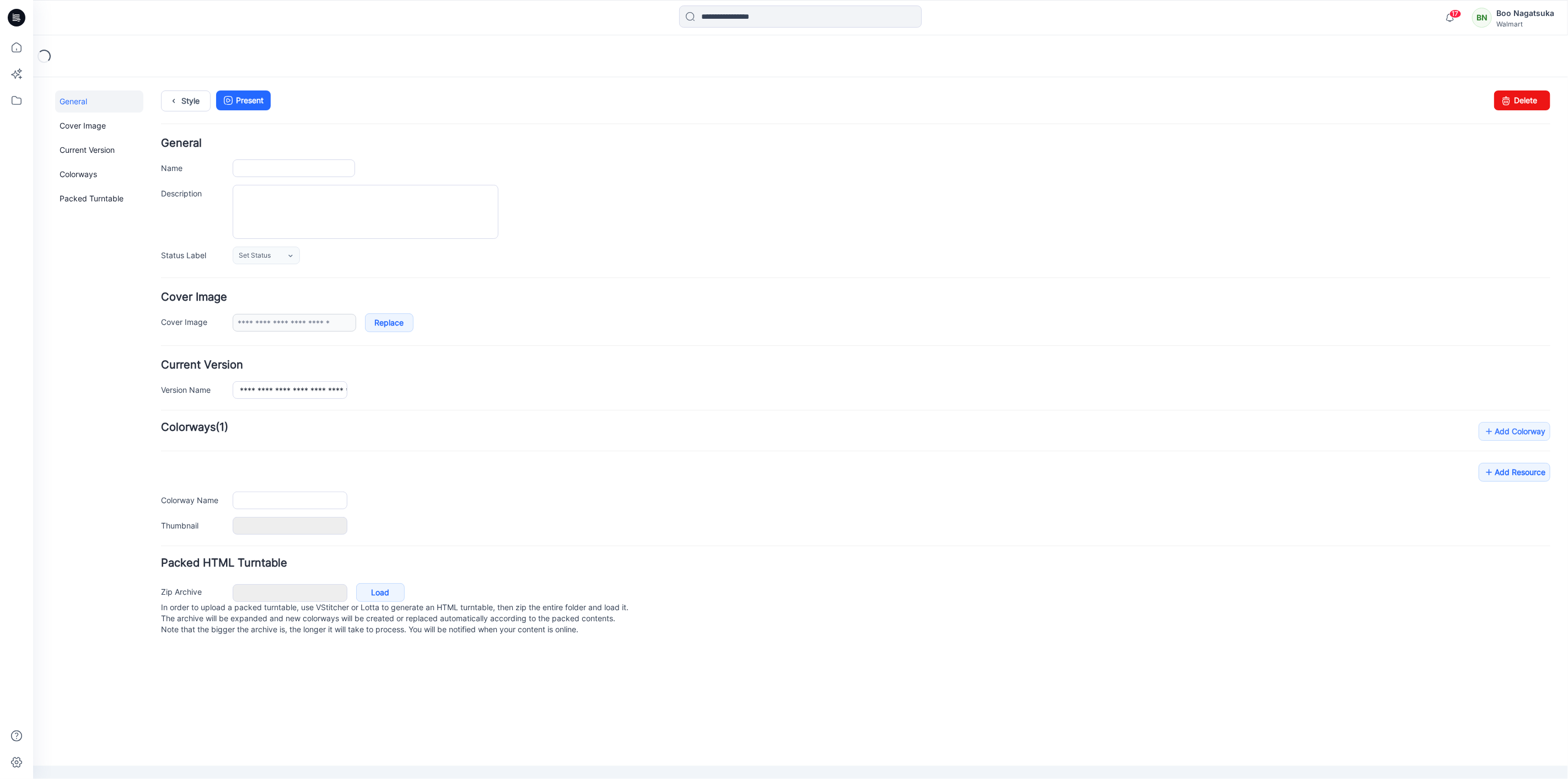
type input "**********"
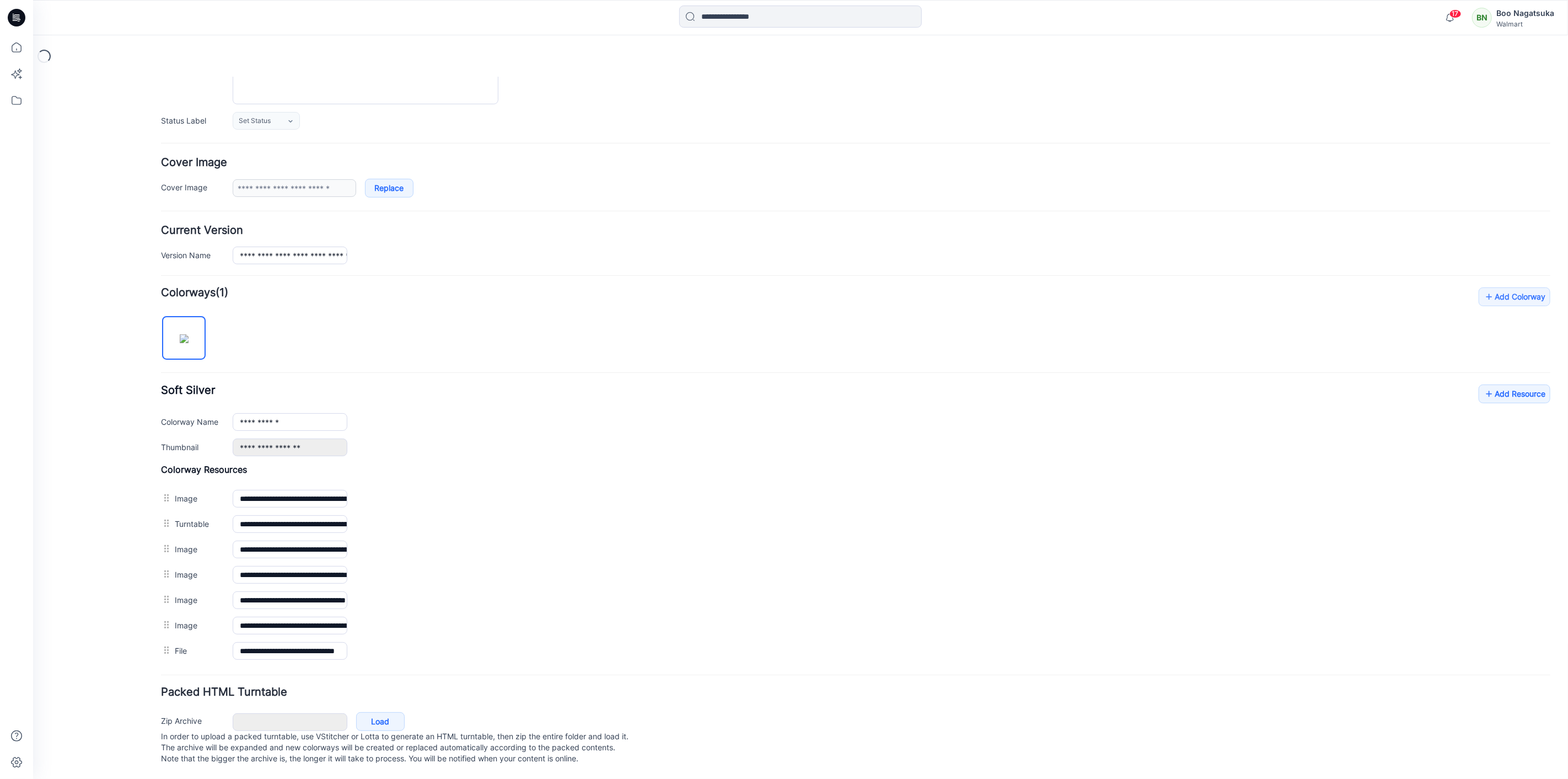
scroll to position [148, 0]
click at [1513, 384] on link "Add Resource" at bounding box center [1514, 393] width 72 height 19
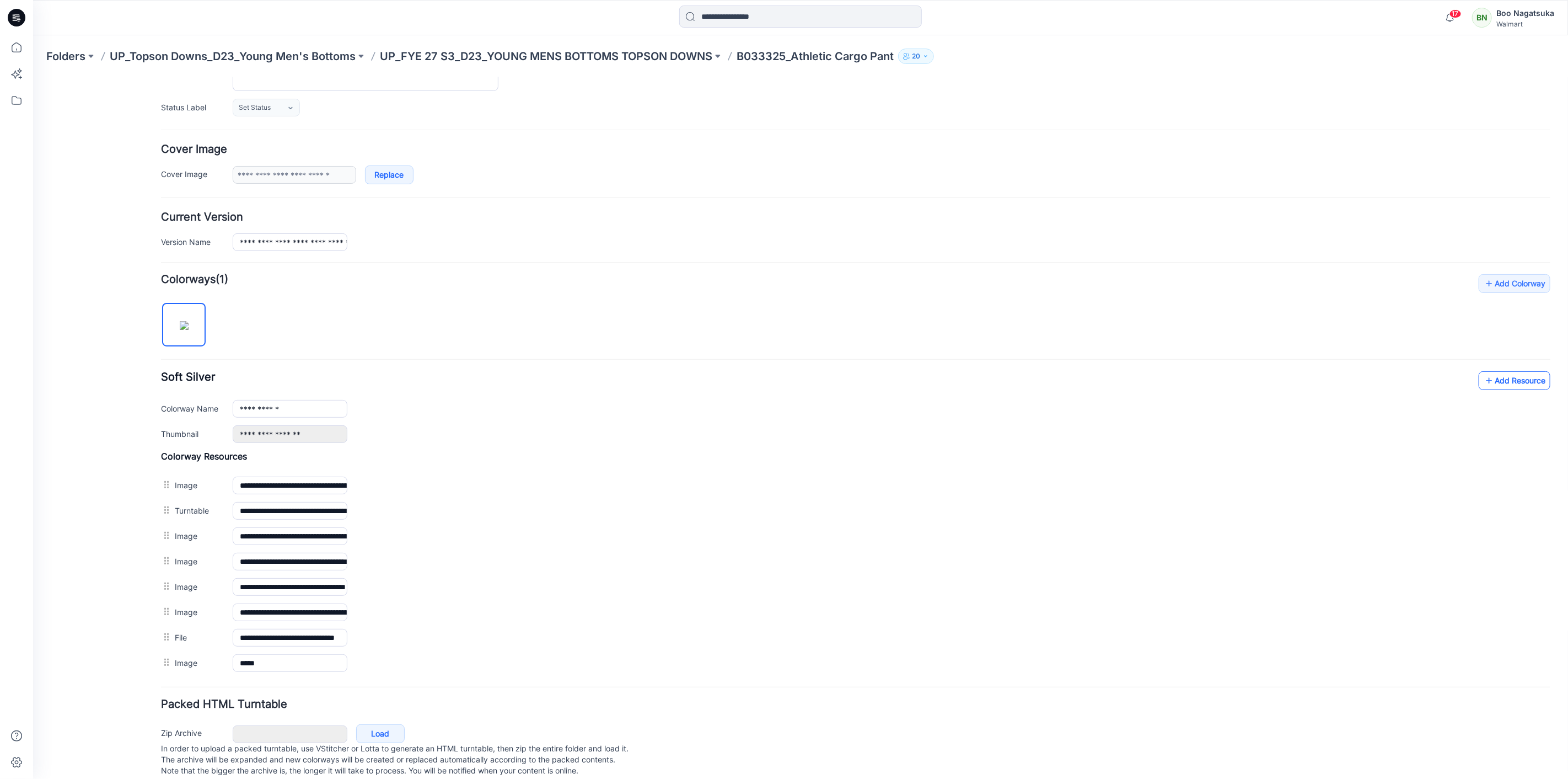
click at [1490, 378] on link "Add Resource" at bounding box center [1514, 380] width 72 height 19
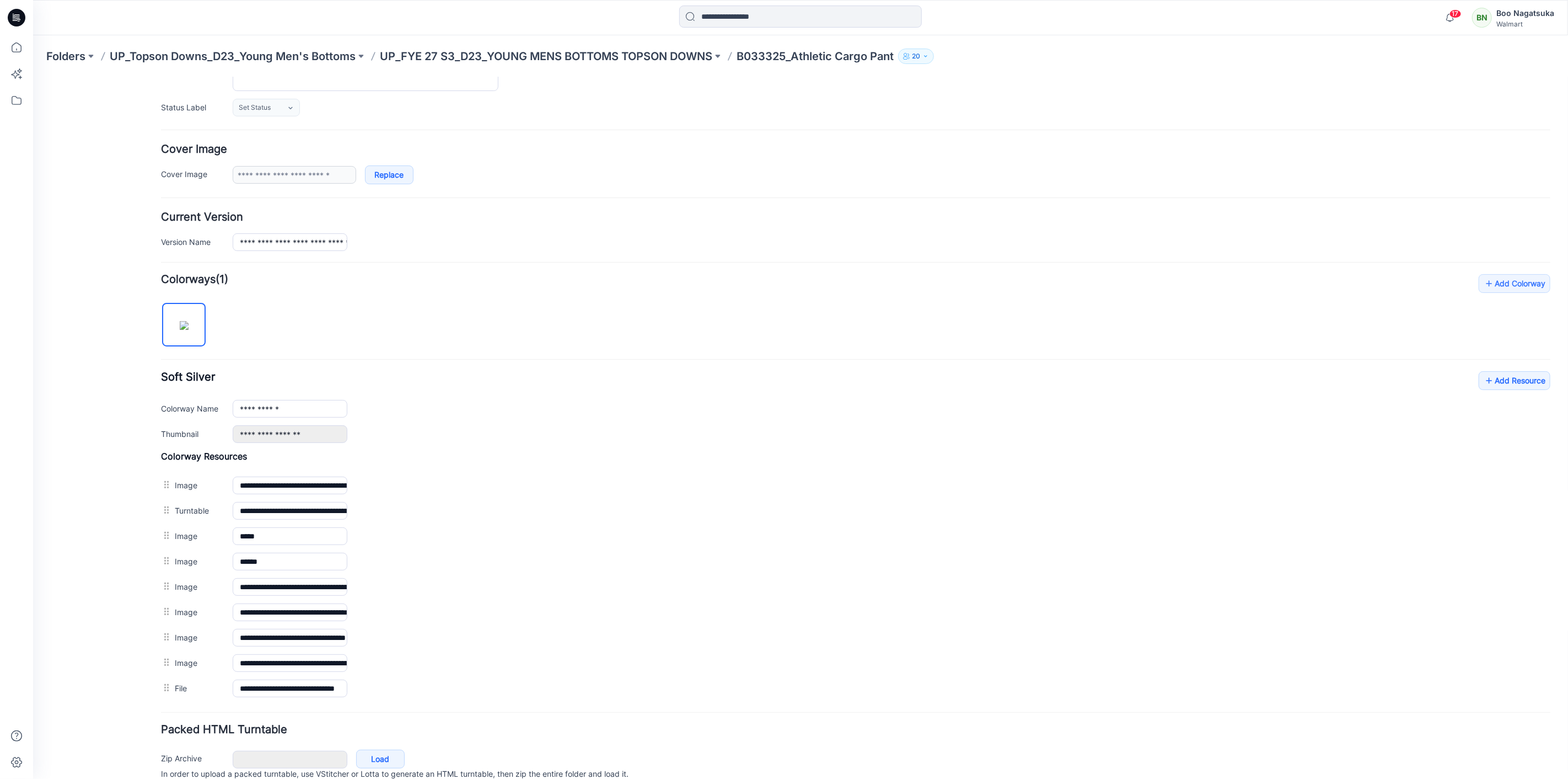
click at [110, 610] on div "General Cover Image Current Version Colorways Packed Turntable" at bounding box center [99, 379] width 88 height 874
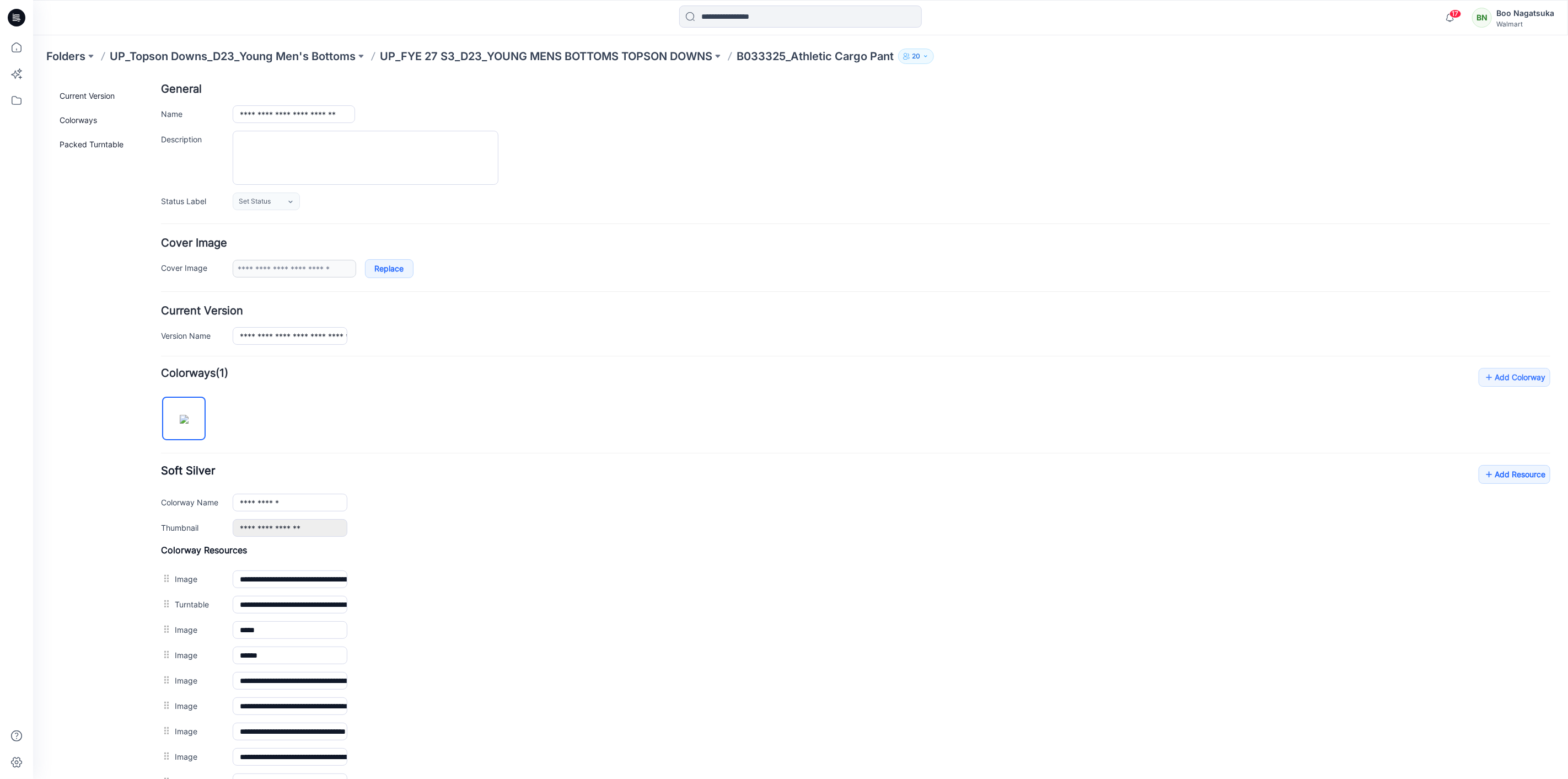
scroll to position [0, 0]
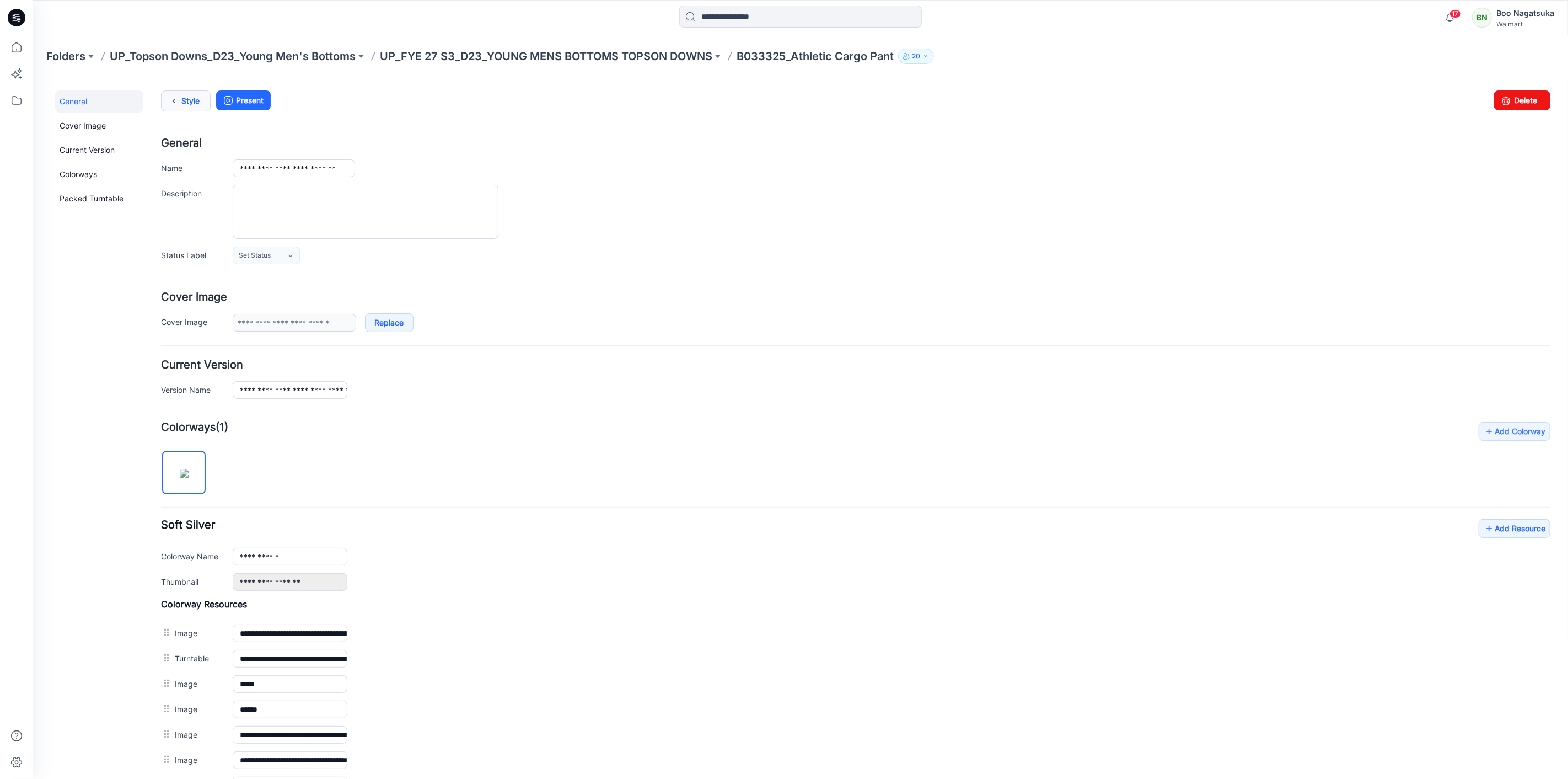
click at [180, 103] on icon at bounding box center [173, 100] width 15 height 20
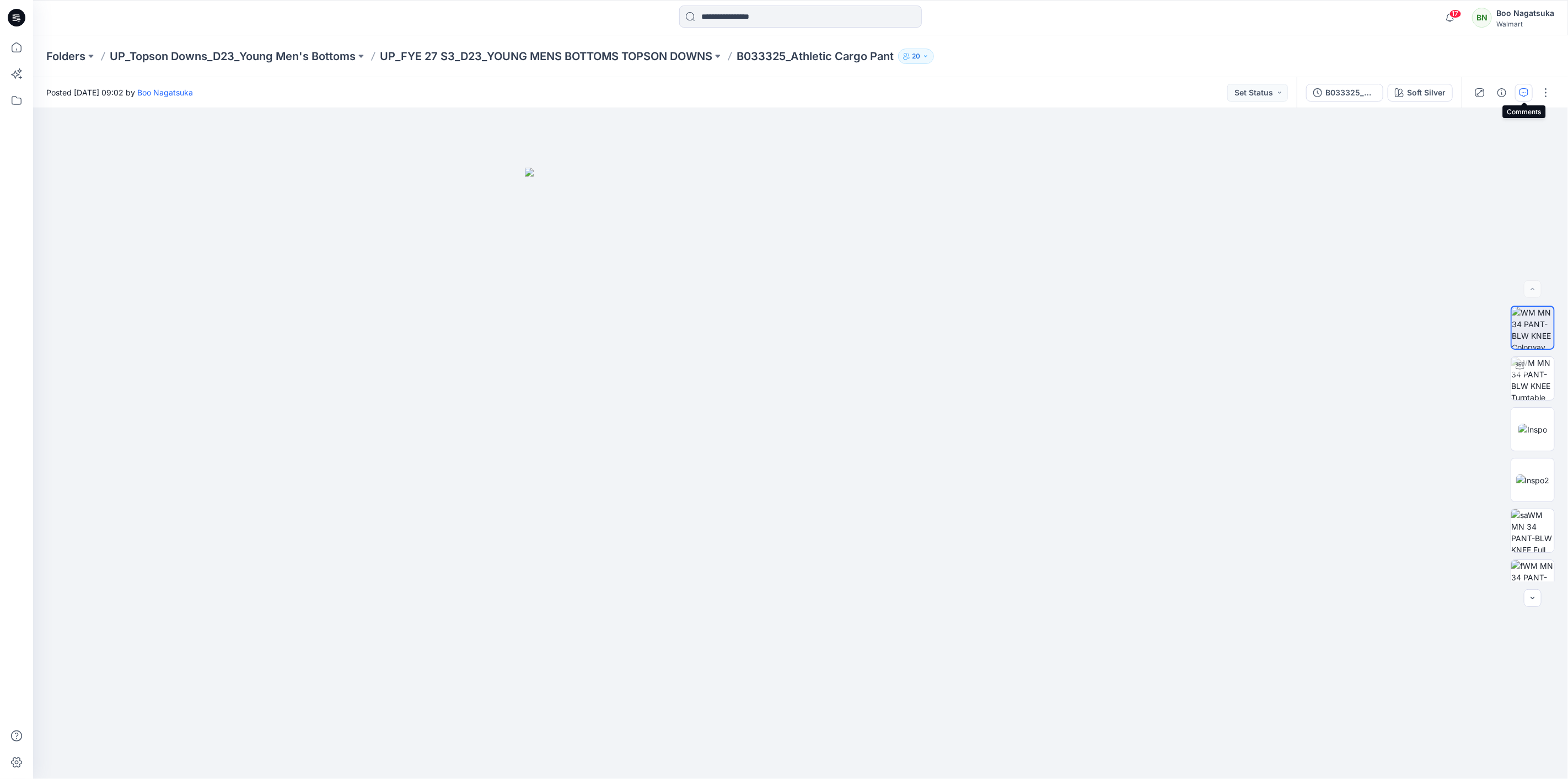
click at [1522, 97] on button "button" at bounding box center [1524, 93] width 18 height 18
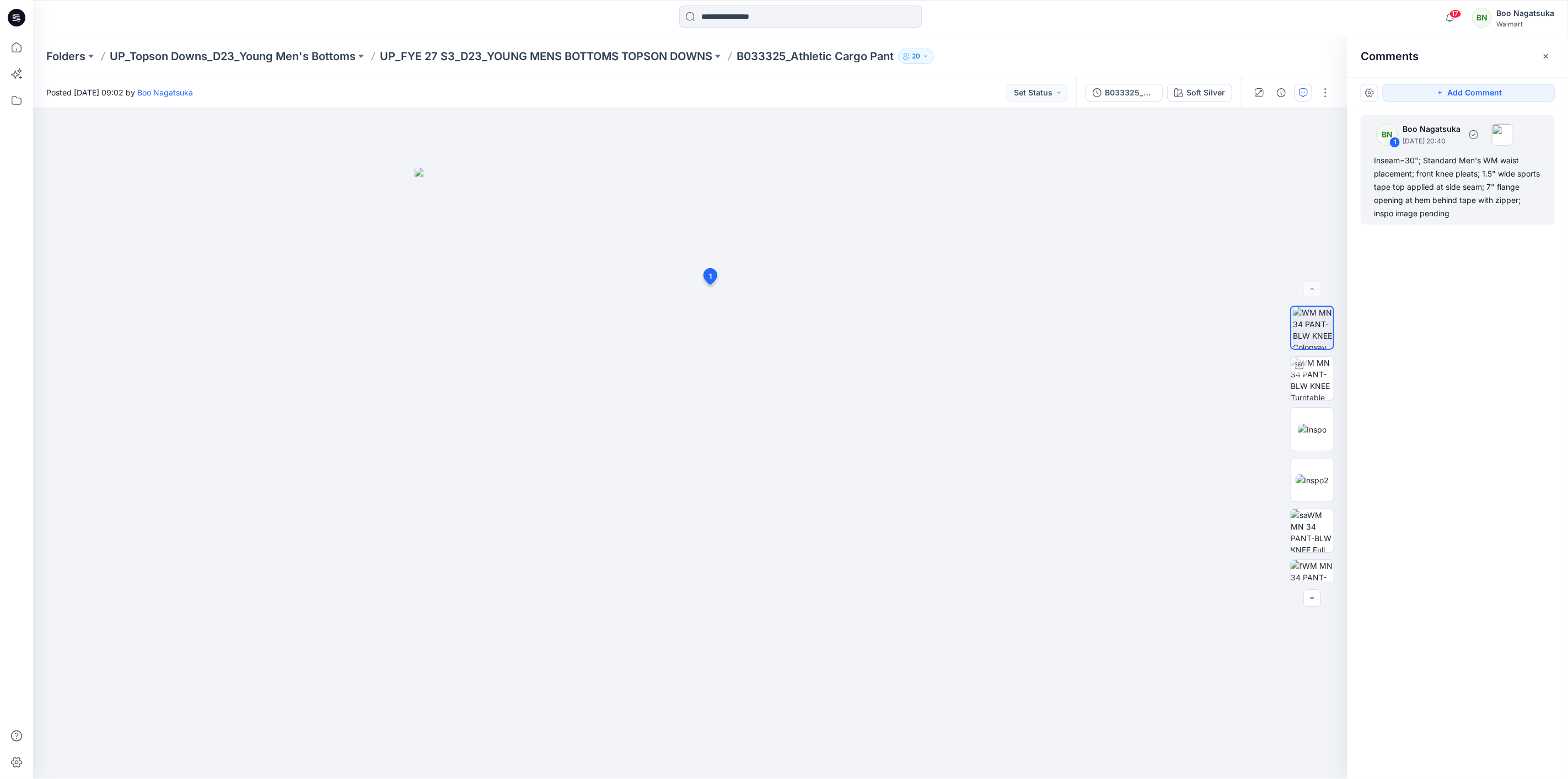
click at [1452, 186] on div "Inseam=30"; Standard Men's WM waist placement; front knee pleats; 1.5" wide spo…" at bounding box center [1457, 187] width 167 height 66
drag, startPoint x: 861, startPoint y: 317, endPoint x: 873, endPoint y: 333, distance: 20.0
click at [861, 318] on button "button" at bounding box center [856, 319] width 18 height 18
click at [869, 346] on p "Edit comment" at bounding box center [859, 345] width 50 height 12
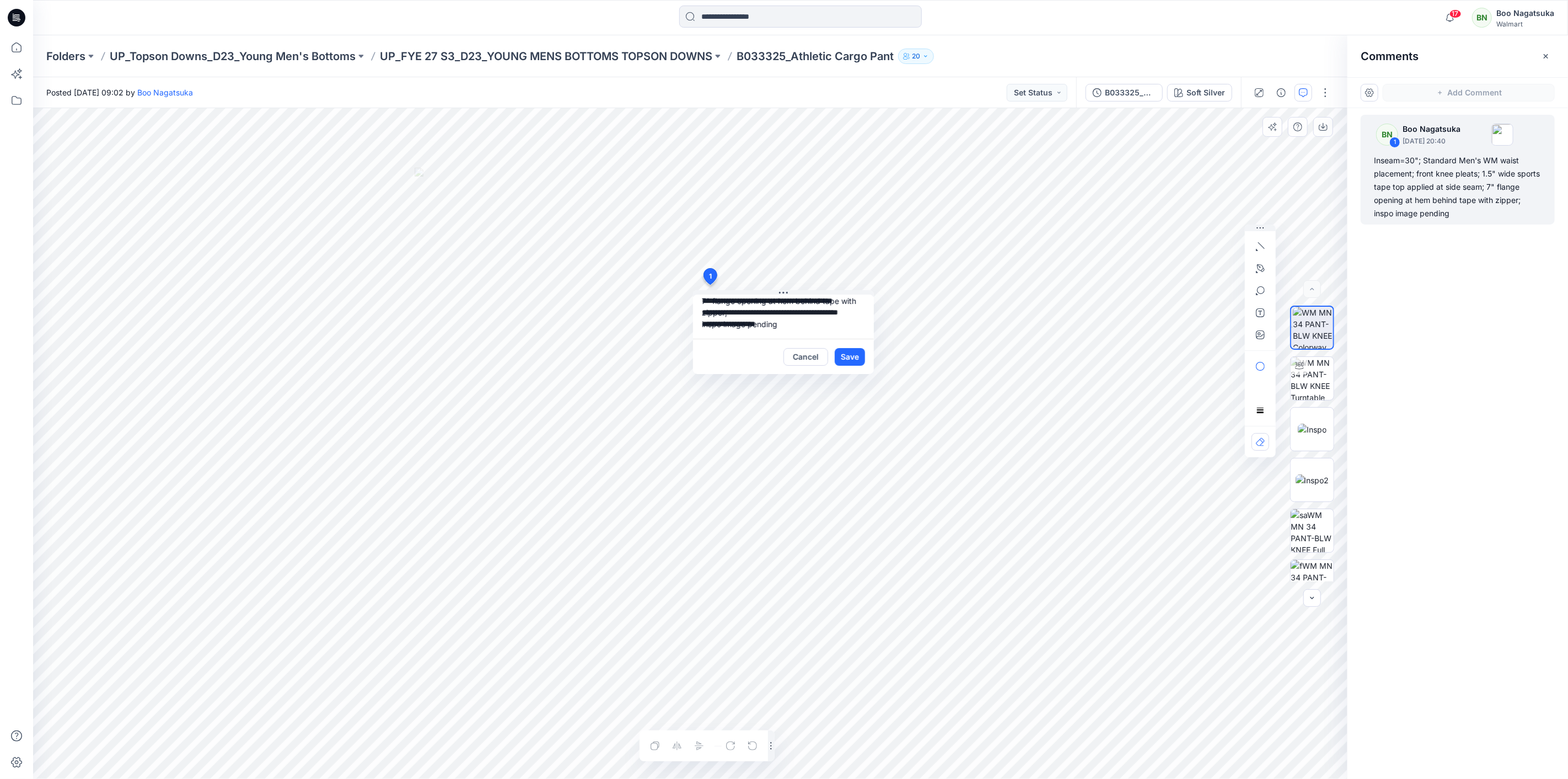
drag, startPoint x: 749, startPoint y: 326, endPoint x: 809, endPoint y: 320, distance: 60.3
click at [809, 320] on textarea "**********" at bounding box center [783, 317] width 181 height 44
type textarea "**********"
click at [863, 354] on button "Save" at bounding box center [850, 357] width 30 height 18
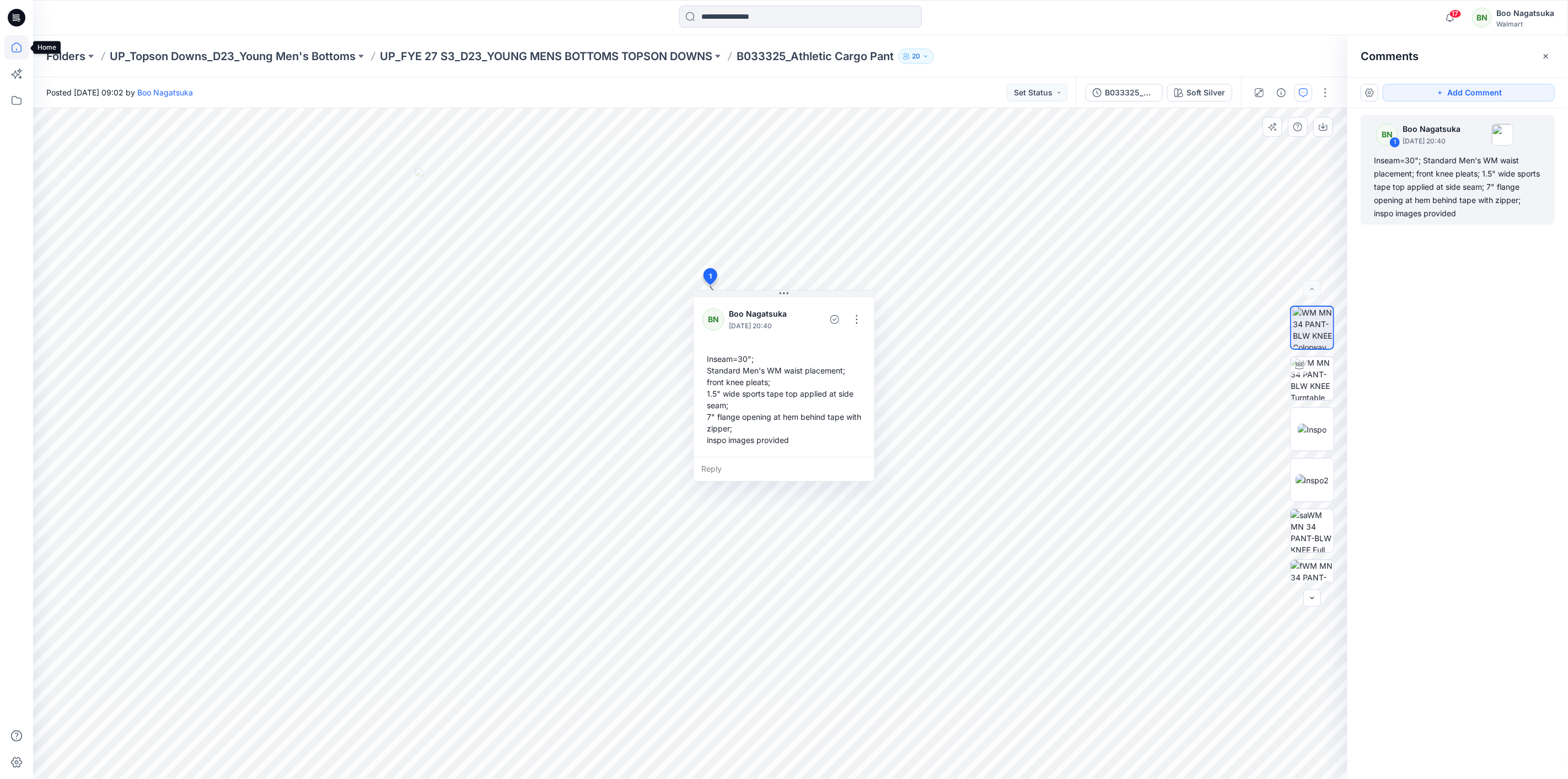
click at [9, 48] on icon at bounding box center [16, 48] width 24 height 24
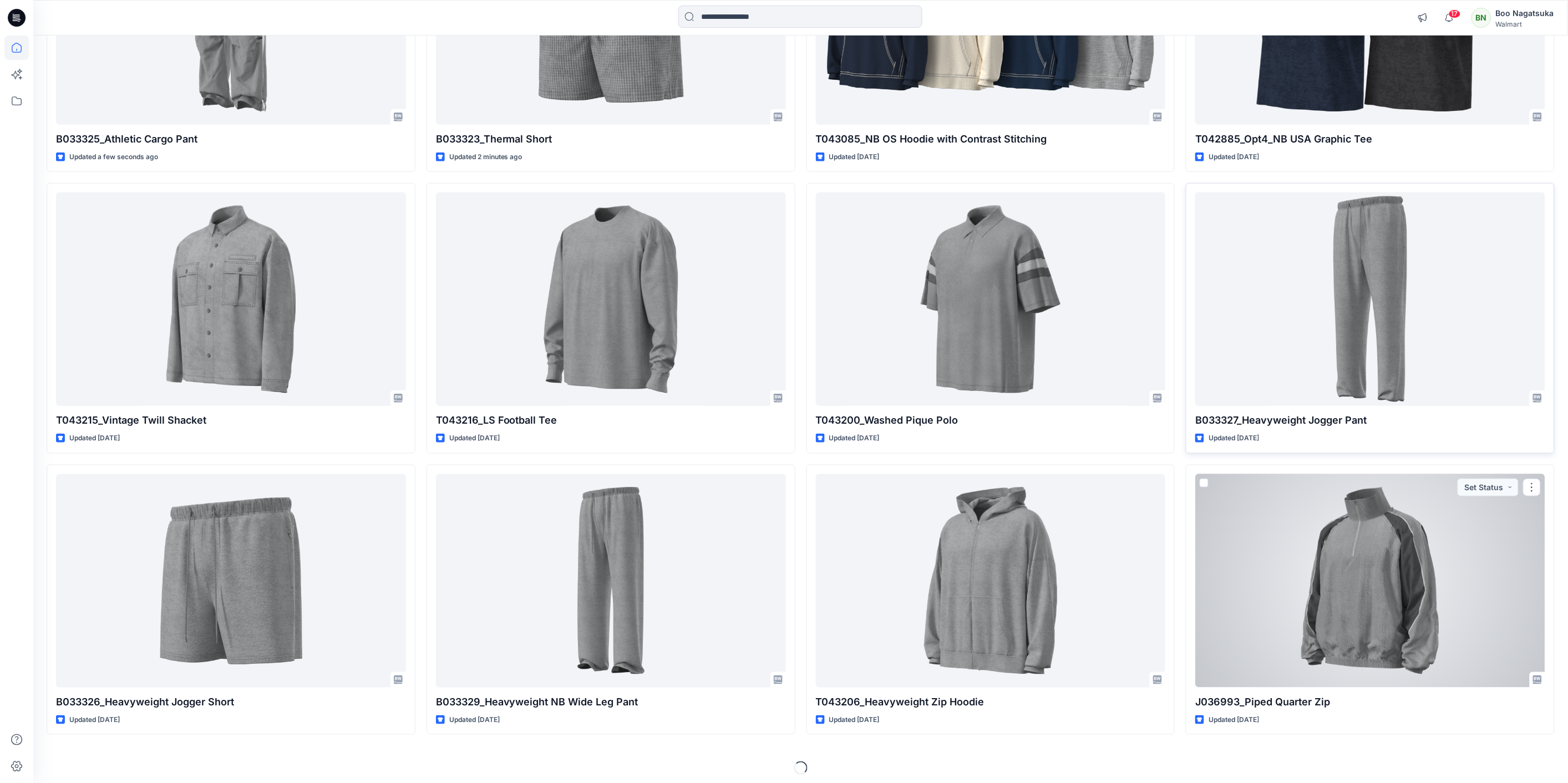
scroll to position [259, 0]
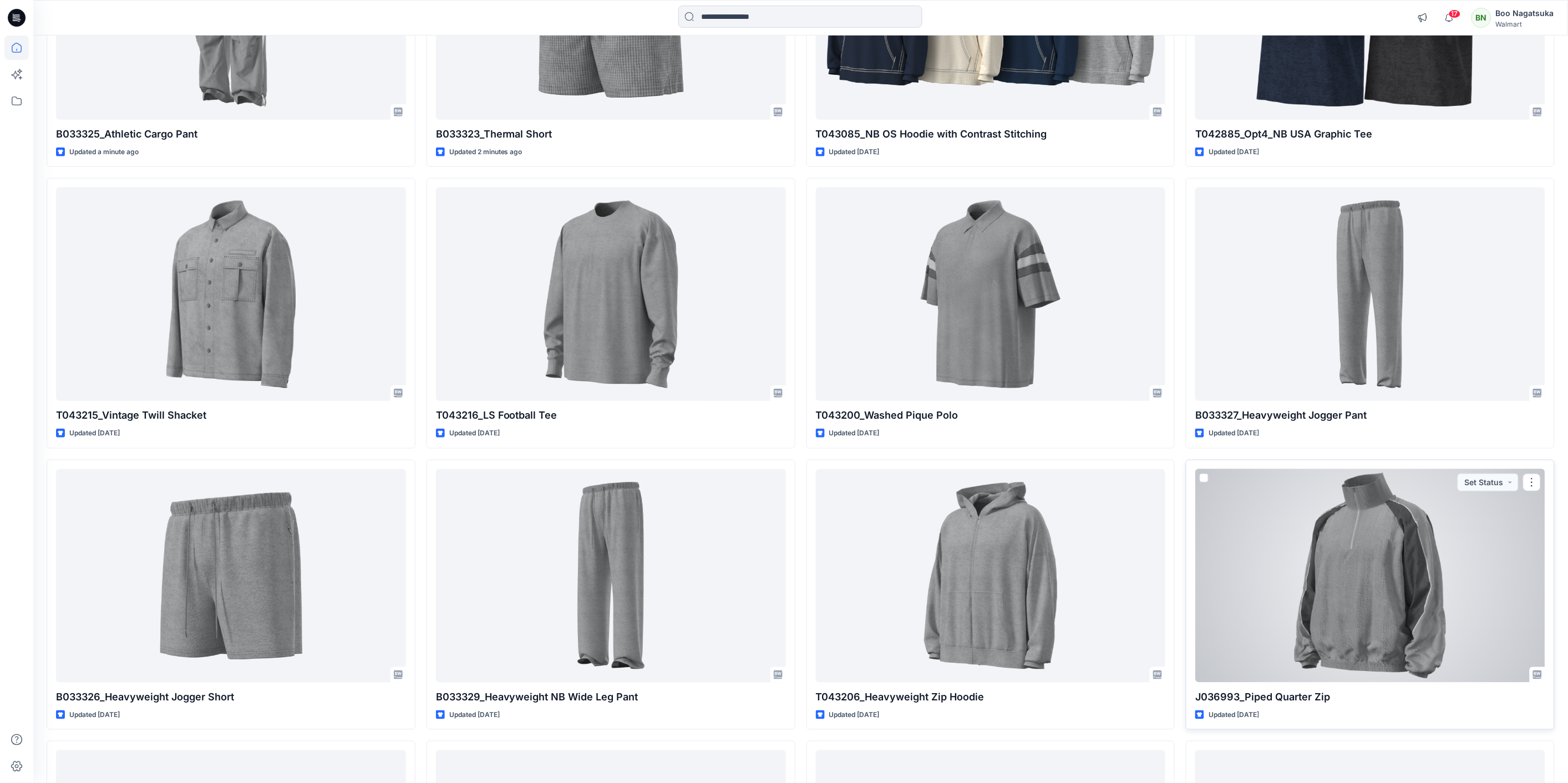
click at [1349, 639] on div at bounding box center [1370, 575] width 350 height 214
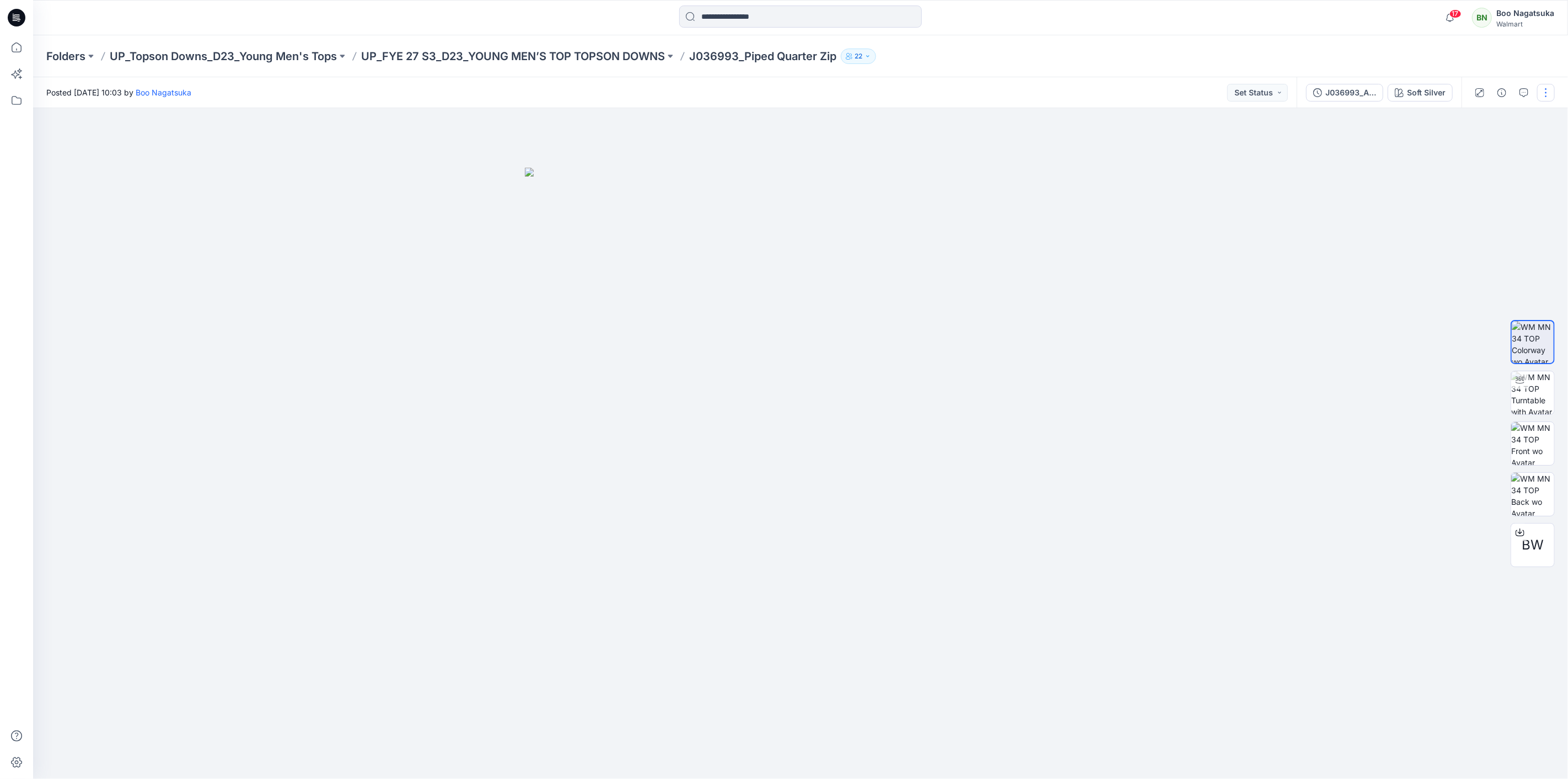
click at [1545, 87] on button "button" at bounding box center [1545, 93] width 18 height 18
click at [1477, 148] on p "Edit" at bounding box center [1475, 149] width 14 height 12
click at [1475, 146] on p "Edit" at bounding box center [1475, 149] width 14 height 12
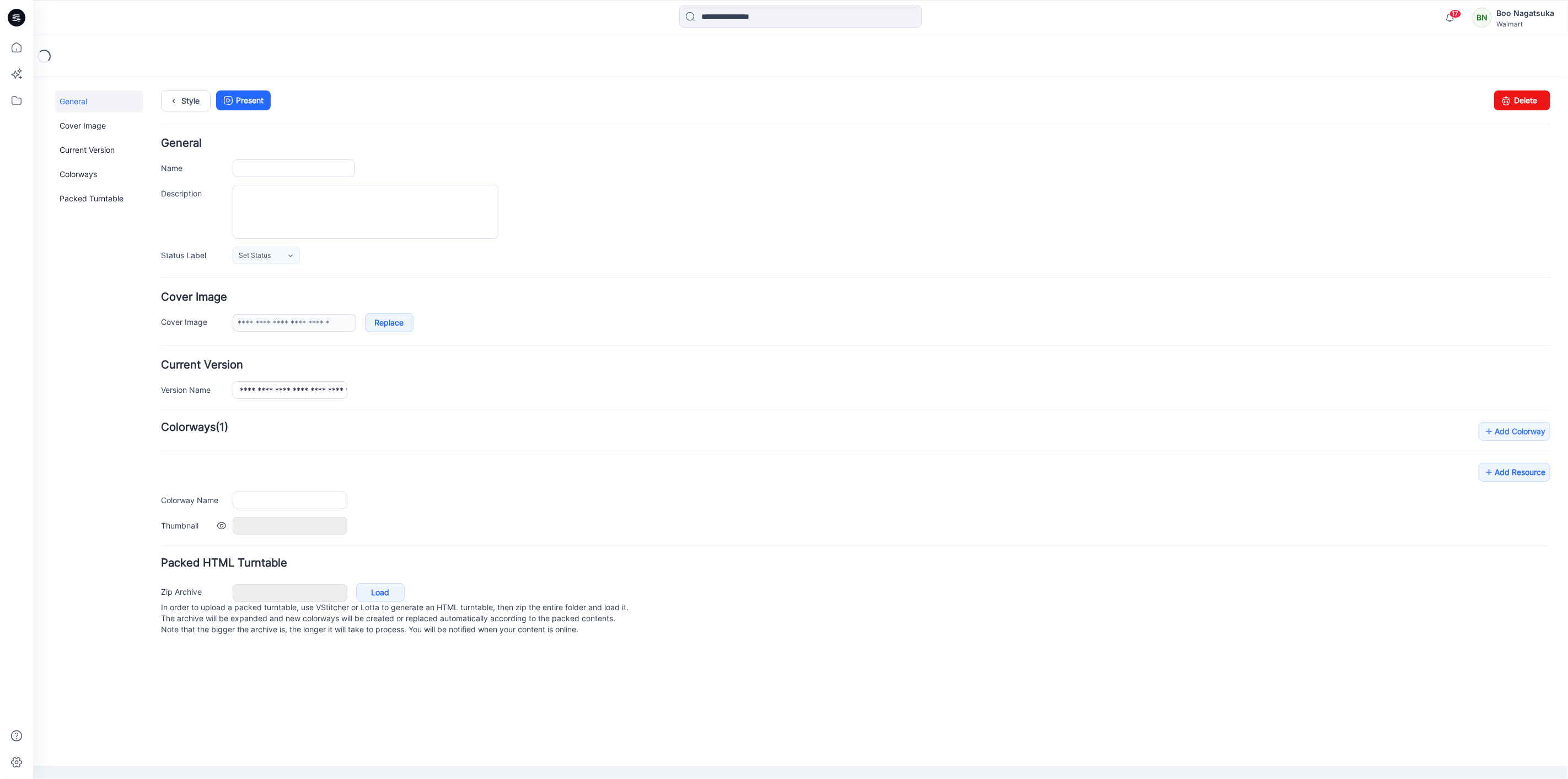
type input "**********"
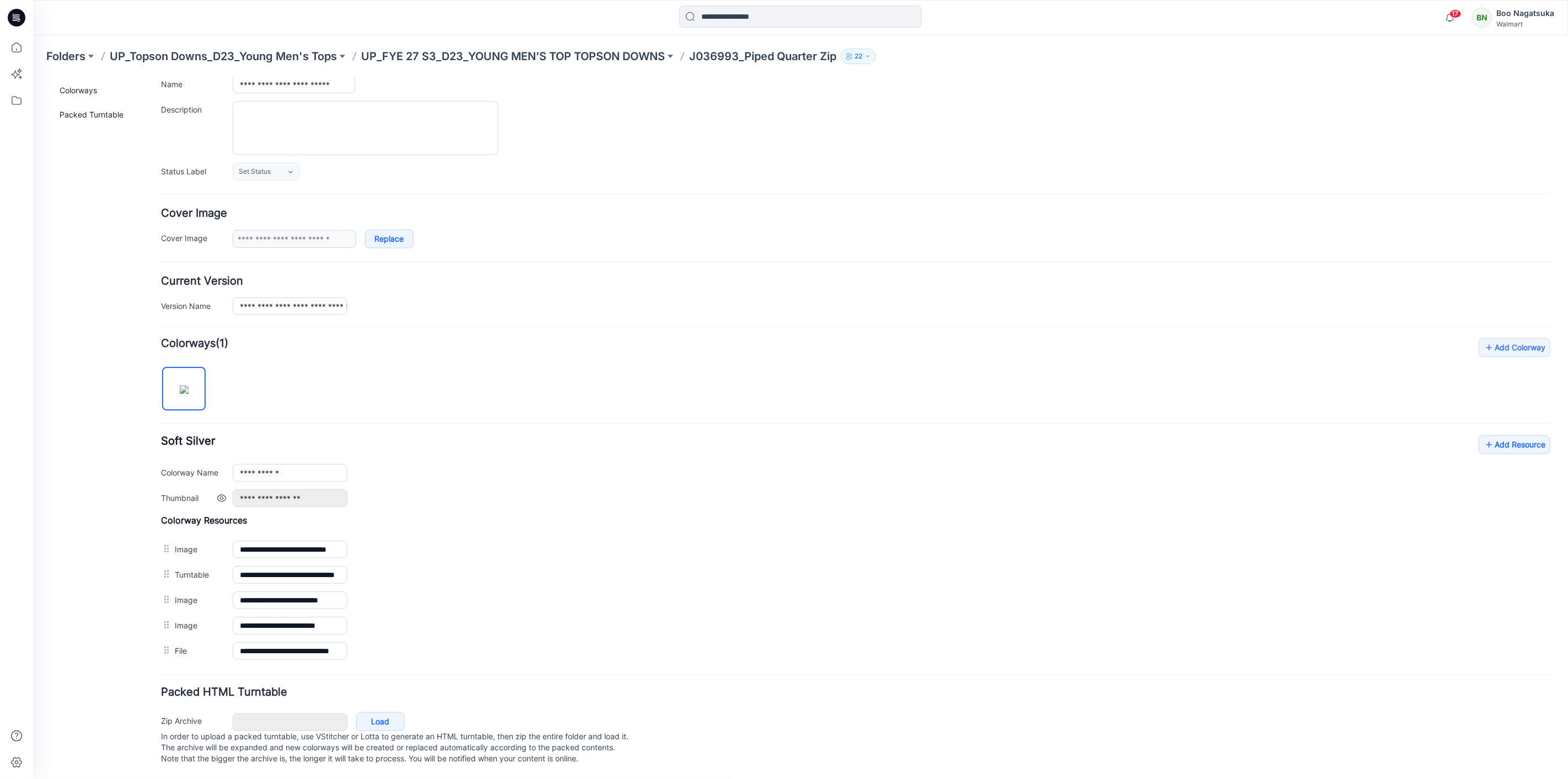
scroll to position [97, 0]
click at [1500, 439] on link "Add Resource" at bounding box center [1514, 444] width 72 height 19
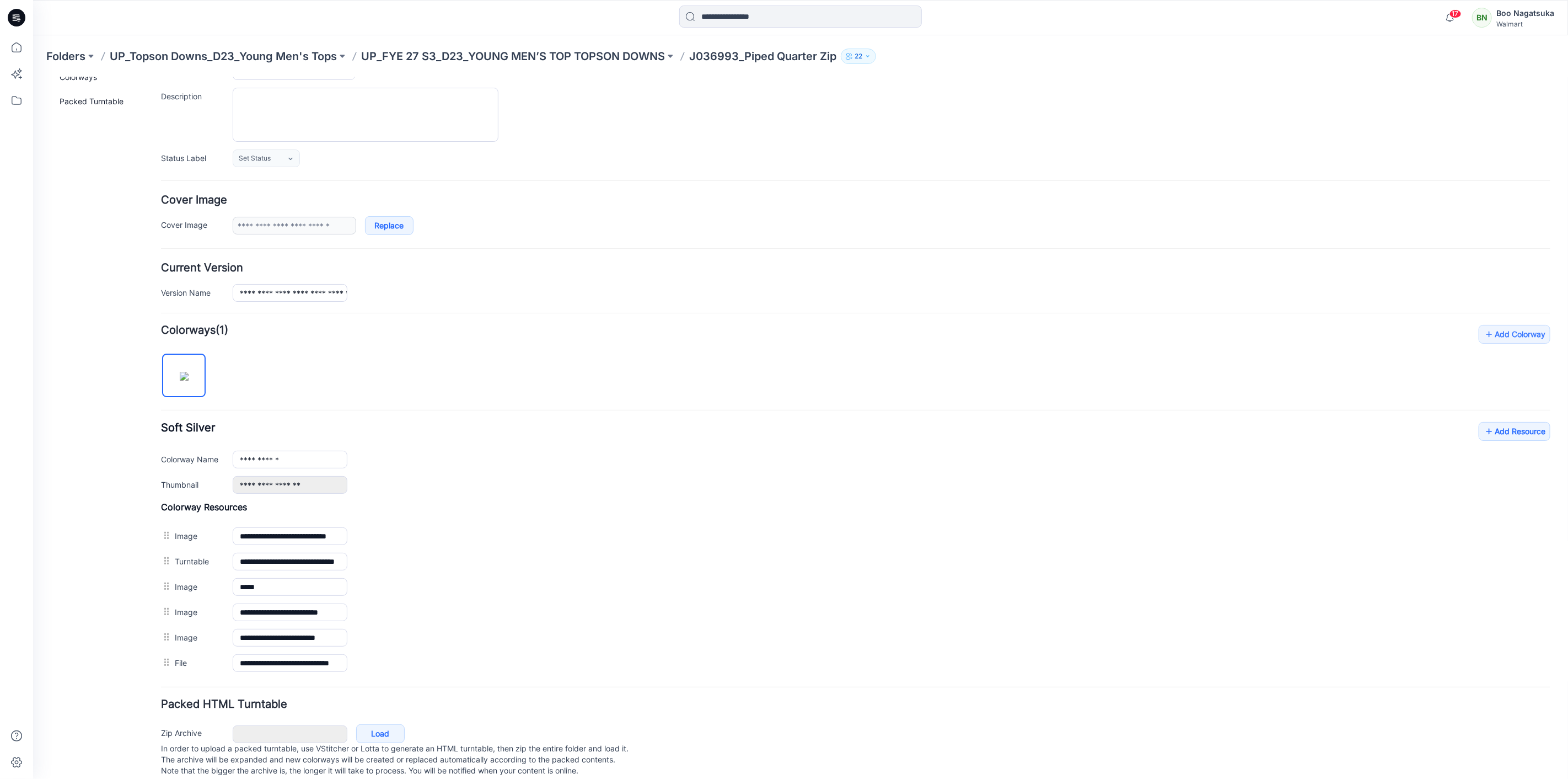
click at [113, 615] on div "General Cover Image Current Version Colorways Packed Turntable" at bounding box center [99, 392] width 88 height 798
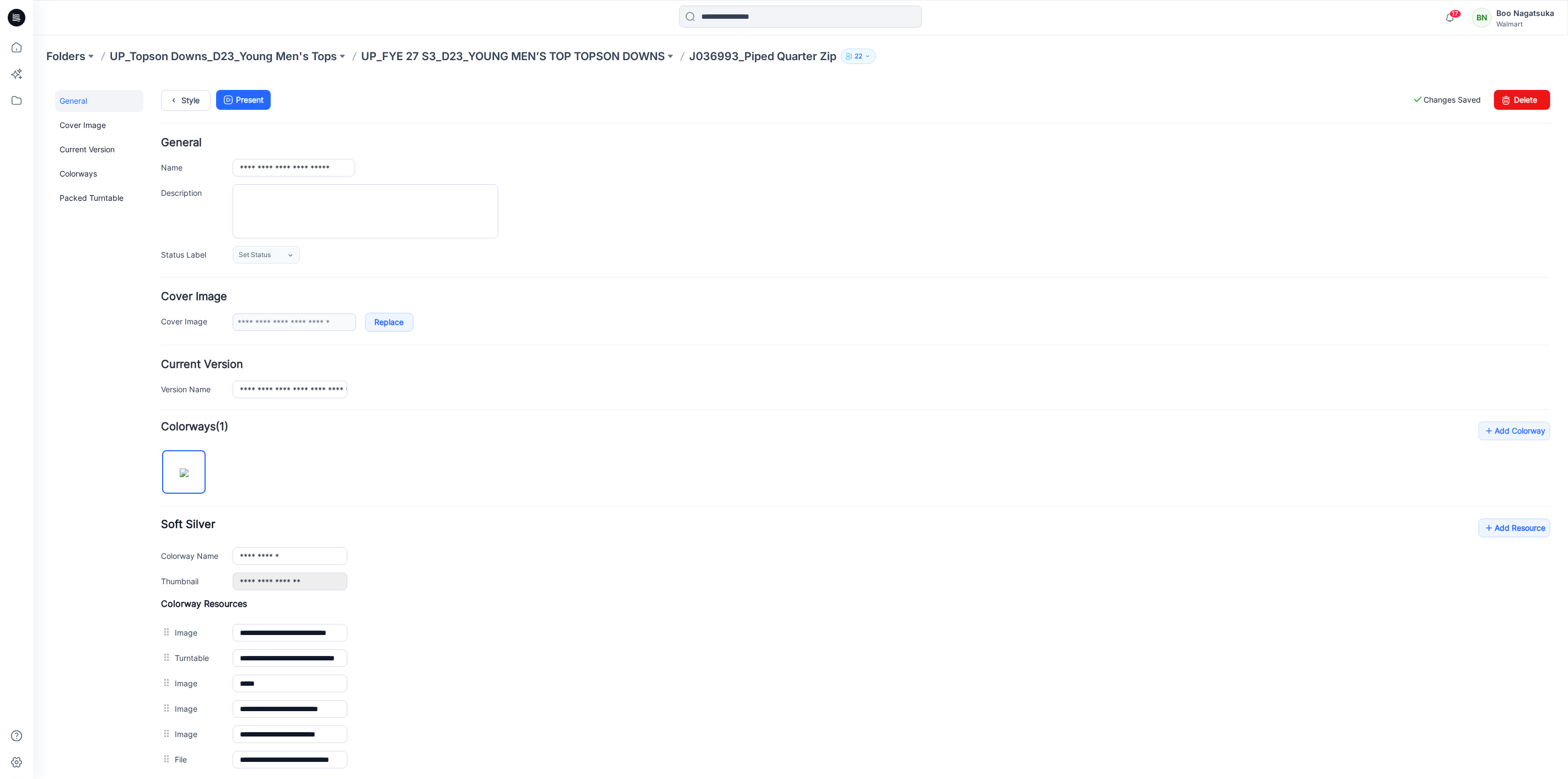
scroll to position [0, 0]
click at [191, 105] on link "Style" at bounding box center [186, 100] width 50 height 21
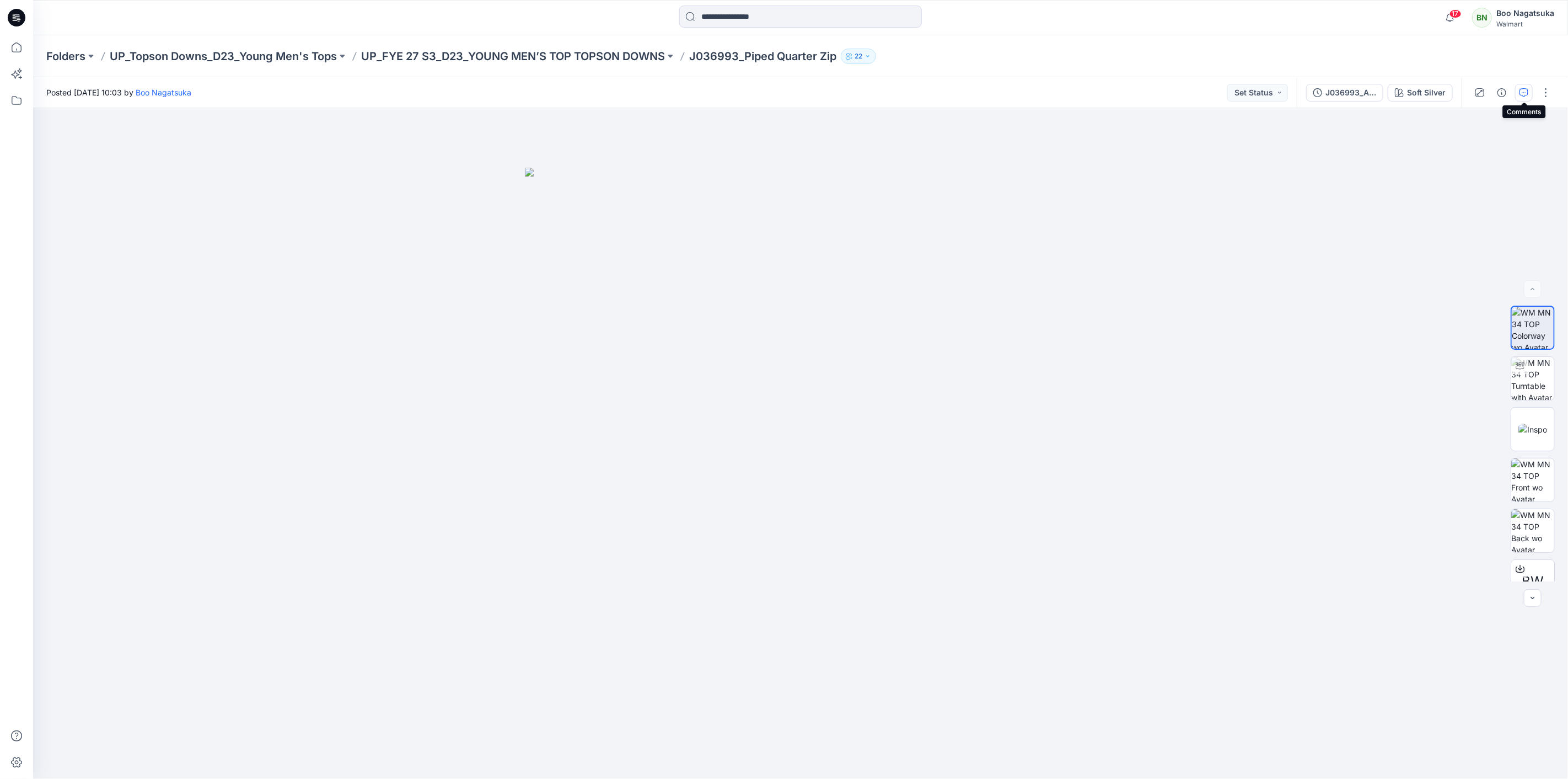
click at [1529, 91] on button "button" at bounding box center [1524, 93] width 18 height 18
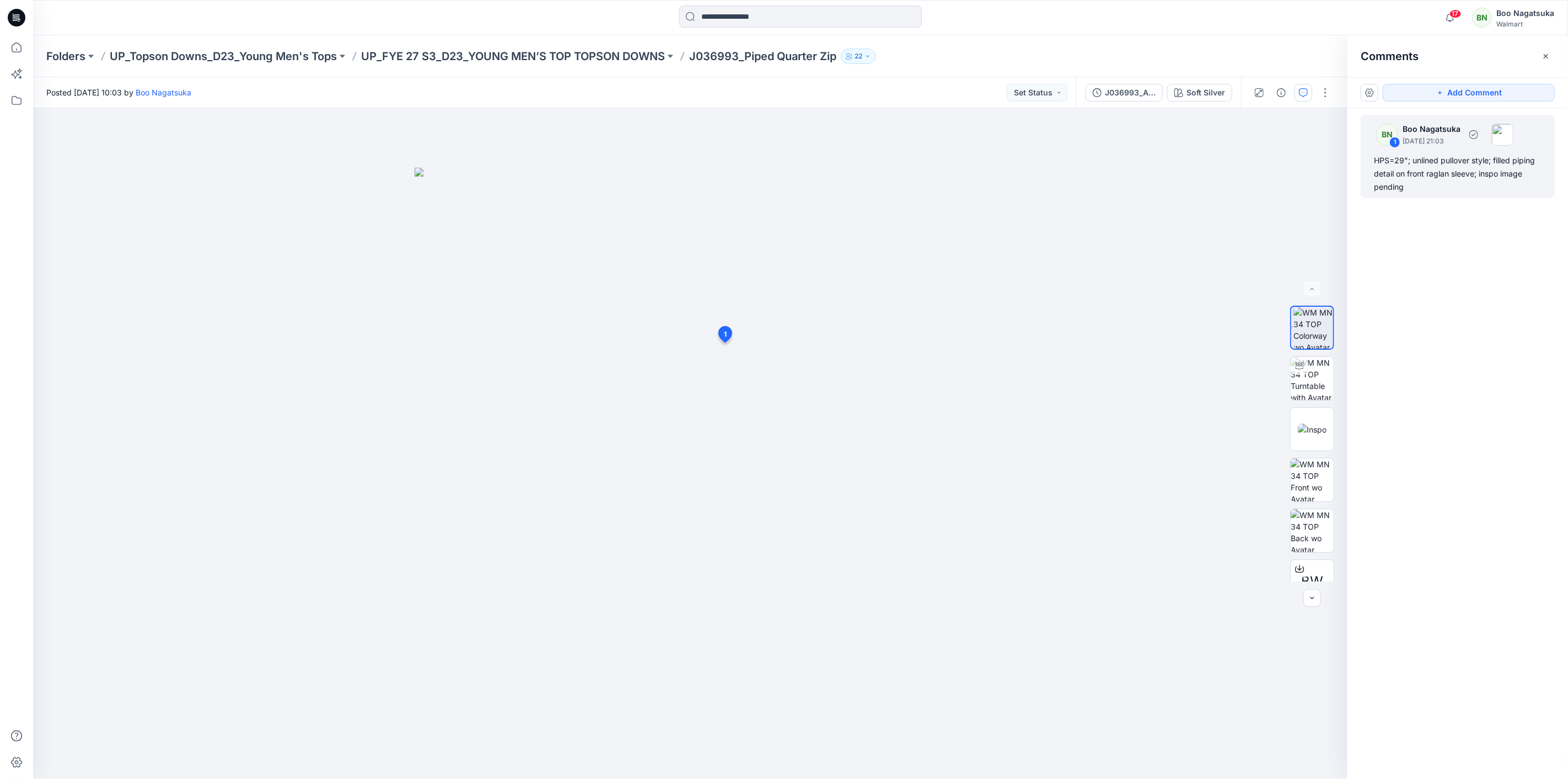
click at [1458, 174] on div "HPS=29"; unlined pullover style; filled piping detail on front raglan sleeve; i…" at bounding box center [1457, 174] width 167 height 40
click at [875, 374] on button "button" at bounding box center [872, 377] width 18 height 18
click at [881, 404] on p "Edit comment" at bounding box center [875, 403] width 50 height 12
drag, startPoint x: 764, startPoint y: 393, endPoint x: 849, endPoint y: 401, distance: 85.4
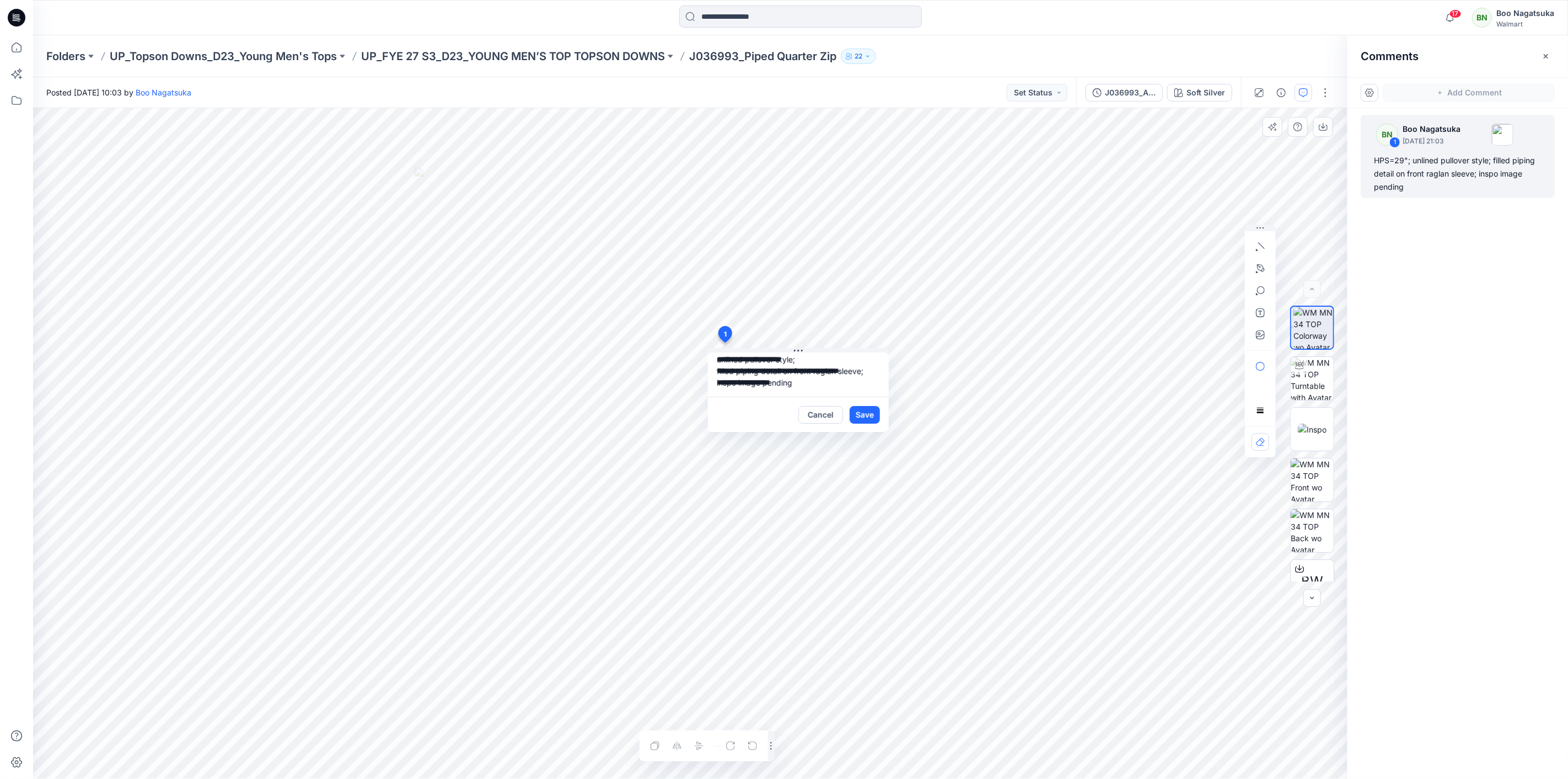
click at [849, 401] on div "**********" at bounding box center [798, 392] width 181 height 79
type textarea "**********"
click at [863, 419] on button "Save" at bounding box center [865, 415] width 30 height 18
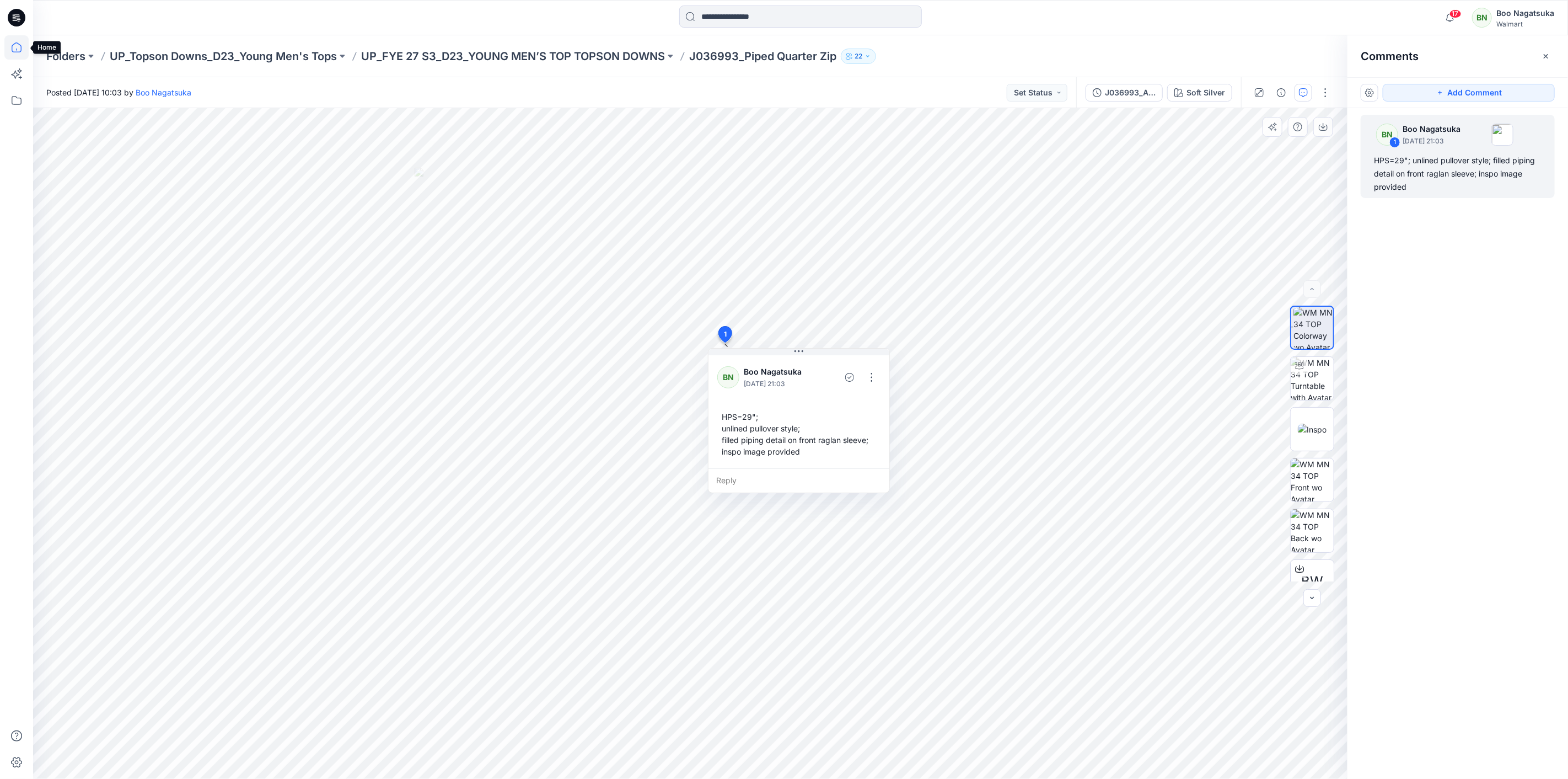
click at [18, 51] on icon at bounding box center [16, 48] width 24 height 24
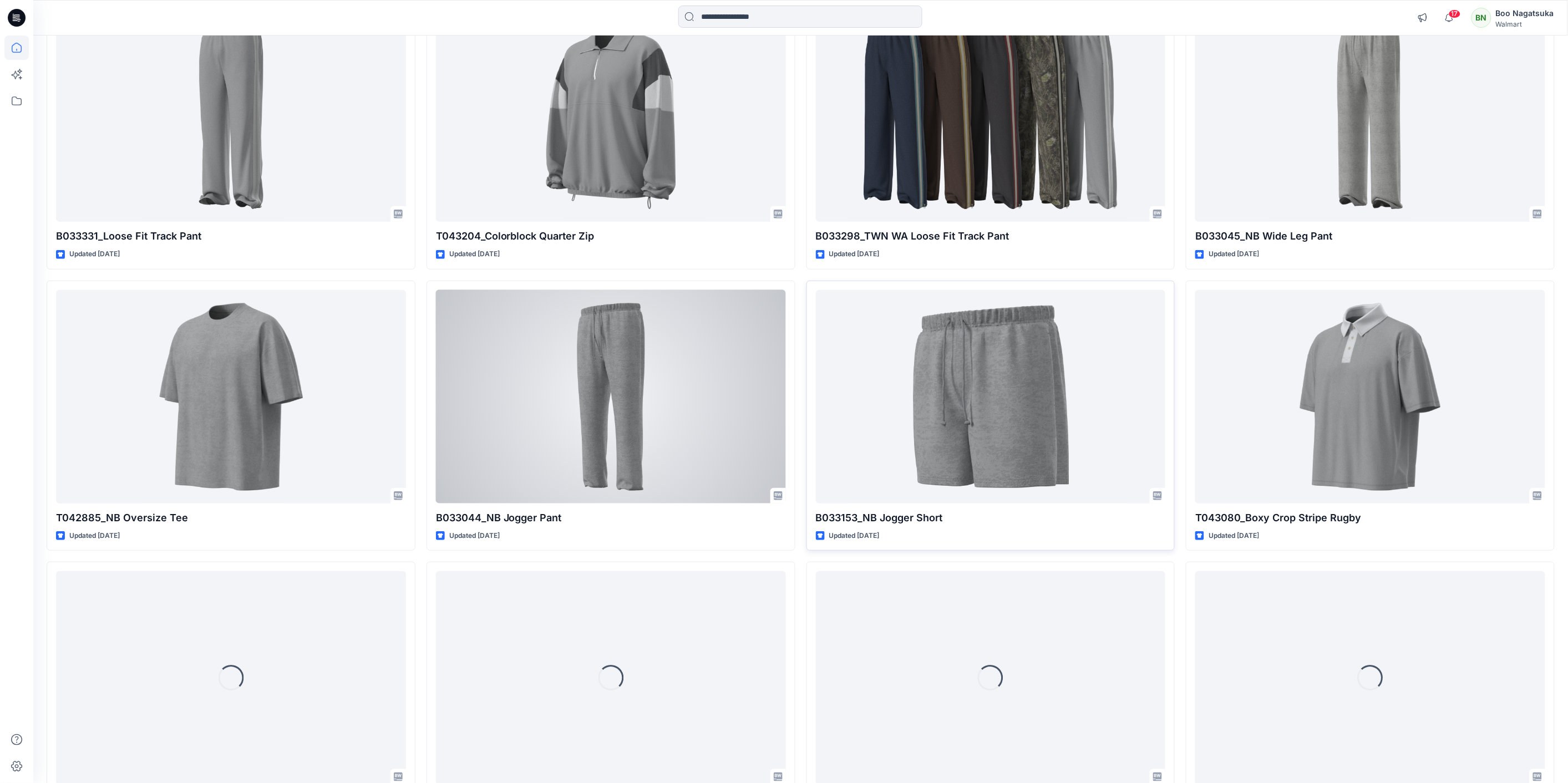
scroll to position [2133, 0]
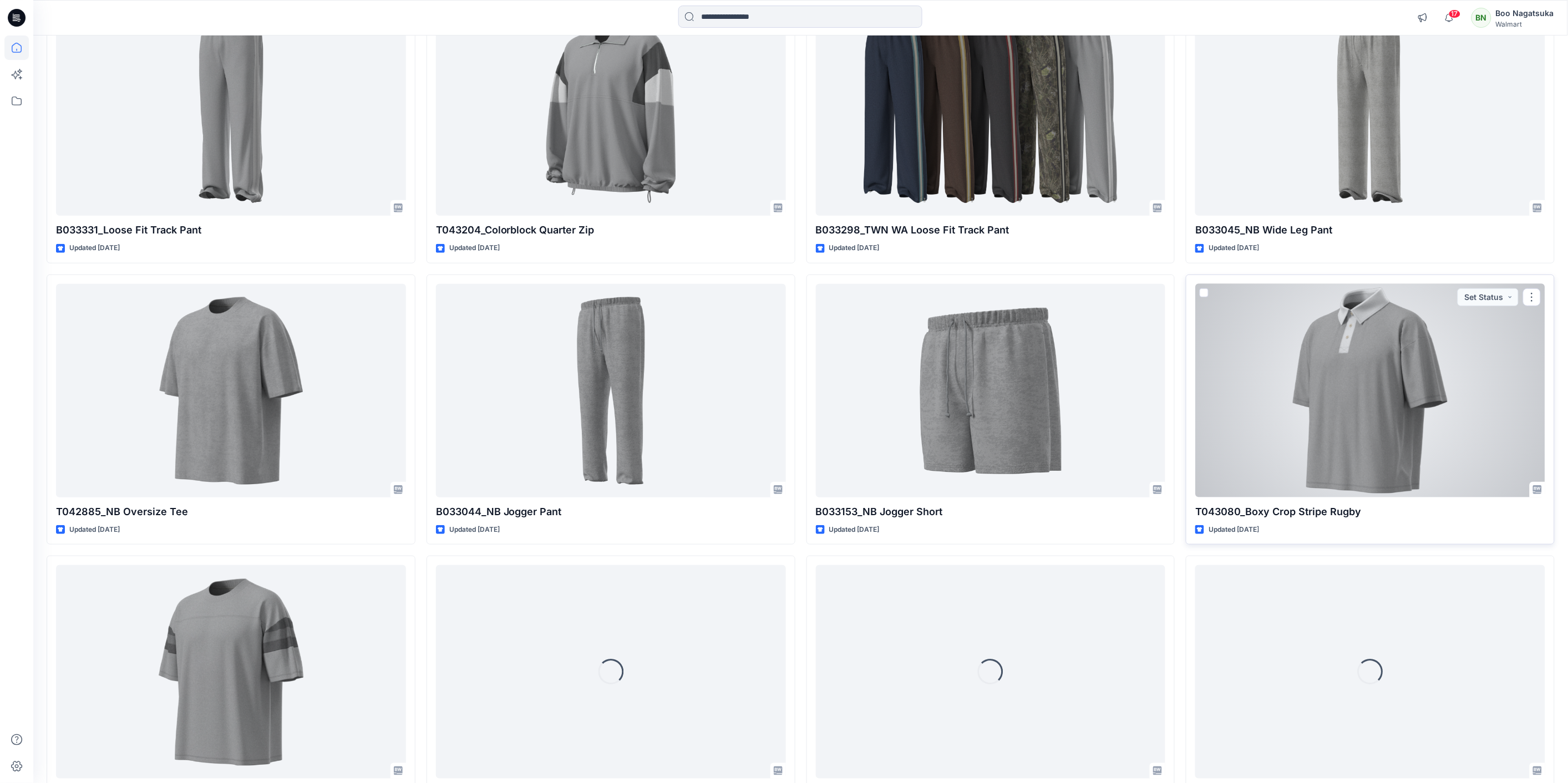
click at [1351, 426] on div at bounding box center [1370, 391] width 350 height 214
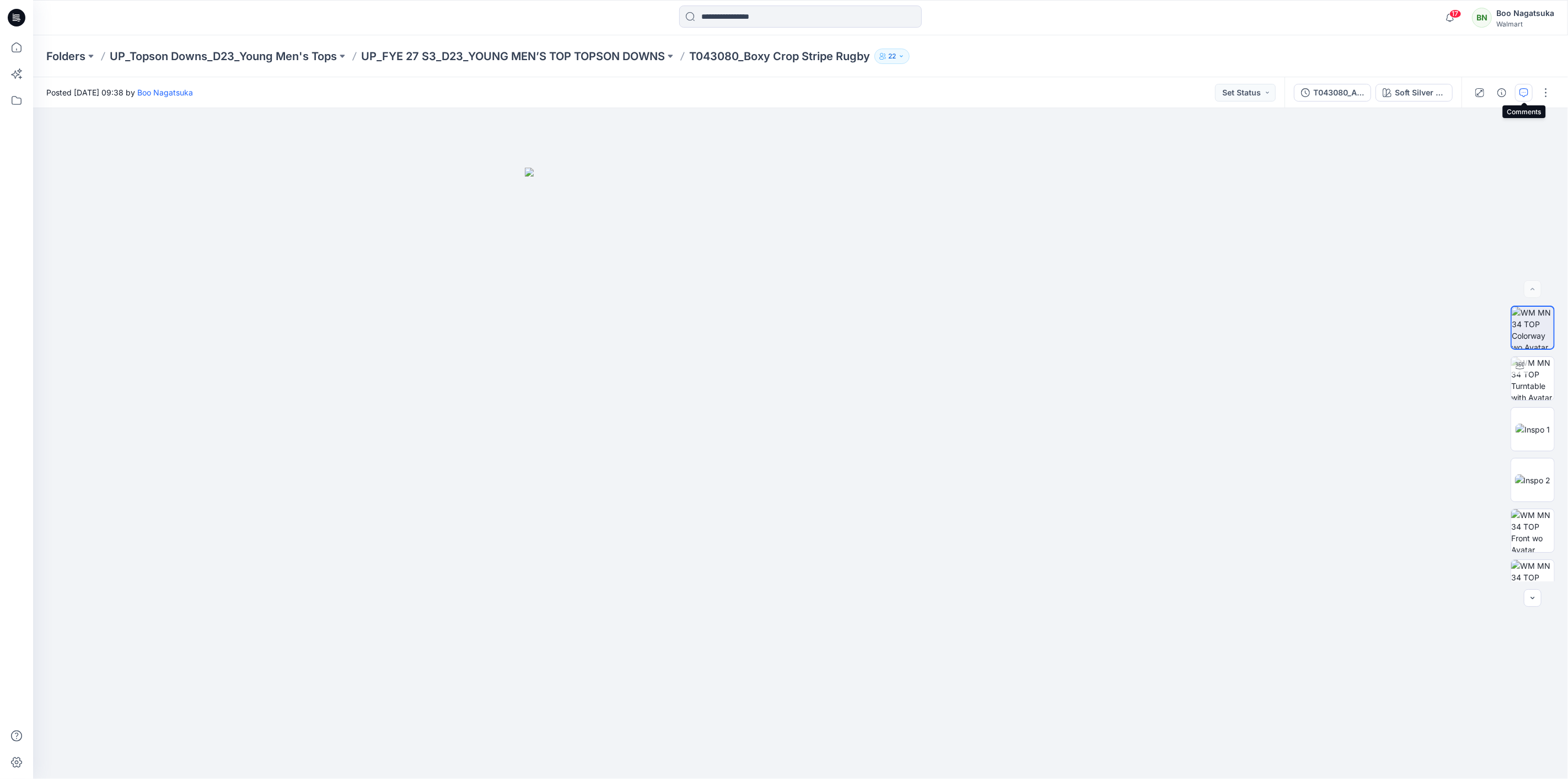
click at [1527, 93] on icon "button" at bounding box center [1524, 93] width 9 height 9
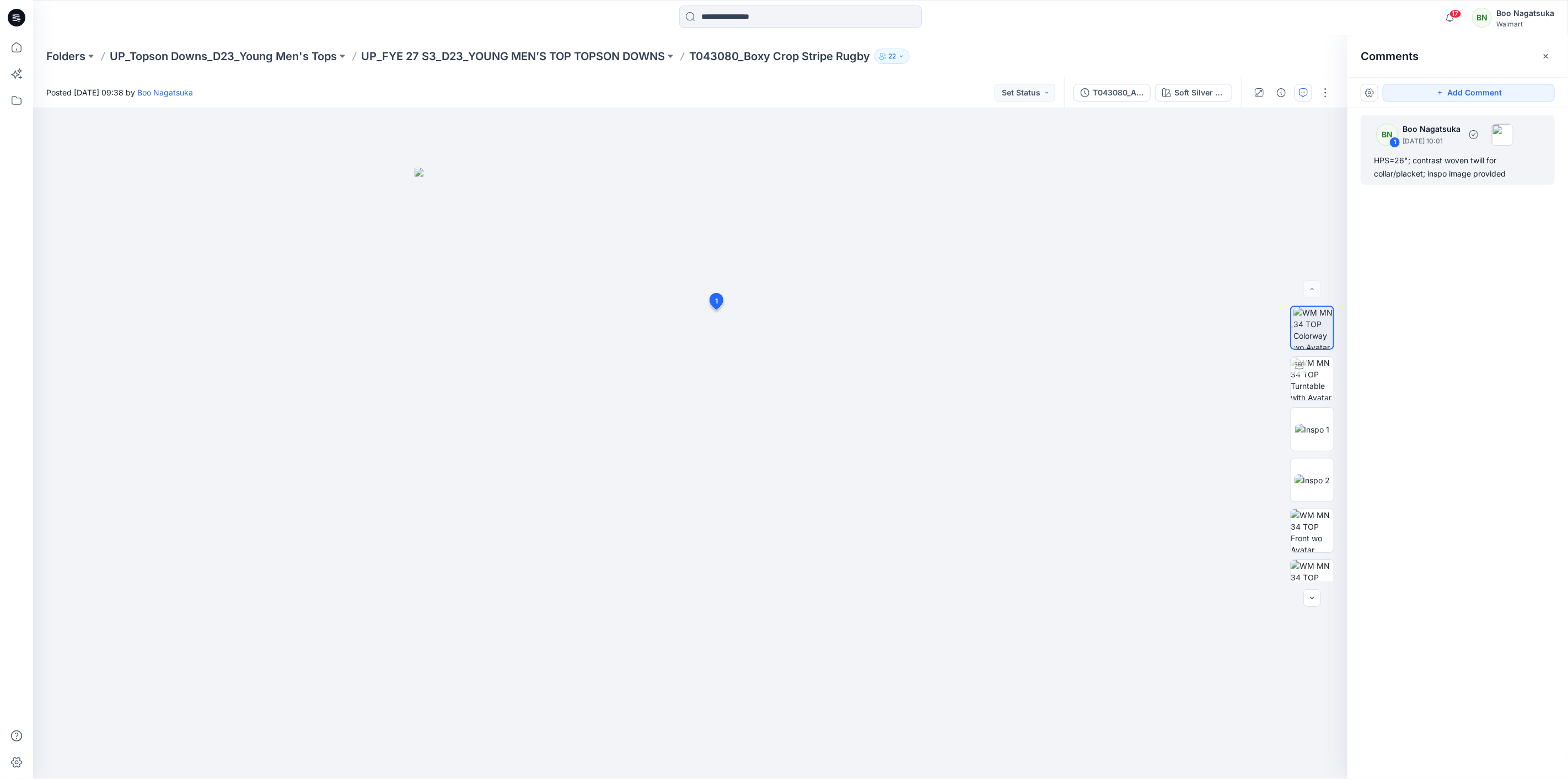
click at [1449, 168] on div "HPS=26"; contrast woven twill for collar/placket; inspo image provided" at bounding box center [1457, 167] width 167 height 26
click at [861, 340] on button "button" at bounding box center [863, 344] width 18 height 18
click at [836, 370] on button "Edit comment" at bounding box center [863, 370] width 84 height 21
click at [752, 354] on textarea "**********" at bounding box center [789, 341] width 181 height 44
type textarea "**********"
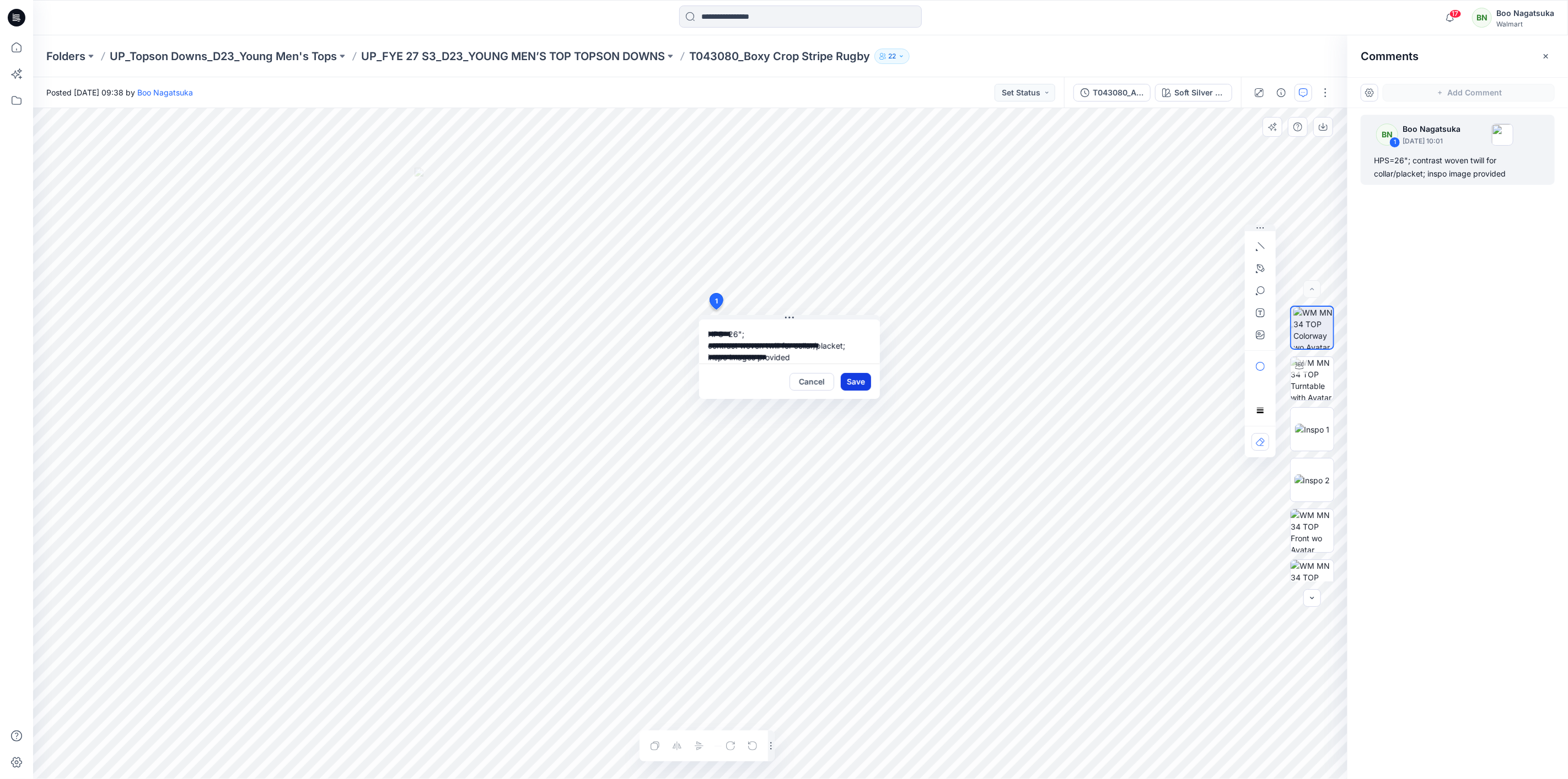
click at [861, 376] on button "Save" at bounding box center [856, 381] width 30 height 18
click at [12, 44] on icon at bounding box center [16, 48] width 24 height 24
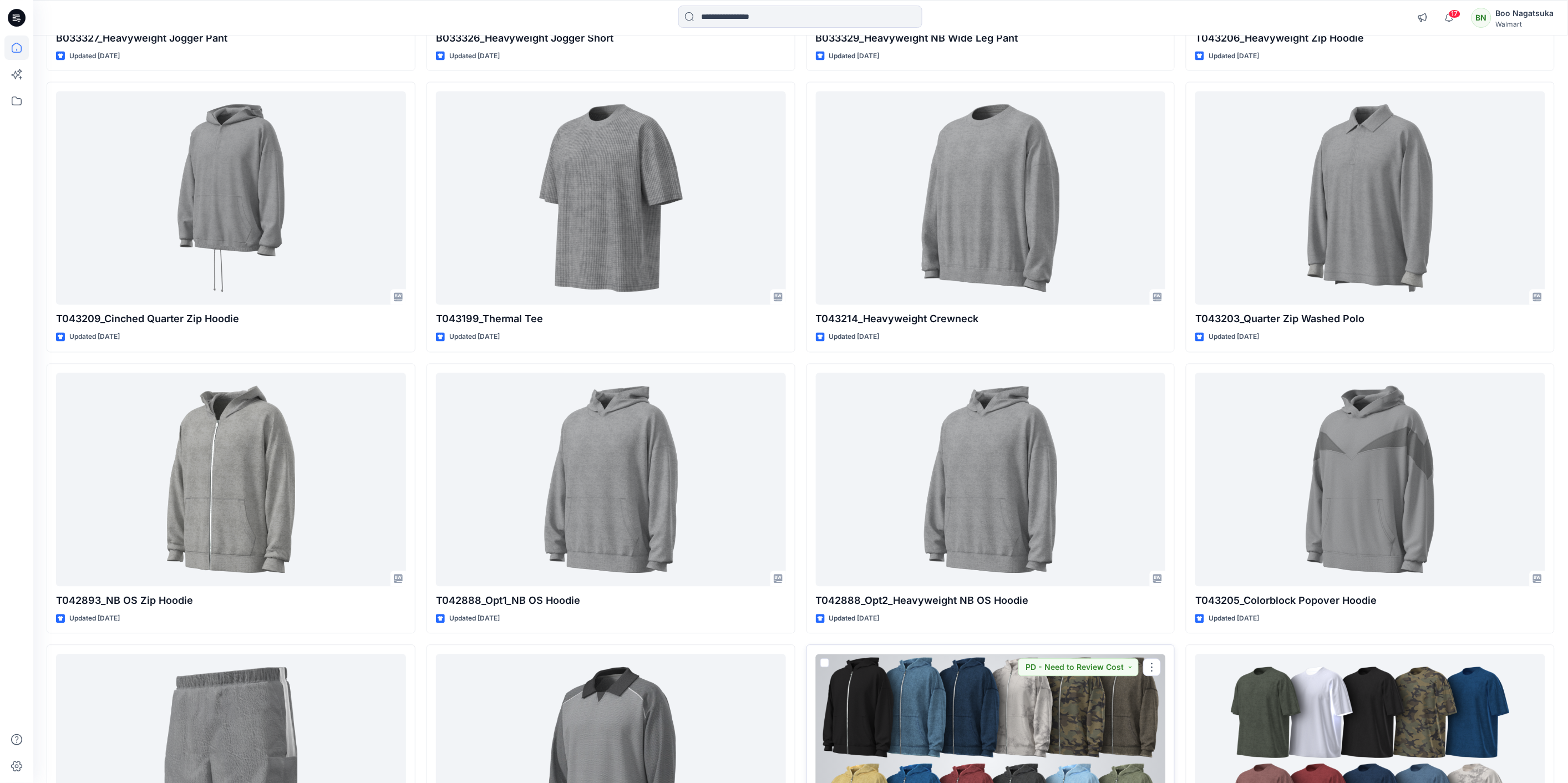
scroll to position [739, 0]
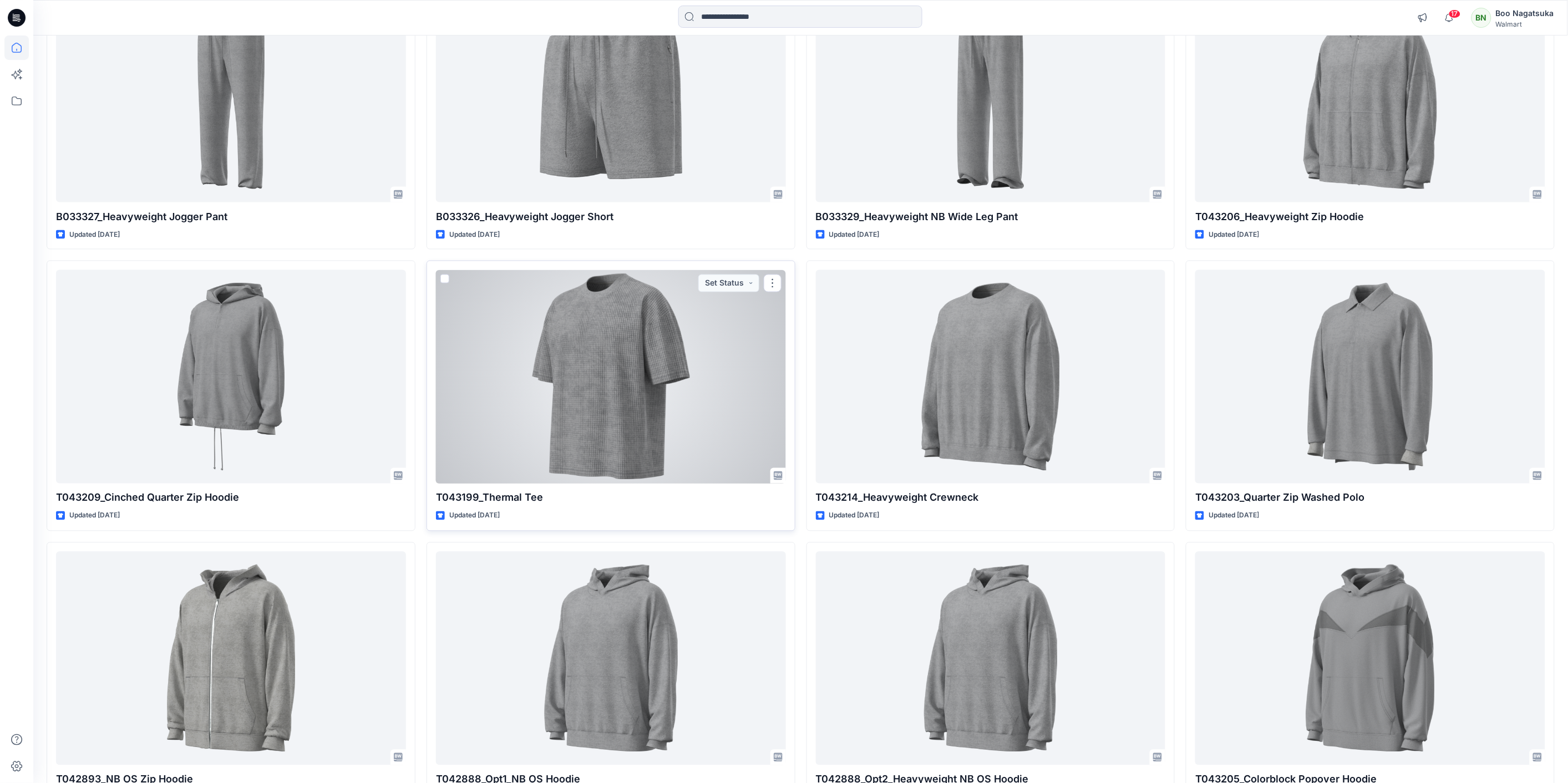
click at [631, 386] on div at bounding box center [611, 377] width 350 height 214
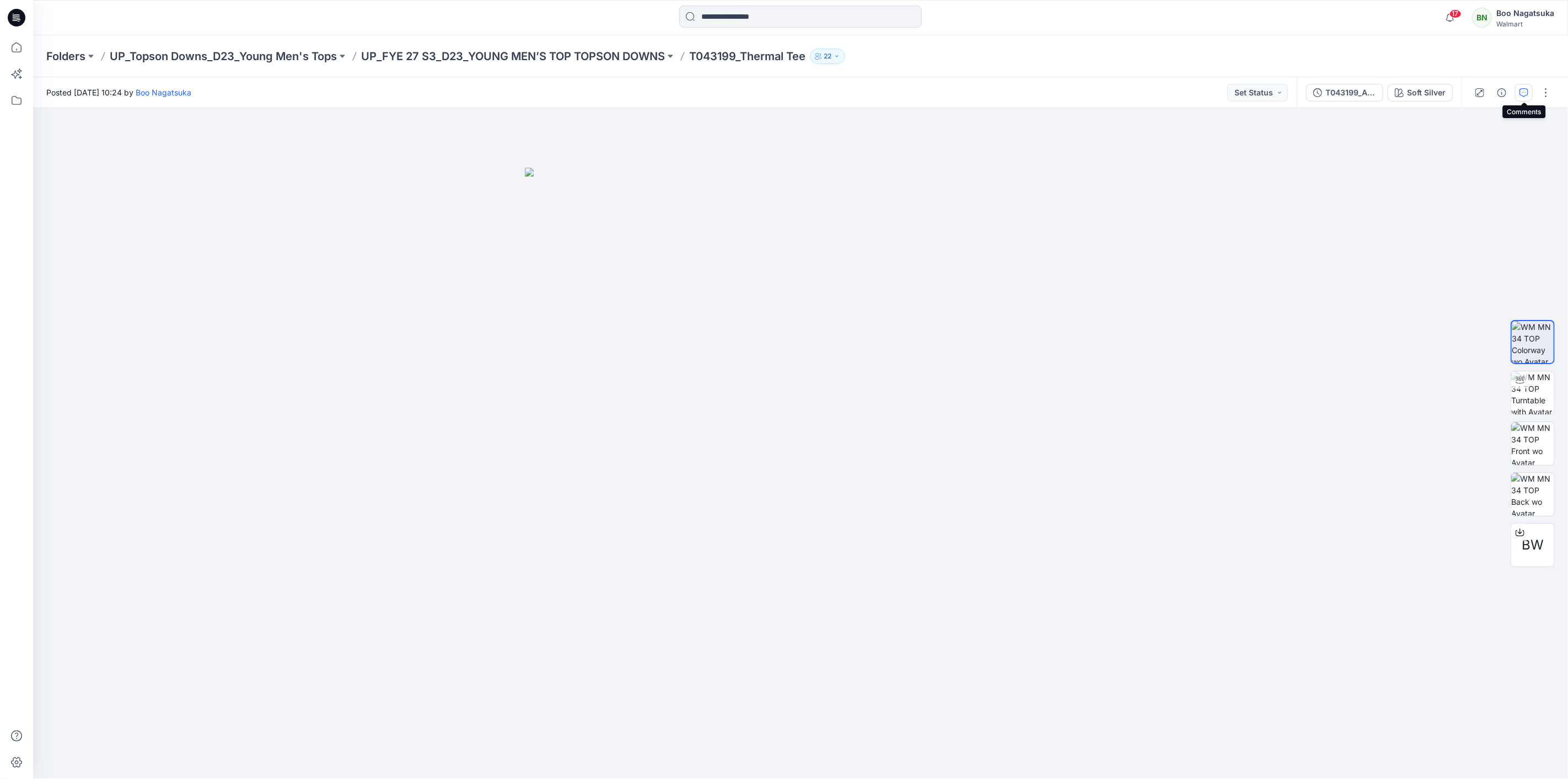
click at [1526, 91] on icon "button" at bounding box center [1524, 93] width 9 height 9
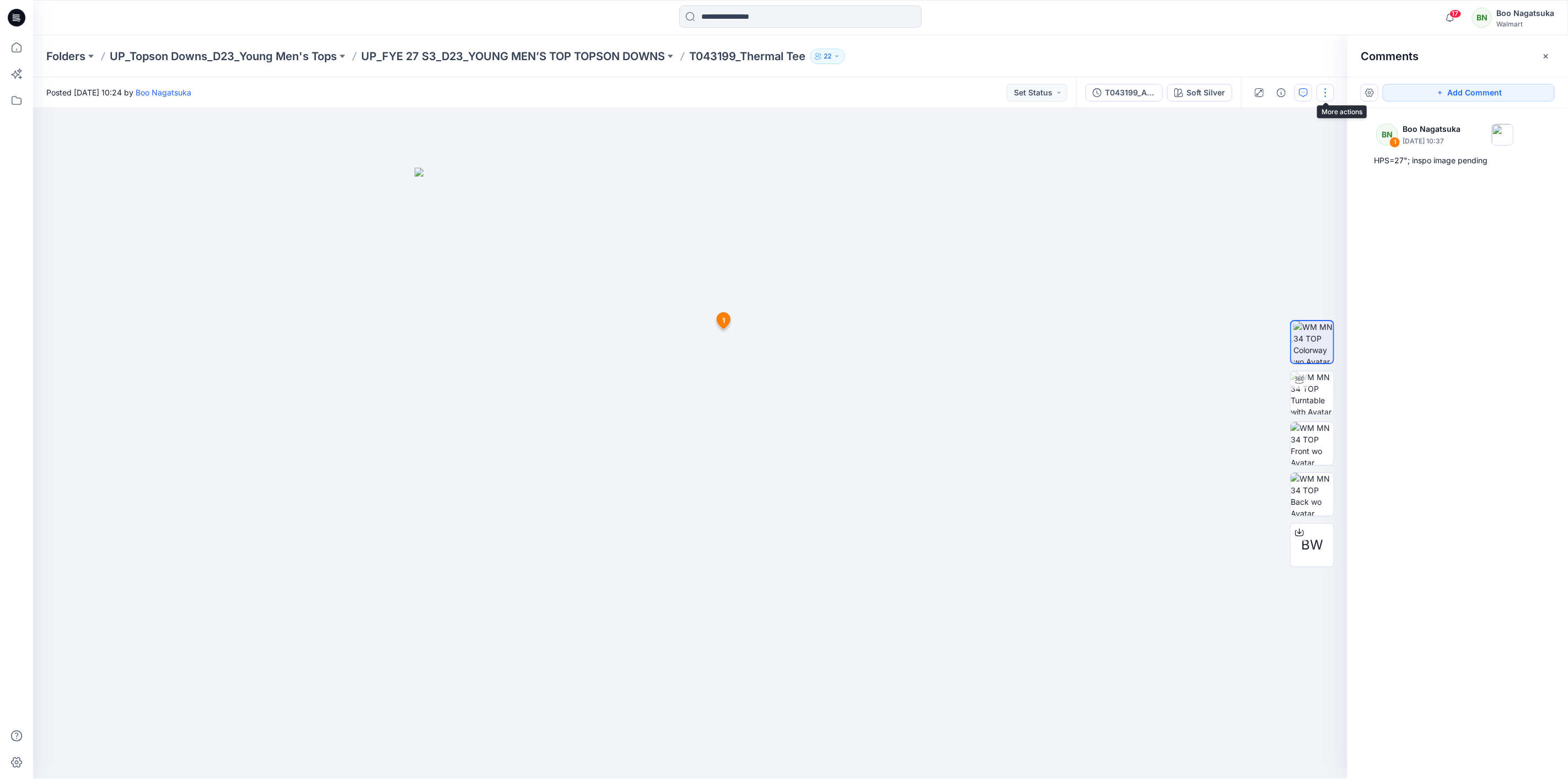
click at [1327, 94] on button "button" at bounding box center [1325, 93] width 18 height 18
click at [1291, 148] on button "Edit" at bounding box center [1279, 149] width 102 height 21
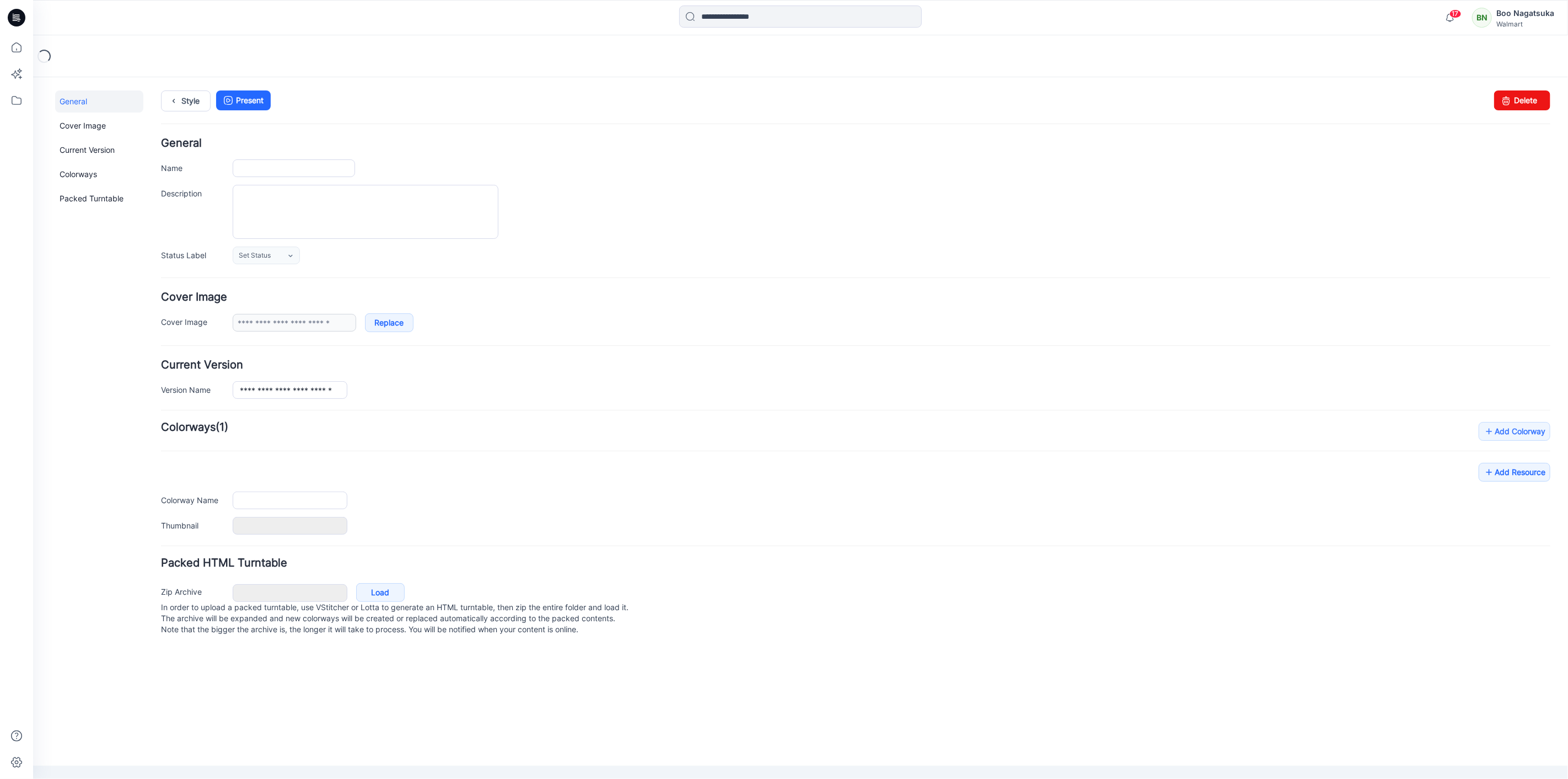
type input "**********"
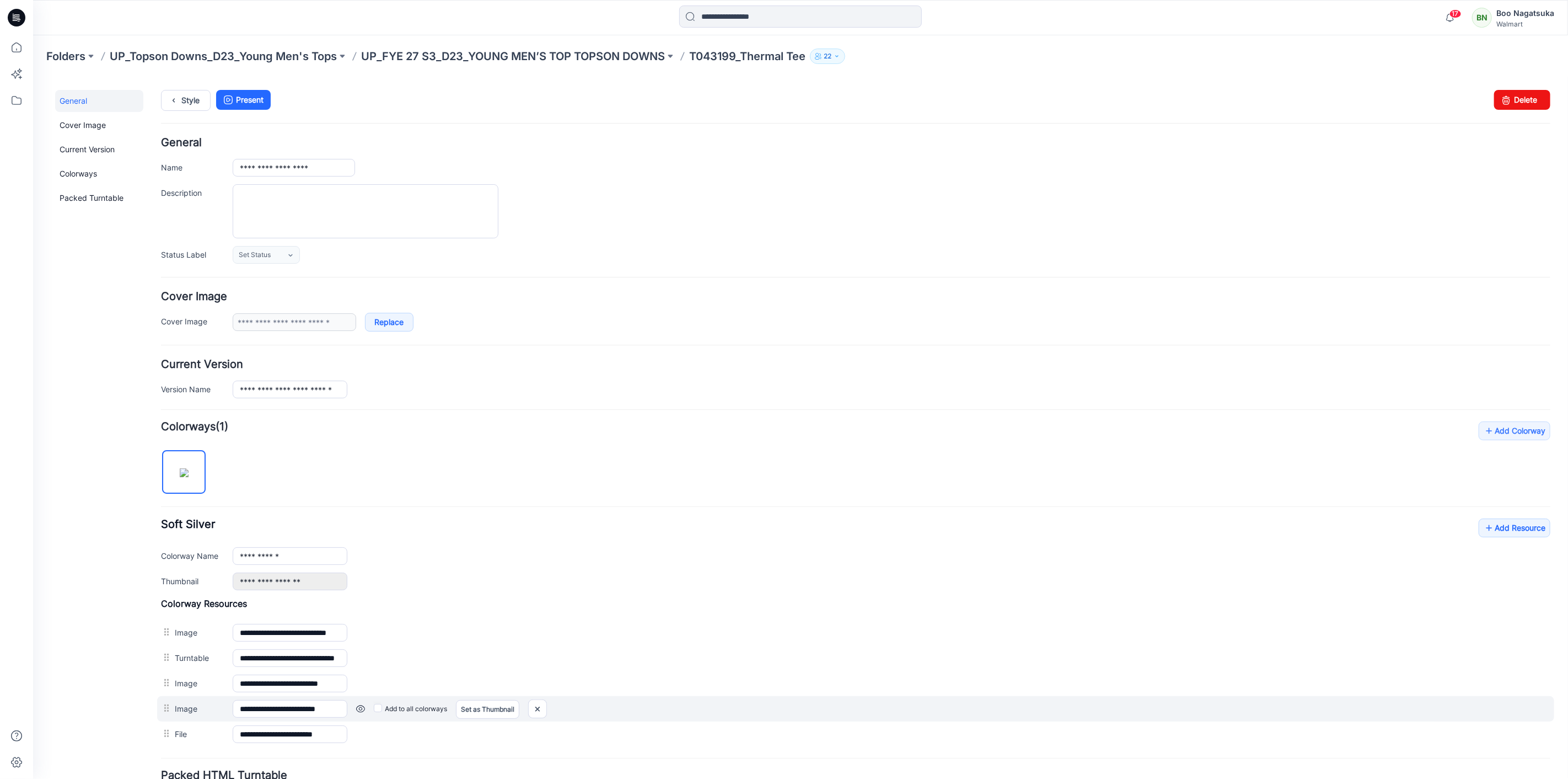
scroll to position [97, 0]
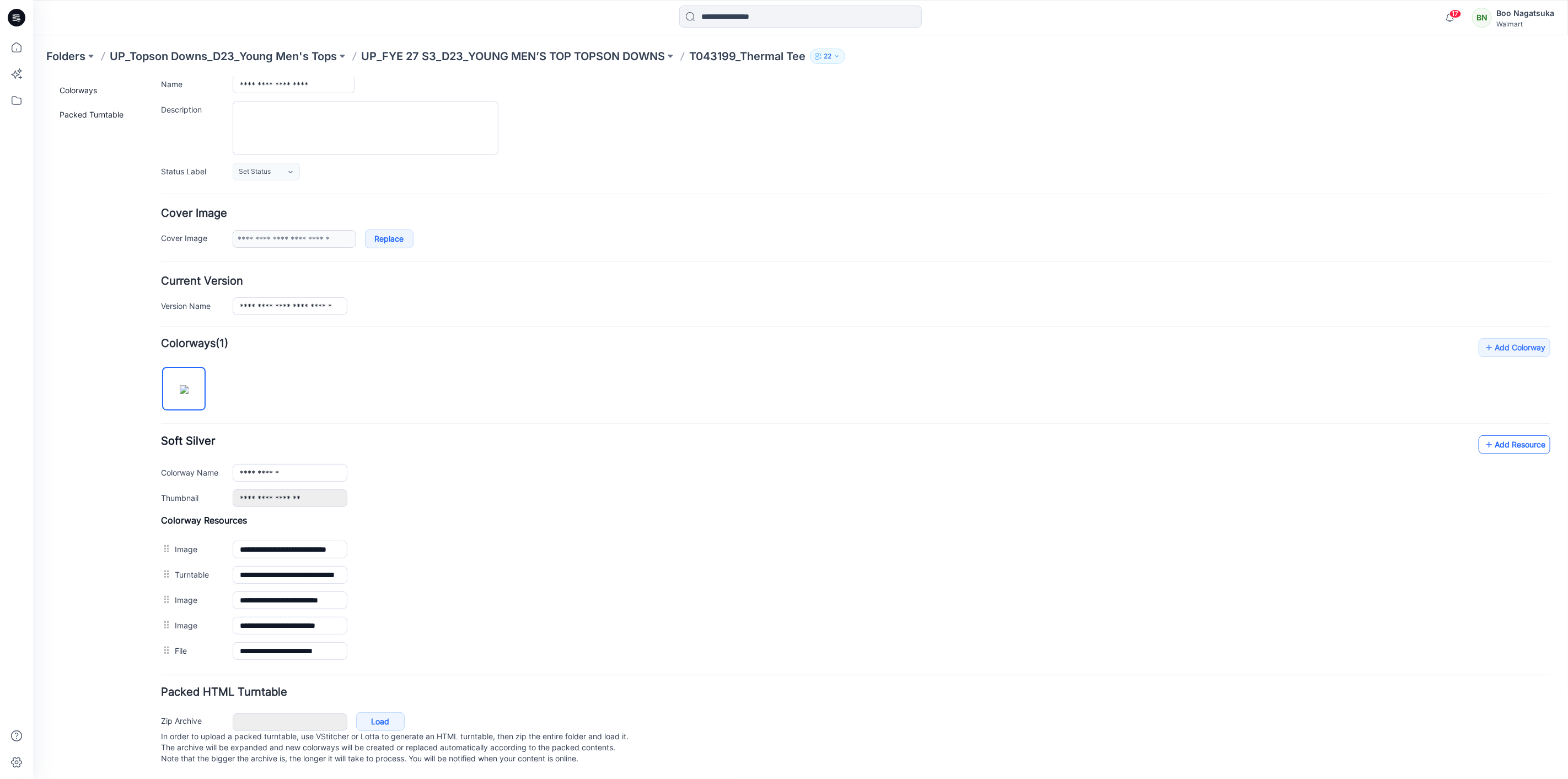
click at [1500, 435] on link "Add Resource" at bounding box center [1514, 444] width 72 height 19
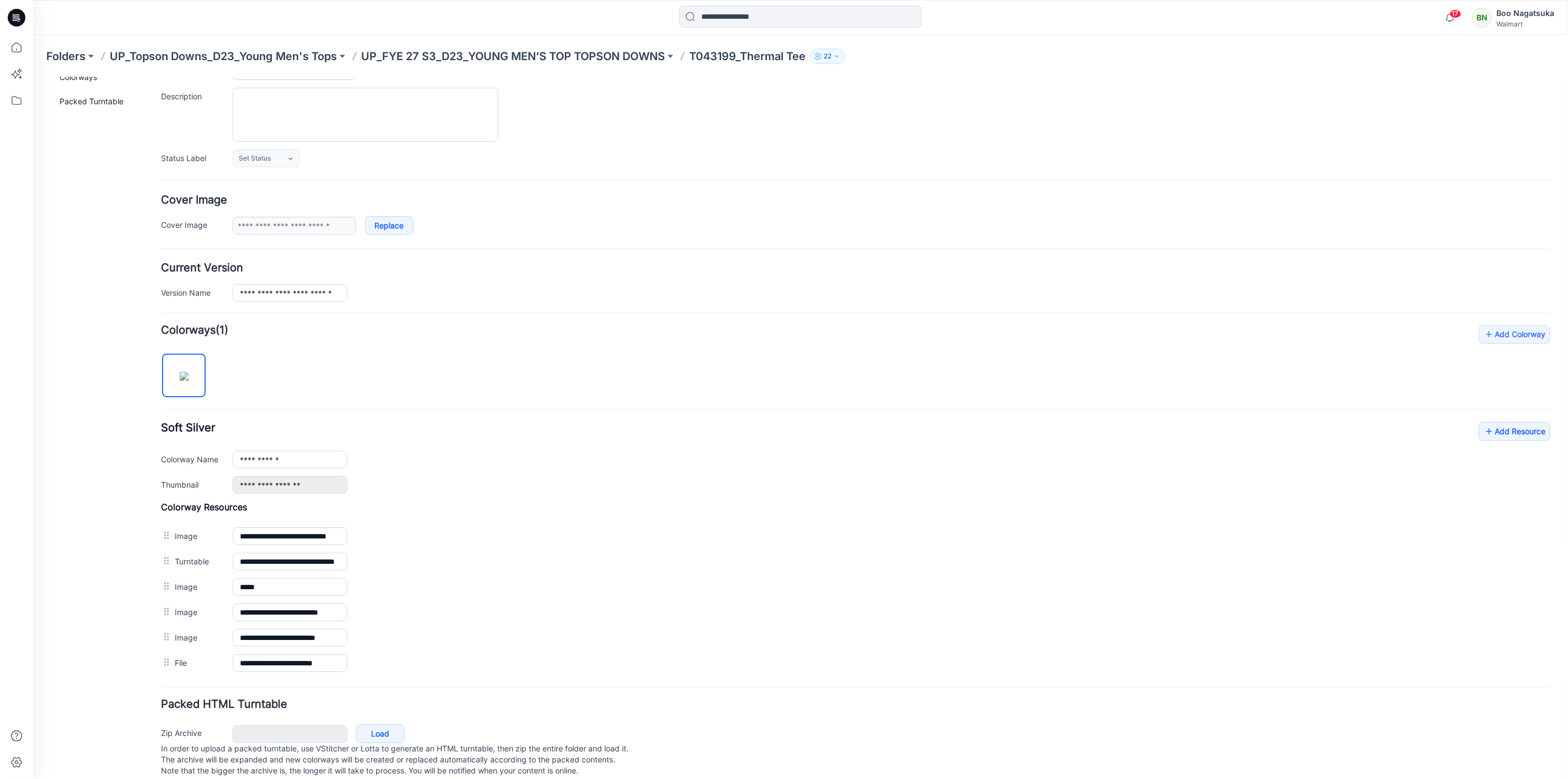
click at [80, 616] on div "General Cover Image Current Version Colorways Packed Turntable" at bounding box center [99, 392] width 88 height 798
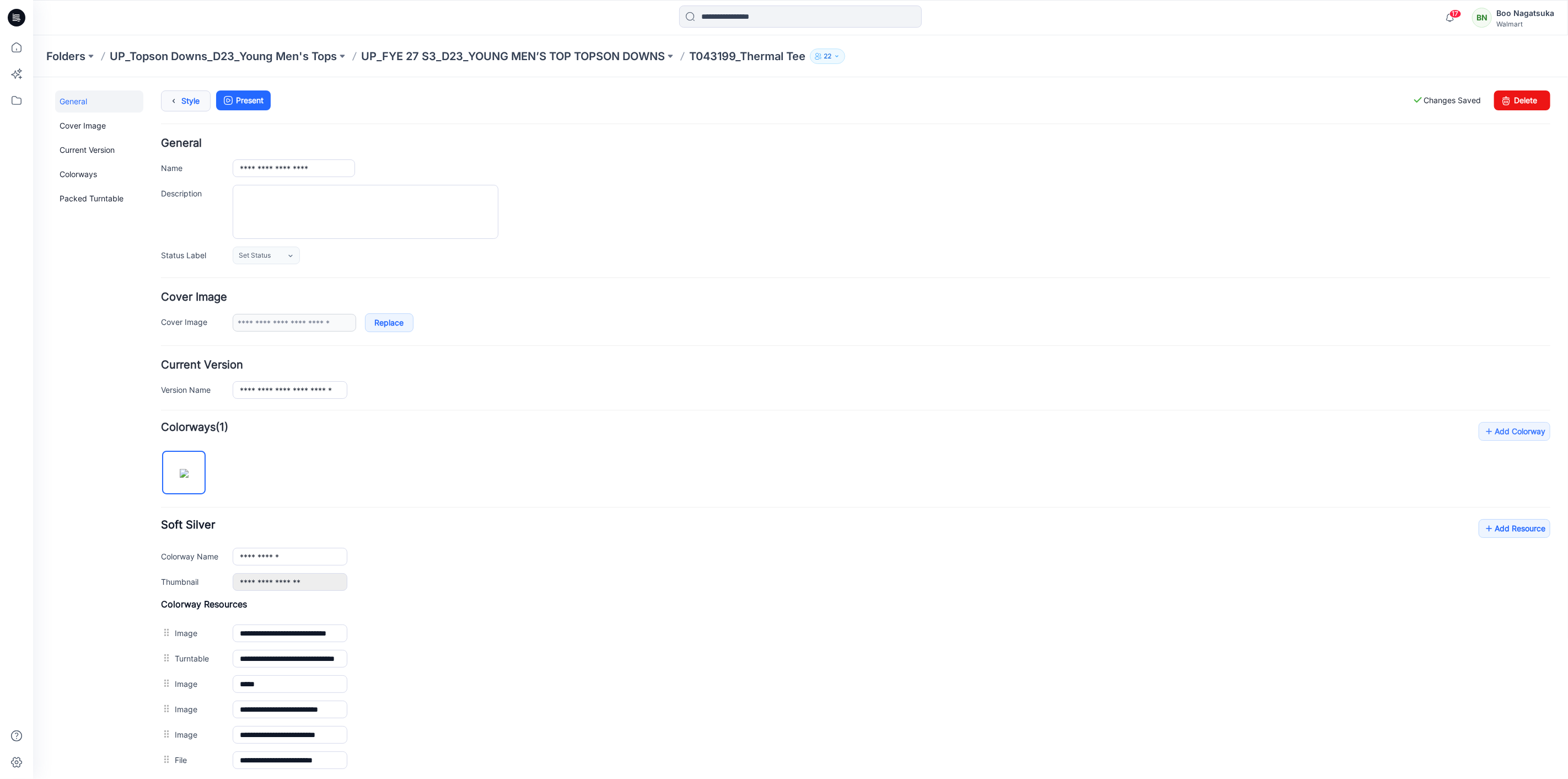
click at [173, 99] on icon at bounding box center [173, 100] width 15 height 20
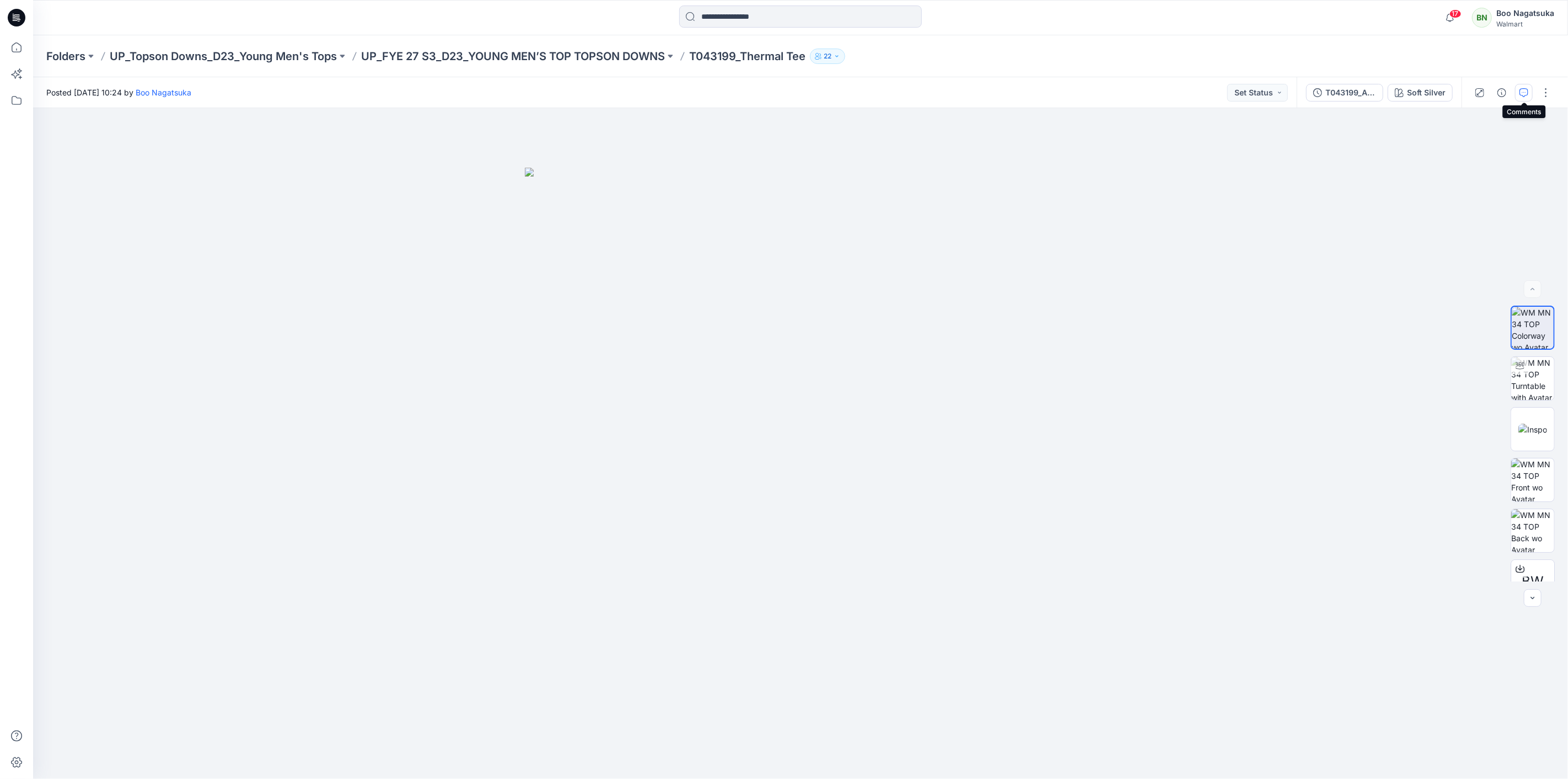
click at [1526, 90] on icon "button" at bounding box center [1524, 93] width 9 height 9
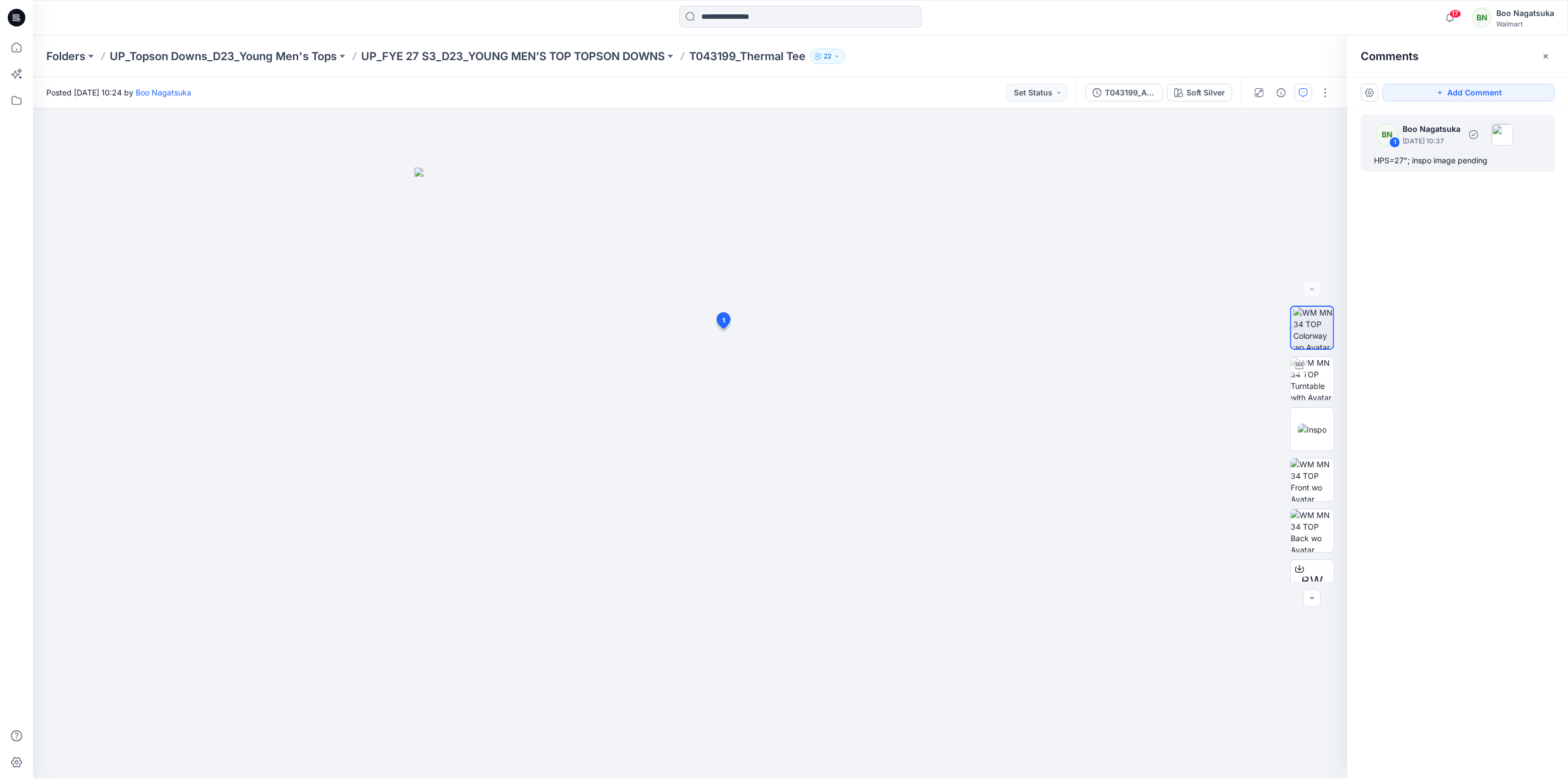
click at [1435, 158] on div "HPS=27"; inspo image pending" at bounding box center [1457, 161] width 167 height 13
click at [869, 361] on button "button" at bounding box center [870, 363] width 18 height 18
click at [860, 386] on p "Edit comment" at bounding box center [873, 389] width 50 height 12
drag, startPoint x: 799, startPoint y: 367, endPoint x: 761, endPoint y: 378, distance: 39.6
click at [761, 378] on textarea "**********" at bounding box center [796, 361] width 181 height 44
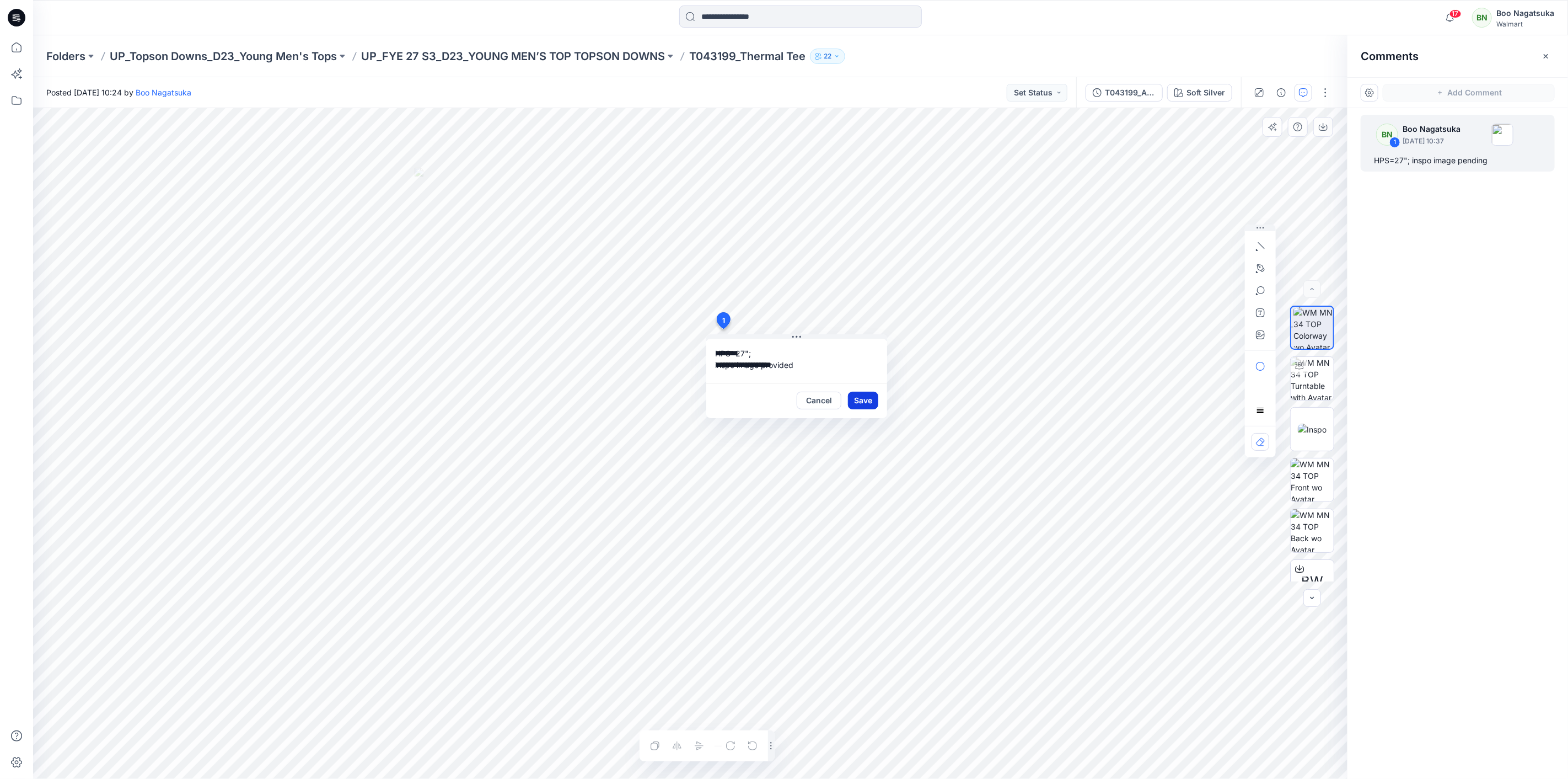
type textarea "**********"
click at [860, 403] on button "Save" at bounding box center [863, 400] width 30 height 18
click at [18, 54] on icon at bounding box center [16, 48] width 24 height 24
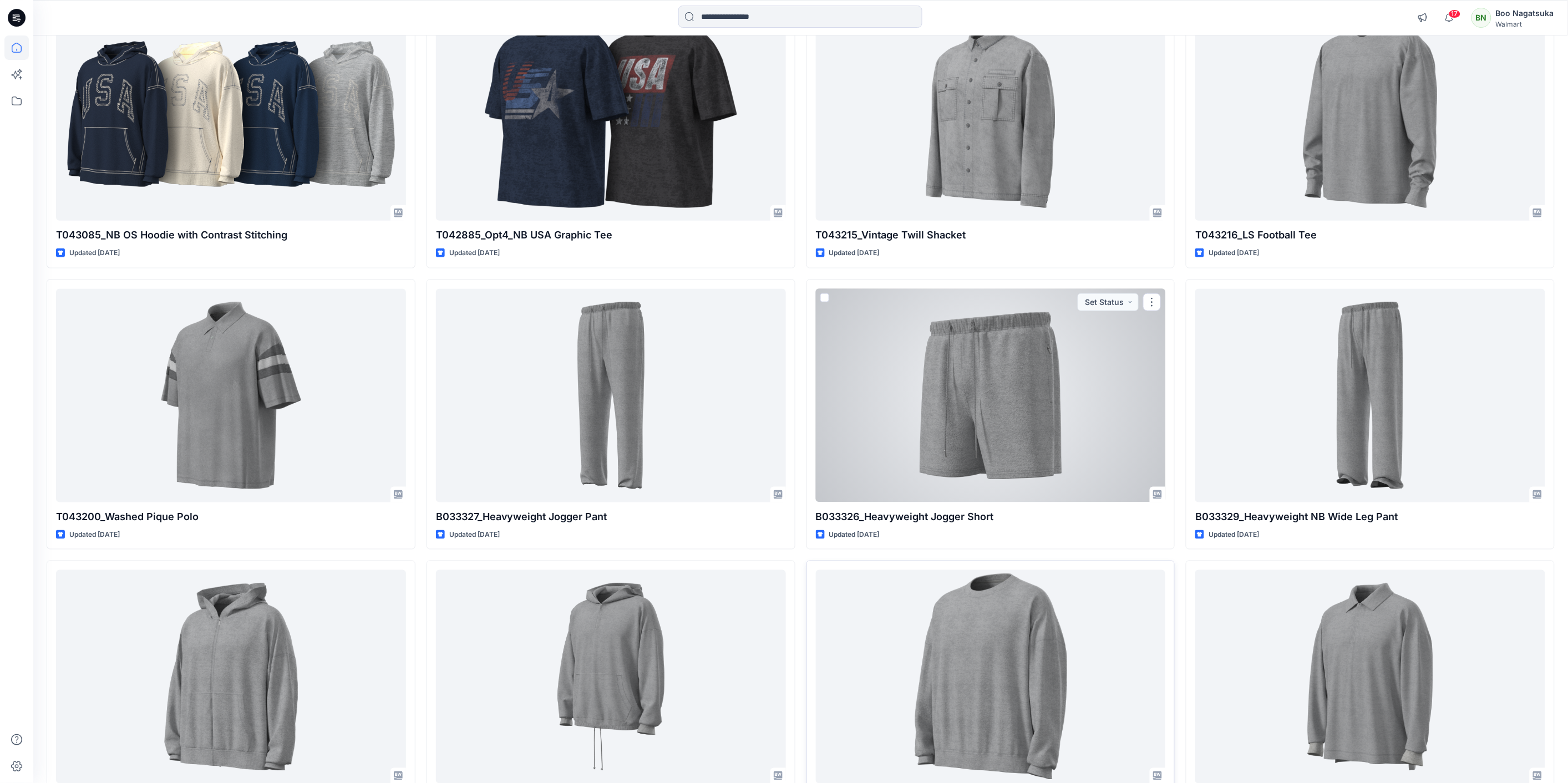
scroll to position [426, 0]
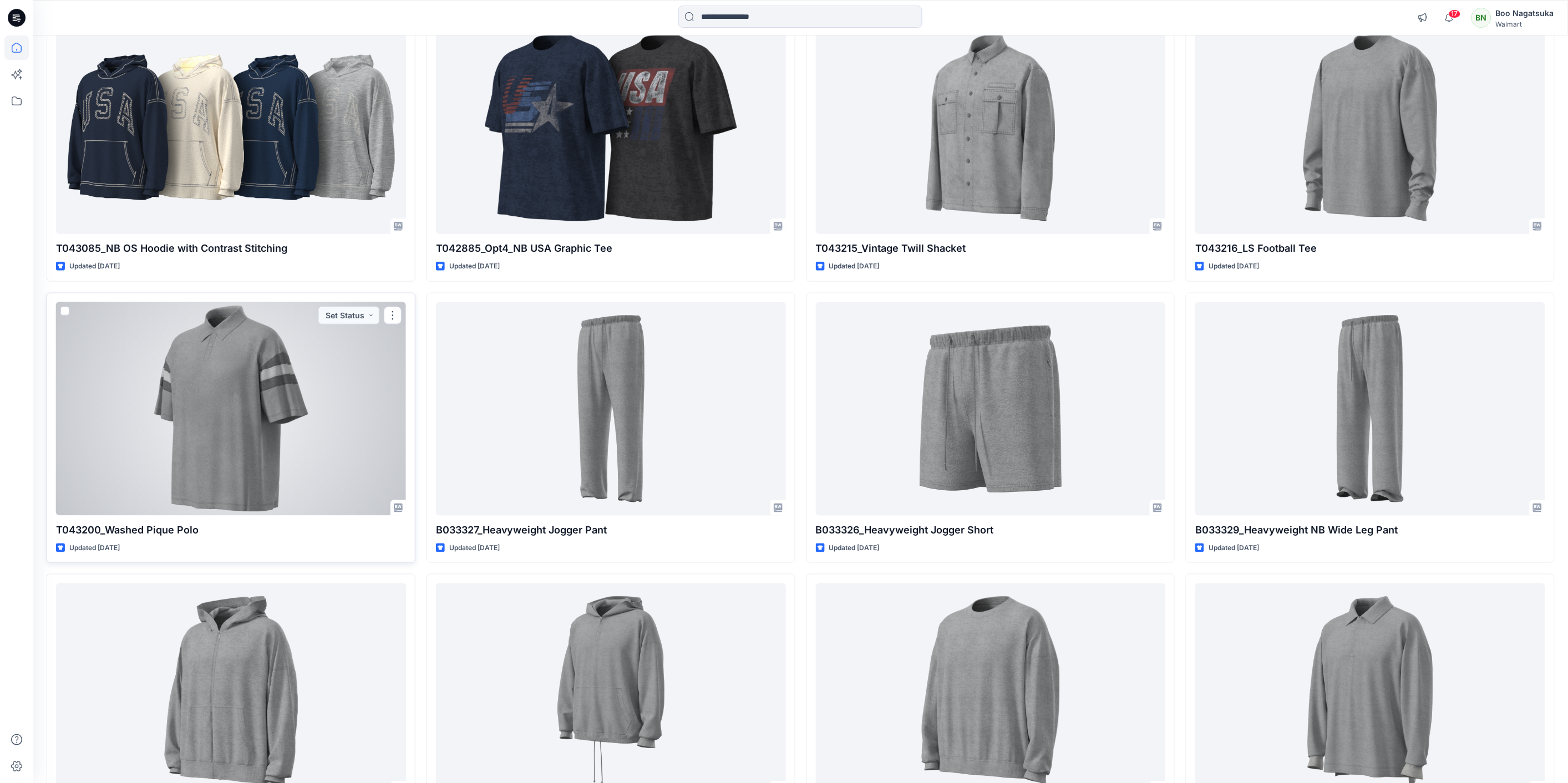
click at [190, 440] on div at bounding box center [231, 409] width 350 height 214
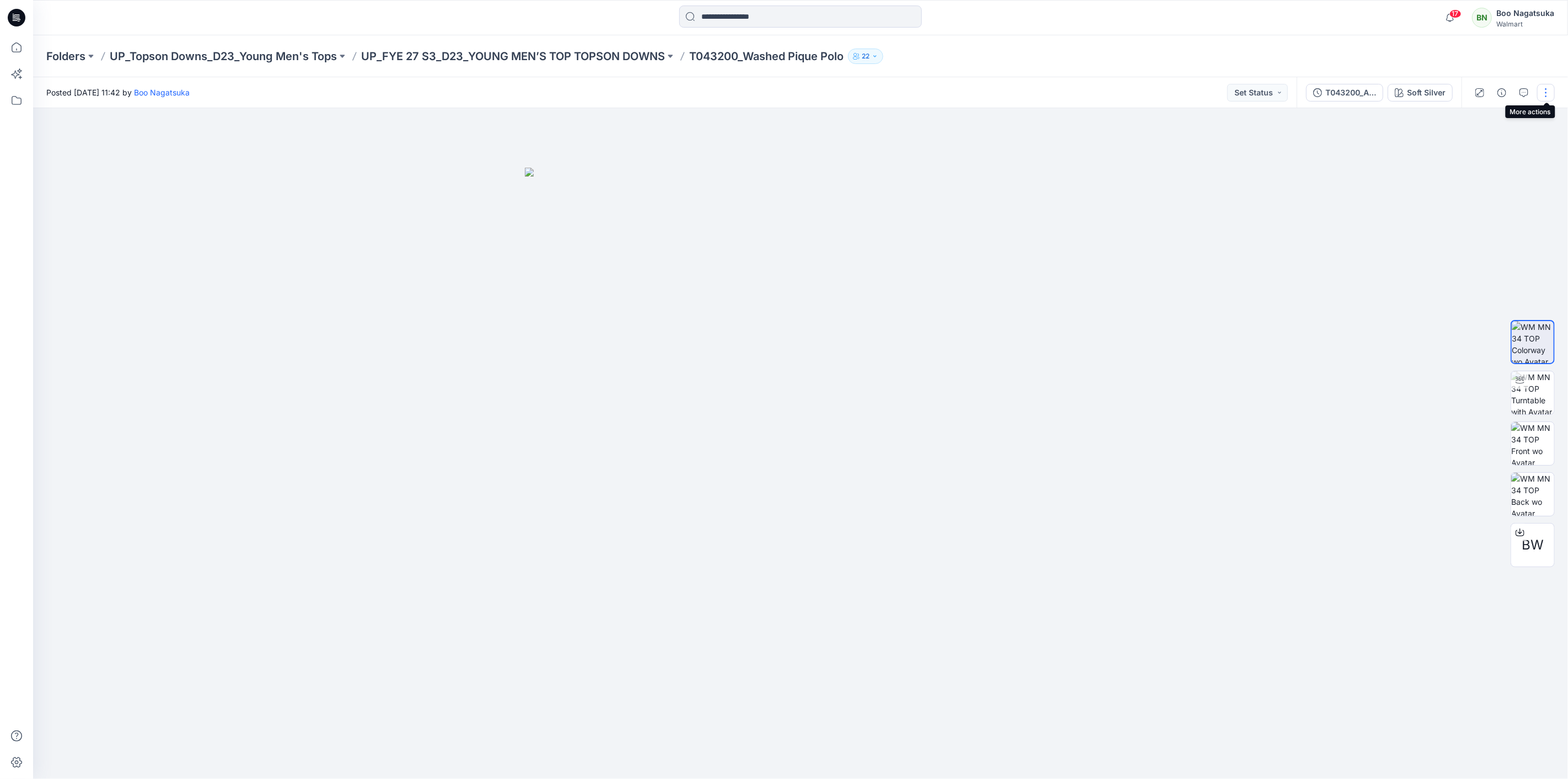
click at [1547, 88] on button "button" at bounding box center [1545, 93] width 18 height 18
click at [1489, 151] on button "Edit" at bounding box center [1499, 149] width 102 height 21
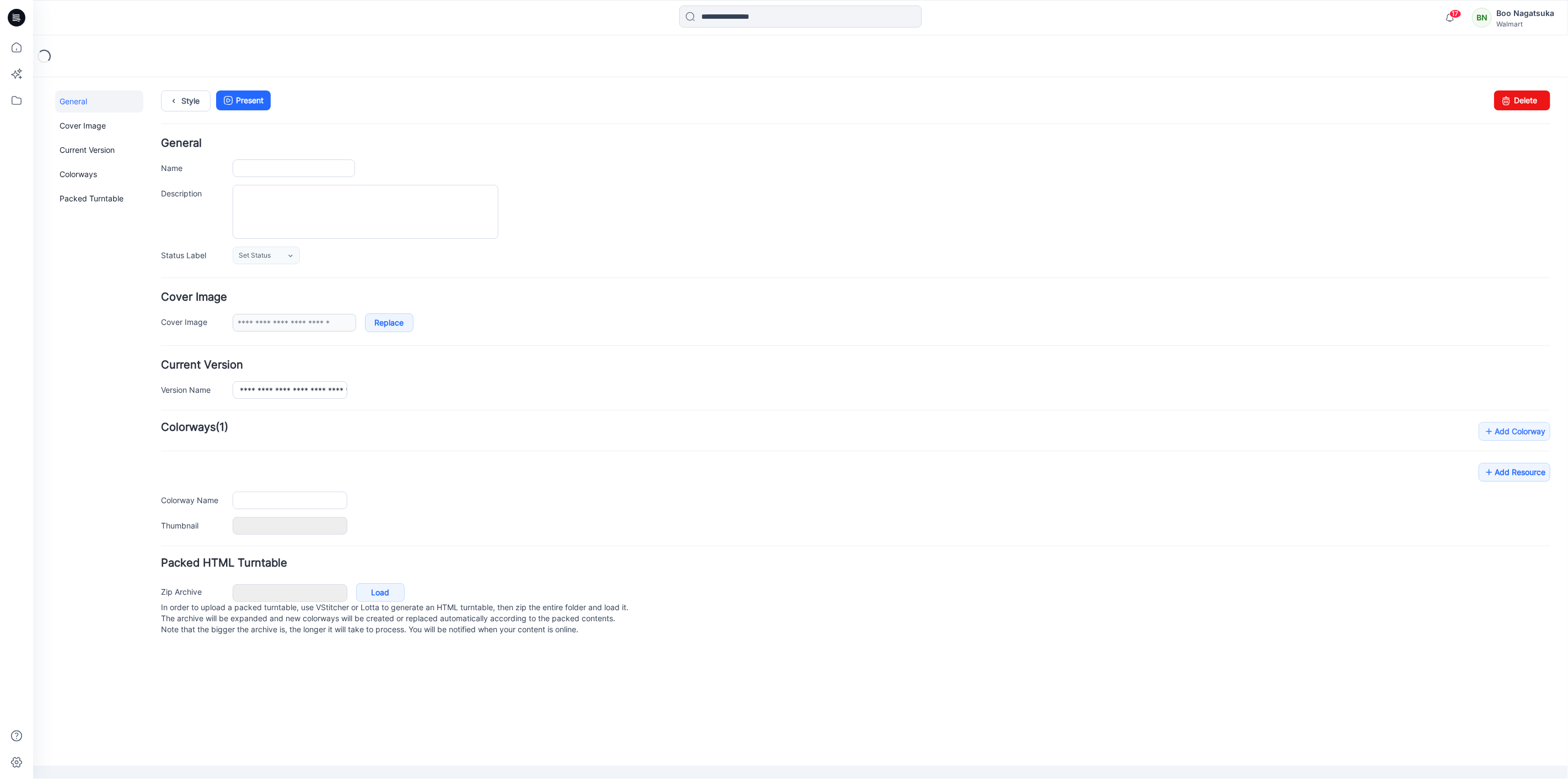
type input "**********"
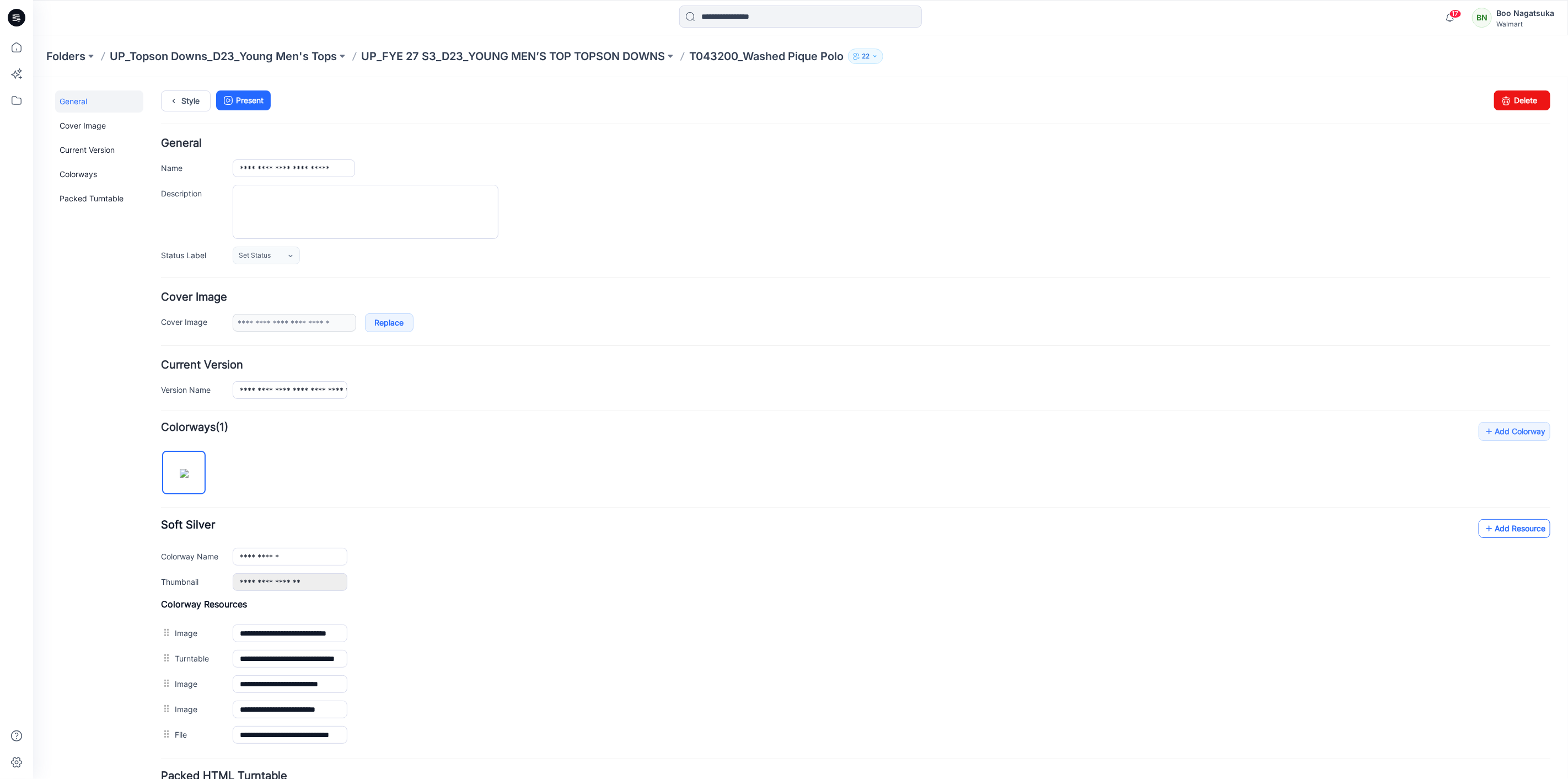
click at [1488, 533] on link "Add Resource" at bounding box center [1514, 527] width 72 height 19
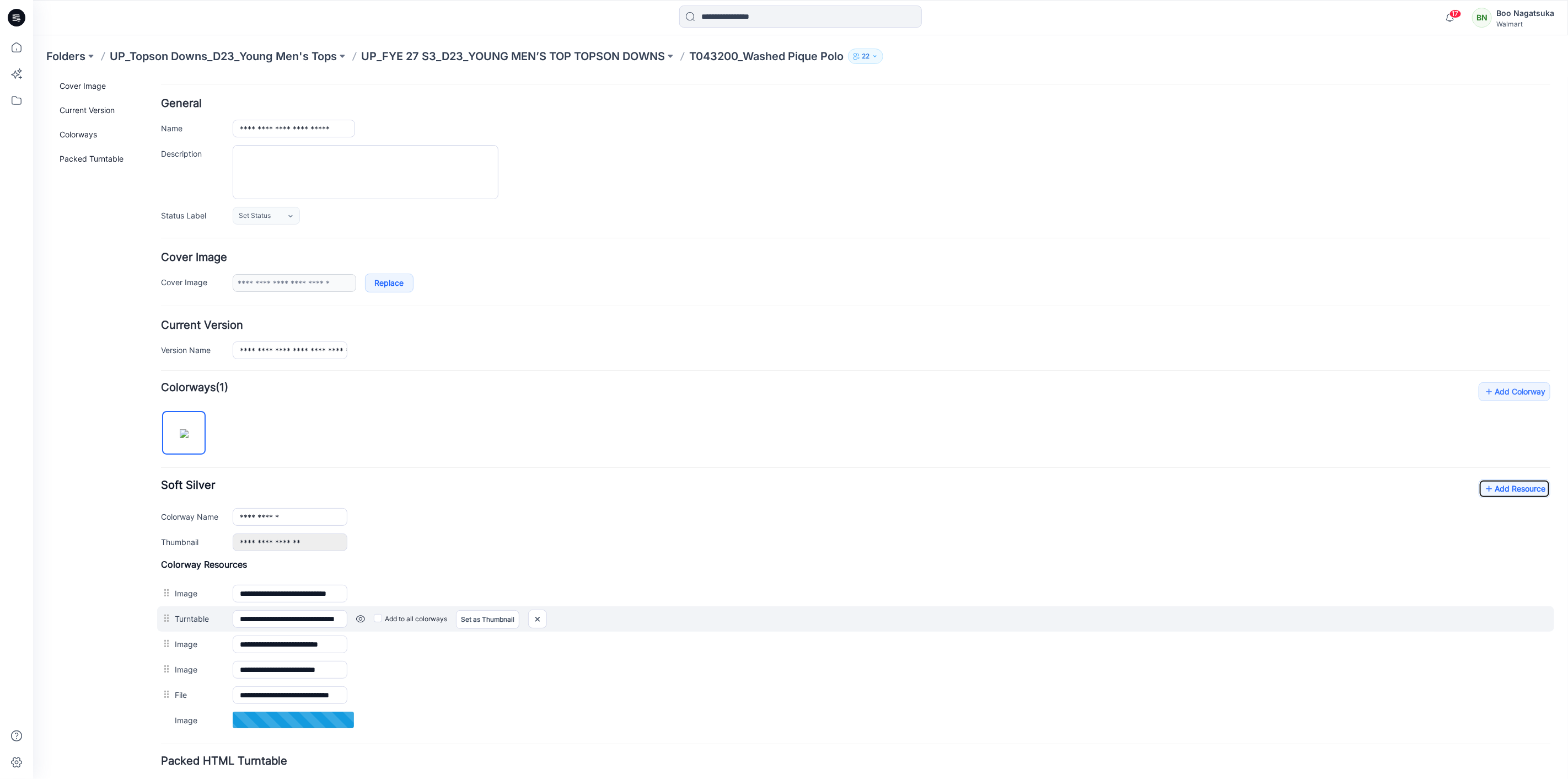
scroll to position [122, 0]
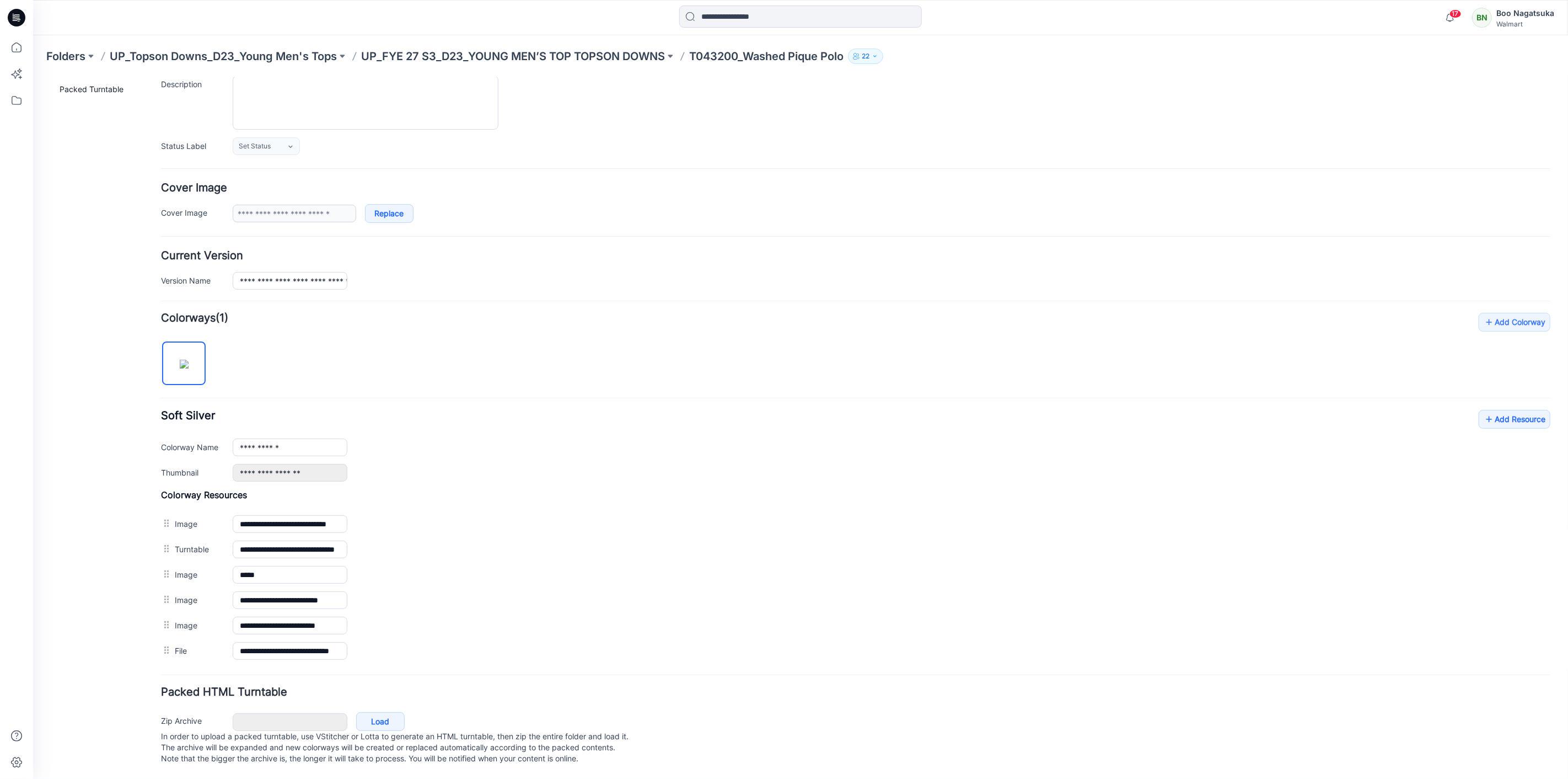
click at [121, 585] on div "General Cover Image Current Version Colorways Packed Turntable" at bounding box center [99, 379] width 88 height 798
click at [92, 477] on div "General Cover Image Current Version Colorways Packed Turntable" at bounding box center [99, 379] width 88 height 798
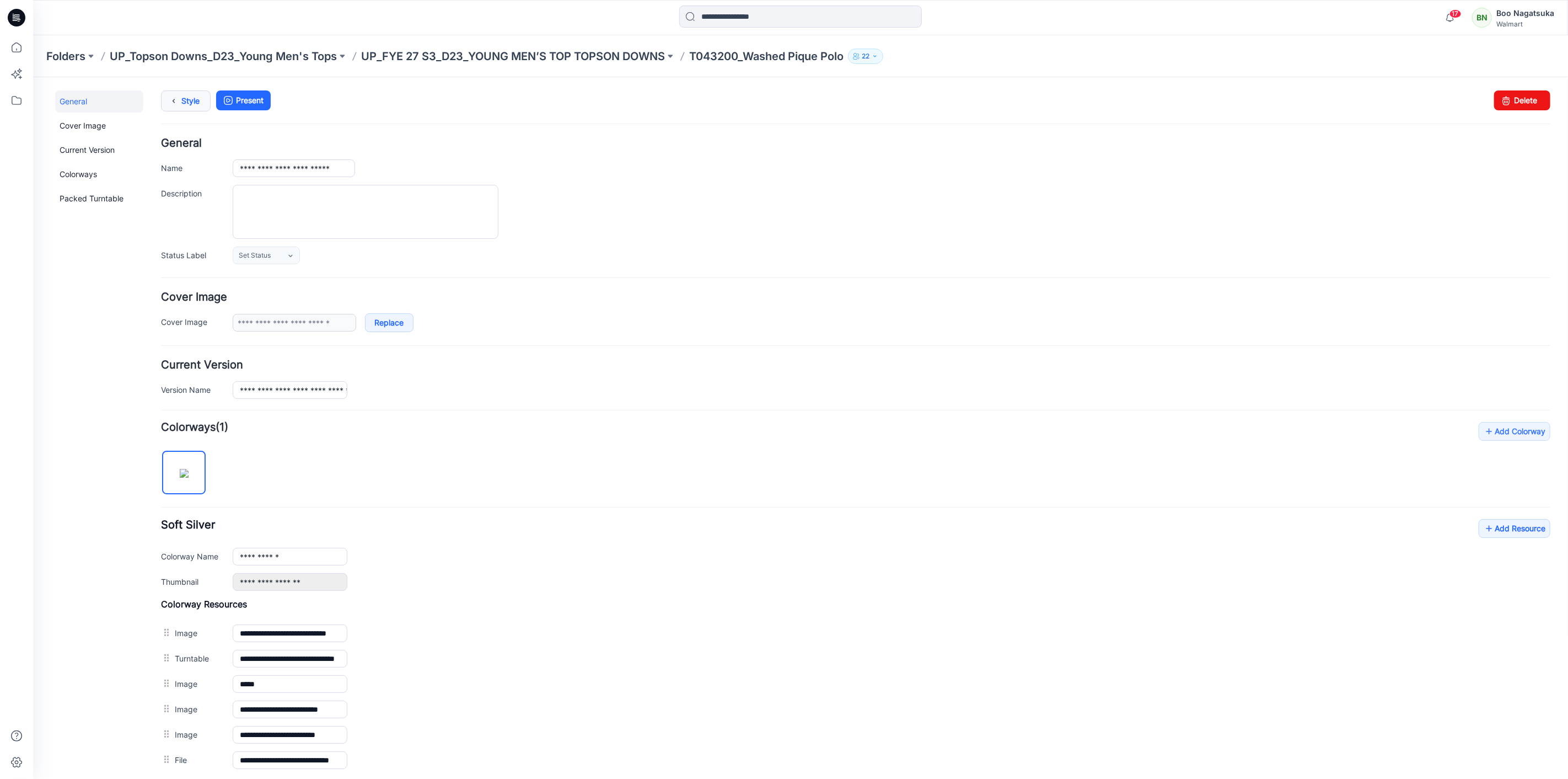
click at [172, 97] on icon at bounding box center [173, 100] width 15 height 20
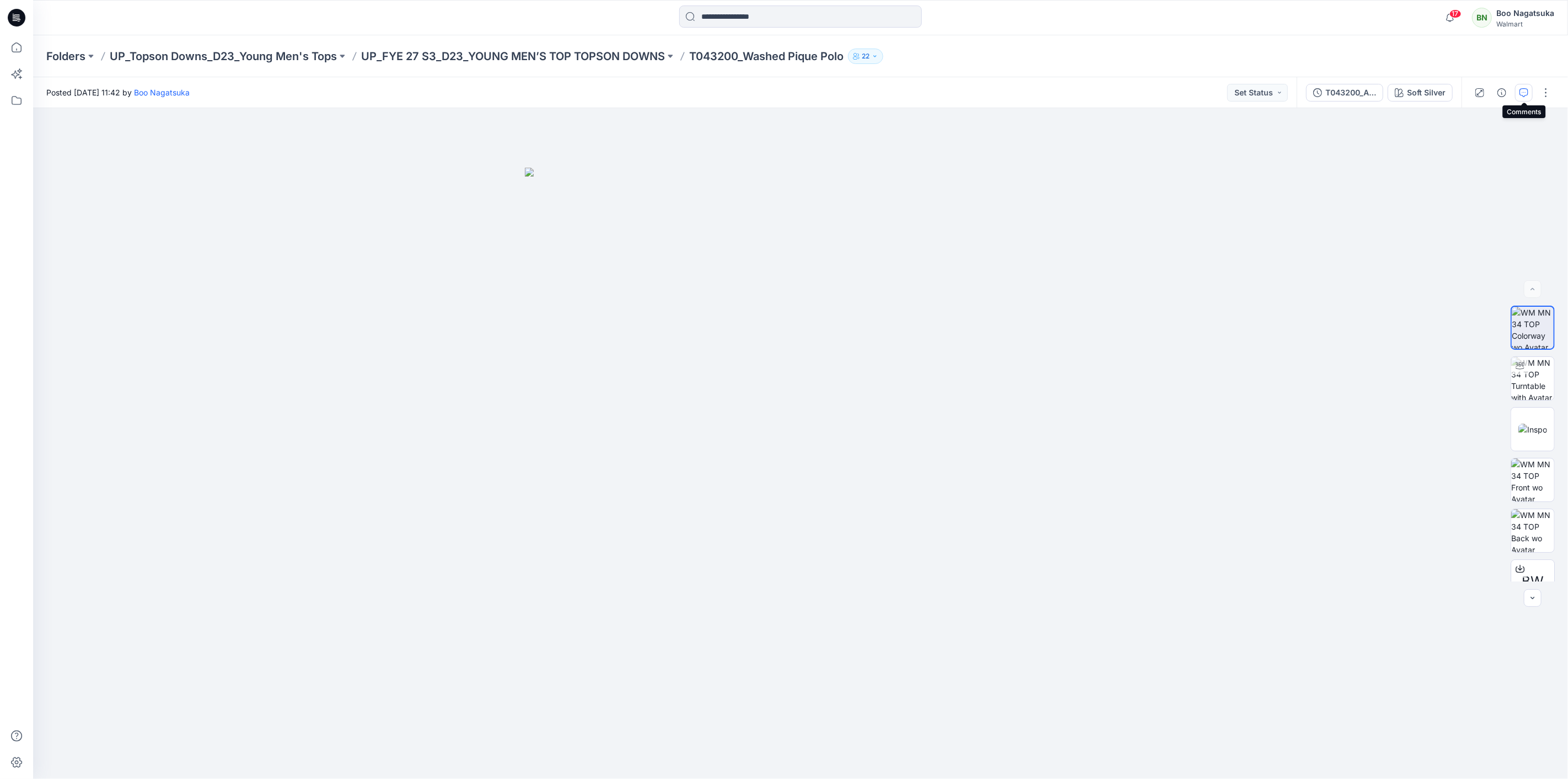
click at [1524, 88] on icon "button" at bounding box center [1524, 93] width 9 height 9
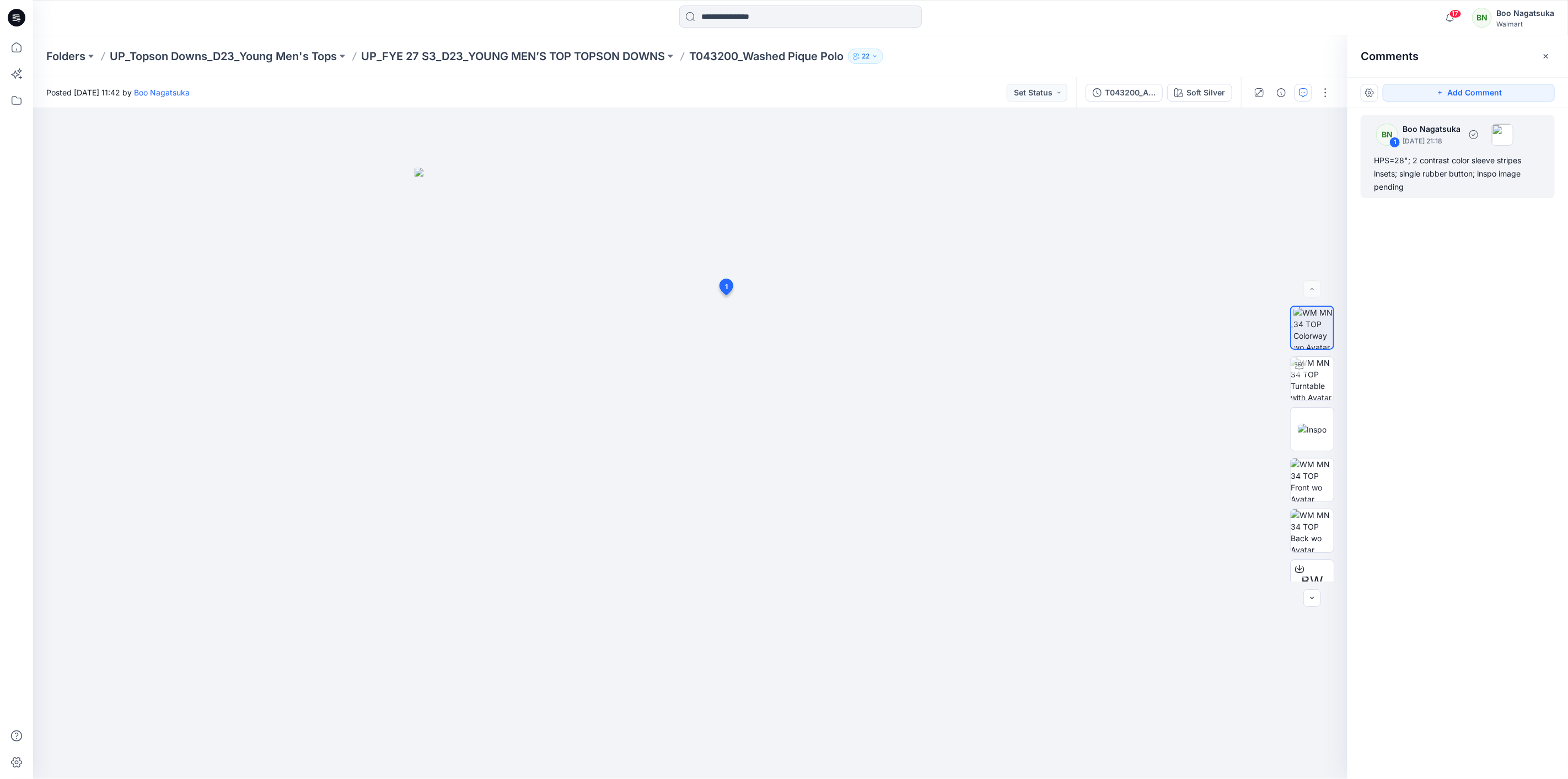
click at [1438, 164] on div "HPS=28"; 2 contrast color sleeve stripes insets; single rubber button; inspo im…" at bounding box center [1457, 174] width 167 height 40
click at [873, 321] on button "button" at bounding box center [872, 330] width 18 height 18
click at [884, 353] on p "Edit comment" at bounding box center [876, 355] width 50 height 12
drag, startPoint x: 763, startPoint y: 347, endPoint x: 822, endPoint y: 351, distance: 59.1
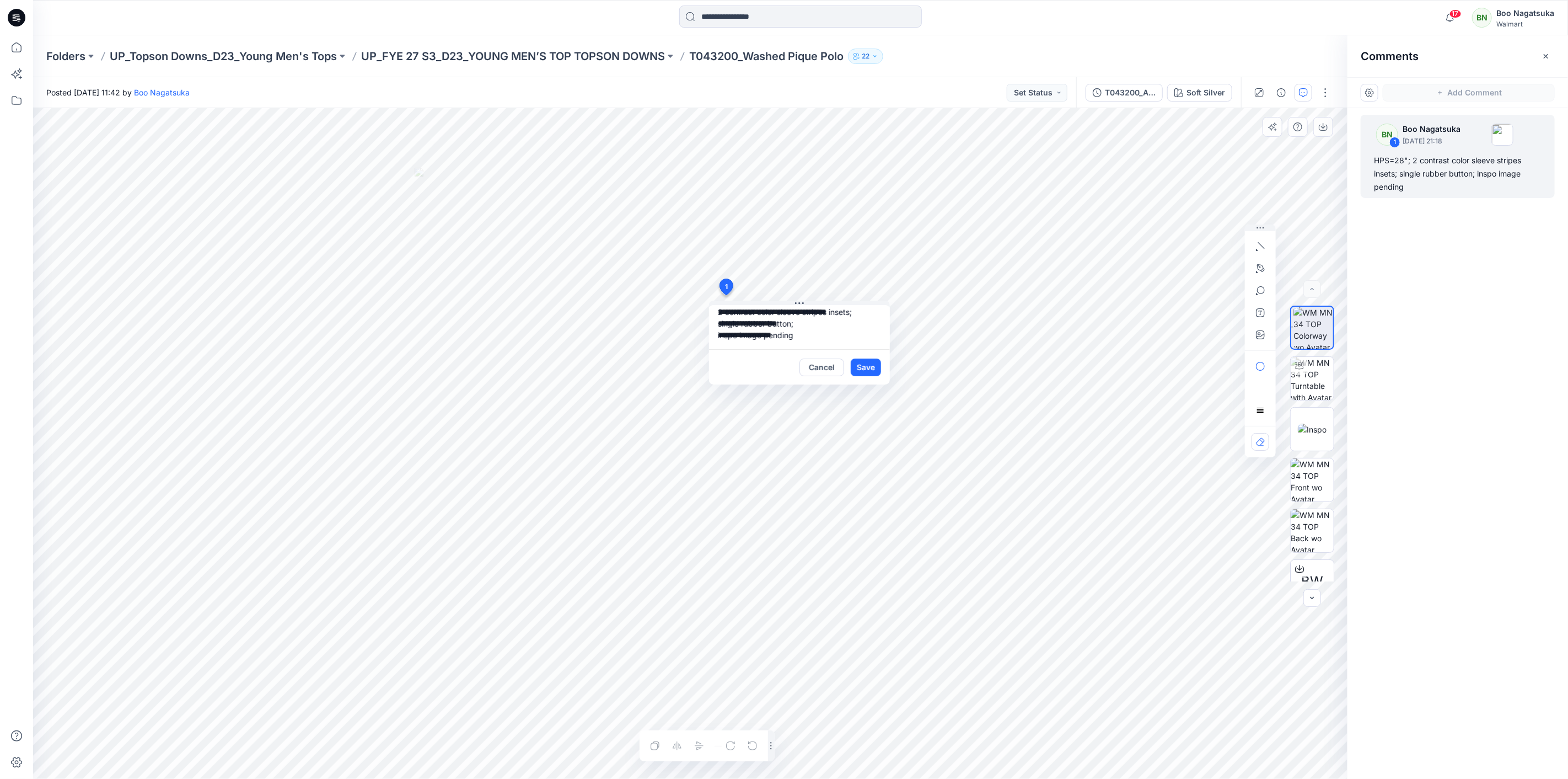
click at [822, 351] on div "**********" at bounding box center [799, 345] width 181 height 79
type textarea "**********"
click at [869, 367] on button "Save" at bounding box center [866, 367] width 30 height 18
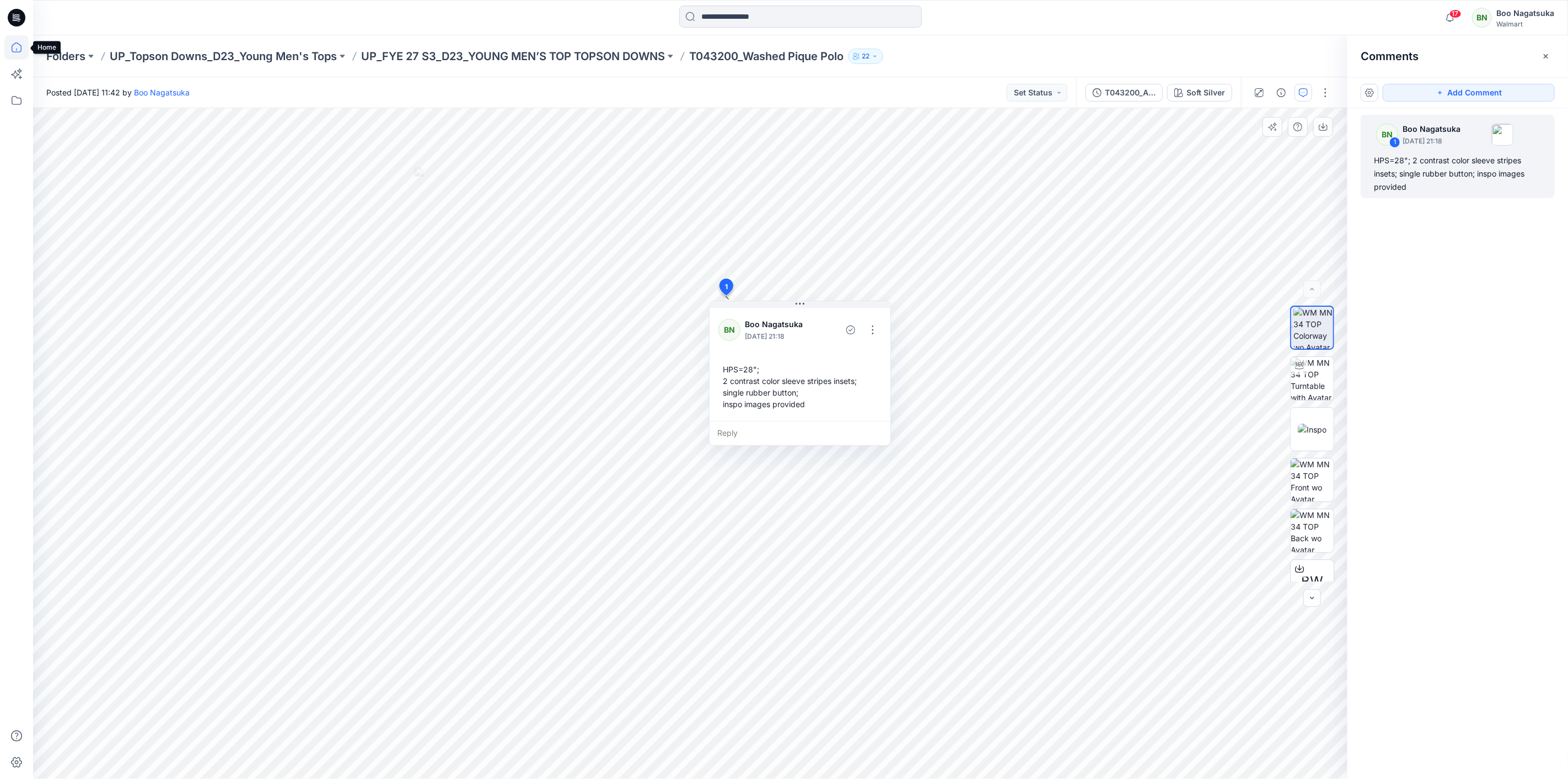
click at [21, 50] on icon at bounding box center [16, 48] width 10 height 10
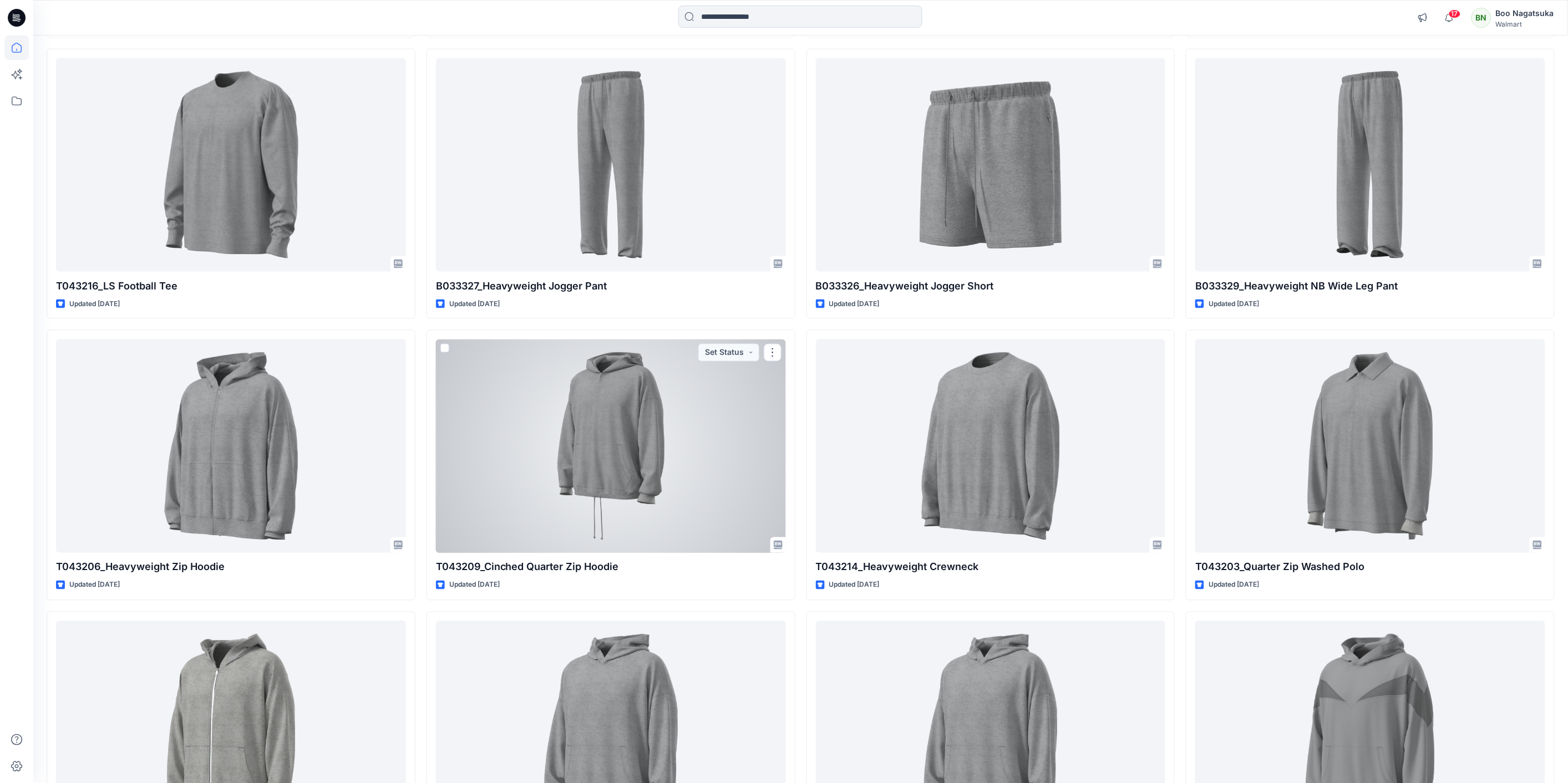
scroll to position [752, 0]
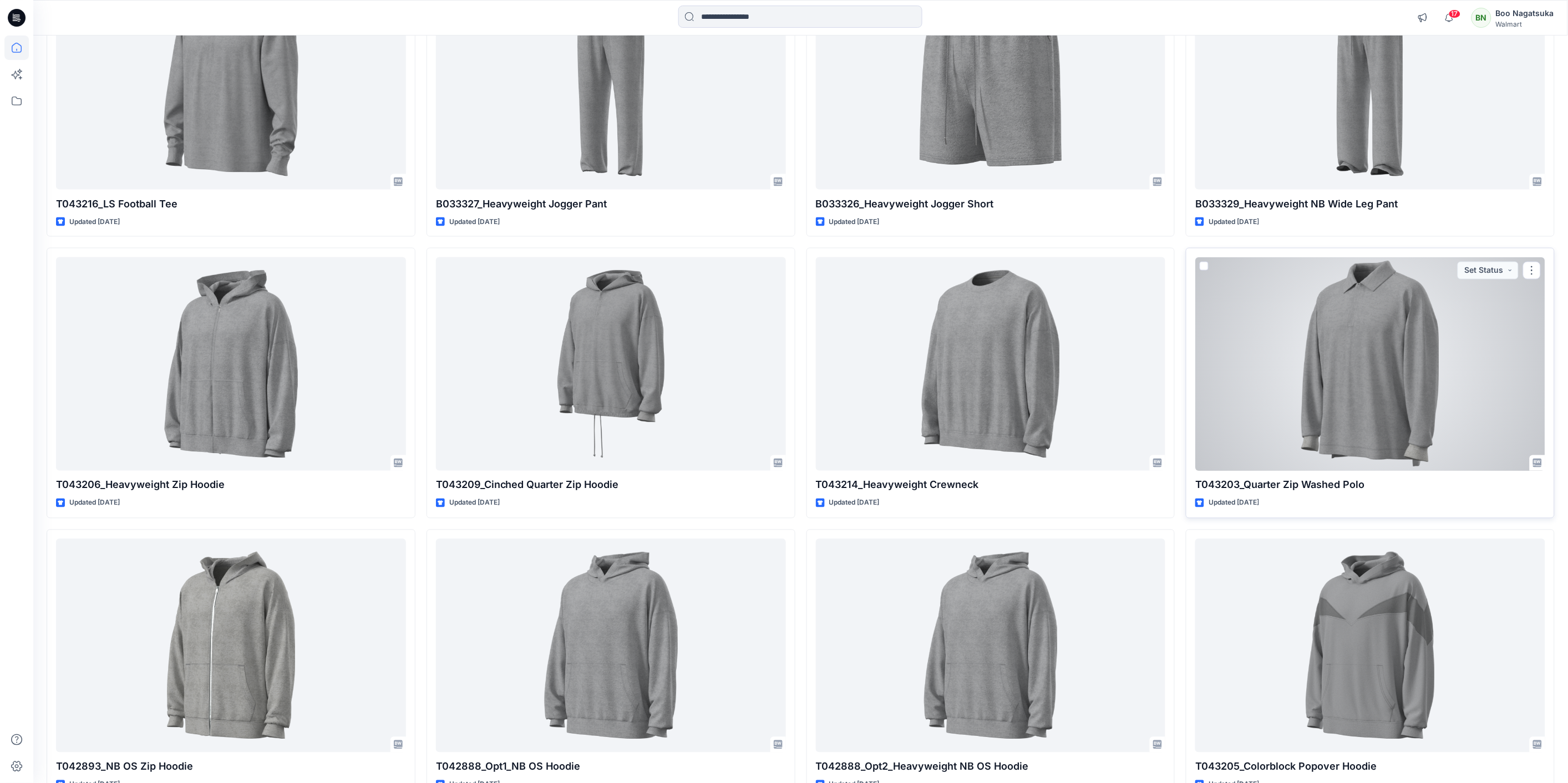
click at [1395, 427] on div at bounding box center [1370, 364] width 350 height 214
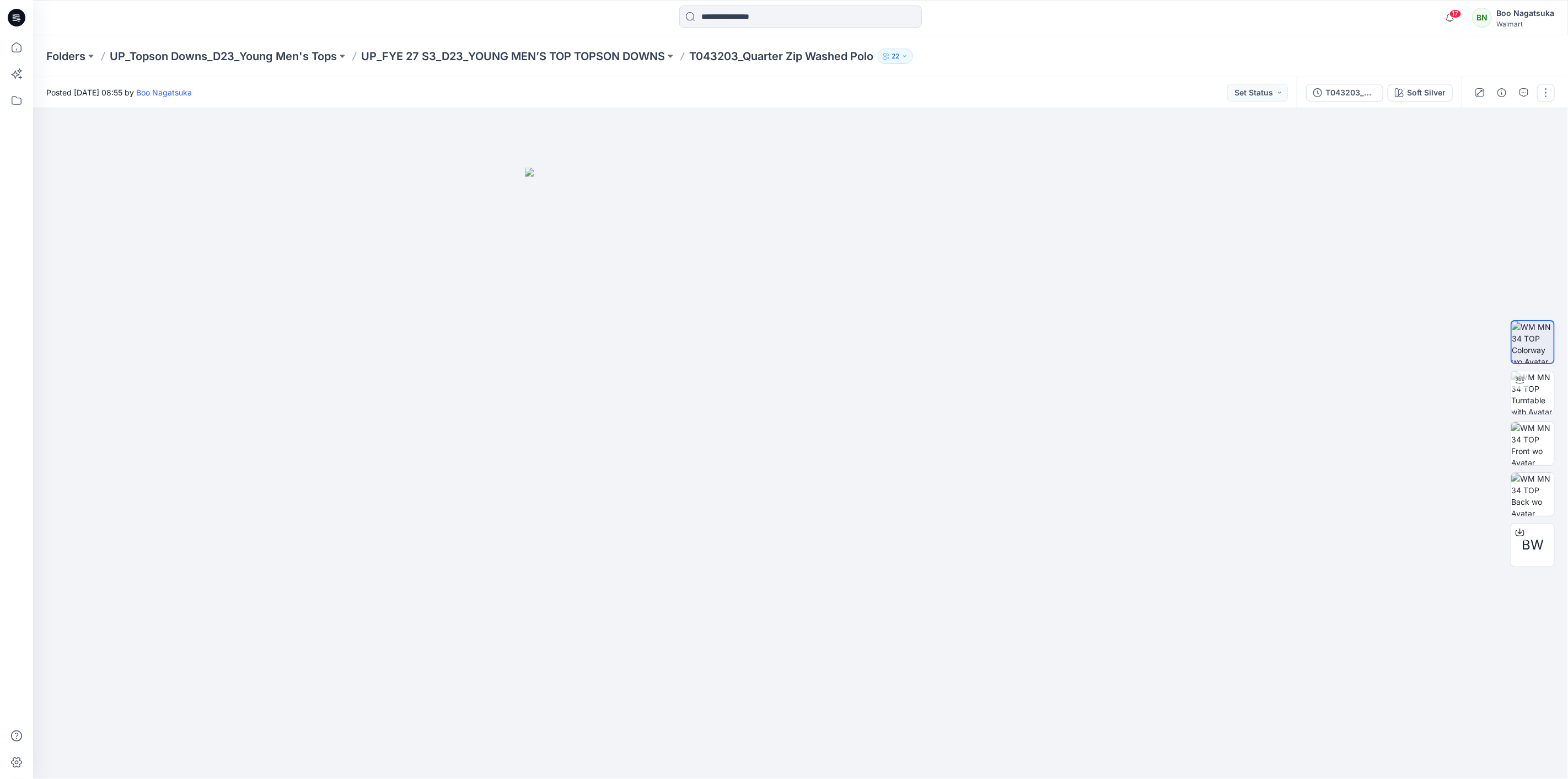
click at [1542, 89] on button "button" at bounding box center [1545, 93] width 18 height 18
click at [1471, 146] on p "Edit" at bounding box center [1475, 149] width 14 height 12
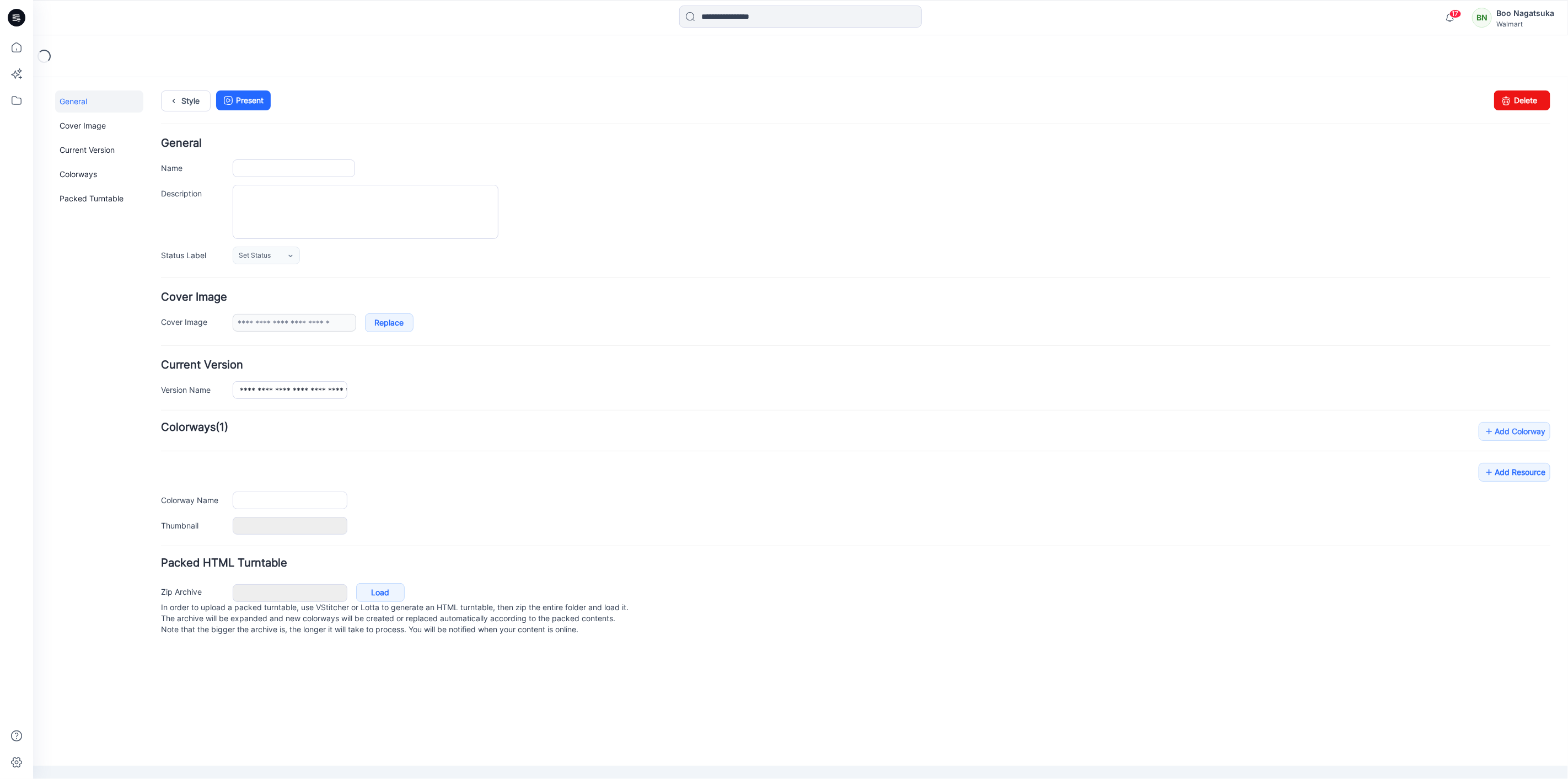
type input "**********"
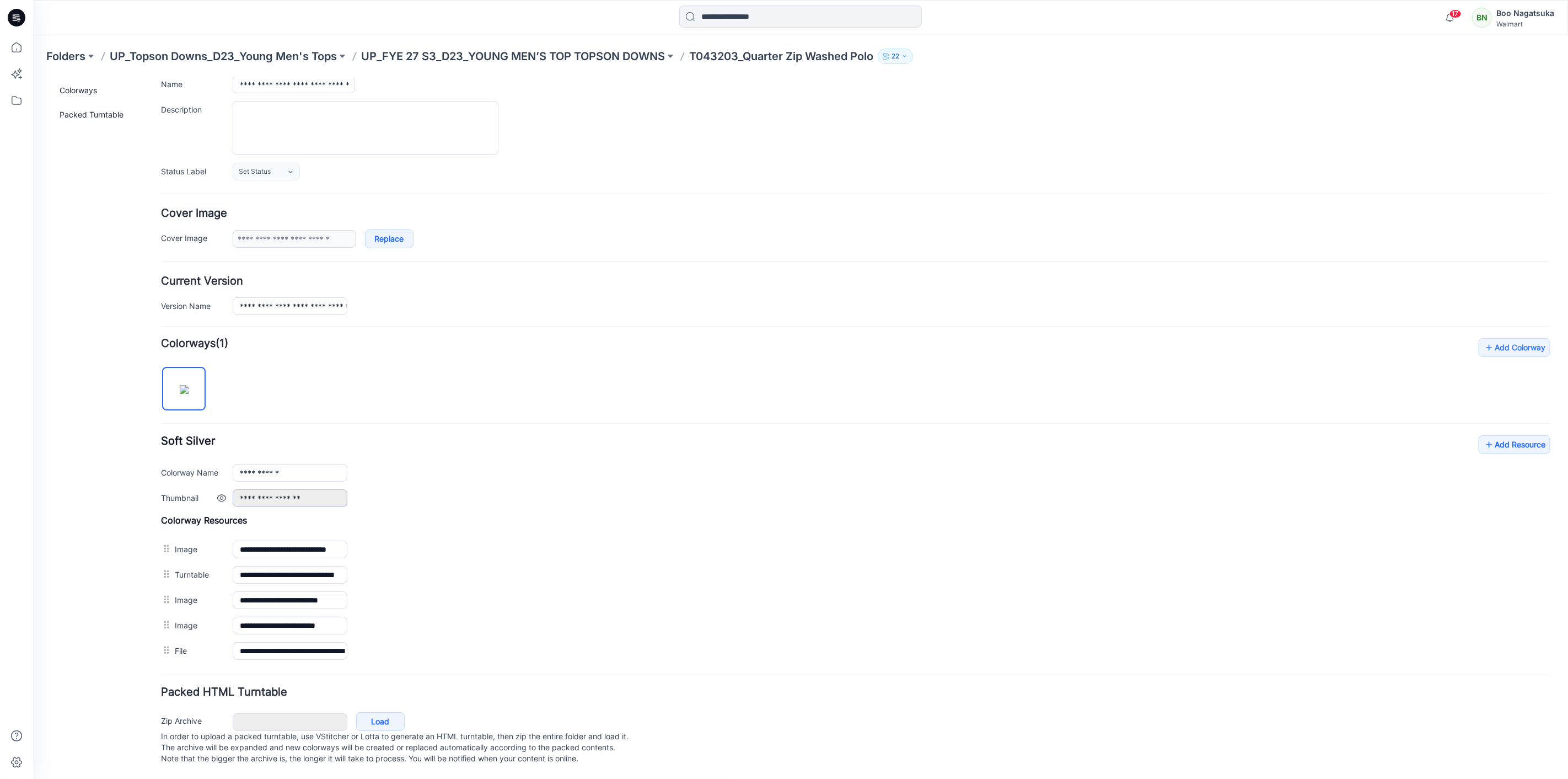
scroll to position [97, 0]
click at [1499, 435] on link "Add Resource" at bounding box center [1514, 444] width 72 height 19
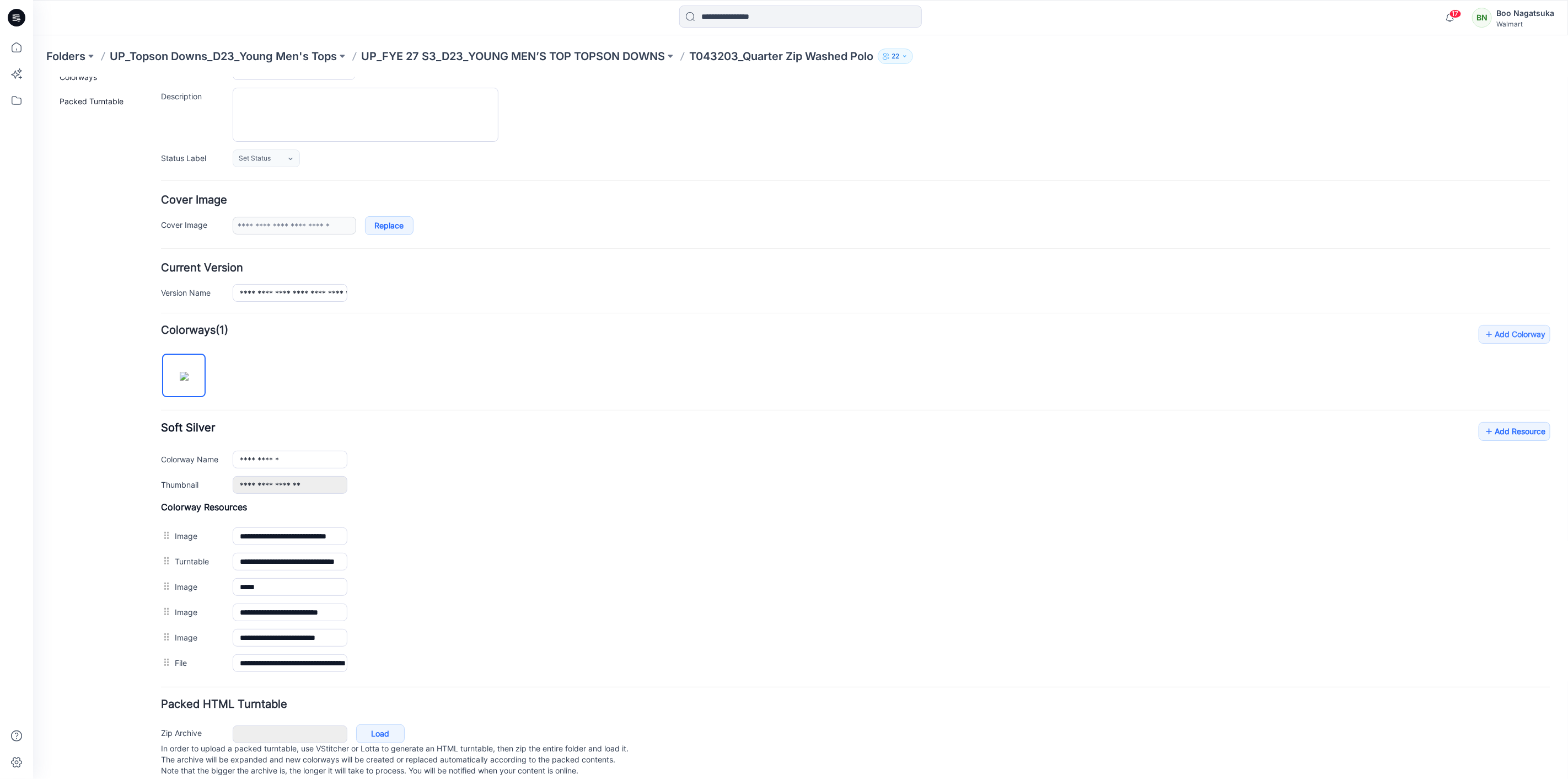
click at [94, 621] on div "General Cover Image Current Version Colorways Packed Turntable" at bounding box center [99, 392] width 88 height 798
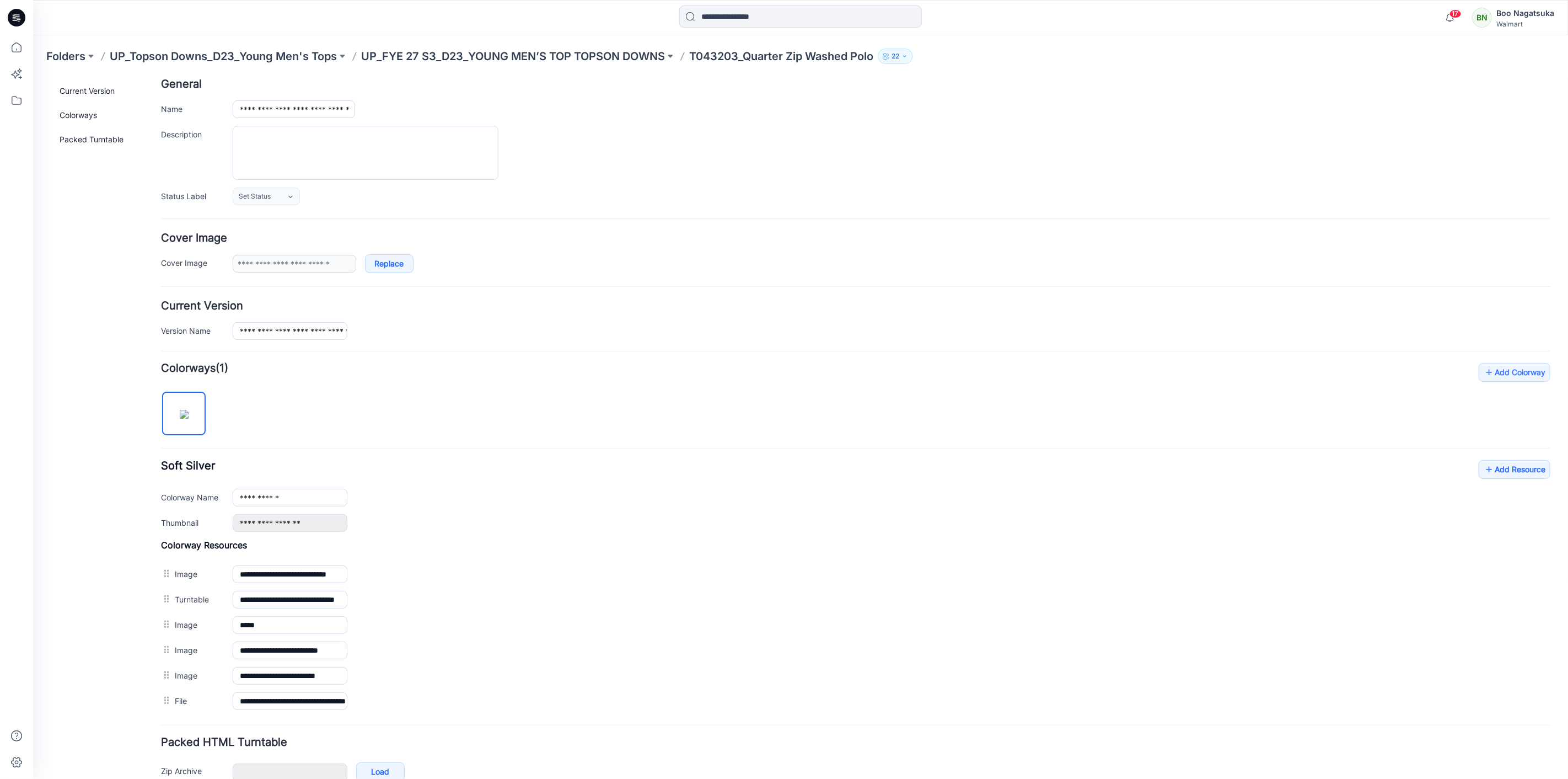
scroll to position [0, 0]
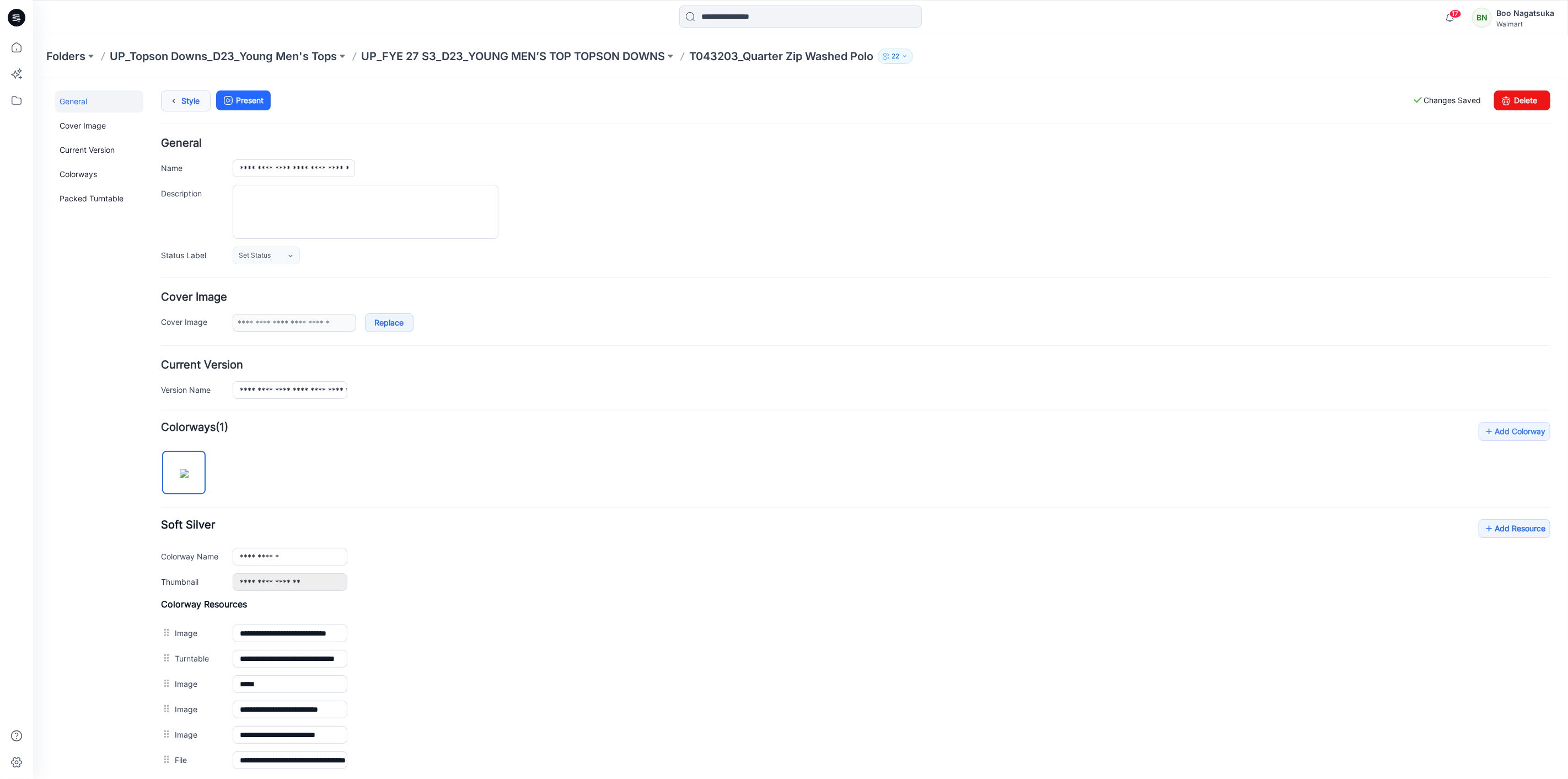
click at [187, 102] on link "Style" at bounding box center [186, 100] width 50 height 21
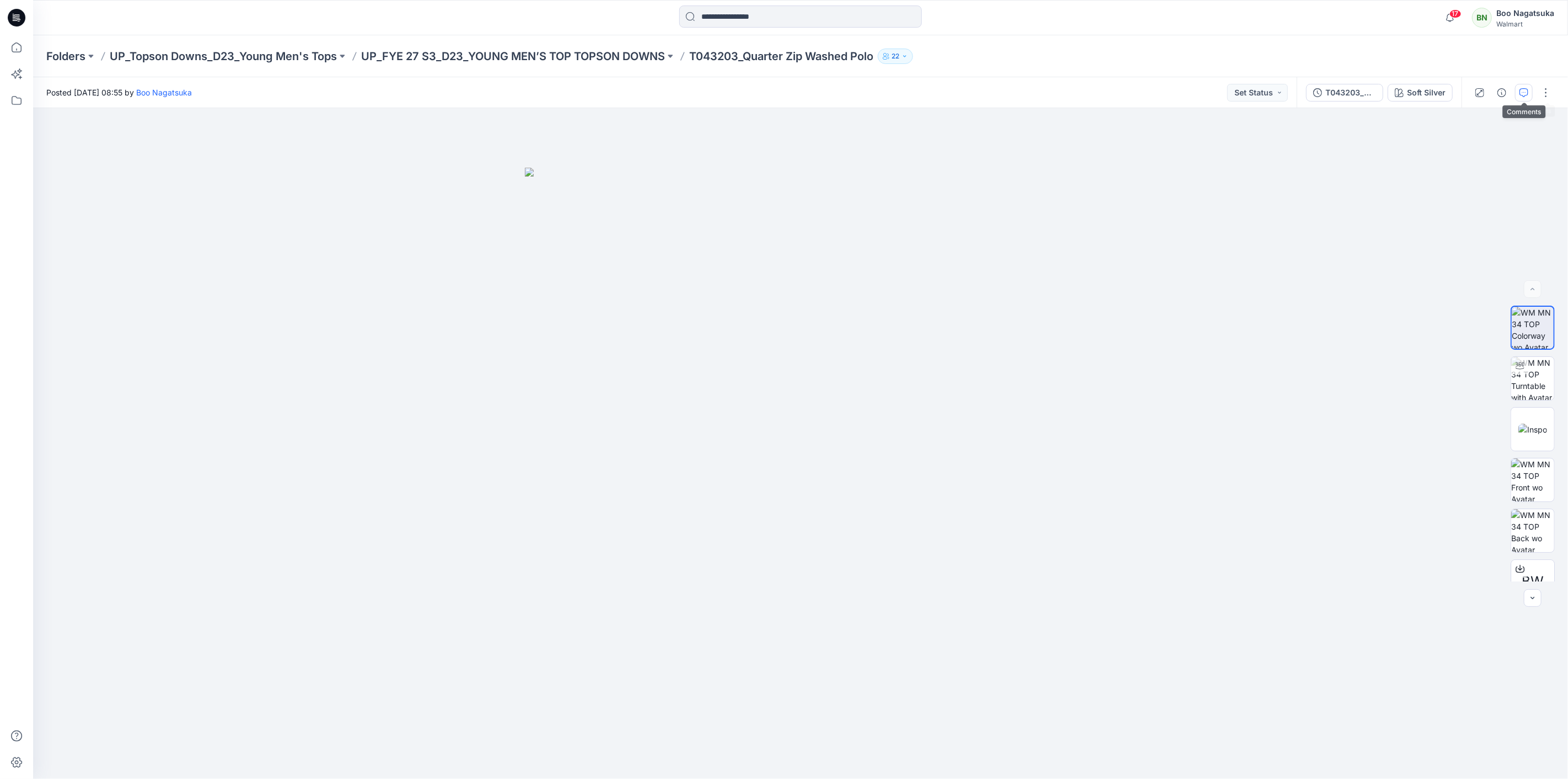
click at [1524, 91] on icon "button" at bounding box center [1524, 93] width 9 height 9
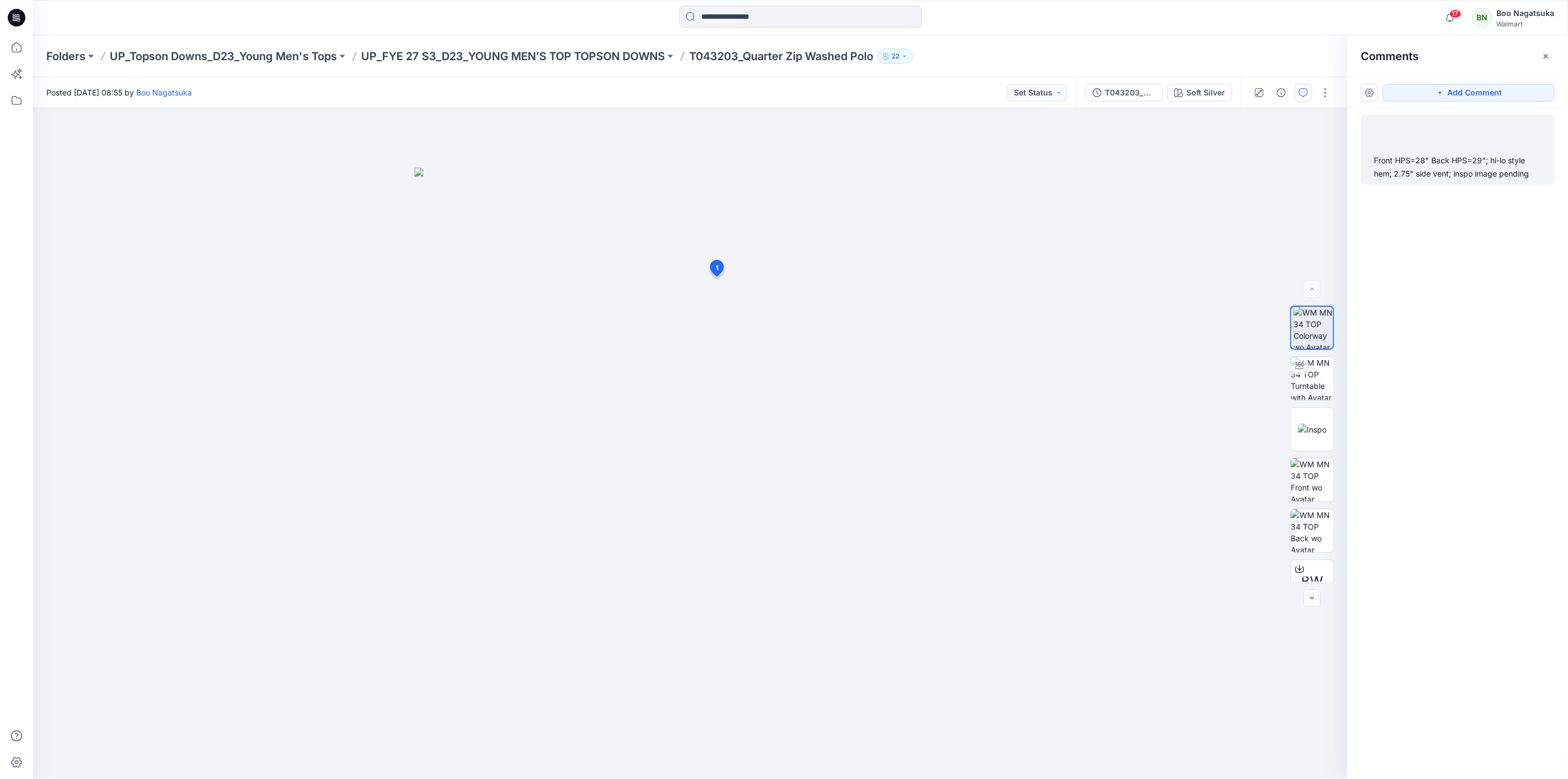
click at [1448, 180] on div "Front HPS=28" Back HPS=29"; hi-lo style hem; 2.75" side vent; inspo image pendi…" at bounding box center [1457, 167] width 167 height 26
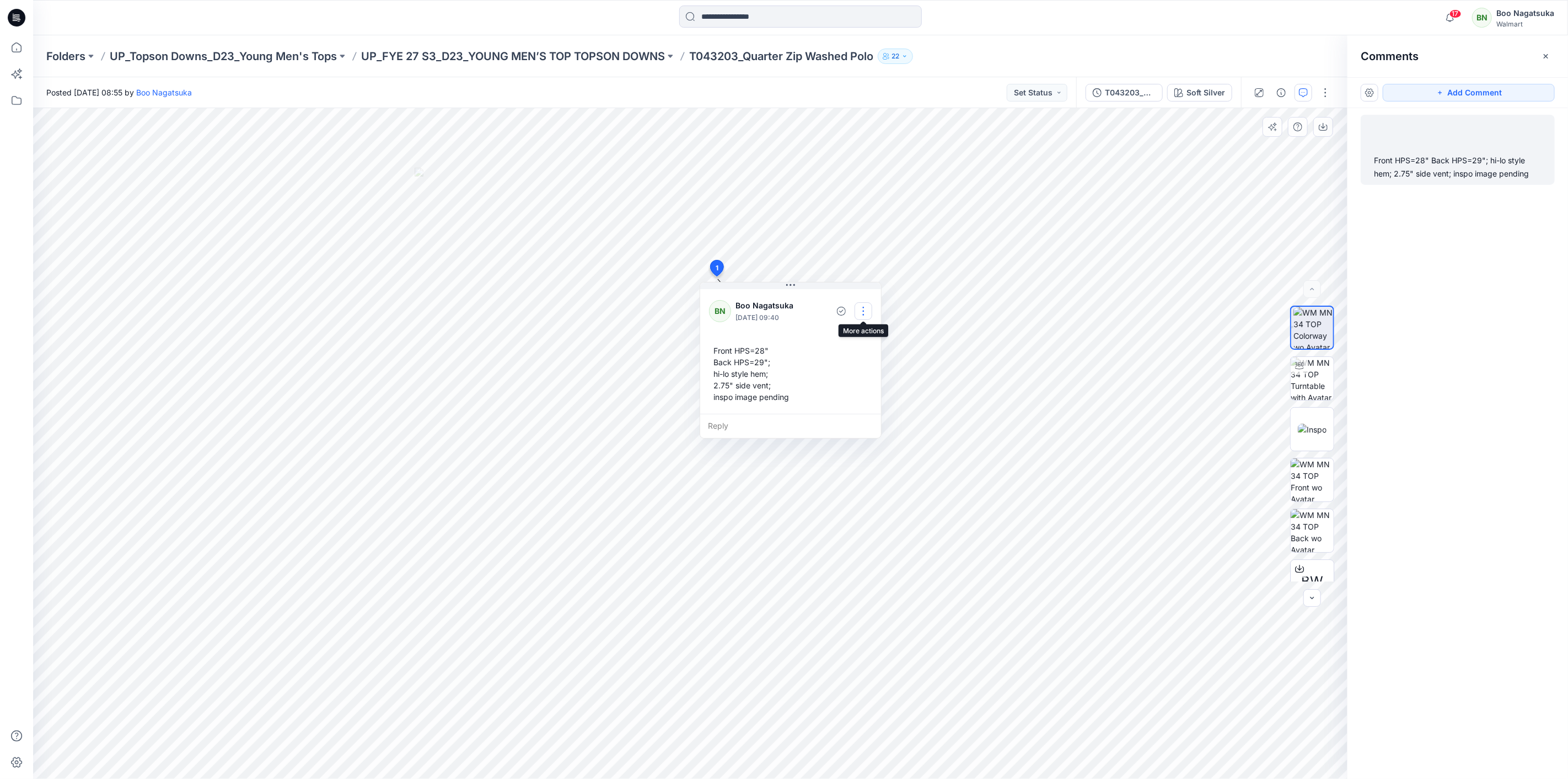
click at [869, 310] on button "button" at bounding box center [863, 311] width 18 height 18
click at [874, 336] on p "Edit comment" at bounding box center [866, 336] width 50 height 12
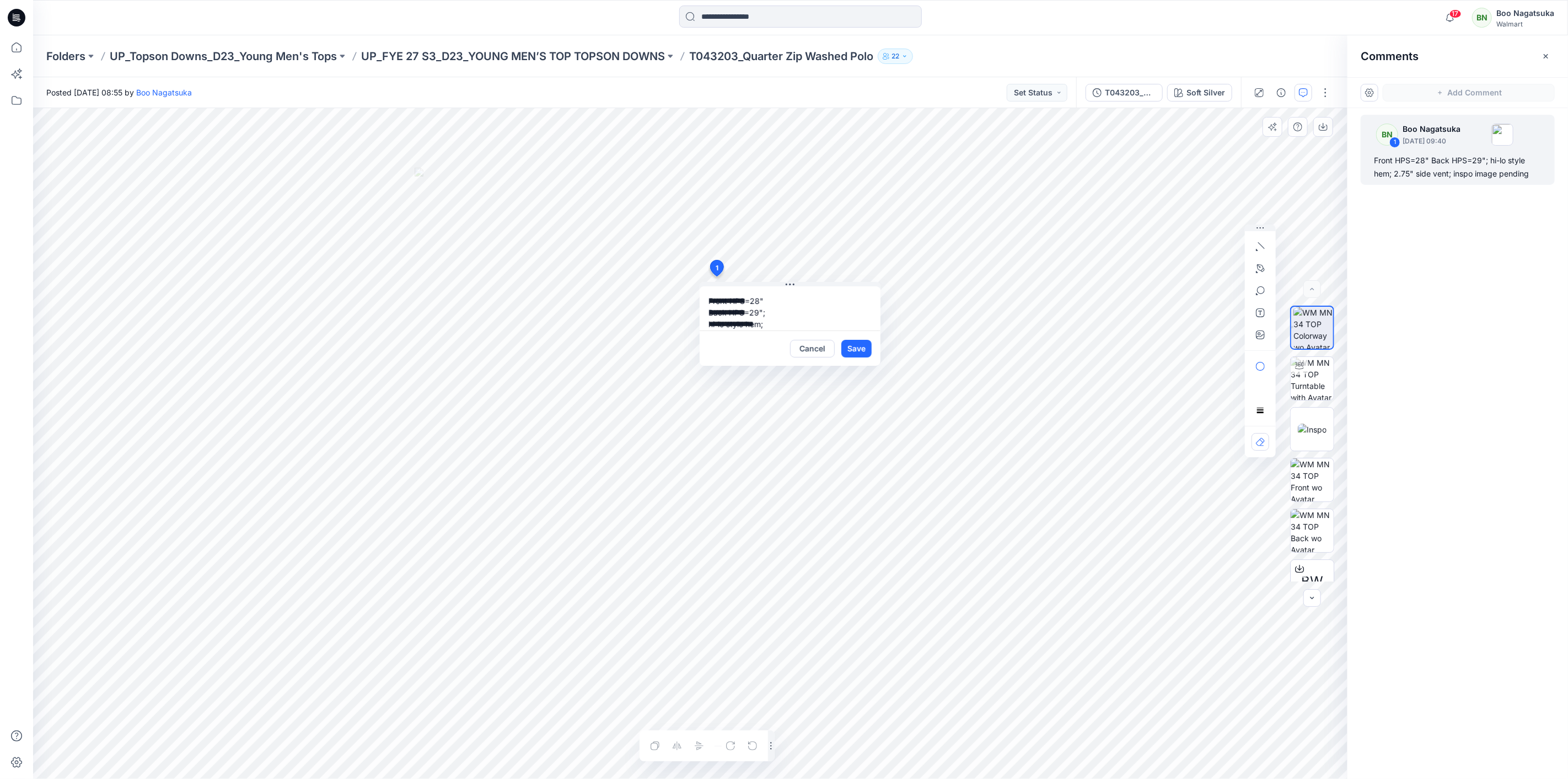
click at [752, 294] on textarea "**********" at bounding box center [789, 308] width 181 height 44
click at [708, 301] on textarea "**********" at bounding box center [789, 308] width 181 height 44
type textarea "**********"
click at [858, 353] on button "Save" at bounding box center [856, 348] width 30 height 18
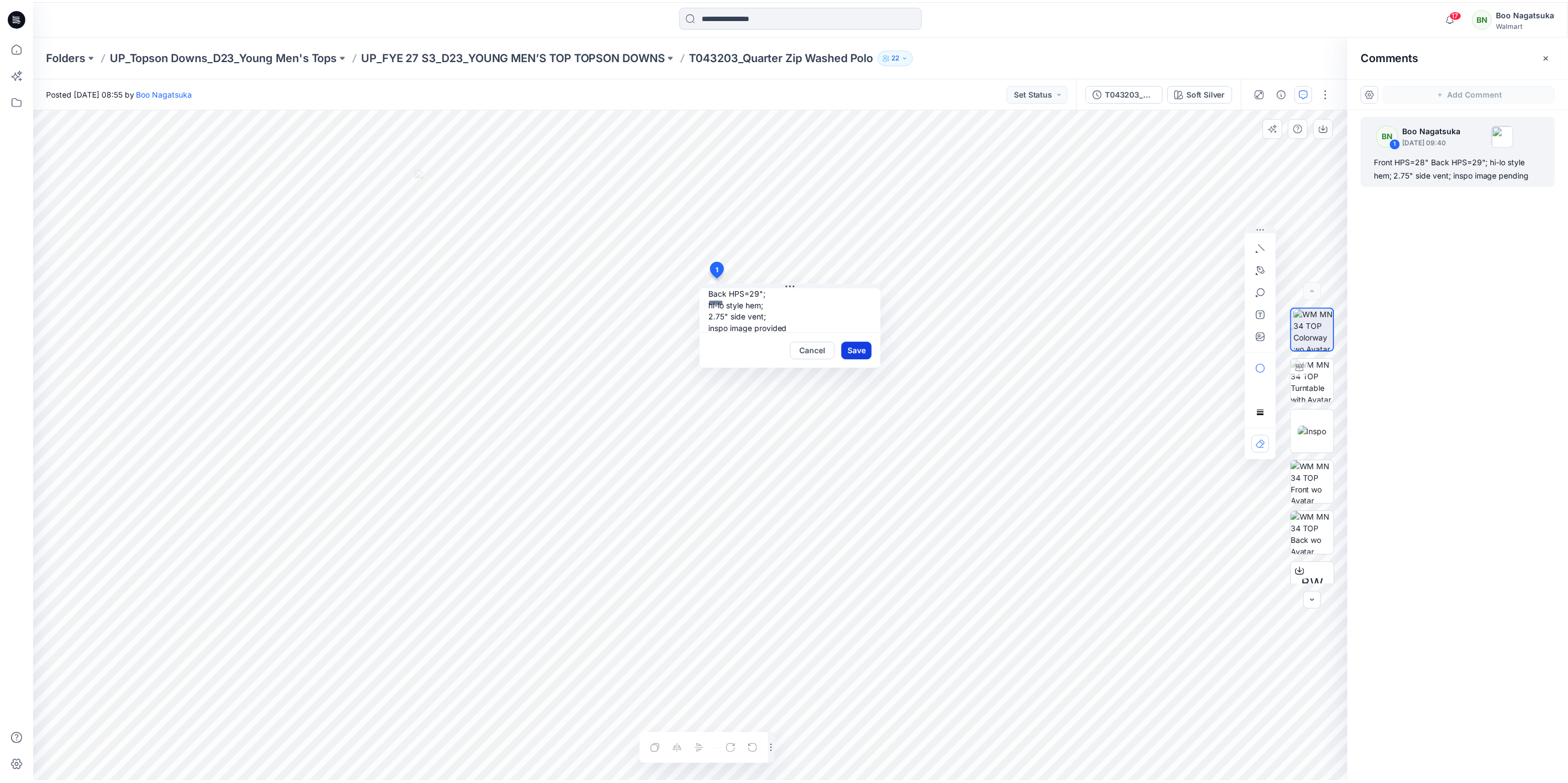
scroll to position [0, 0]
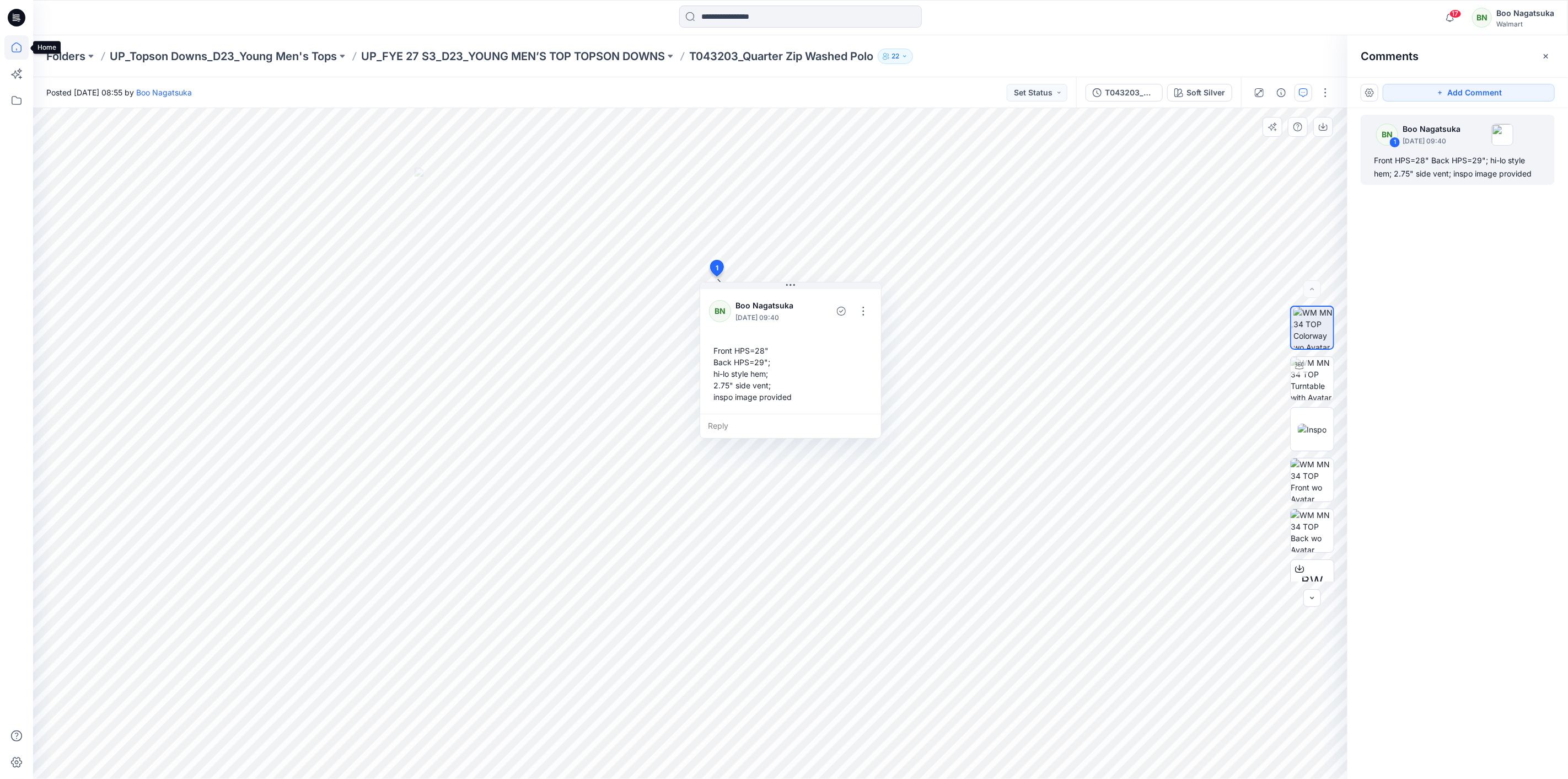
click at [17, 45] on icon at bounding box center [16, 48] width 24 height 24
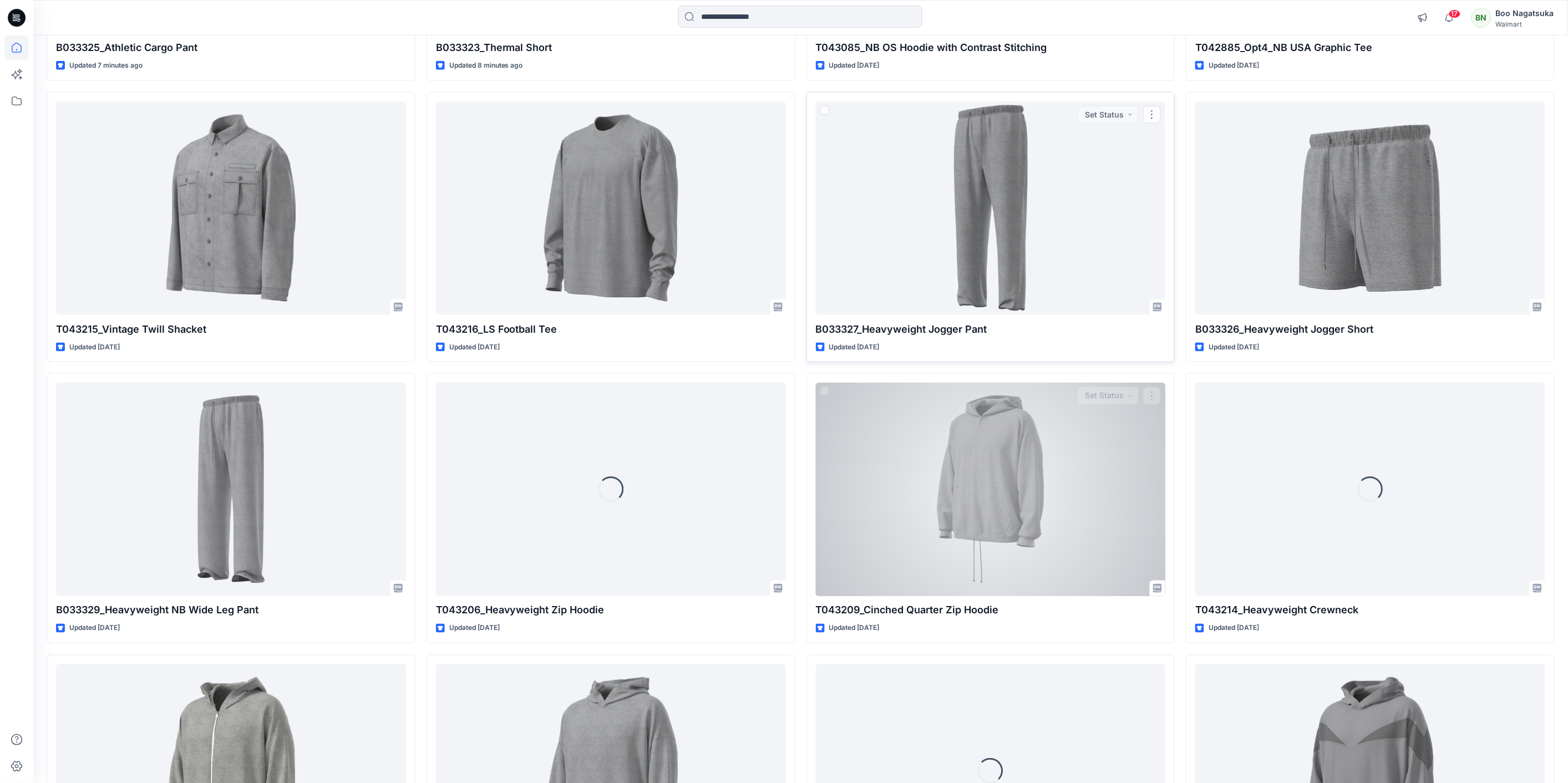
scroll to position [629, 0]
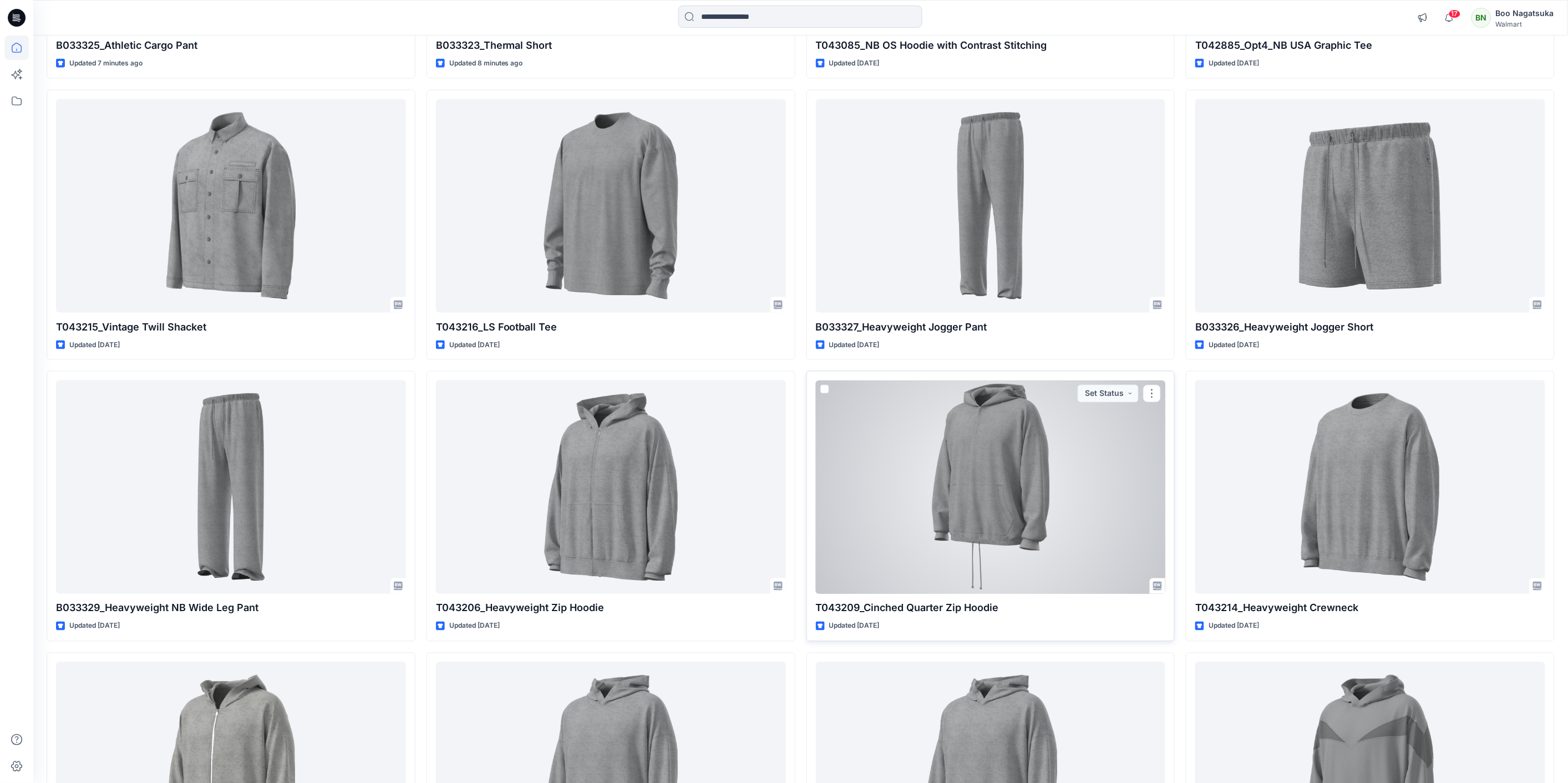
click at [988, 488] on div at bounding box center [991, 487] width 350 height 214
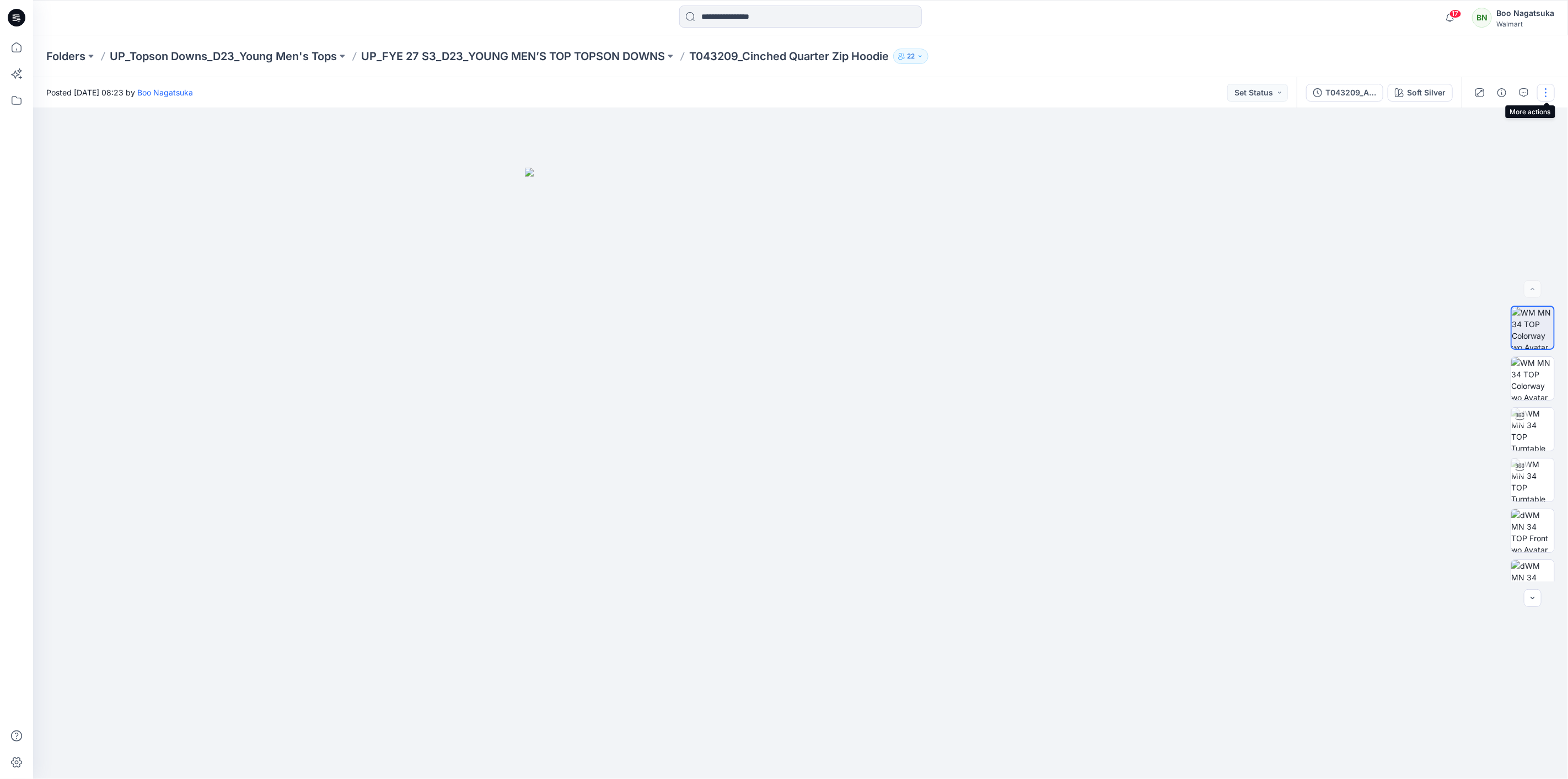
click at [1550, 96] on button "button" at bounding box center [1545, 93] width 18 height 18
click at [1492, 147] on button "Edit" at bounding box center [1499, 149] width 102 height 21
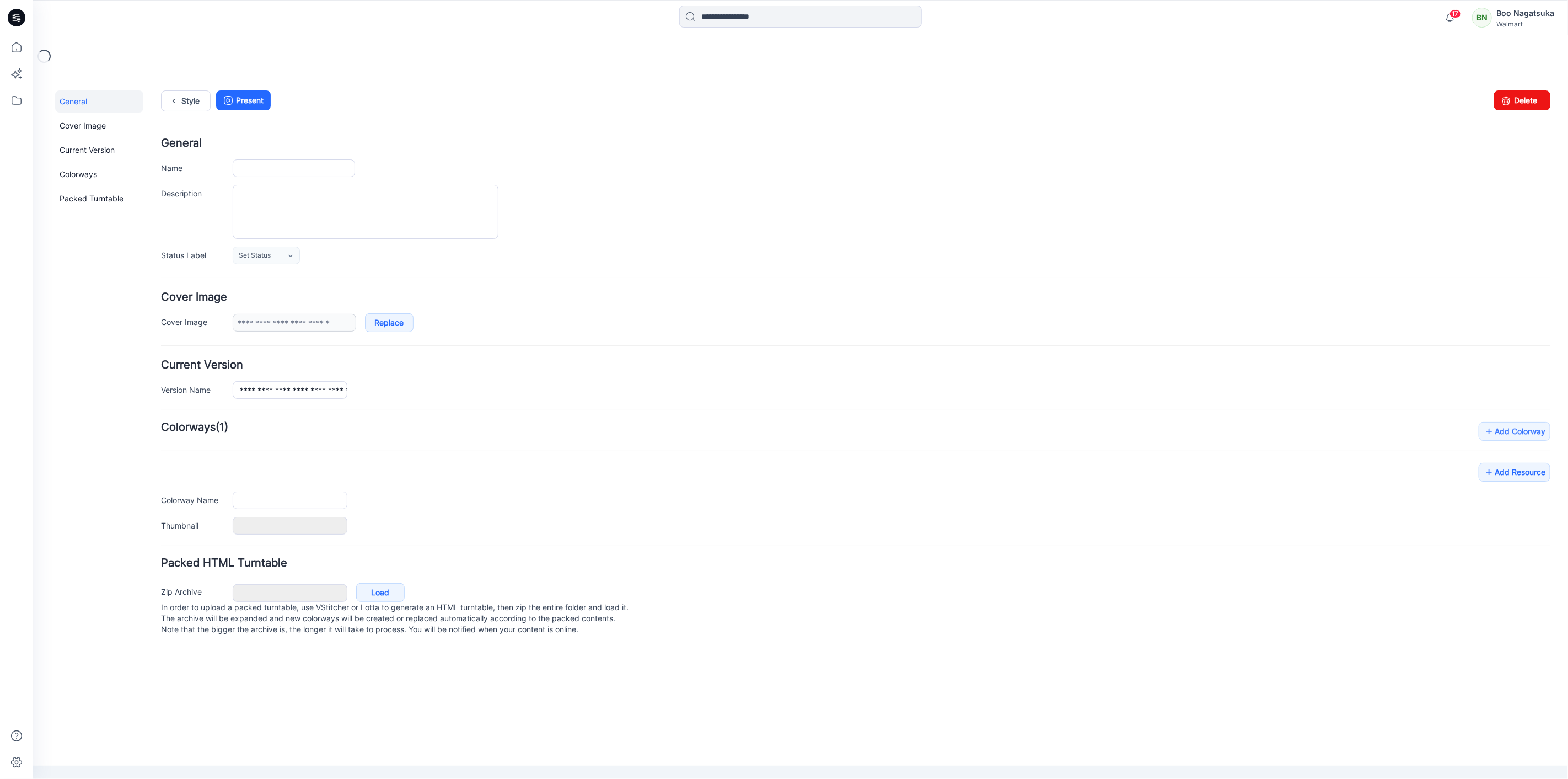
type input "**********"
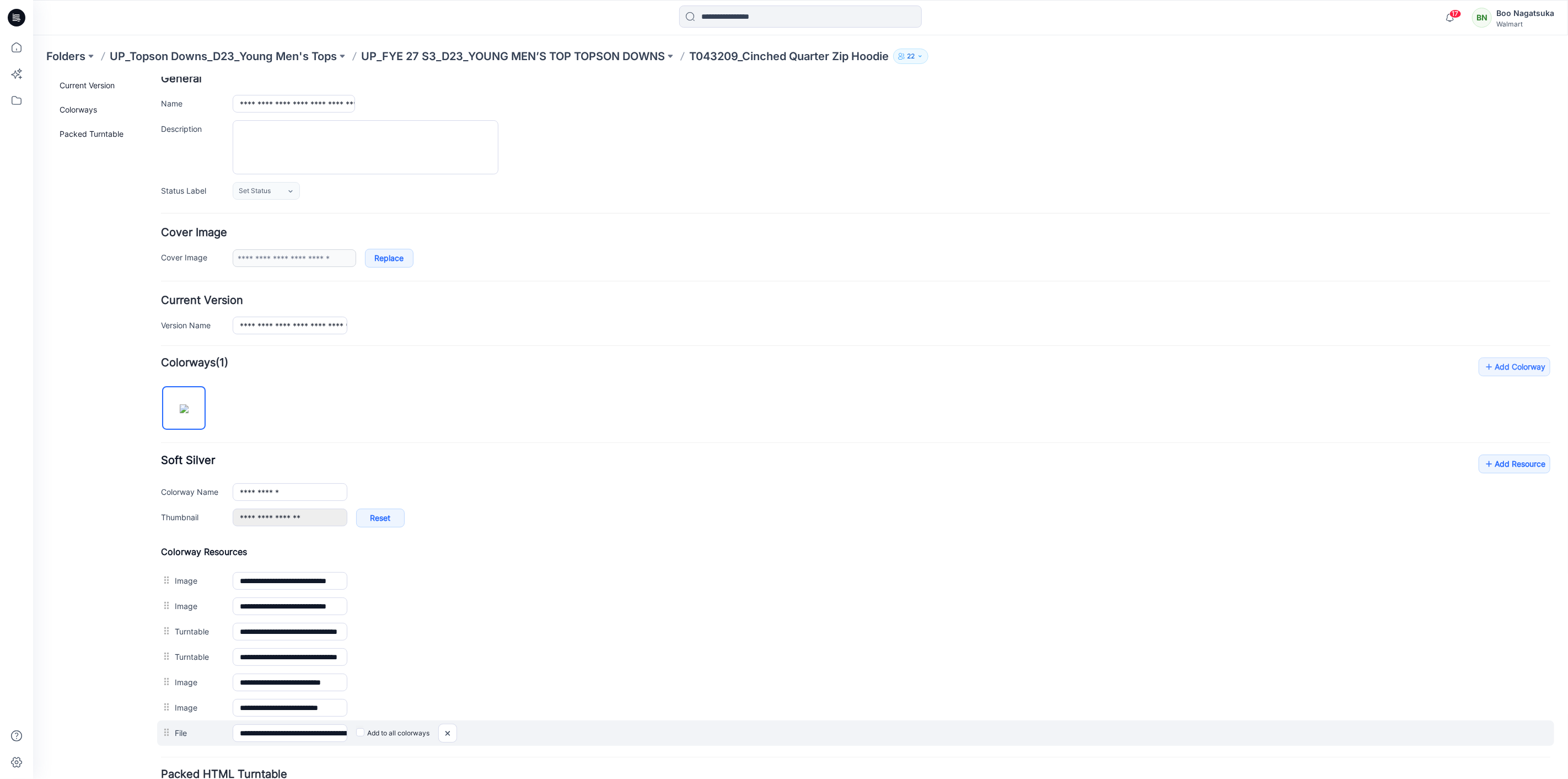
scroll to position [160, 0]
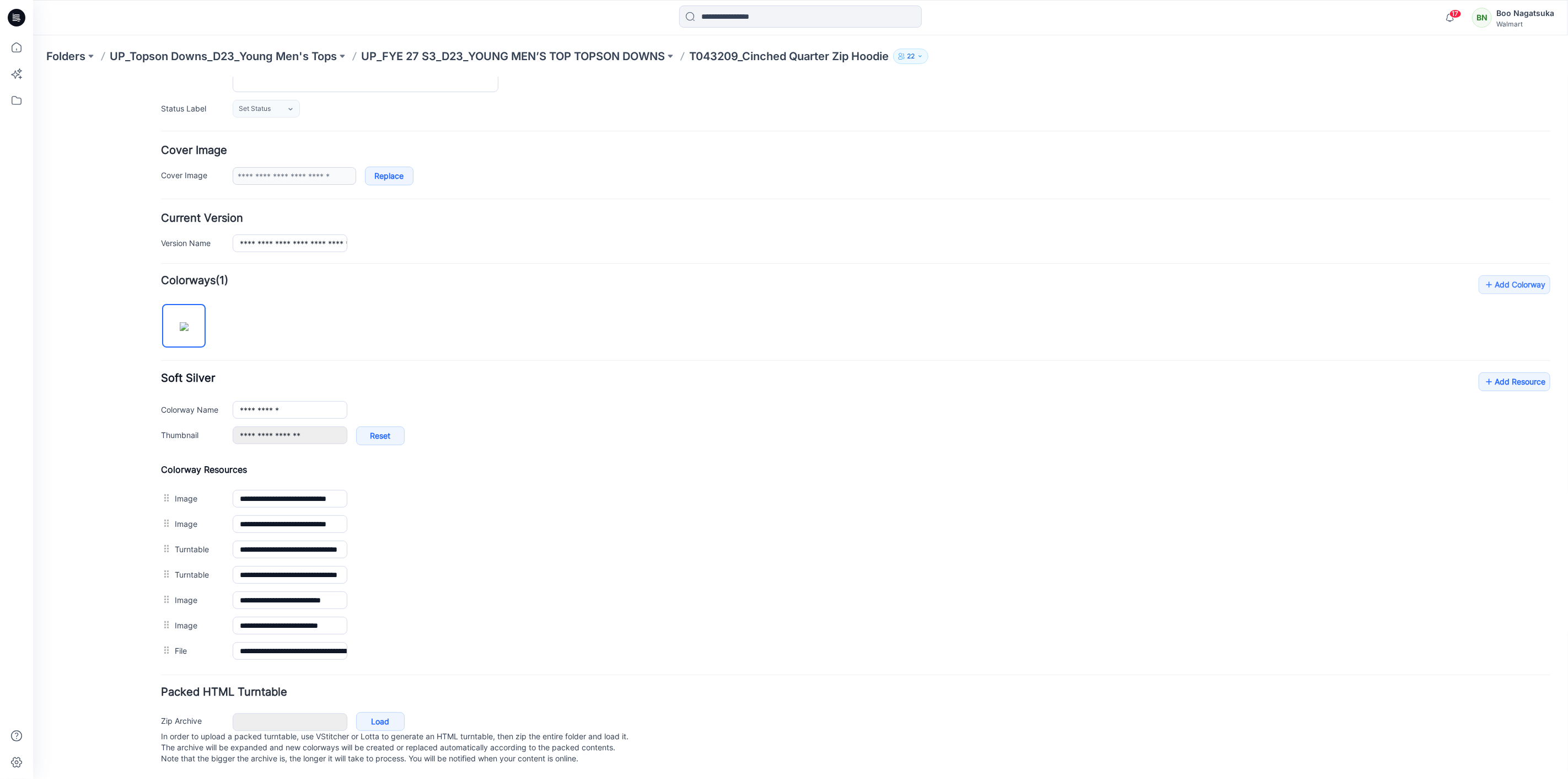
click at [1524, 379] on div "**********" at bounding box center [855, 414] width 1390 height 84
click at [1521, 372] on link "Add Resource" at bounding box center [1514, 381] width 72 height 19
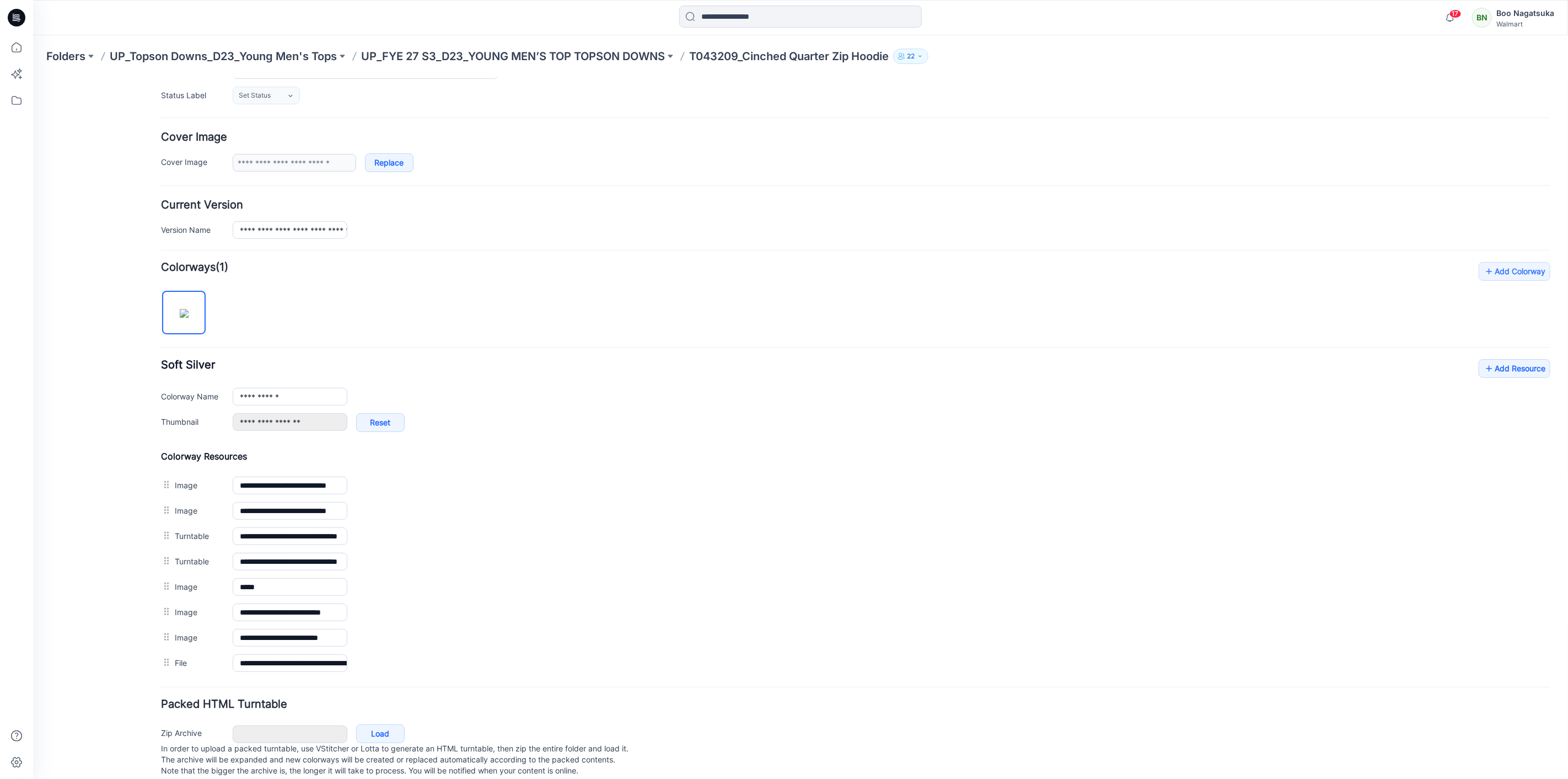
click at [119, 605] on div "General Cover Image Current Version Colorways Packed Turntable" at bounding box center [99, 360] width 88 height 861
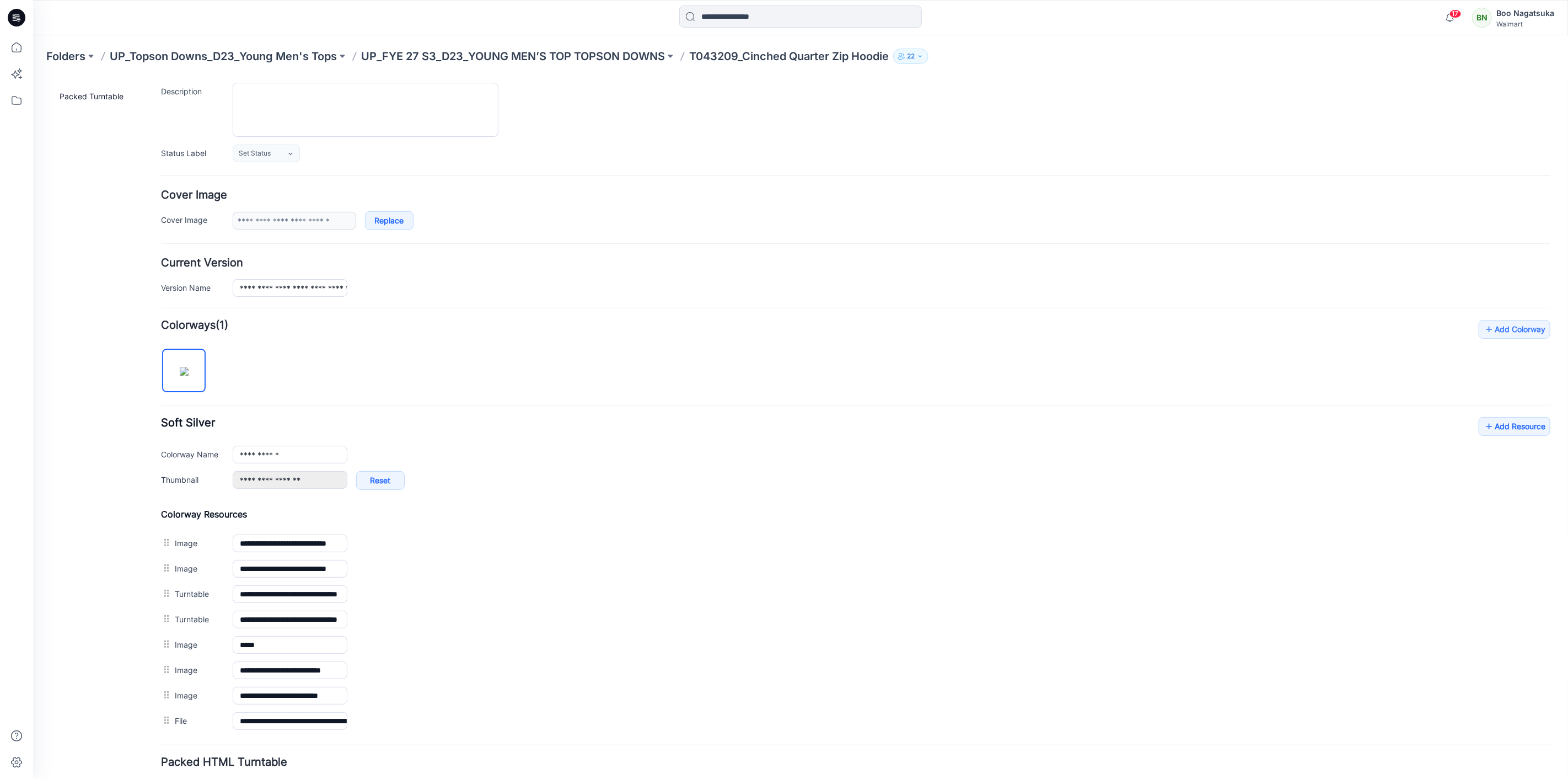
scroll to position [0, 0]
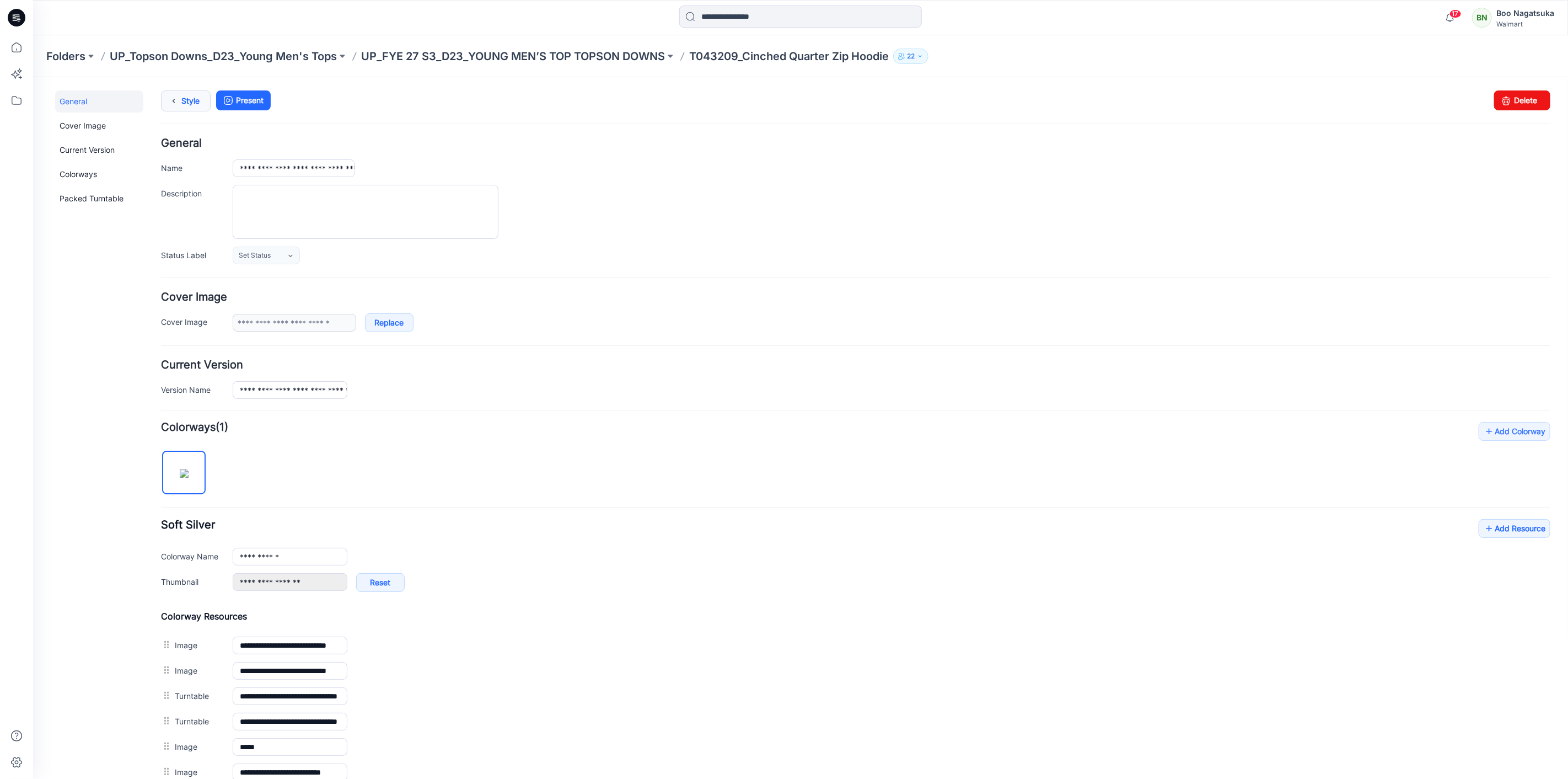
click at [184, 102] on link "Style" at bounding box center [186, 100] width 50 height 21
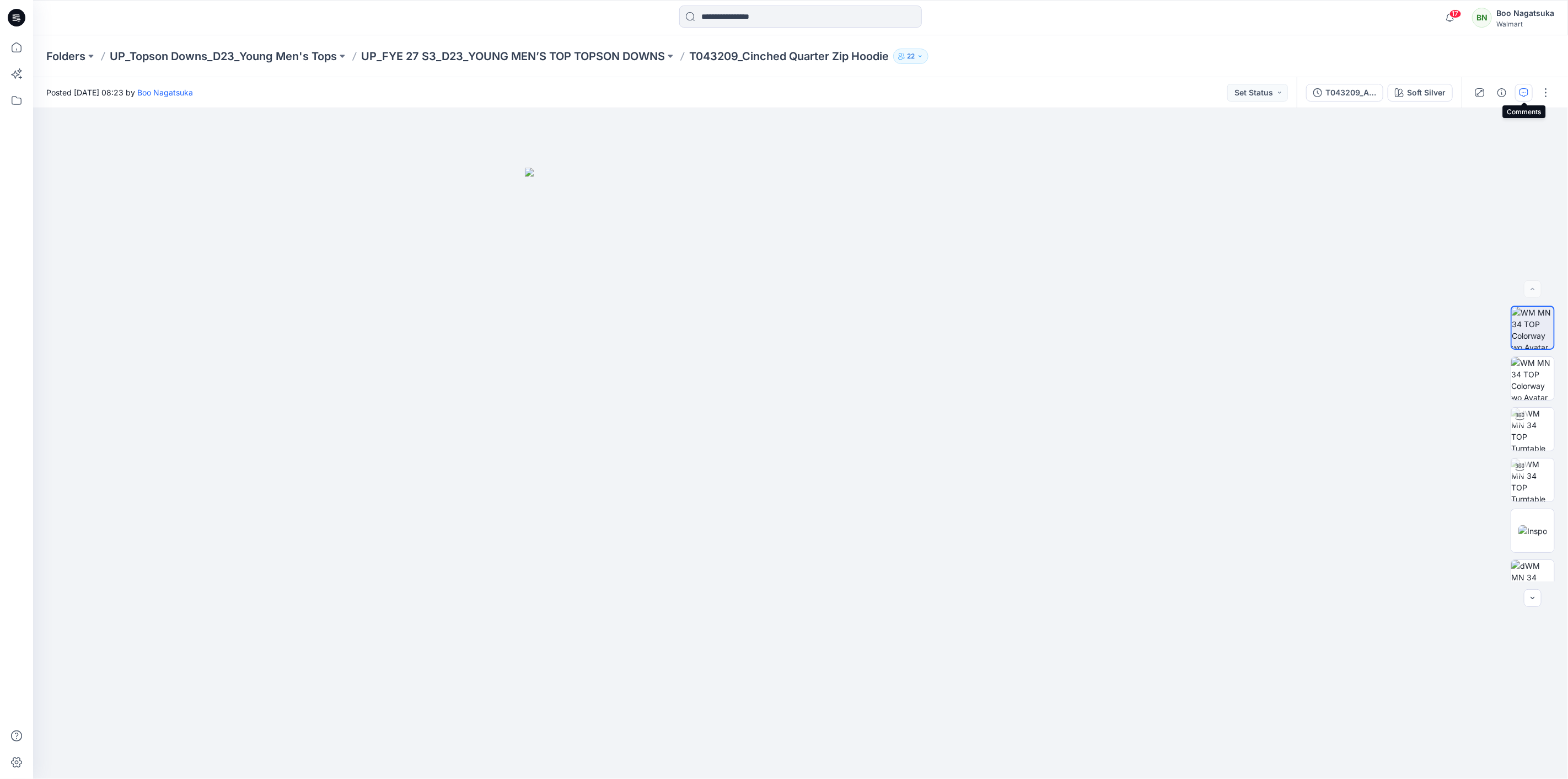
click at [1524, 85] on button "button" at bounding box center [1524, 93] width 18 height 18
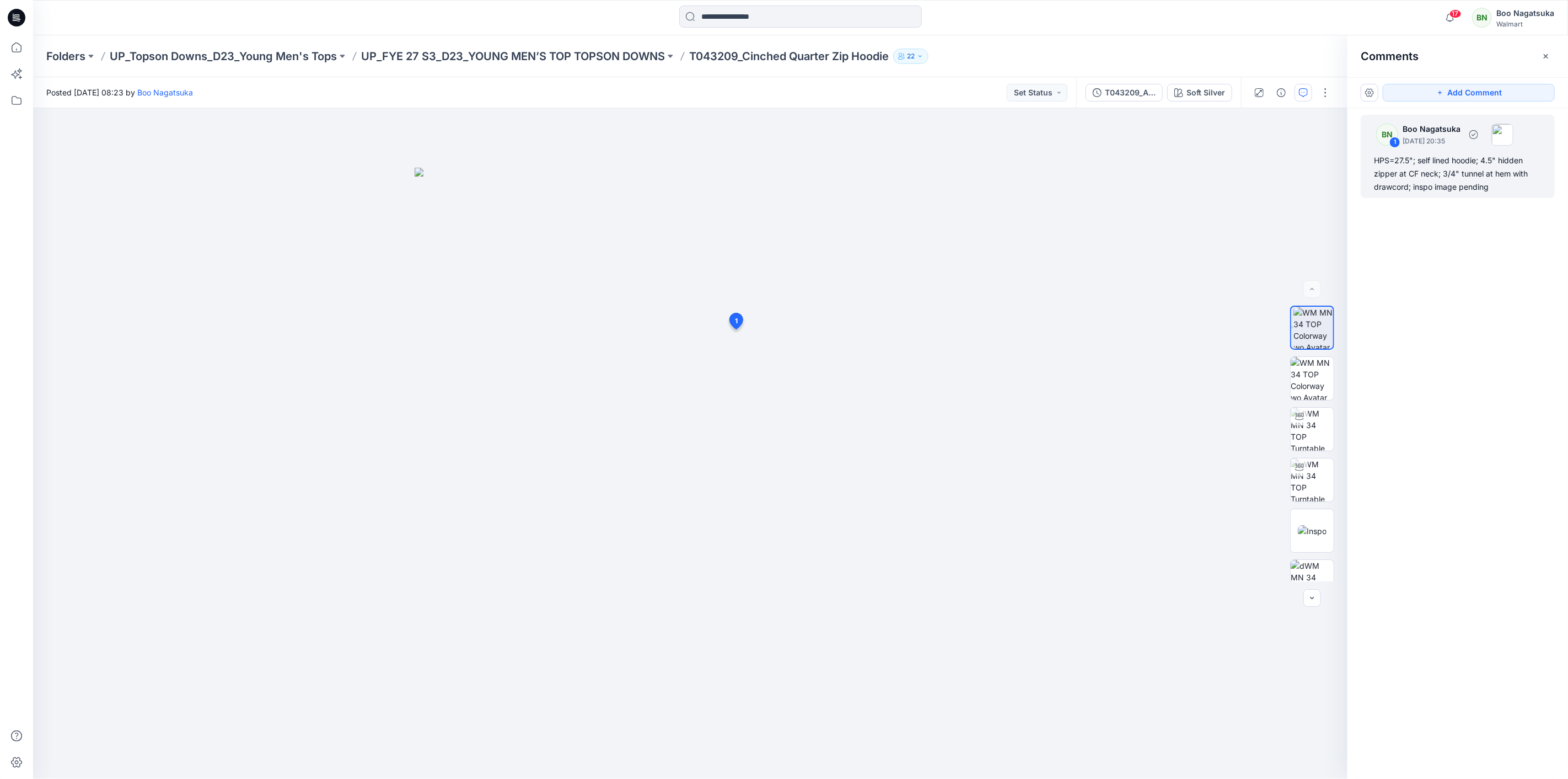
click at [1475, 181] on div "HPS=27.5"; self lined hoodie; 4.5" hidden zipper at CF neck; 3/4" tunnel at hem…" at bounding box center [1457, 174] width 167 height 40
drag, startPoint x: 888, startPoint y: 365, endPoint x: 888, endPoint y: 378, distance: 13.0
click at [888, 368] on button "button" at bounding box center [883, 364] width 18 height 18
click at [886, 392] on p "Edit comment" at bounding box center [886, 393] width 50 height 12
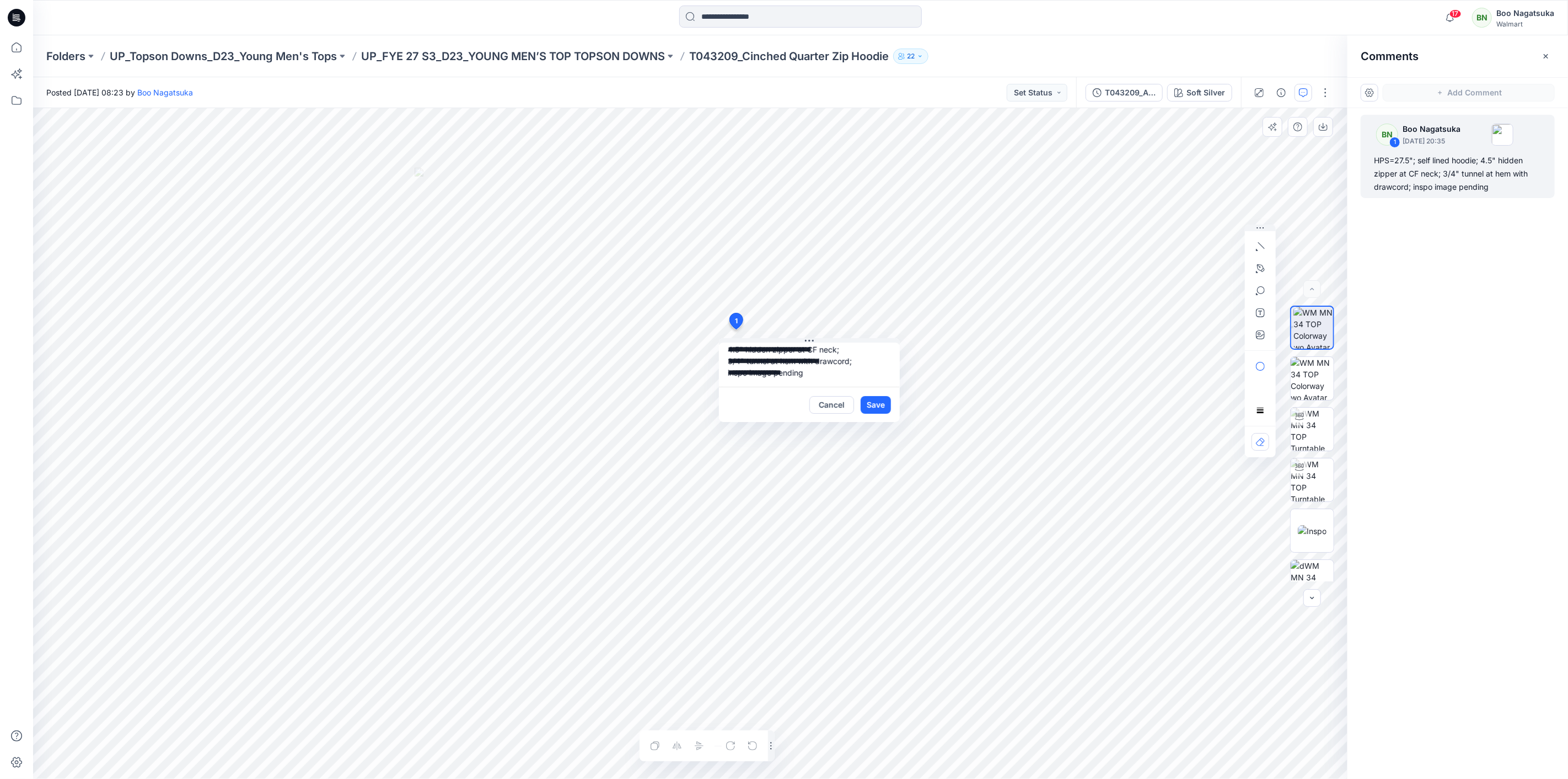
click at [886, 392] on div "Cancel Save" at bounding box center [809, 404] width 181 height 35
click at [869, 371] on textarea "**********" at bounding box center [809, 364] width 181 height 44
type textarea "**********"
click at [870, 404] on button "Save" at bounding box center [876, 404] width 30 height 18
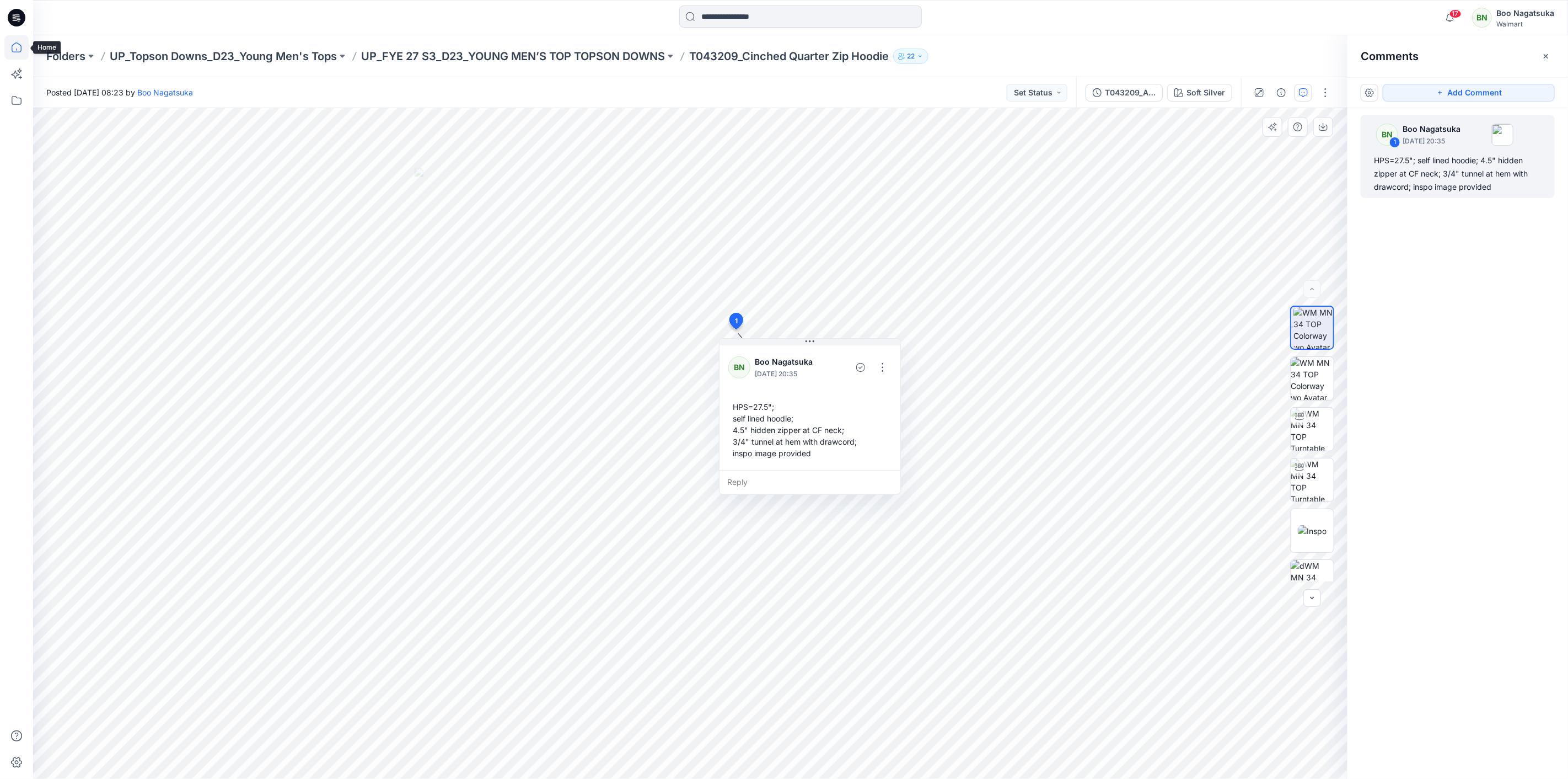
click at [15, 46] on icon at bounding box center [16, 48] width 24 height 24
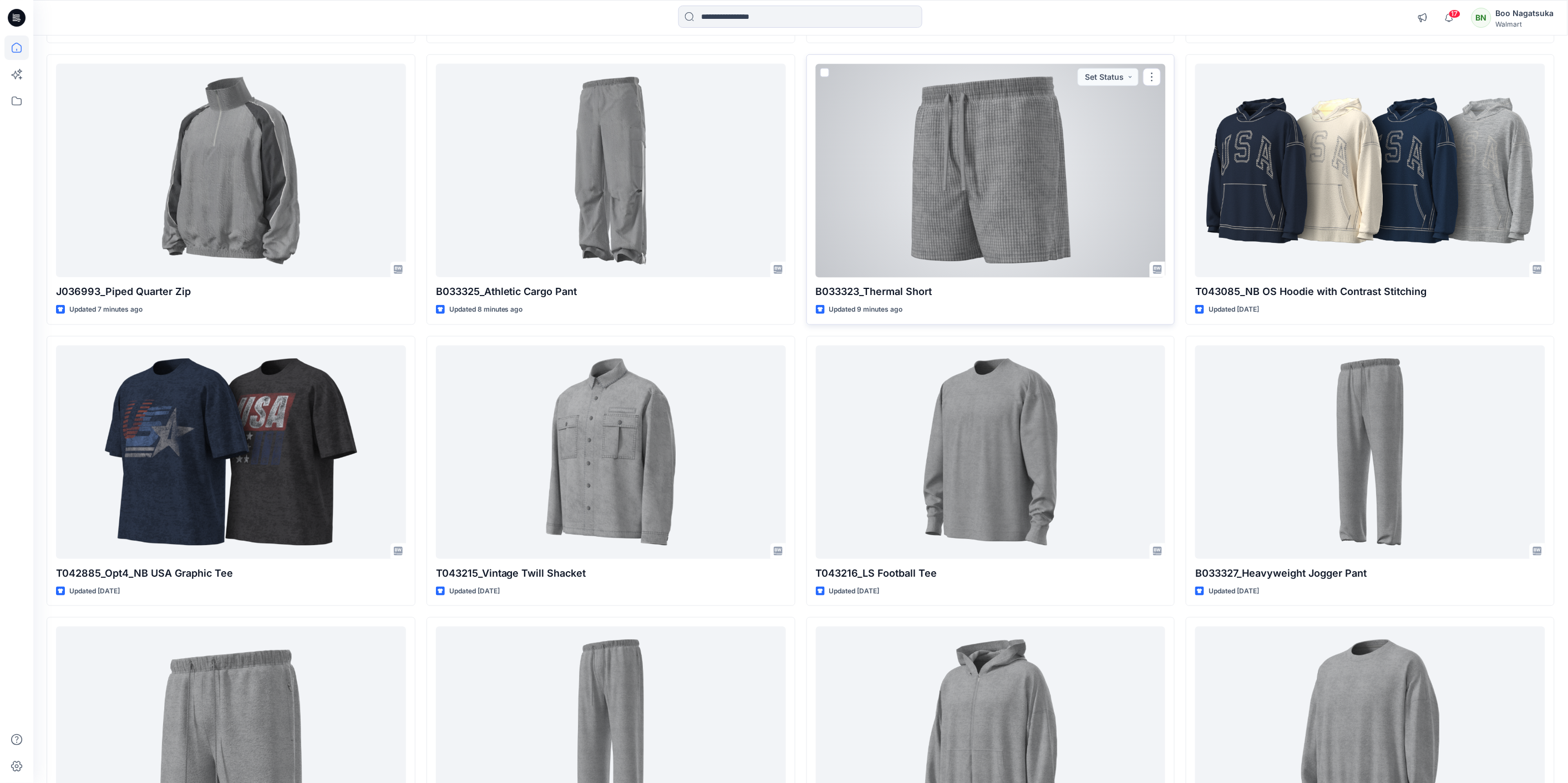
scroll to position [506, 0]
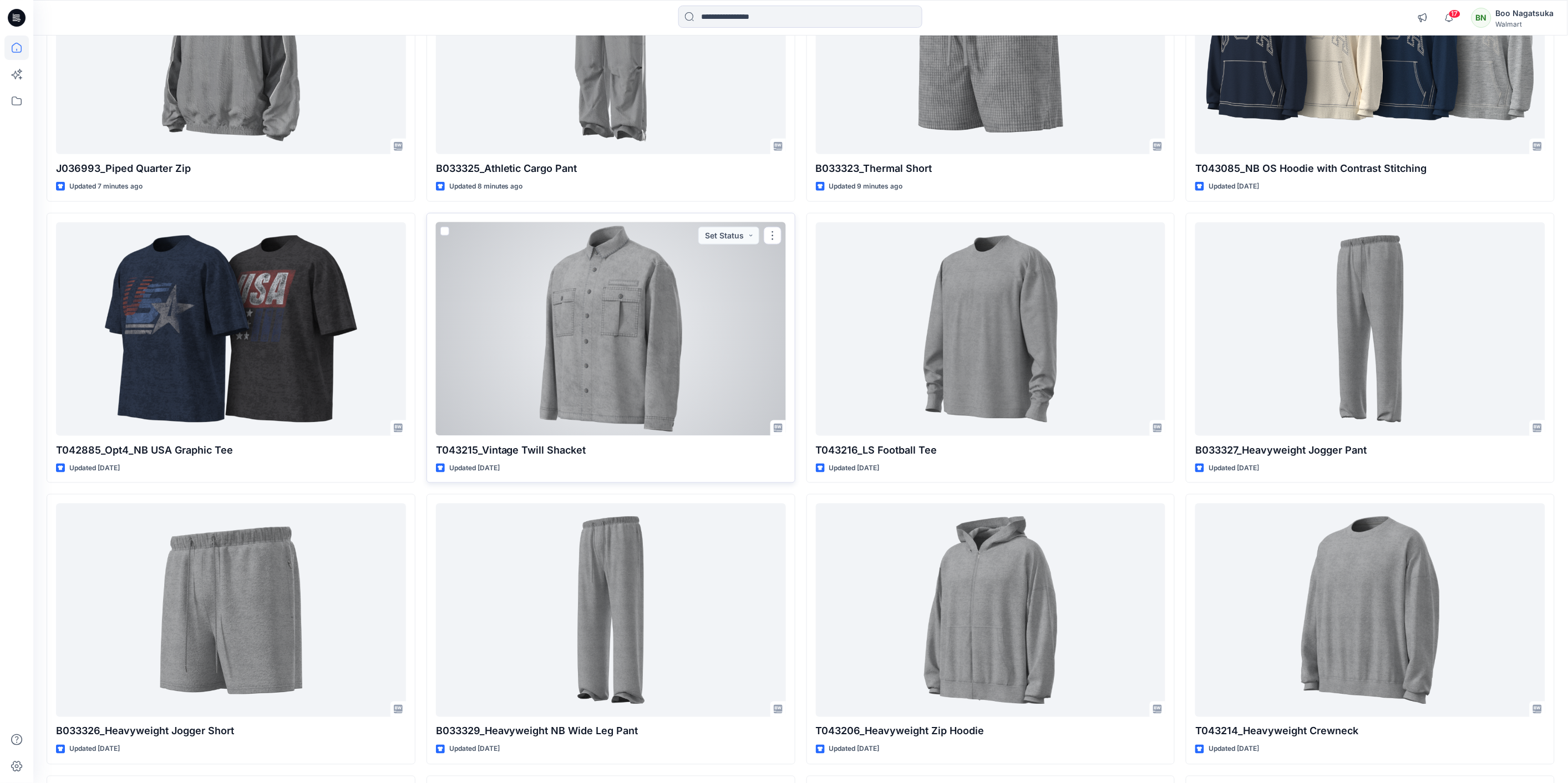
click at [602, 285] on div at bounding box center [611, 329] width 350 height 214
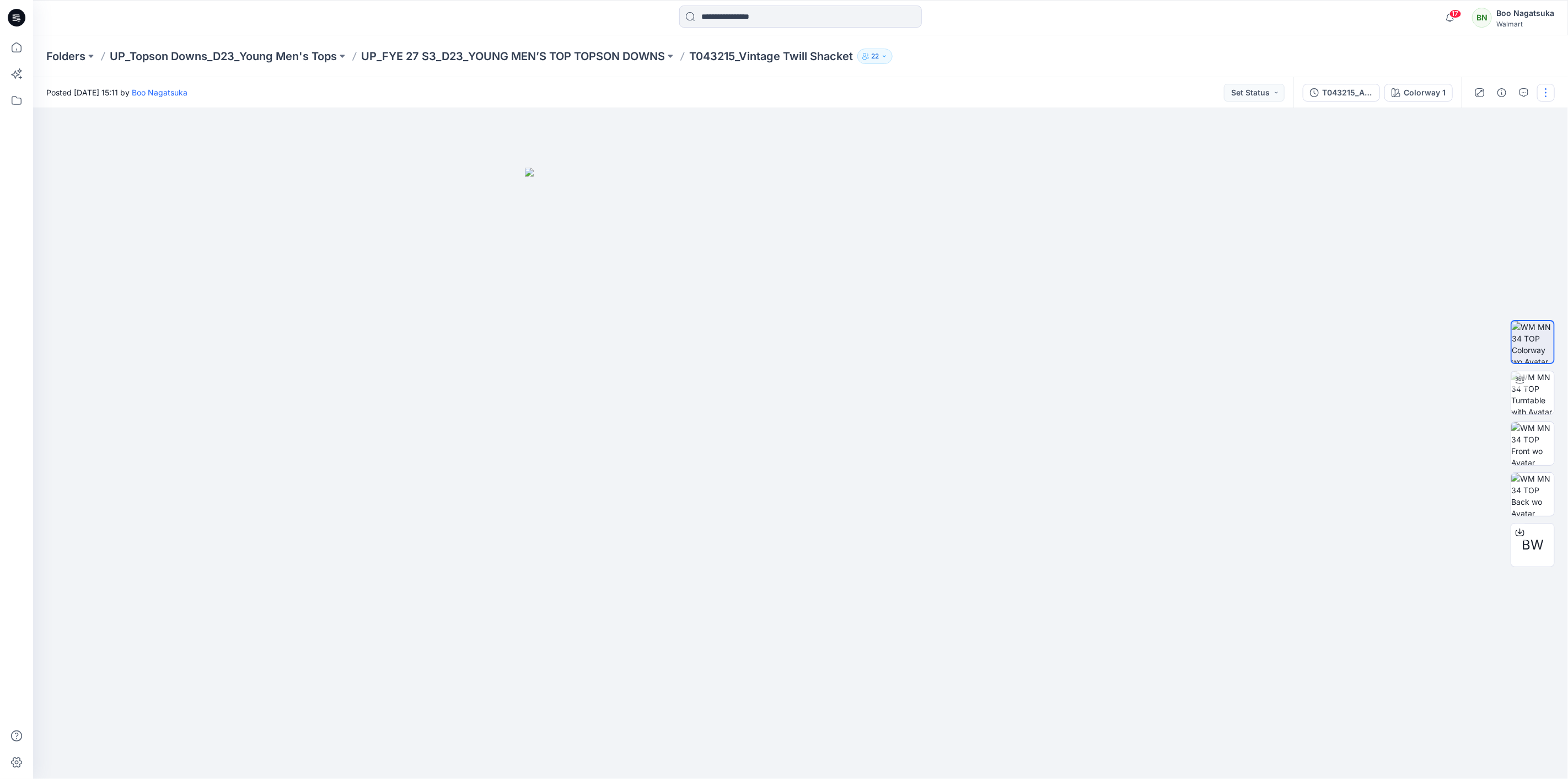
click at [1547, 94] on button "button" at bounding box center [1545, 93] width 18 height 18
click at [1484, 143] on button "Edit" at bounding box center [1499, 149] width 102 height 21
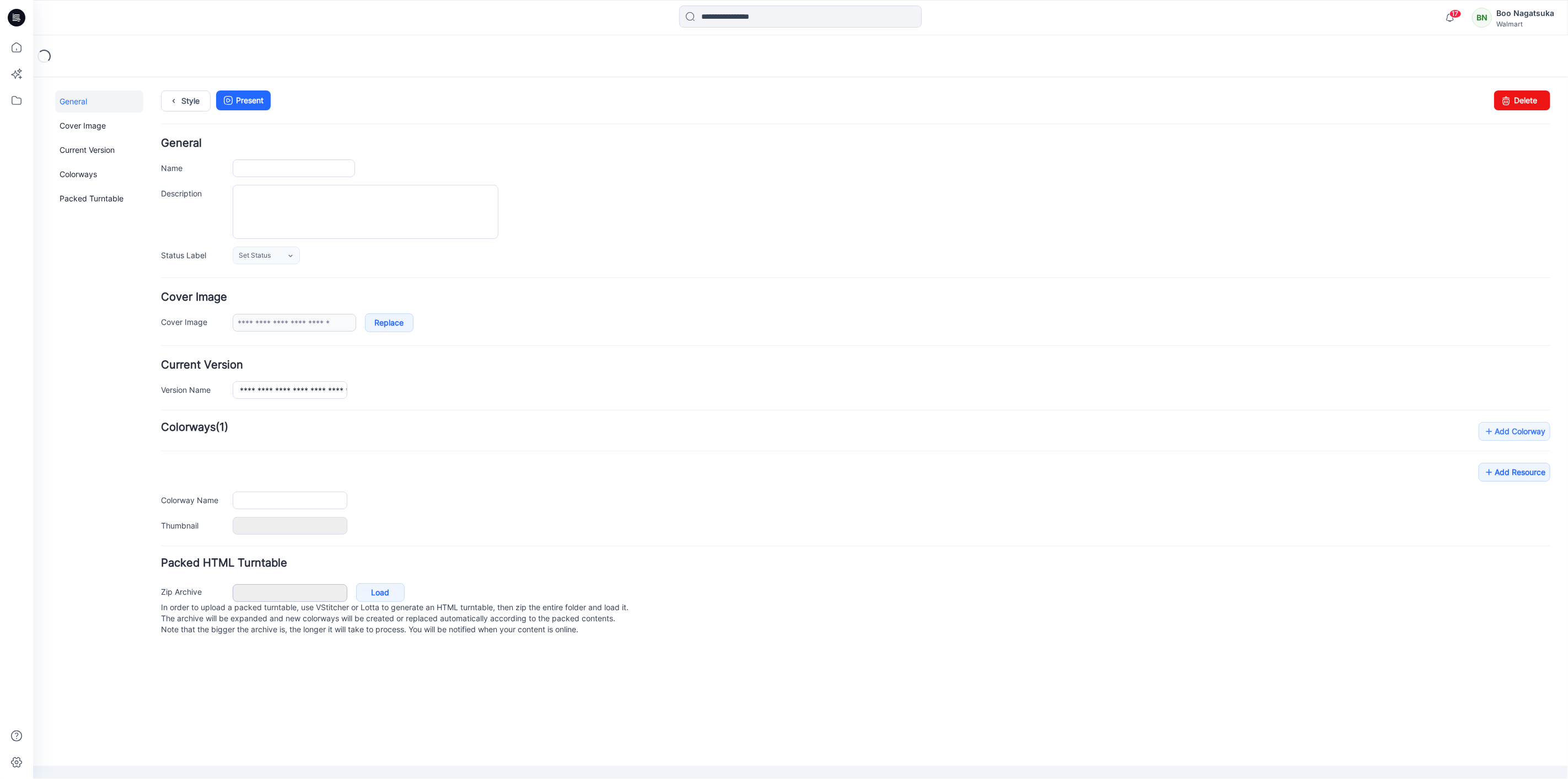
type input "**********"
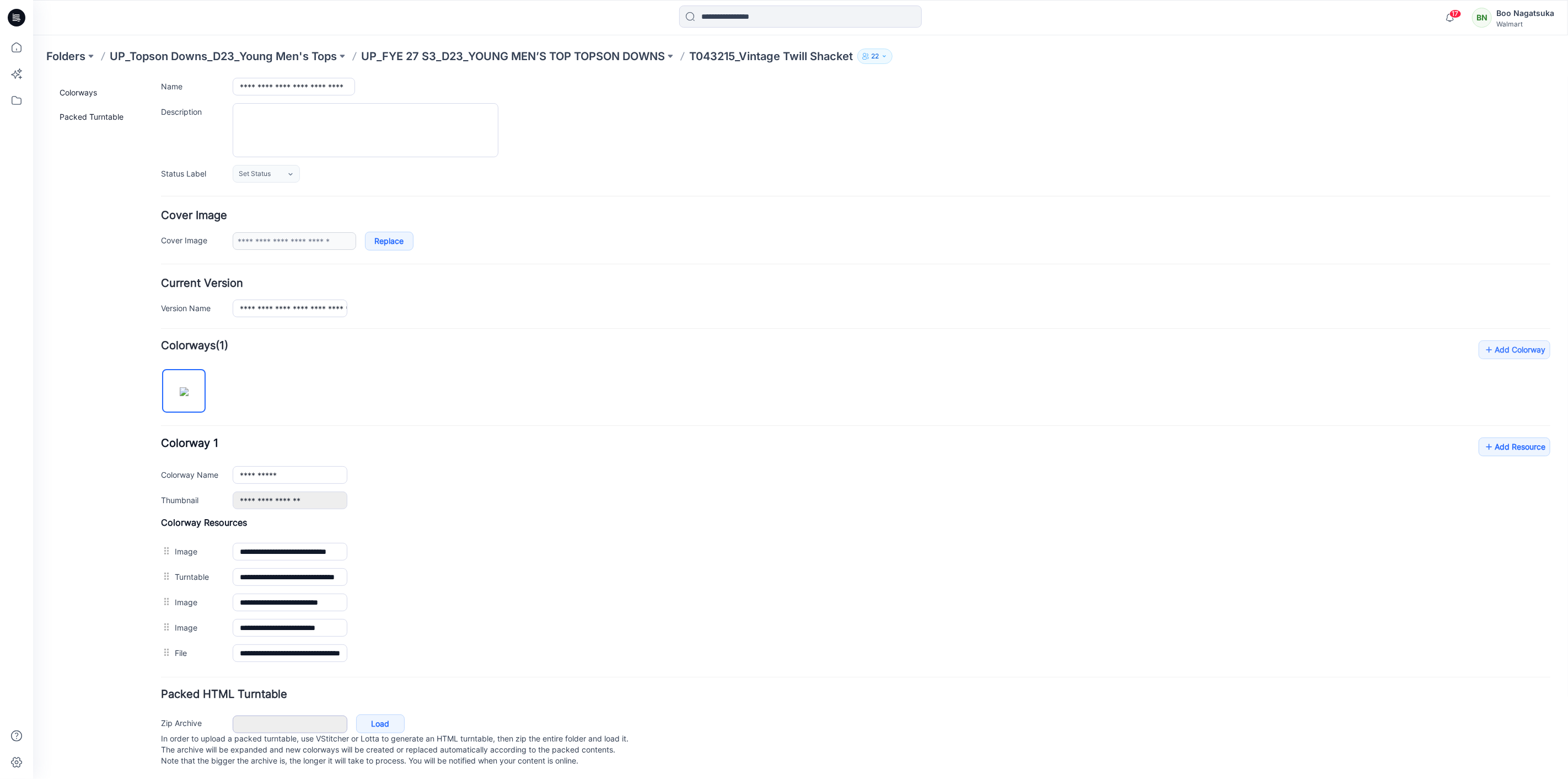
scroll to position [97, 0]
click at [1511, 435] on link "Add Resource" at bounding box center [1514, 444] width 72 height 19
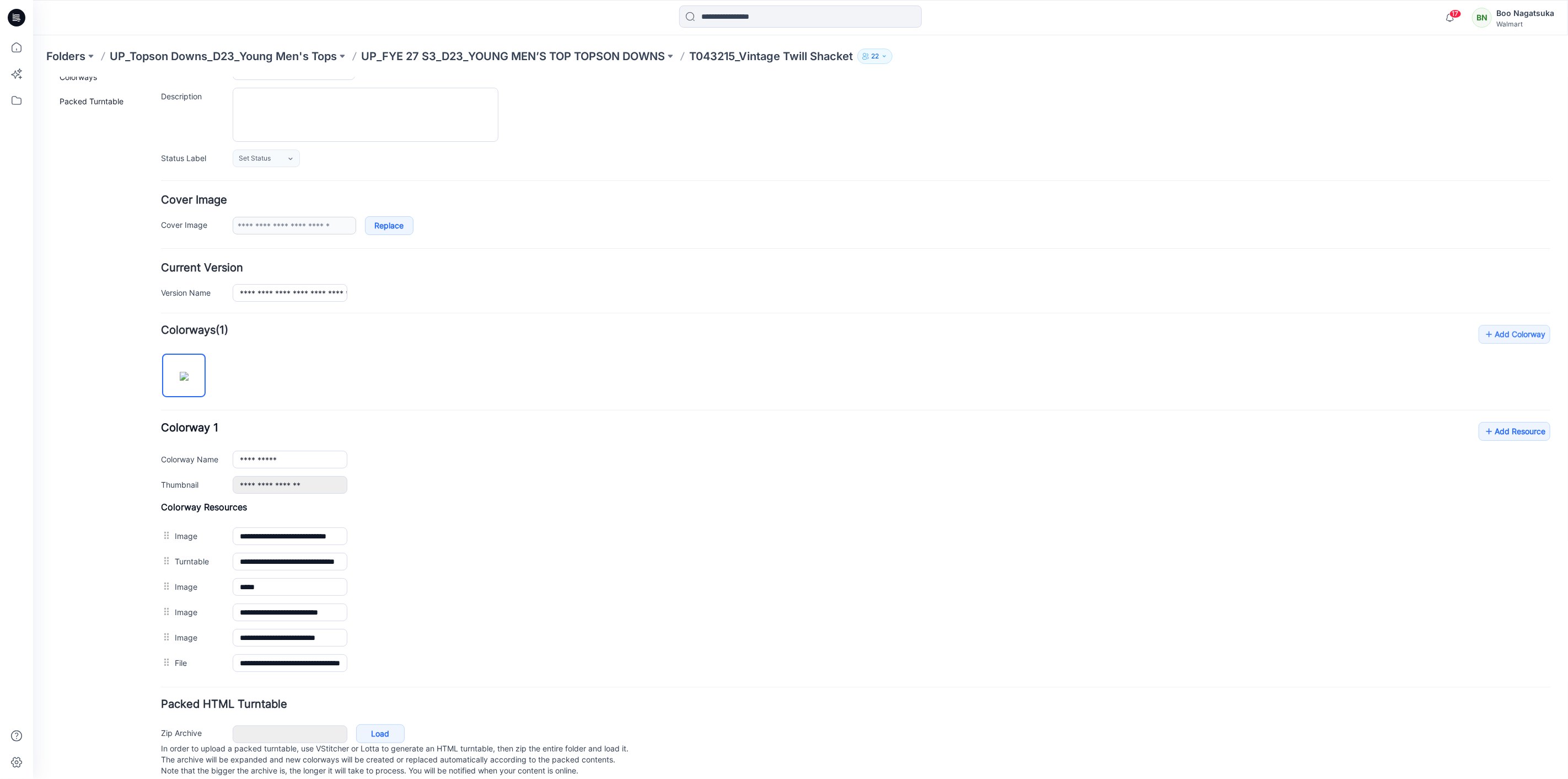
click at [107, 614] on div "General Cover Image Current Version Colorways Packed Turntable" at bounding box center [99, 392] width 88 height 798
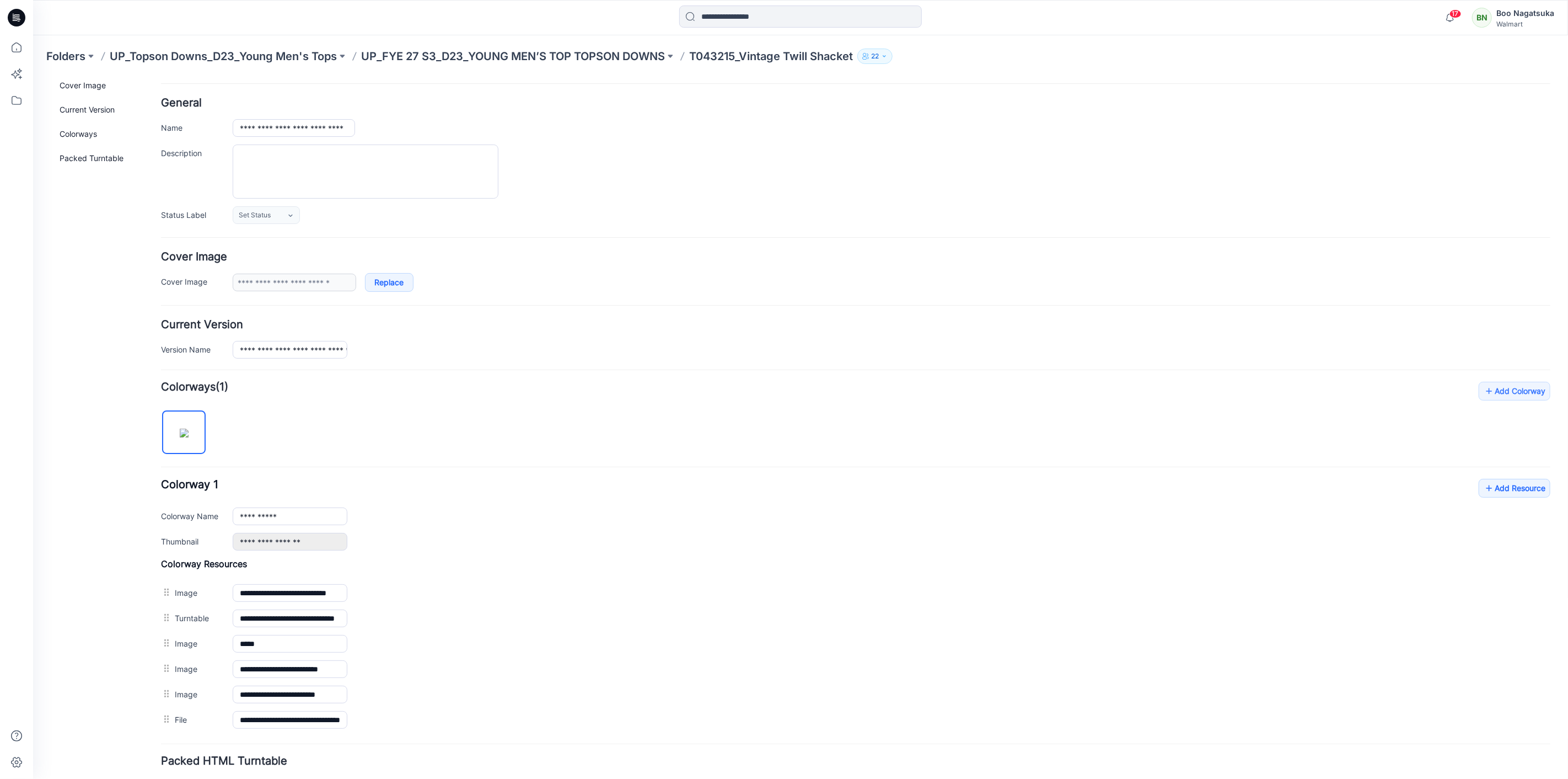
scroll to position [0, 0]
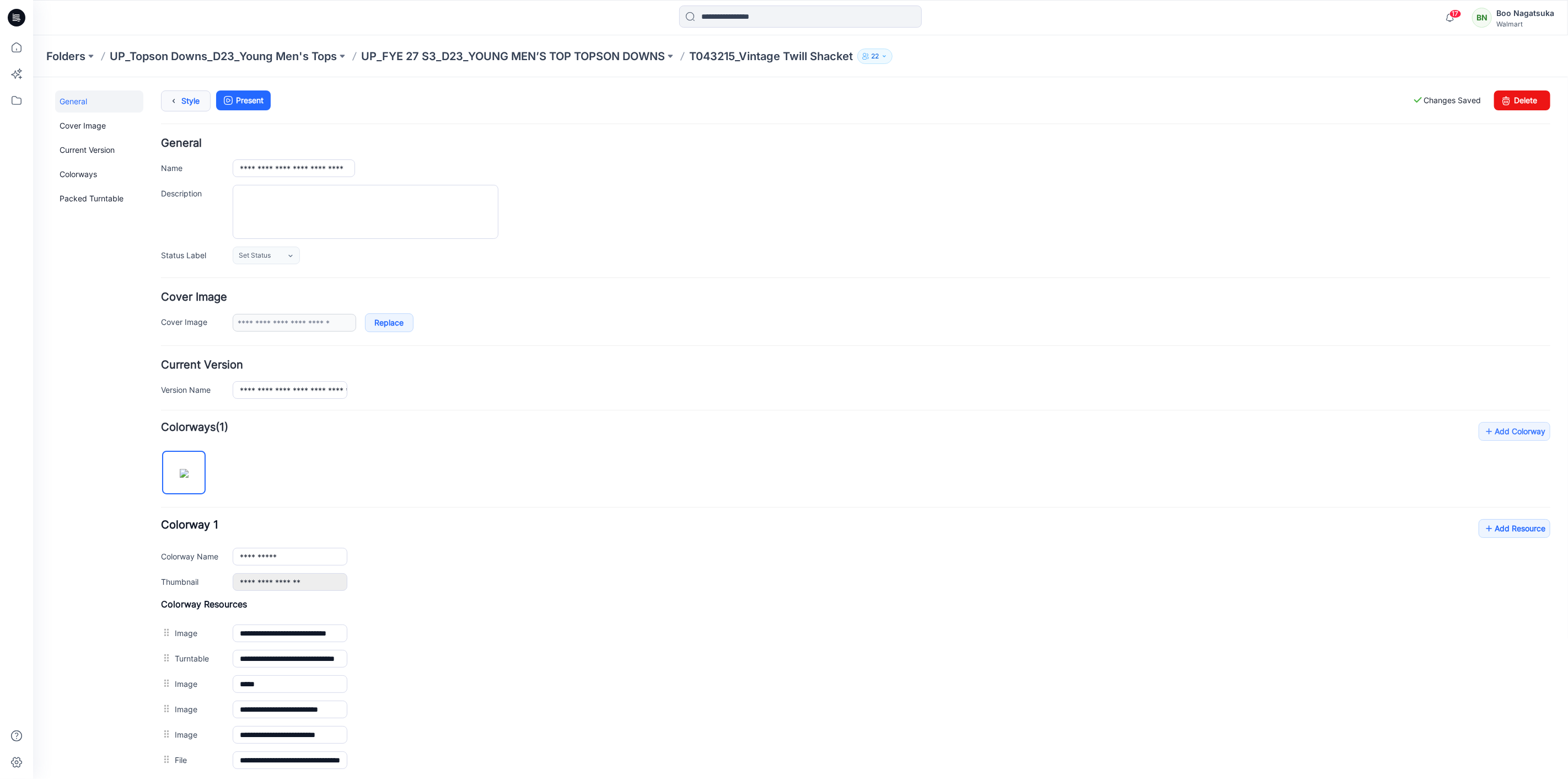
click at [184, 102] on link "Style" at bounding box center [186, 100] width 50 height 21
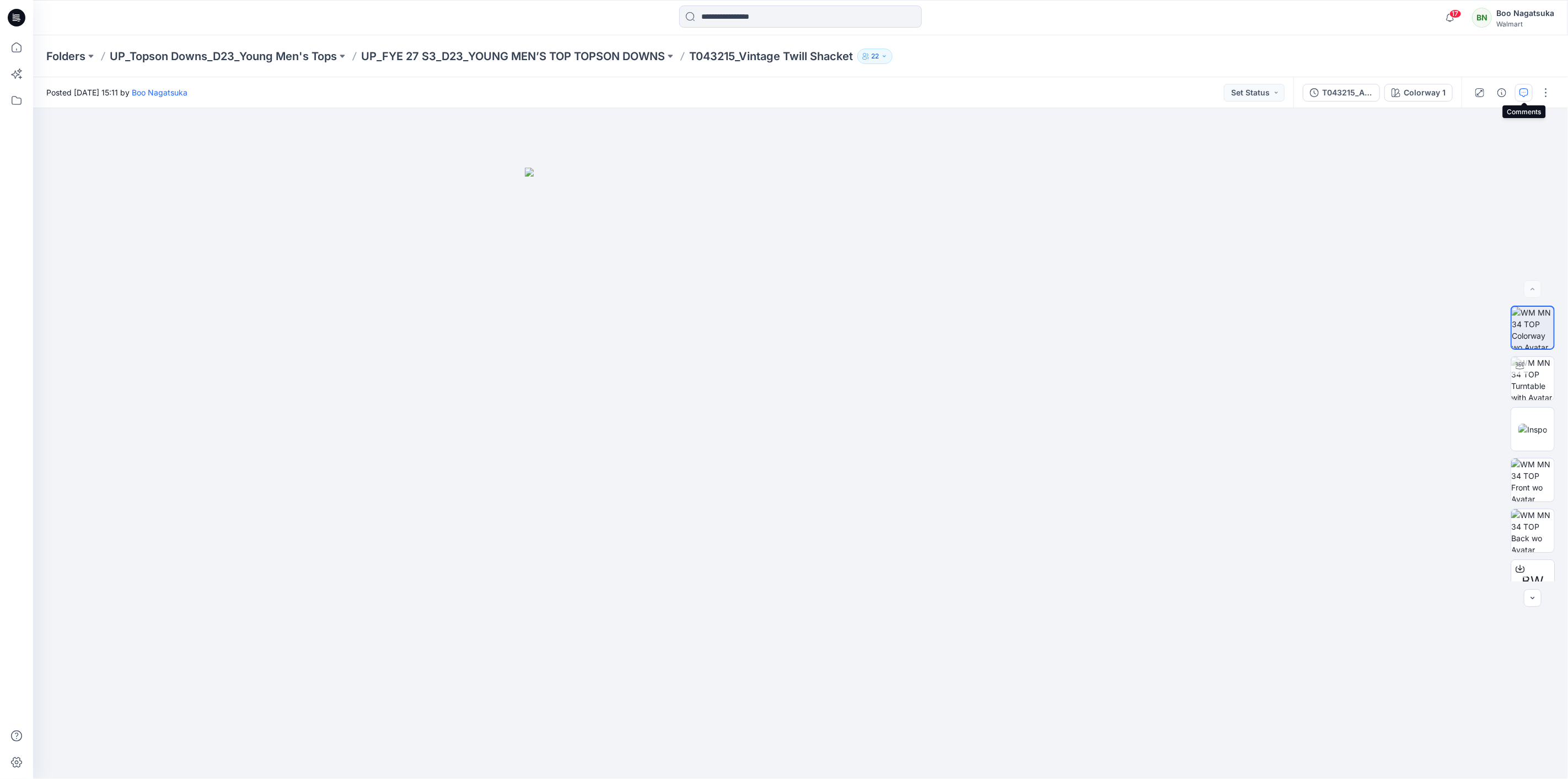
click at [1525, 88] on icon "button" at bounding box center [1524, 93] width 9 height 9
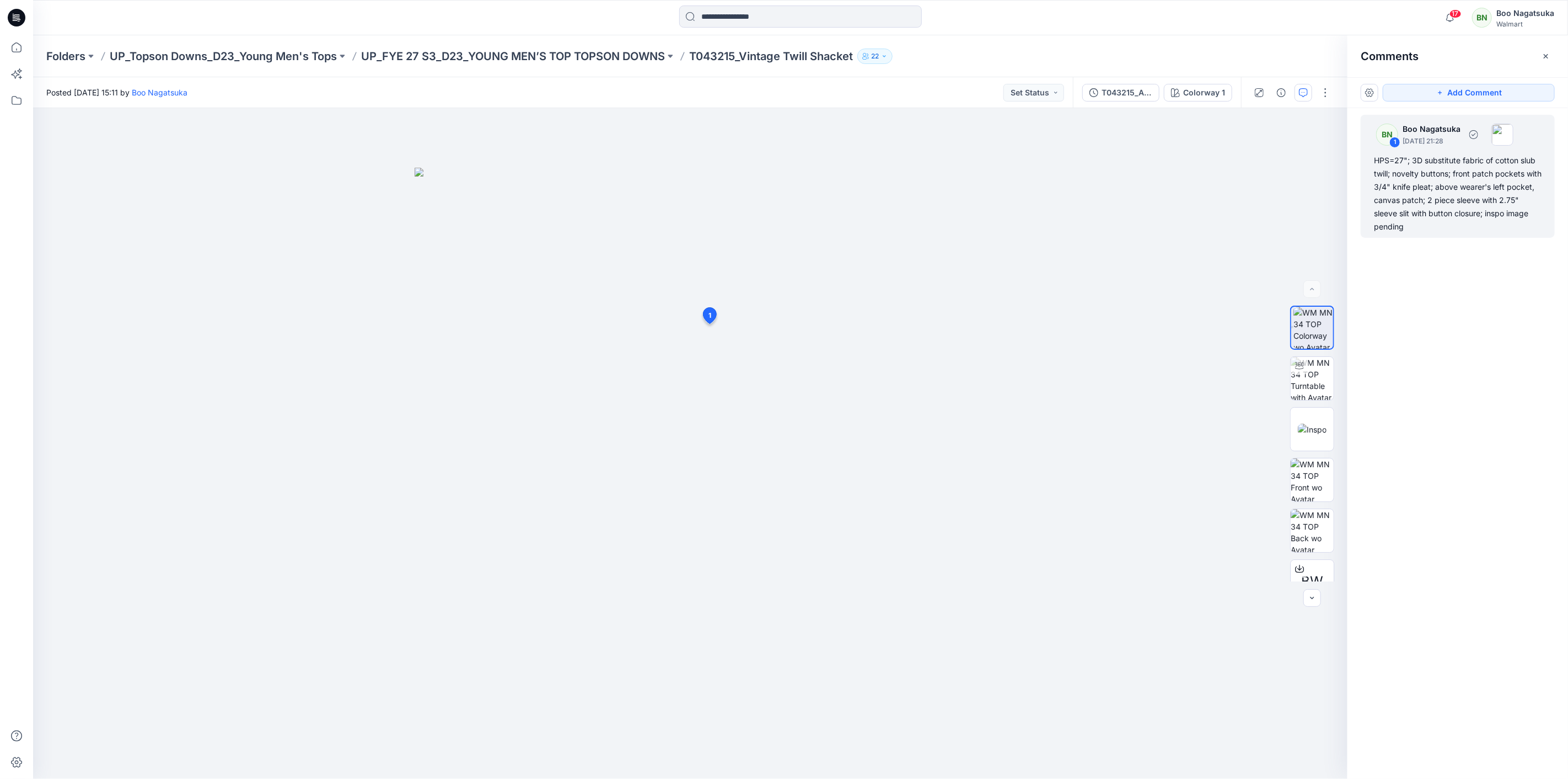
click at [1418, 191] on div "HPS=27"; 3D substitute fabric of cotton slub twill; novelty buttons; front patc…" at bounding box center [1457, 194] width 167 height 79
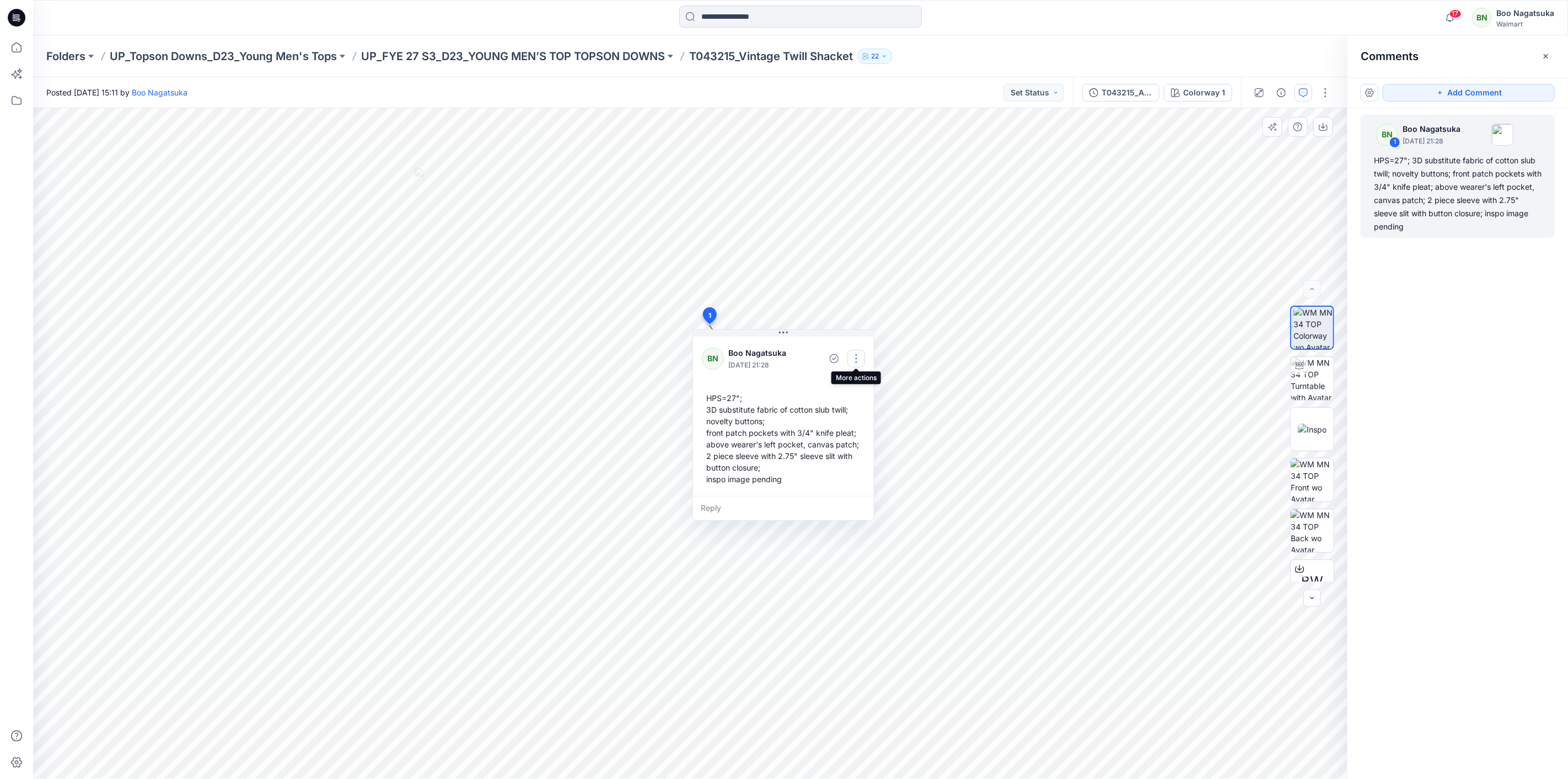
click at [855, 358] on button "button" at bounding box center [856, 358] width 18 height 18
click at [853, 381] on p "Edit comment" at bounding box center [859, 384] width 50 height 12
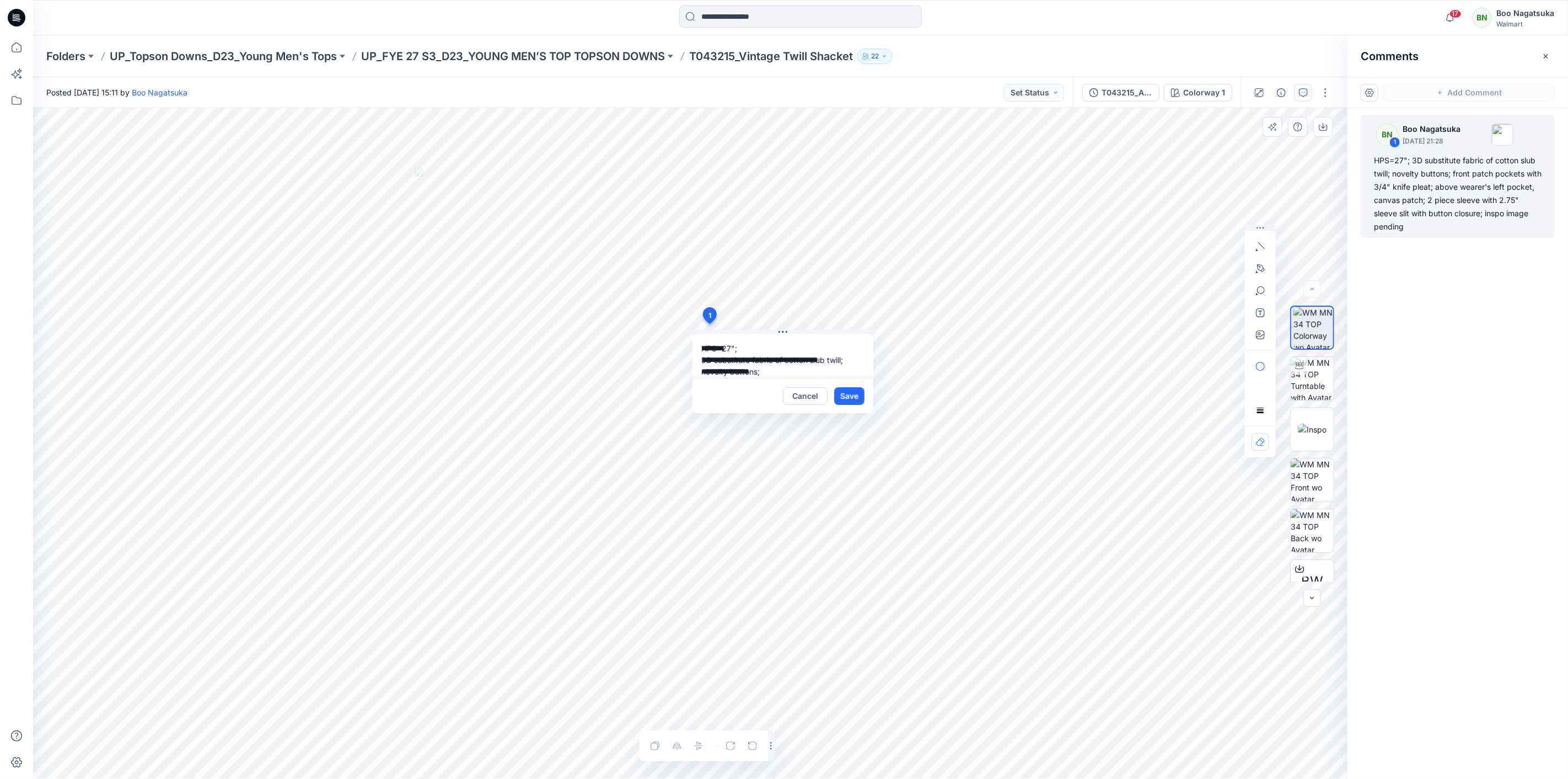
scroll to position [66, 0]
drag, startPoint x: 752, startPoint y: 362, endPoint x: 855, endPoint y: 354, distance: 103.3
click at [855, 354] on textarea "**********" at bounding box center [783, 356] width 181 height 44
type textarea "**********"
click at [844, 400] on button "Save" at bounding box center [849, 396] width 30 height 18
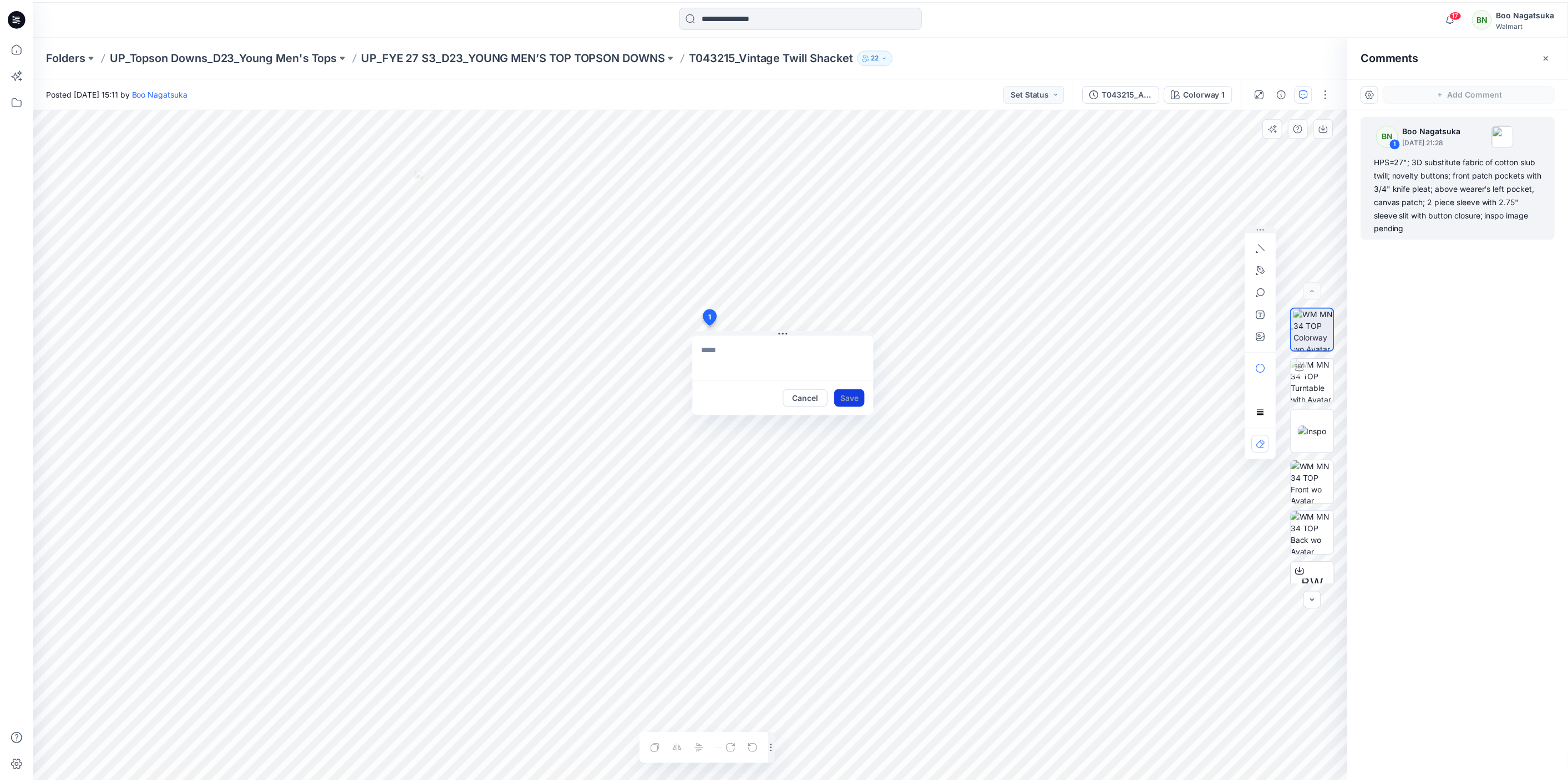
scroll to position [0, 0]
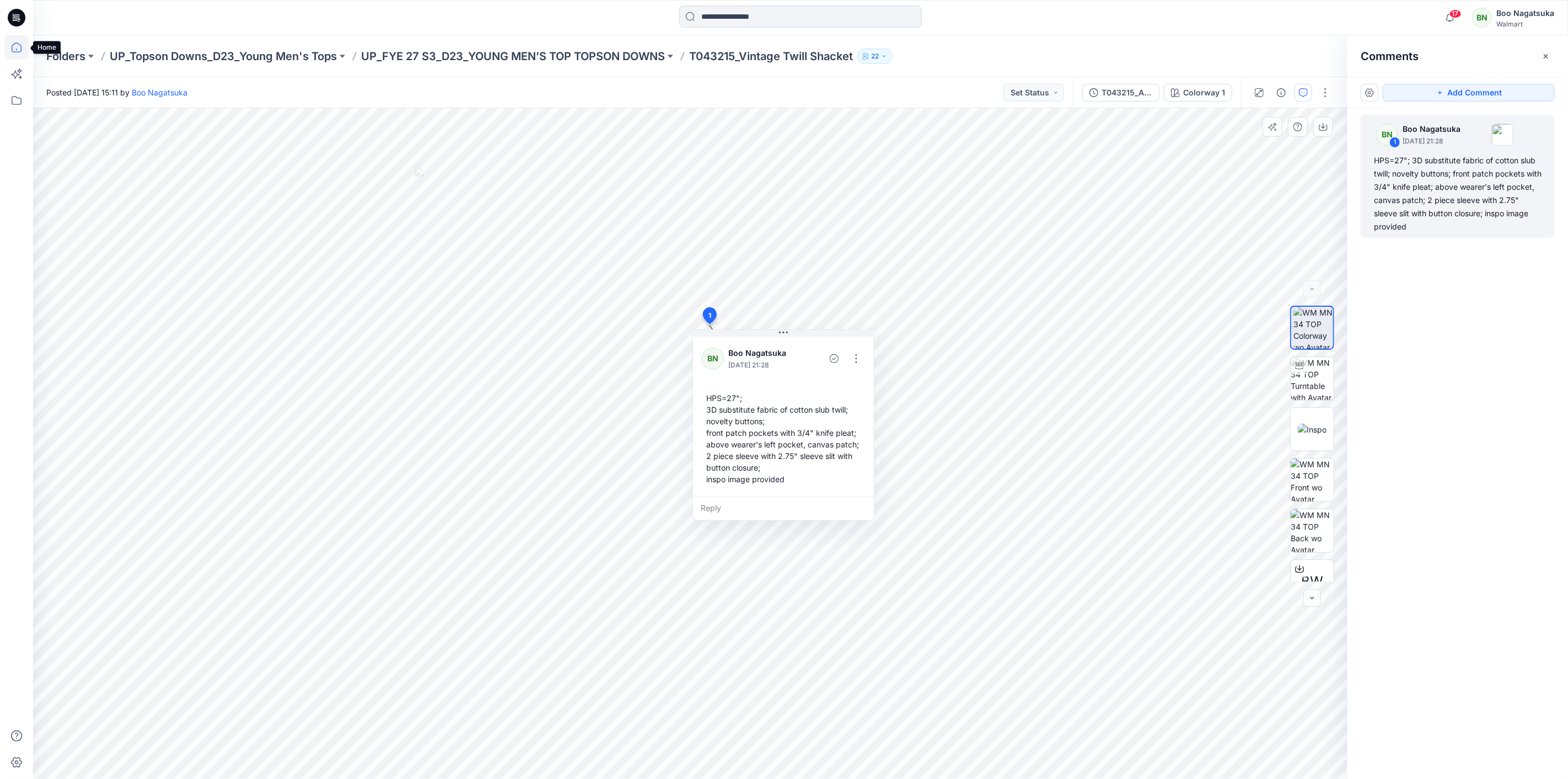
click at [23, 50] on icon at bounding box center [16, 48] width 24 height 24
